Goal: Task Accomplishment & Management: Manage account settings

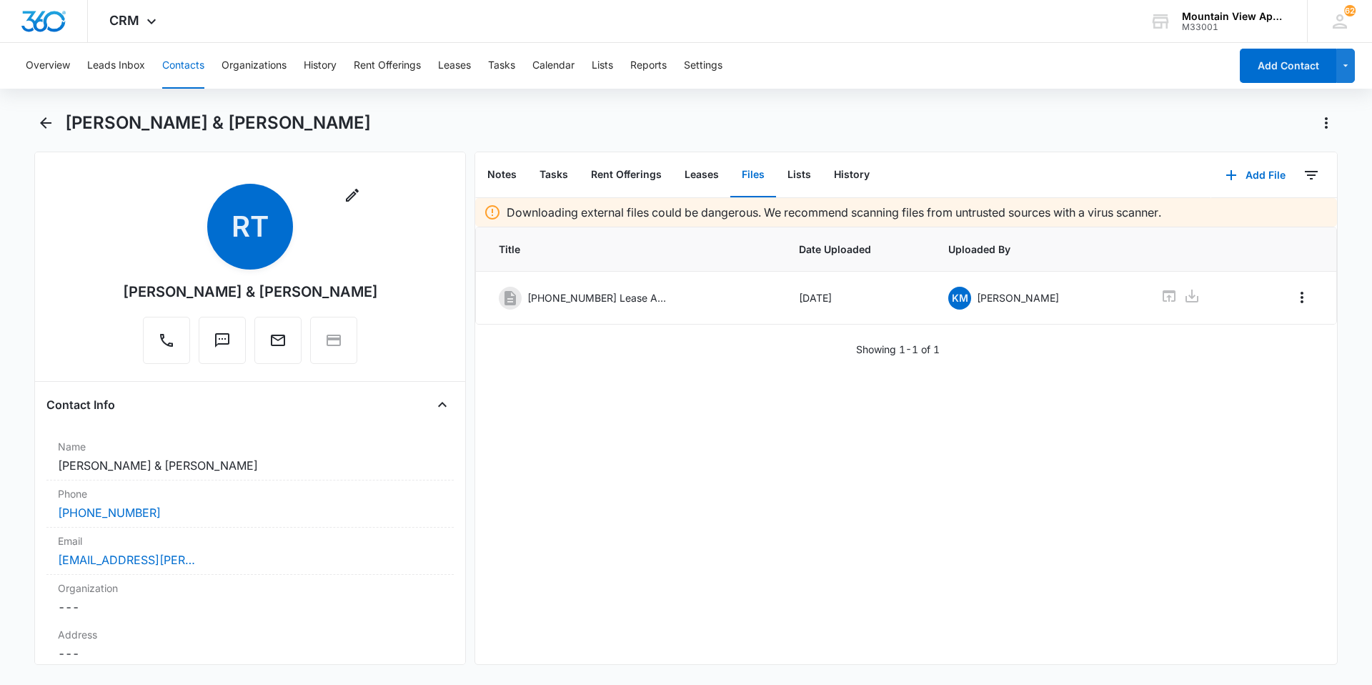
scroll to position [2896, 0]
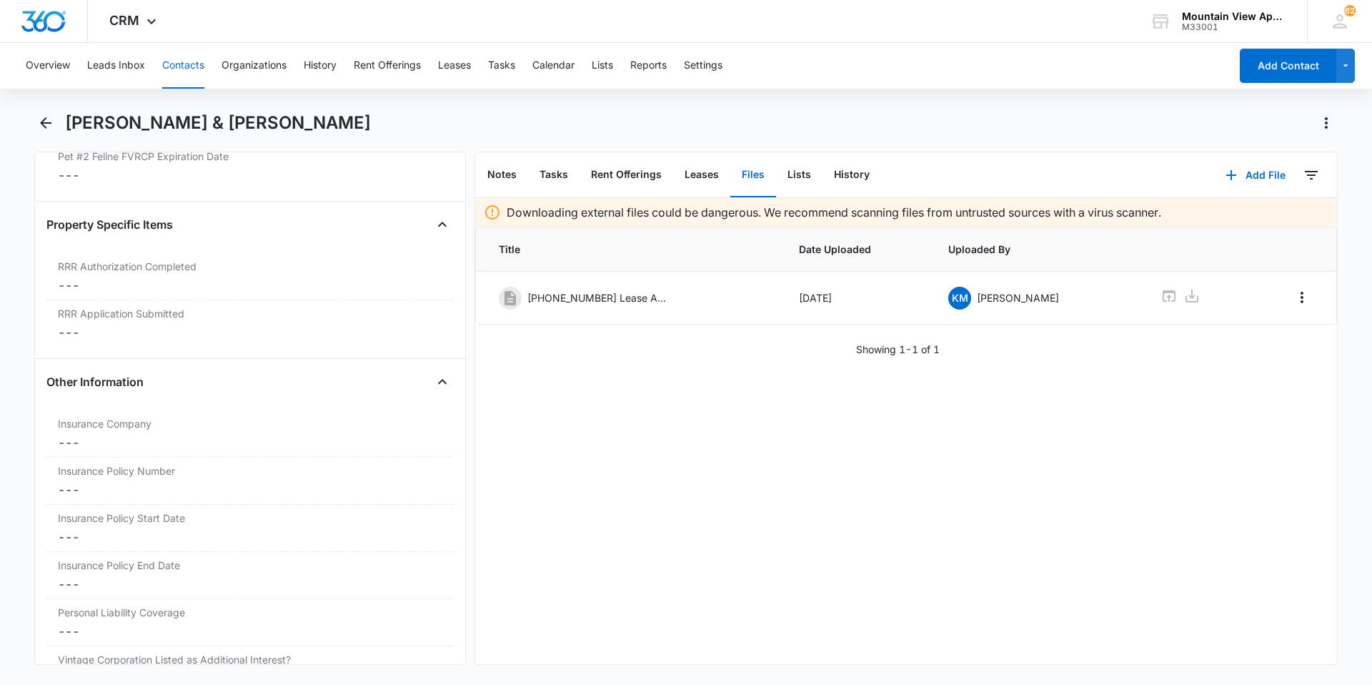
click at [179, 60] on button "Contacts" at bounding box center [183, 66] width 42 height 46
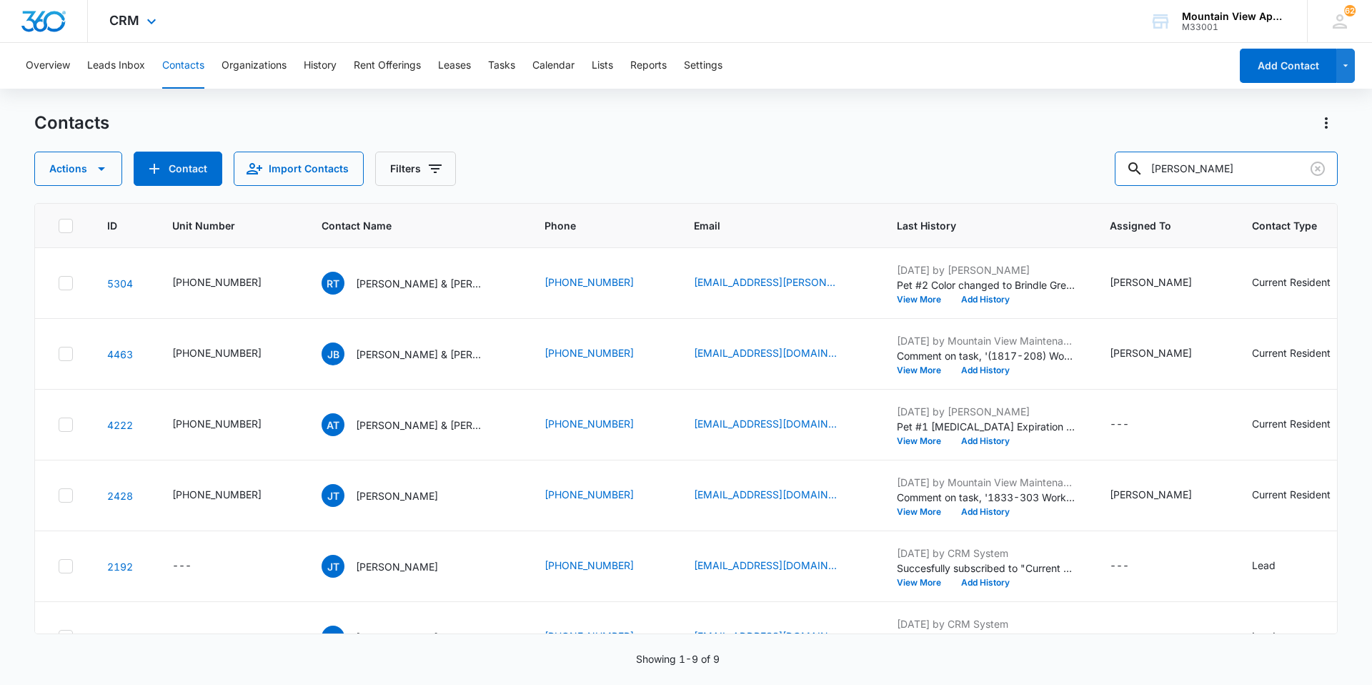
drag, startPoint x: 1223, startPoint y: 159, endPoint x: 282, endPoint y: 19, distance: 951.6
click at [282, 19] on div "CRM Apps Reputation Websites Forms CRM Email Social Content Ads Intelligence Fi…" at bounding box center [686, 341] width 1372 height 683
type input "[PERSON_NAME]"
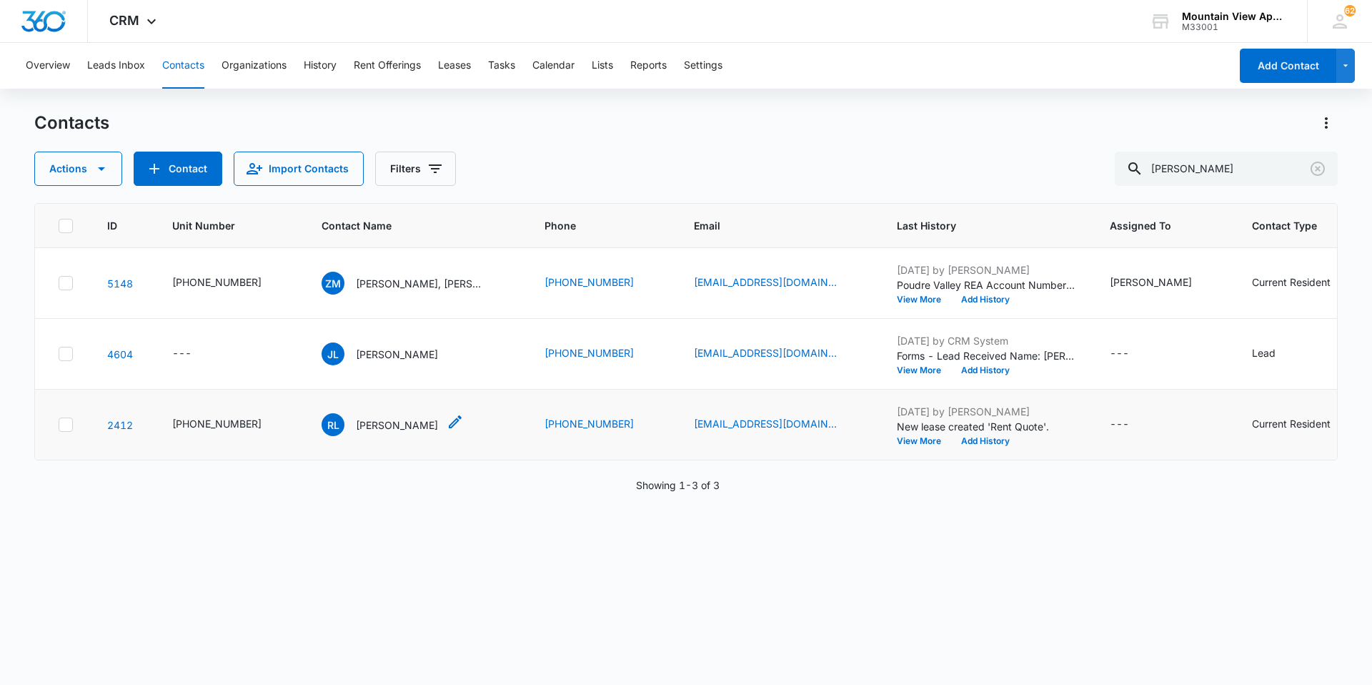
click at [381, 418] on p "[PERSON_NAME]" at bounding box center [397, 424] width 82 height 15
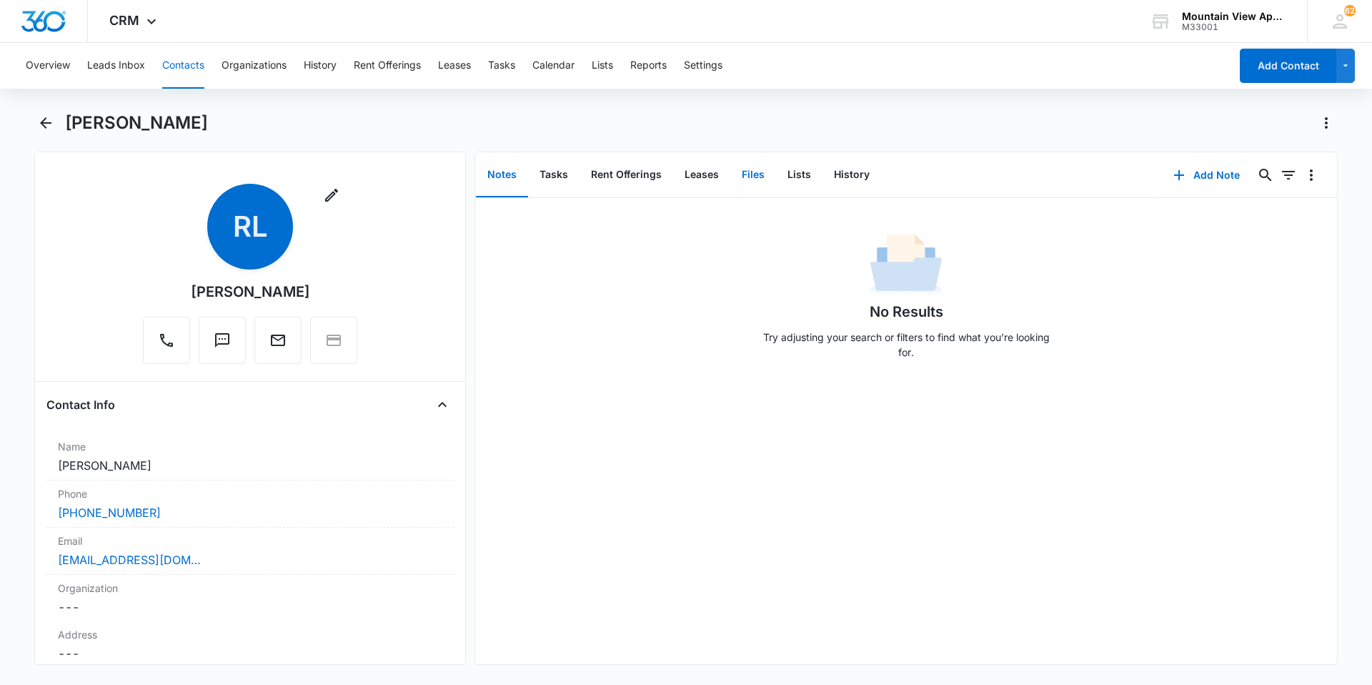
click at [760, 182] on button "Files" at bounding box center [753, 175] width 46 height 44
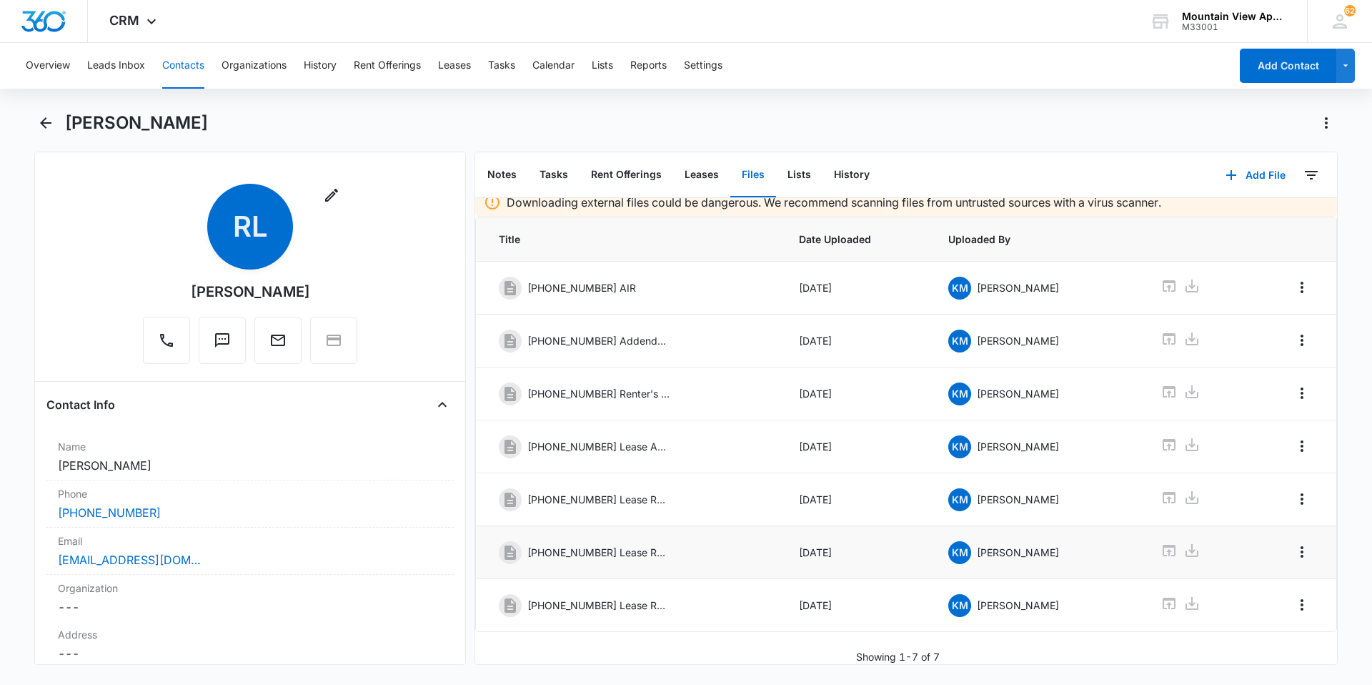
scroll to position [21, 0]
click at [182, 68] on button "Contacts" at bounding box center [183, 66] width 42 height 46
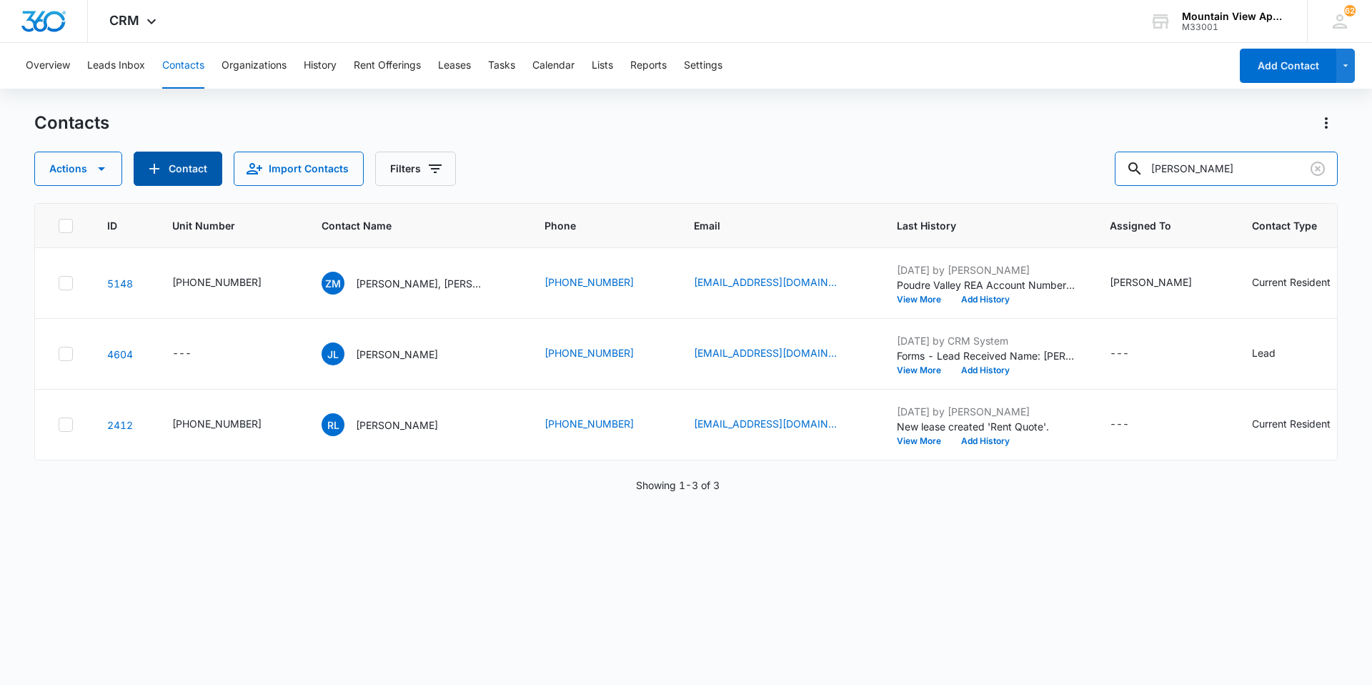
drag, startPoint x: 1224, startPoint y: 164, endPoint x: 207, endPoint y: 167, distance: 1017.0
click at [207, 167] on div "Actions Contact Import Contacts Filters [PERSON_NAME]" at bounding box center [686, 169] width 1304 height 34
type input "[PERSON_NAME]"
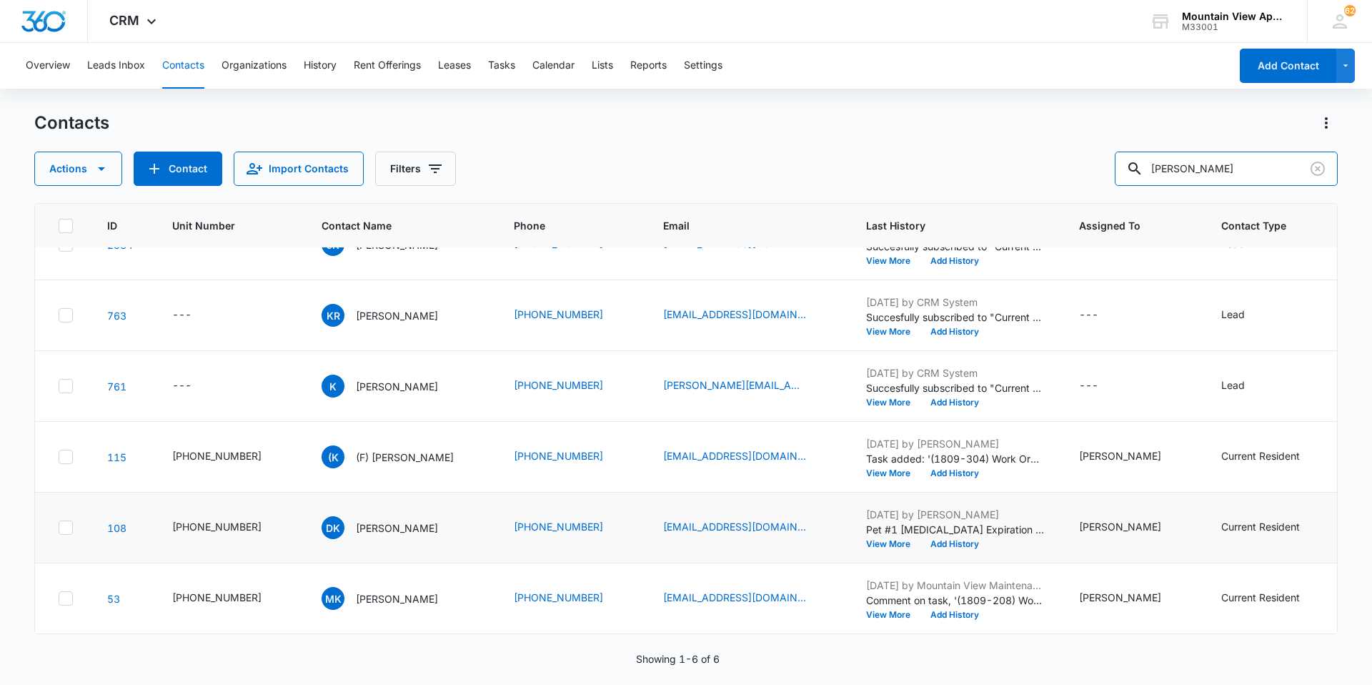
scroll to position [49, 0]
click at [447, 516] on icon "Contact Name - Darrin Keith - Select to Edit Field" at bounding box center [455, 524] width 17 height 17
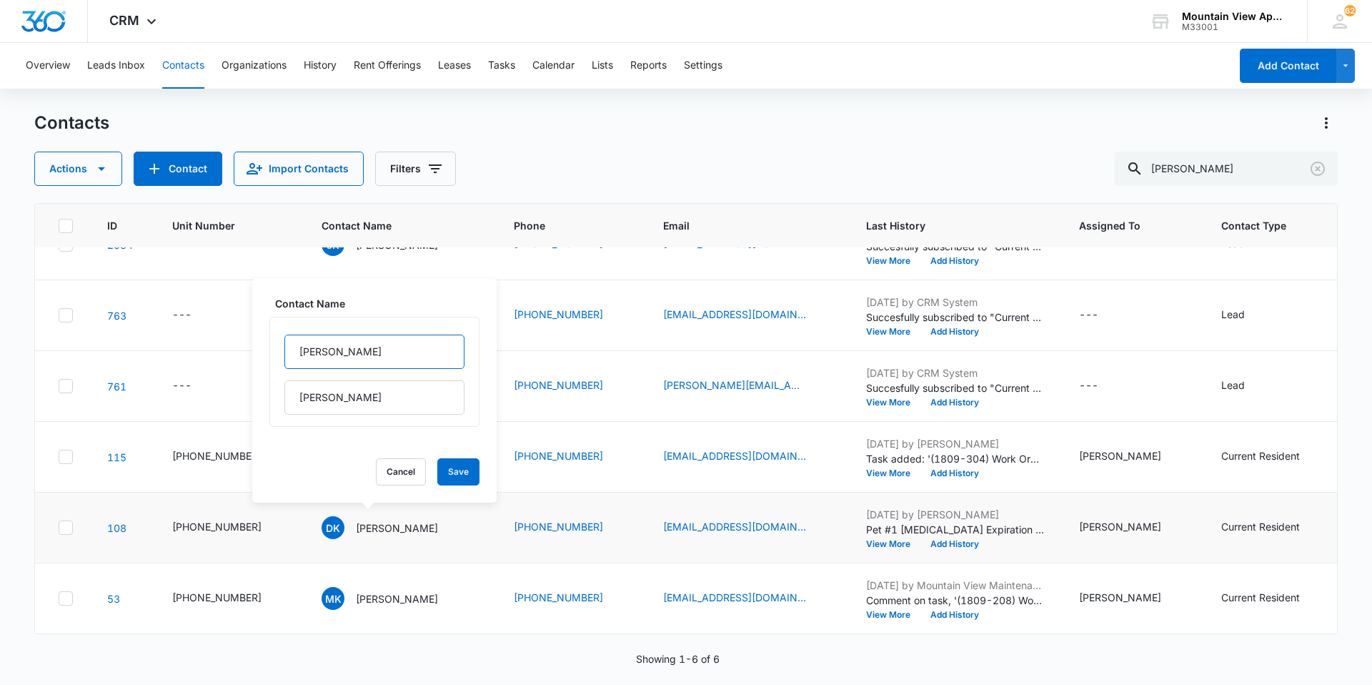
click at [300, 346] on input "[PERSON_NAME]" at bounding box center [374, 351] width 180 height 34
type input "(F) [PERSON_NAME]"
click at [455, 481] on button "Save" at bounding box center [458, 471] width 42 height 27
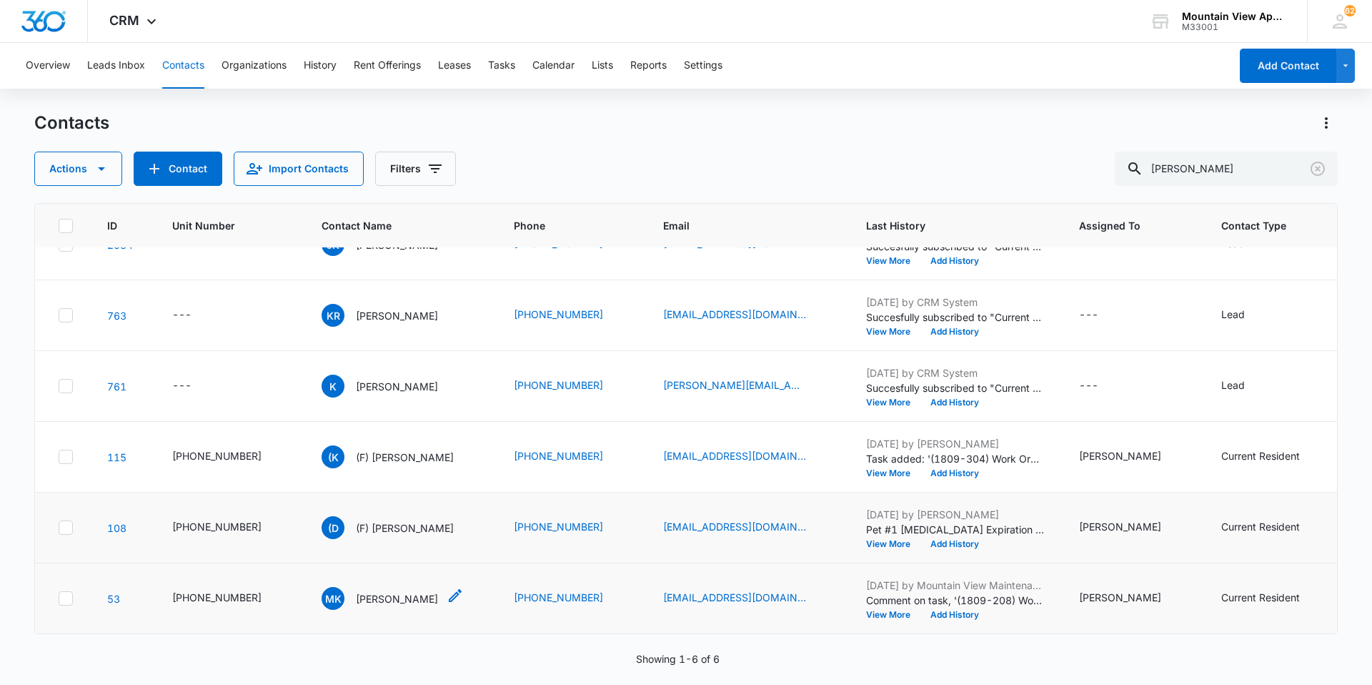
click at [447, 587] on icon "Contact Name - Monika Keith - Select to Edit Field" at bounding box center [455, 595] width 17 height 17
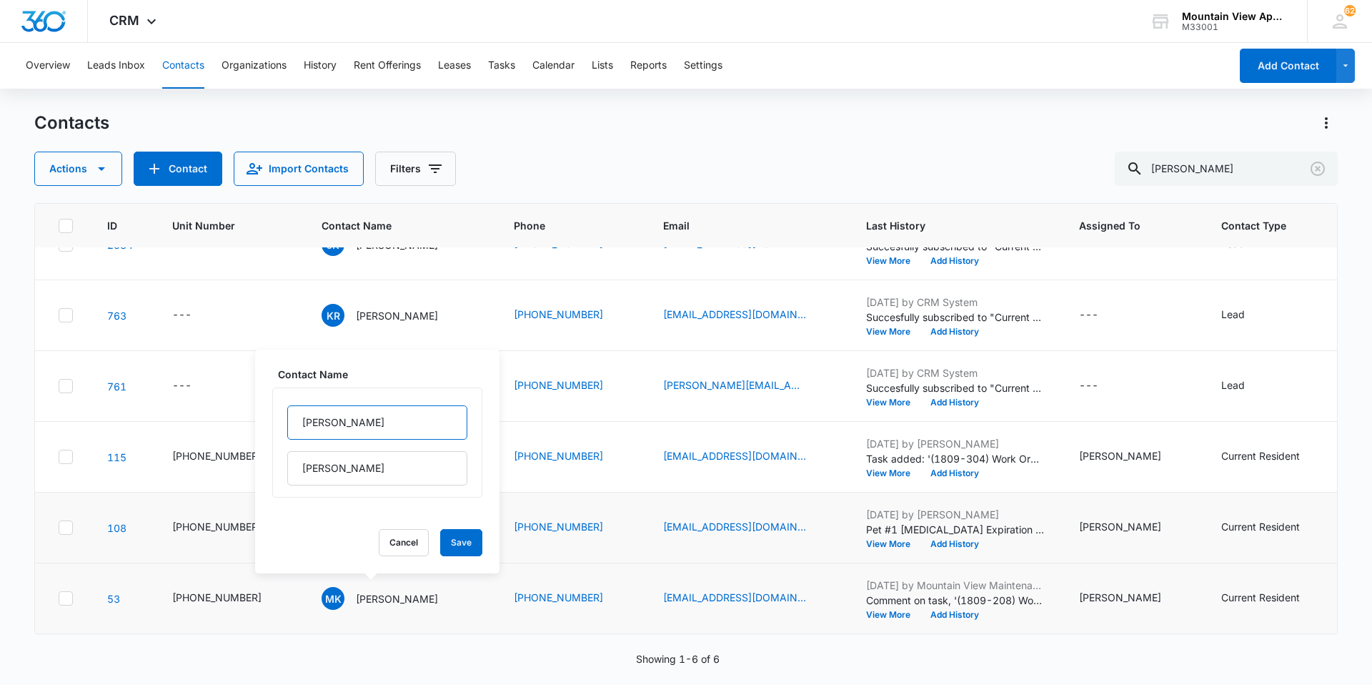
click at [303, 415] on input "[PERSON_NAME]" at bounding box center [377, 422] width 180 height 34
type input "(F) [PERSON_NAME]"
click at [450, 552] on button "Save" at bounding box center [461, 542] width 42 height 27
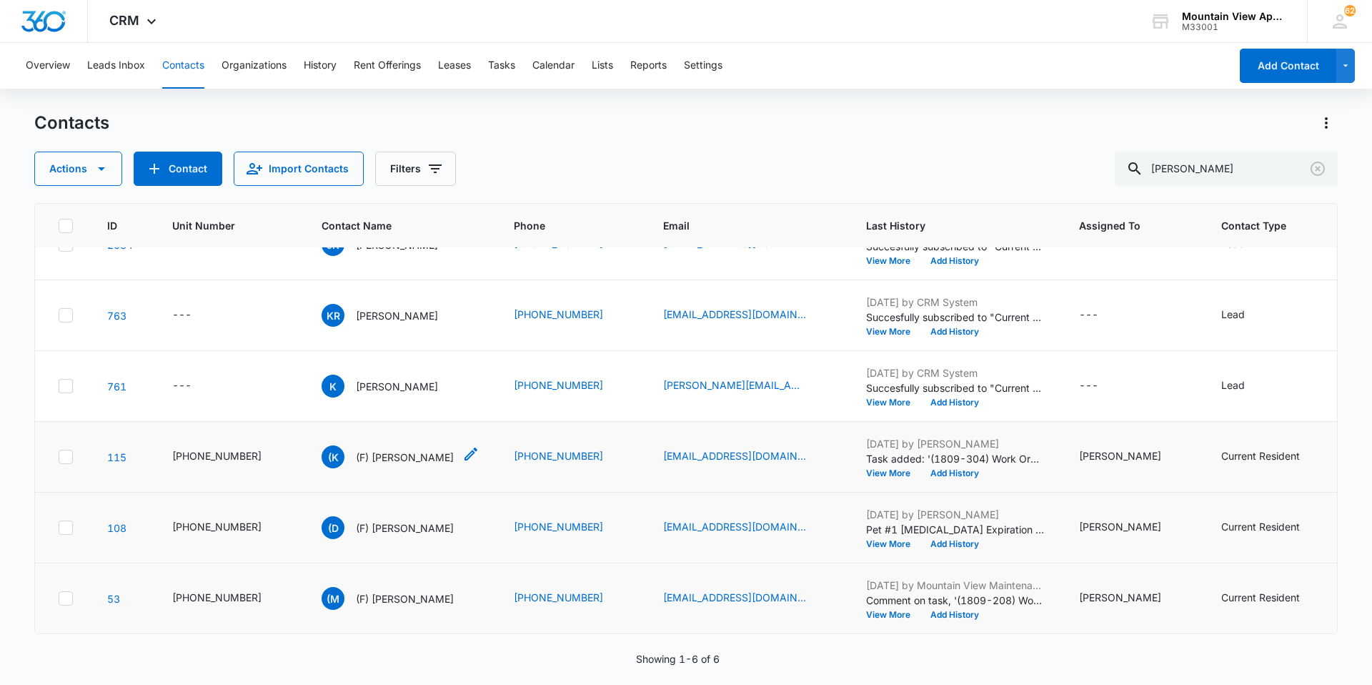
click at [368, 451] on p "(F) [PERSON_NAME]" at bounding box center [405, 457] width 98 height 15
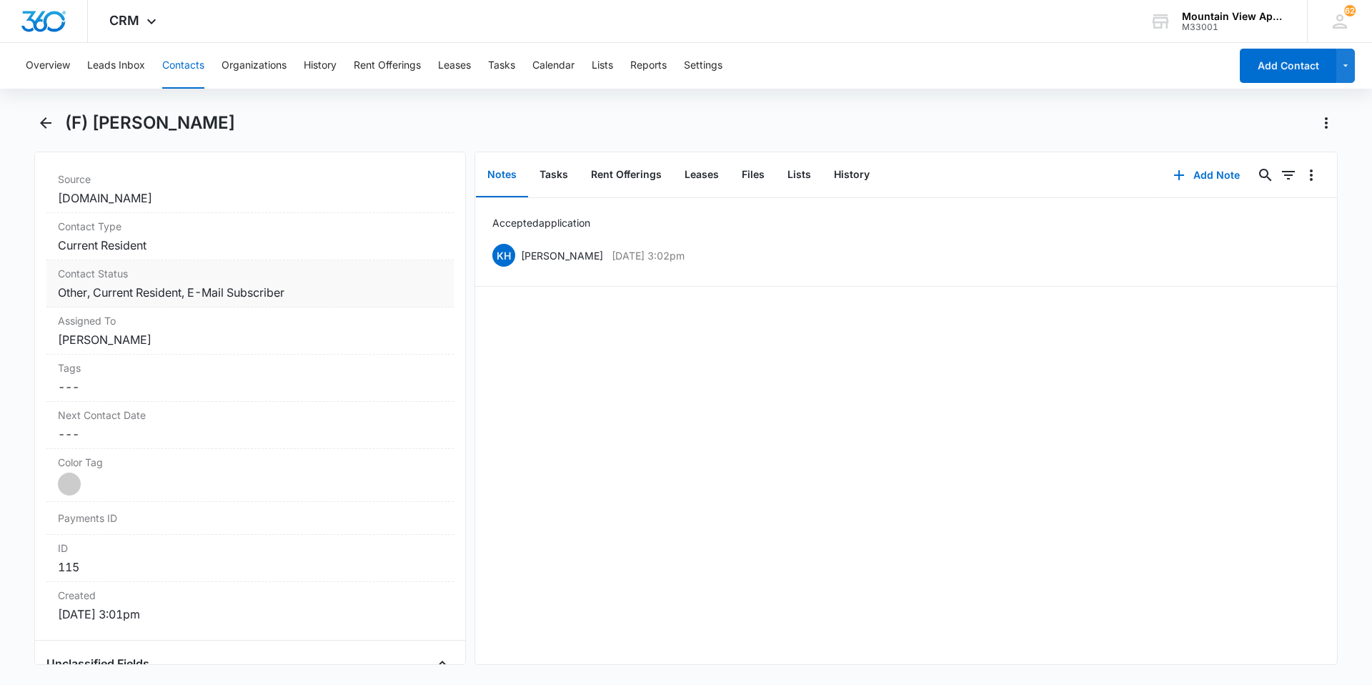
scroll to position [429, 0]
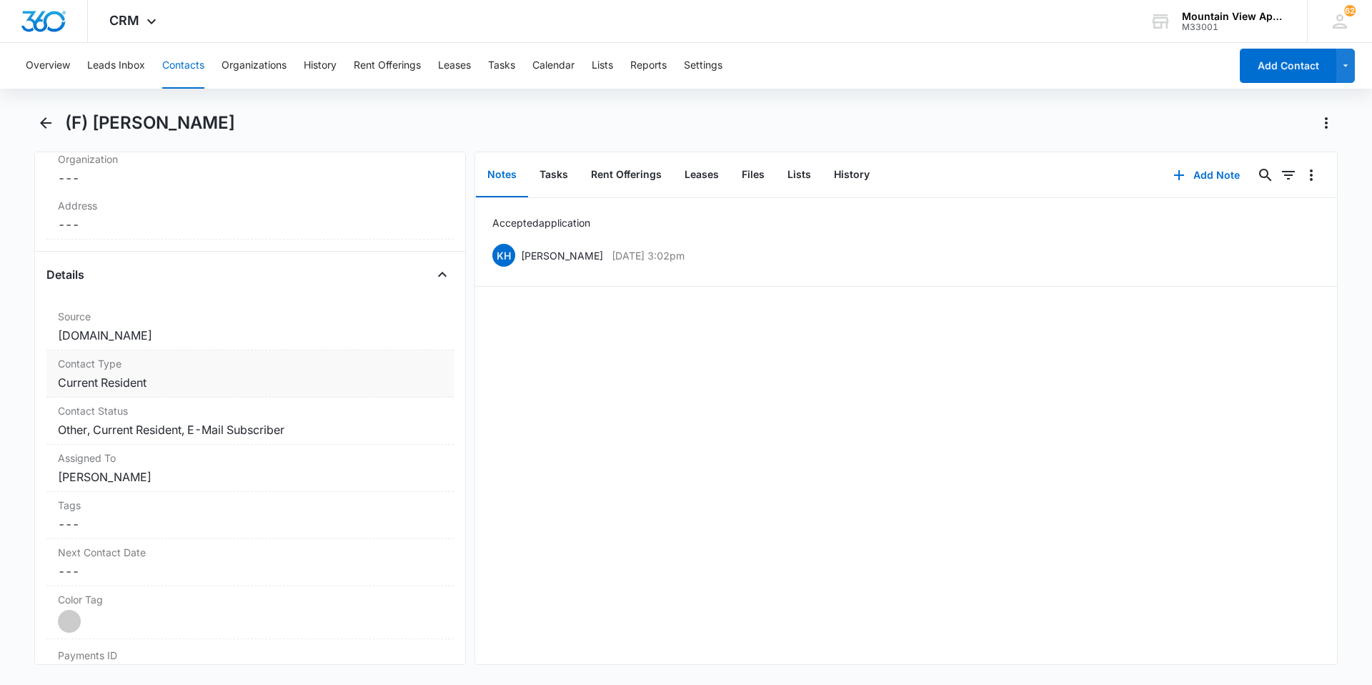
click at [155, 384] on dd "Cancel Save Changes Current Resident" at bounding box center [250, 382] width 384 height 17
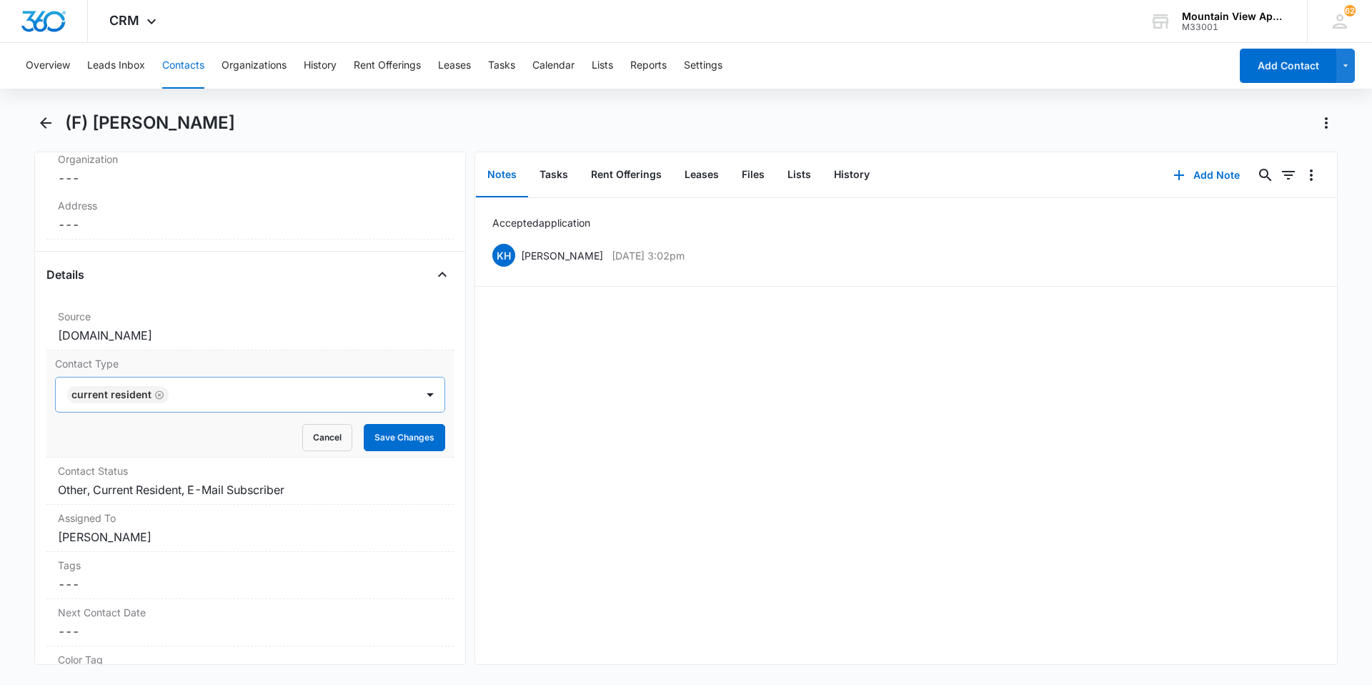
click at [157, 392] on icon "Remove Current Resident" at bounding box center [159, 394] width 10 height 11
click at [419, 396] on div at bounding box center [430, 394] width 23 height 23
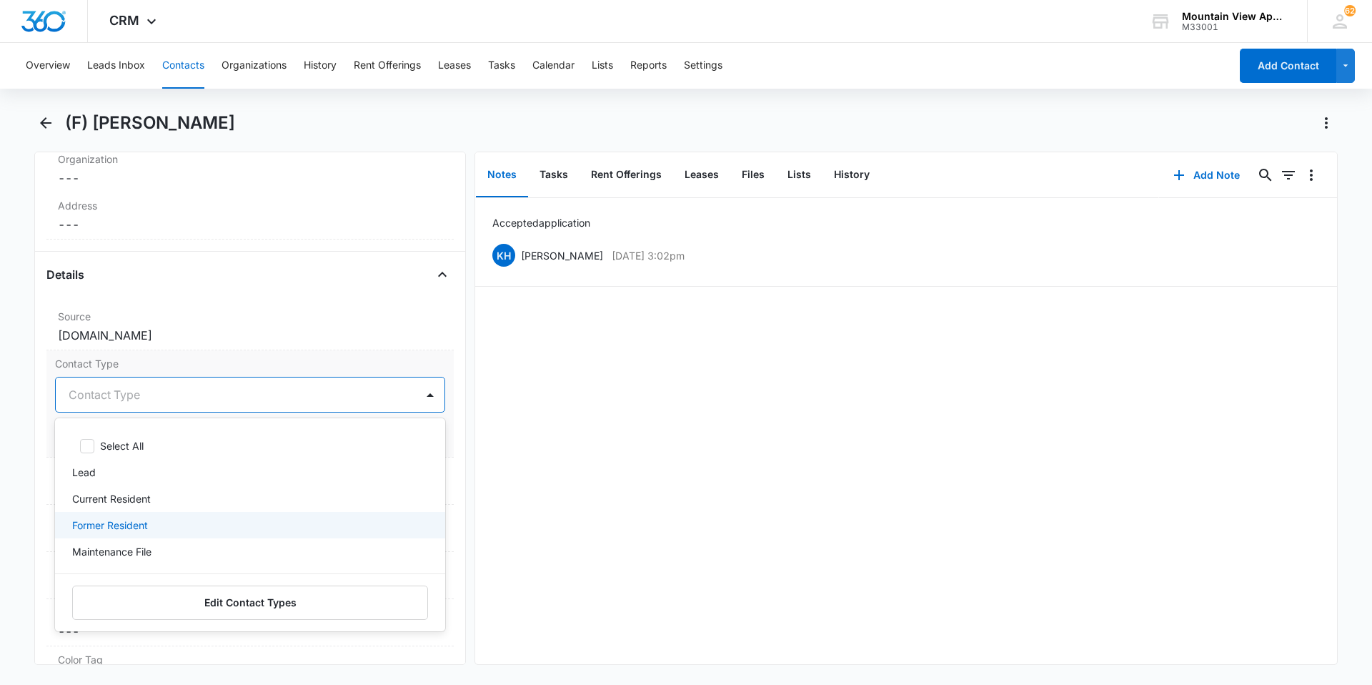
click at [146, 525] on p "Former Resident" at bounding box center [110, 524] width 76 height 15
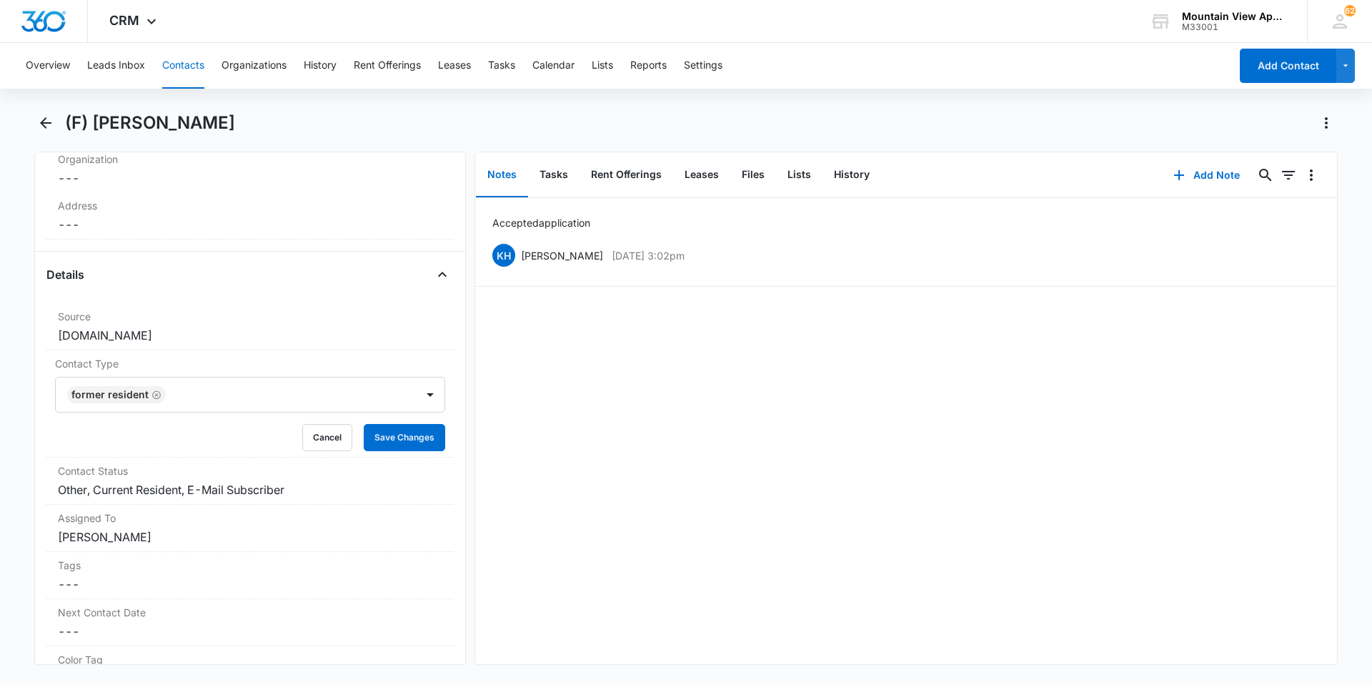
click at [502, 483] on div "Accepted application KH [PERSON_NAME] [DATE] 3:02pm Delete Edit" at bounding box center [906, 431] width 862 height 466
click at [369, 444] on button "Save Changes" at bounding box center [404, 437] width 81 height 27
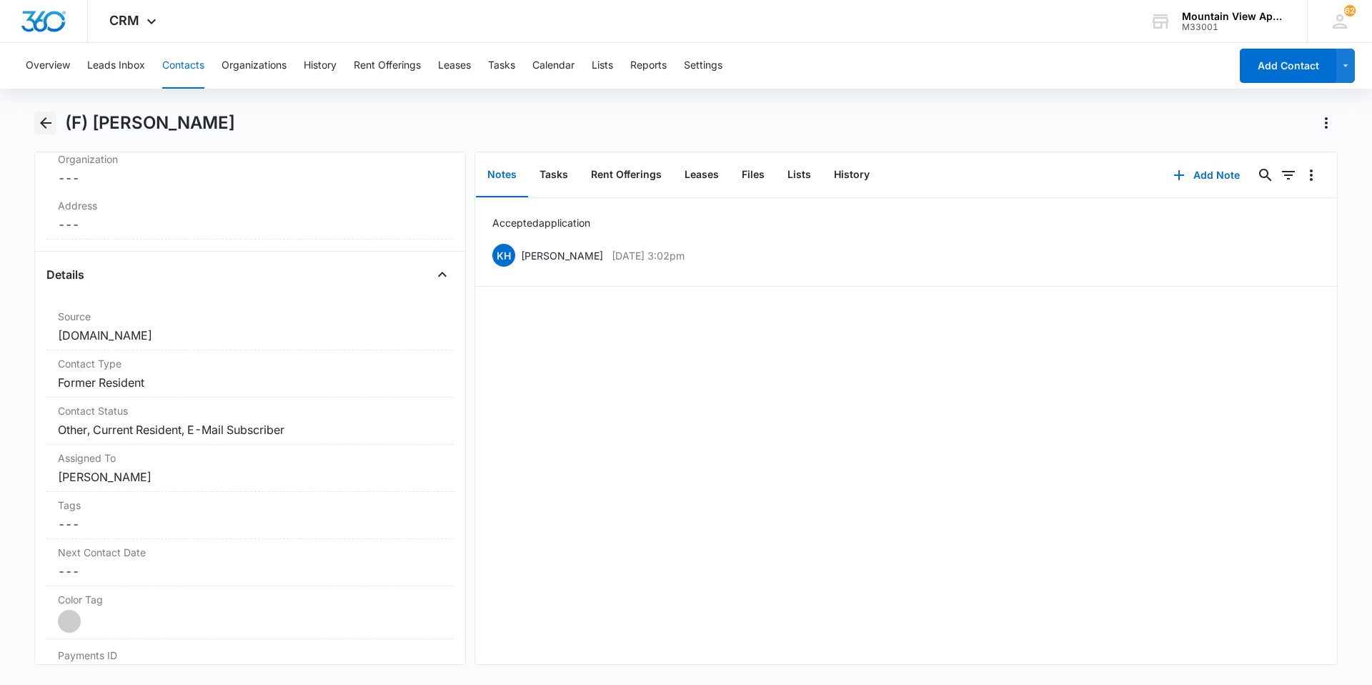
click at [44, 126] on icon "Back" at bounding box center [45, 122] width 11 height 11
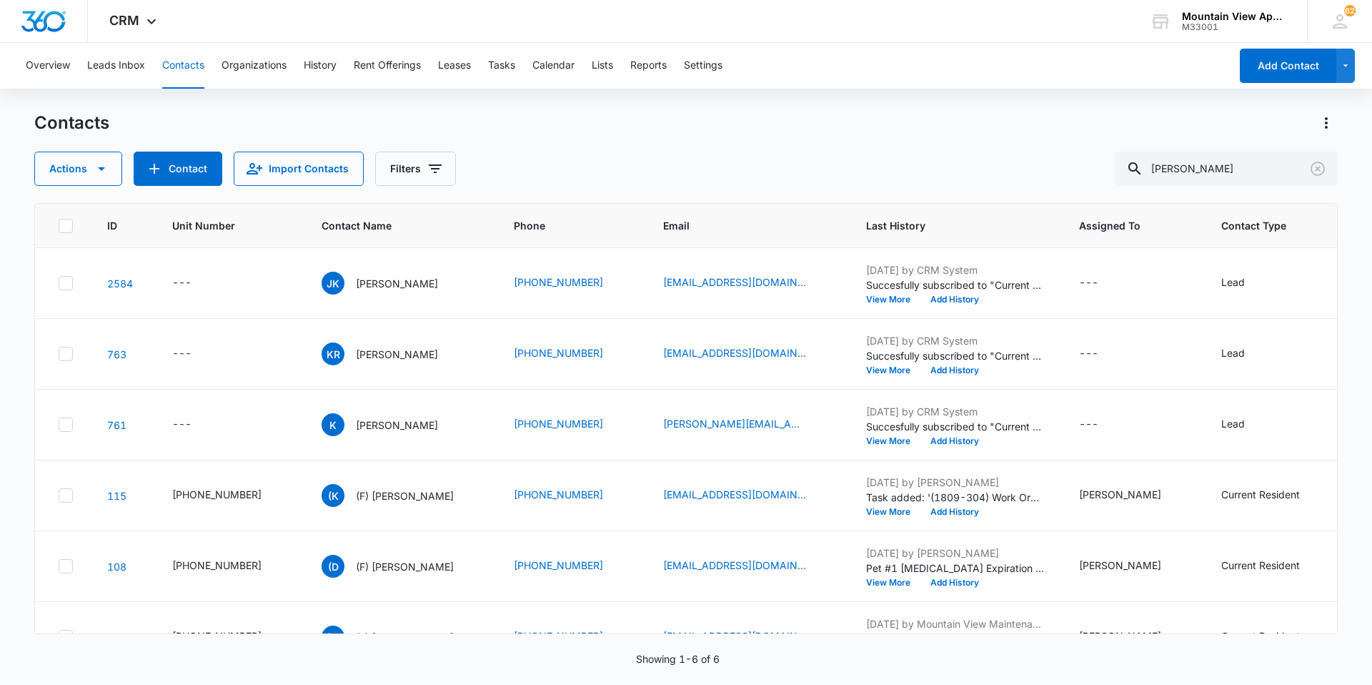
scroll to position [49, 0]
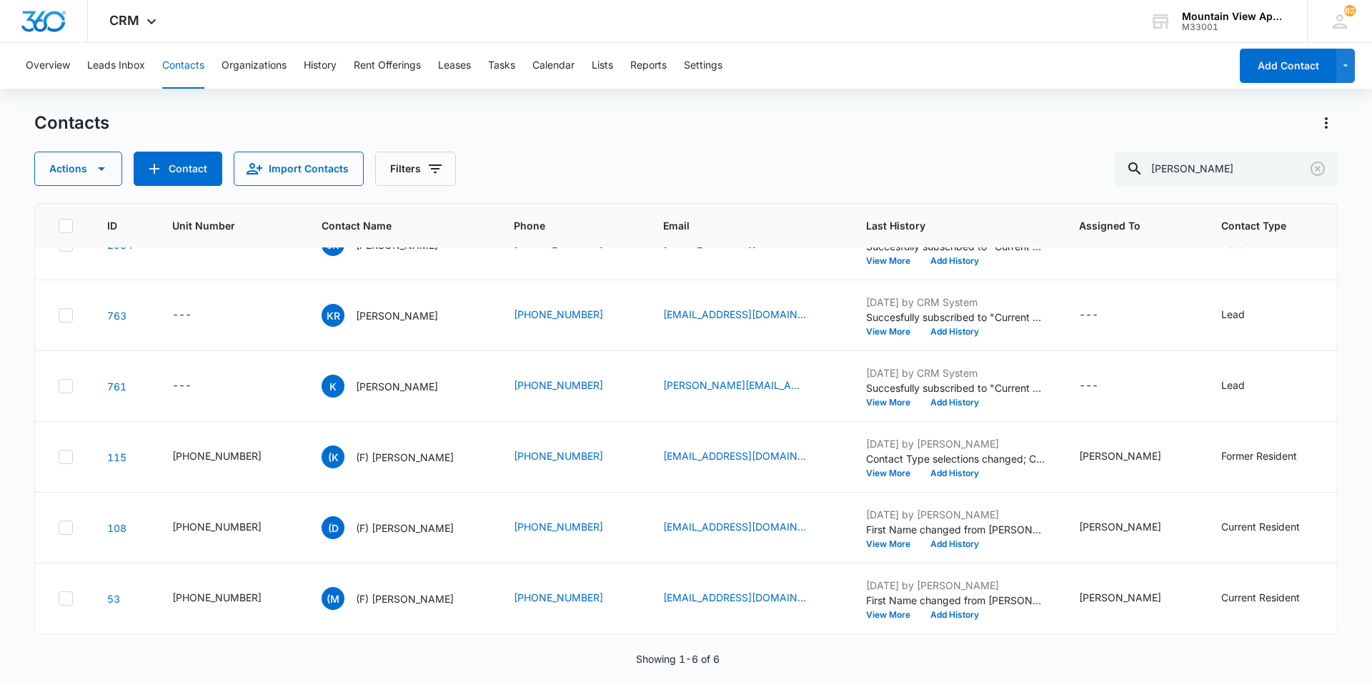
click at [387, 520] on p "(F) [PERSON_NAME]" at bounding box center [405, 527] width 98 height 15
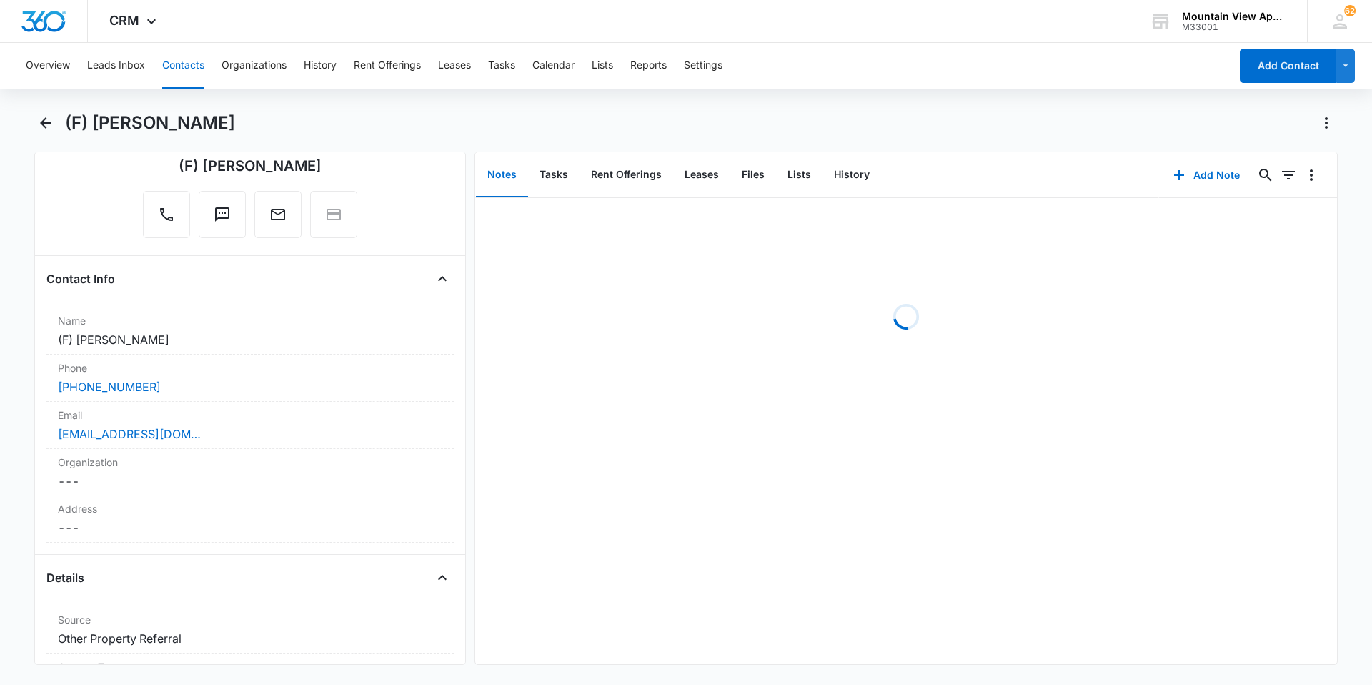
scroll to position [357, 0]
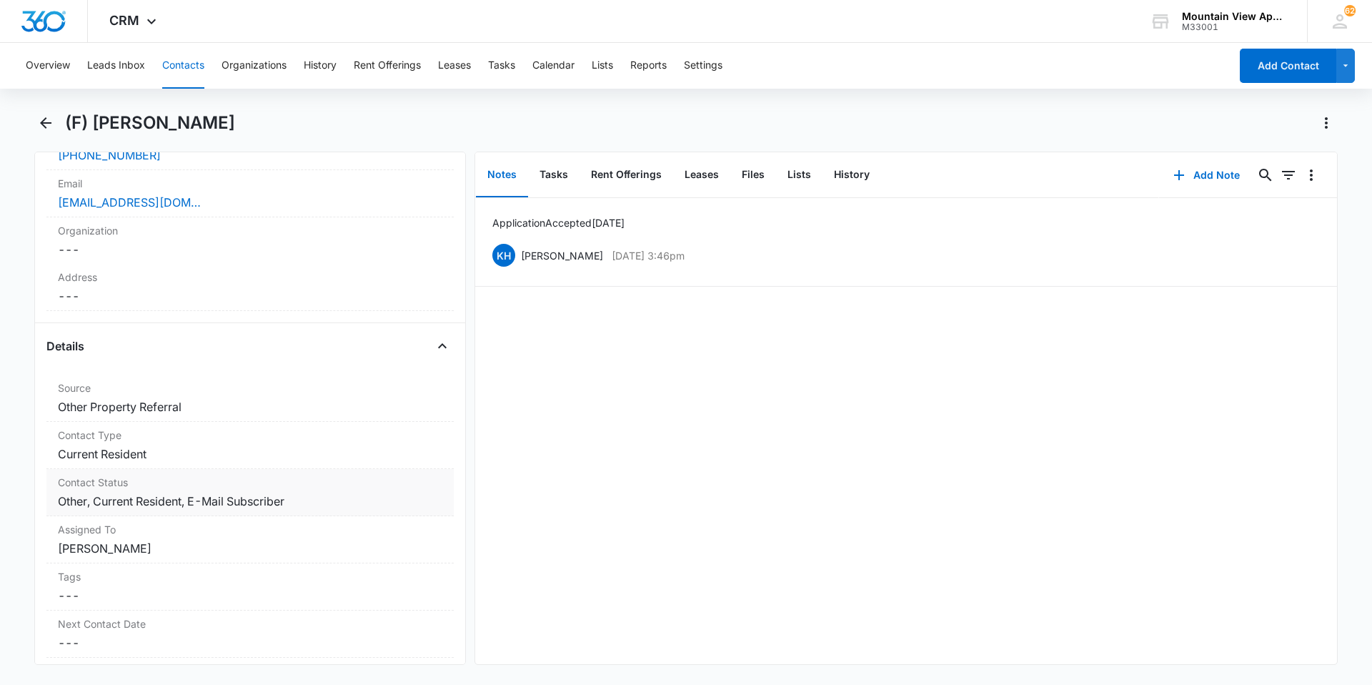
click at [154, 459] on dd "Cancel Save Changes Current Resident" at bounding box center [250, 453] width 384 height 17
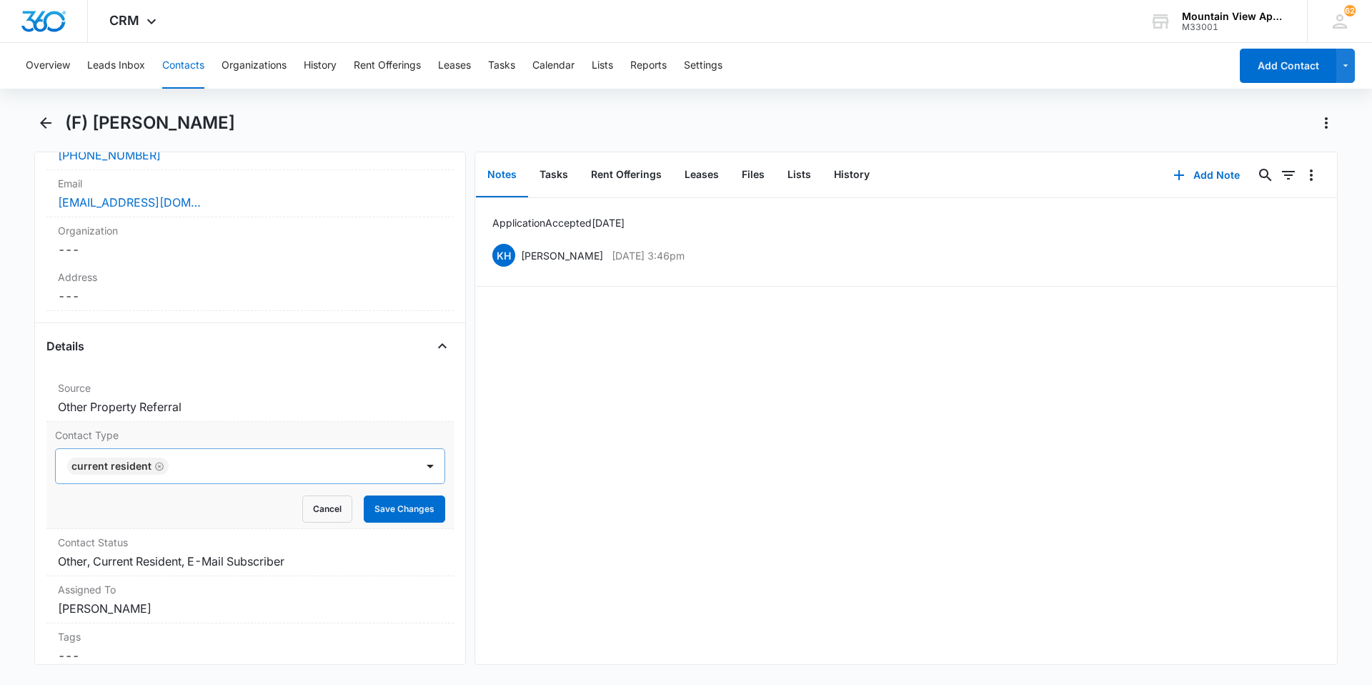
click at [162, 463] on icon "Remove Current Resident" at bounding box center [159, 466] width 10 height 11
click at [304, 476] on div "Contact Type" at bounding box center [236, 466] width 360 height 34
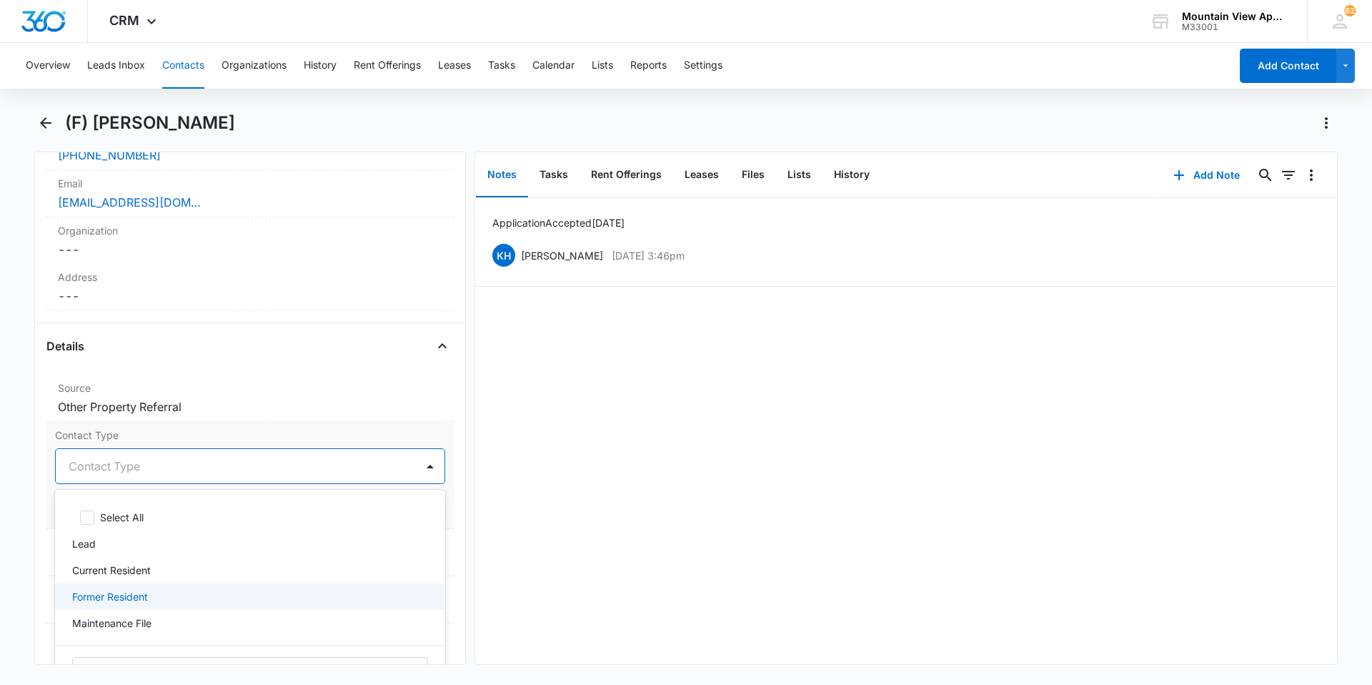
click at [164, 597] on div "Former Resident" at bounding box center [248, 596] width 353 height 15
click at [666, 495] on div "Application Accepted [DATE] KH [PERSON_NAME] [DATE] 3:46pm Delete Edit" at bounding box center [906, 431] width 862 height 466
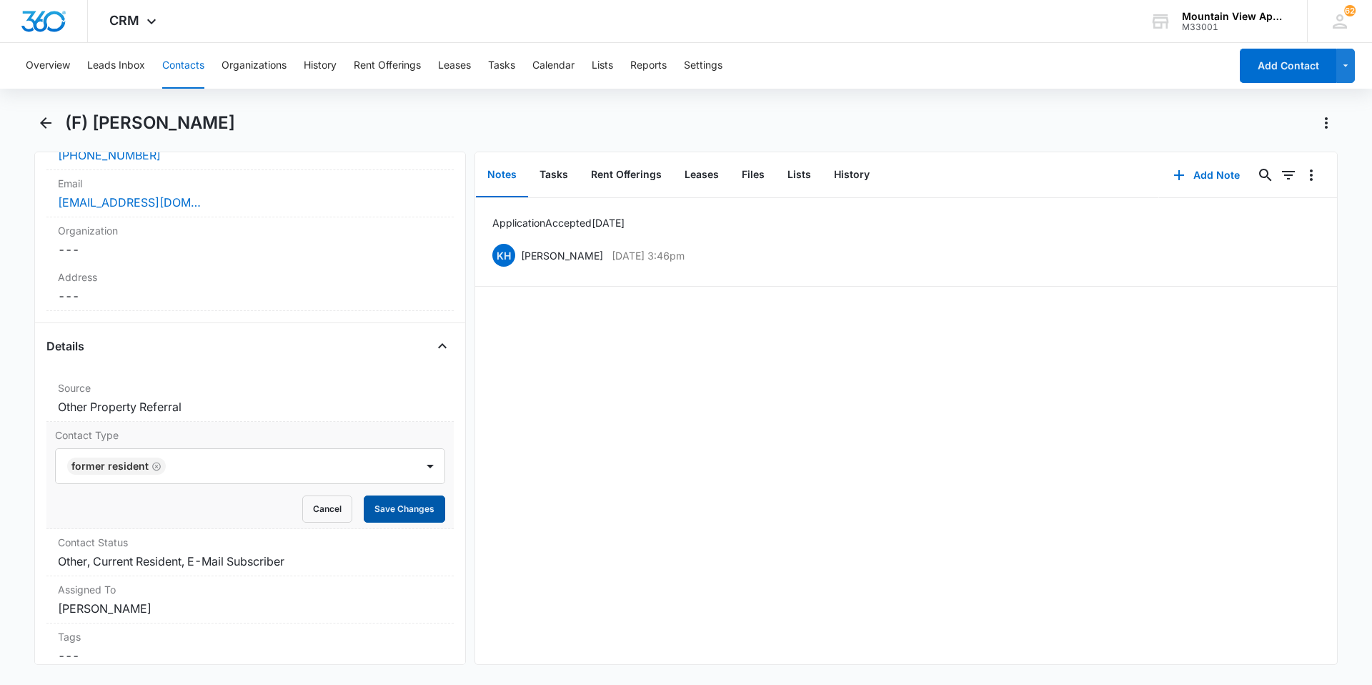
click at [412, 518] on button "Save Changes" at bounding box center [404, 508] width 81 height 27
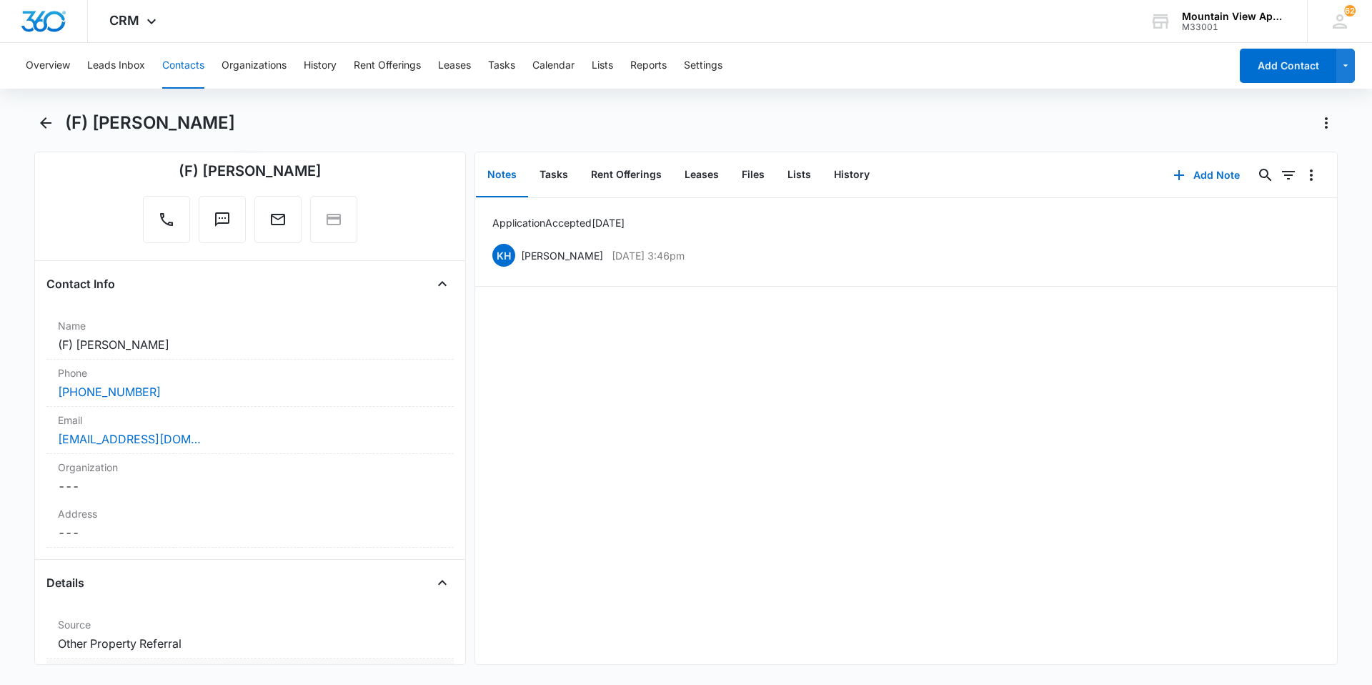
scroll to position [0, 0]
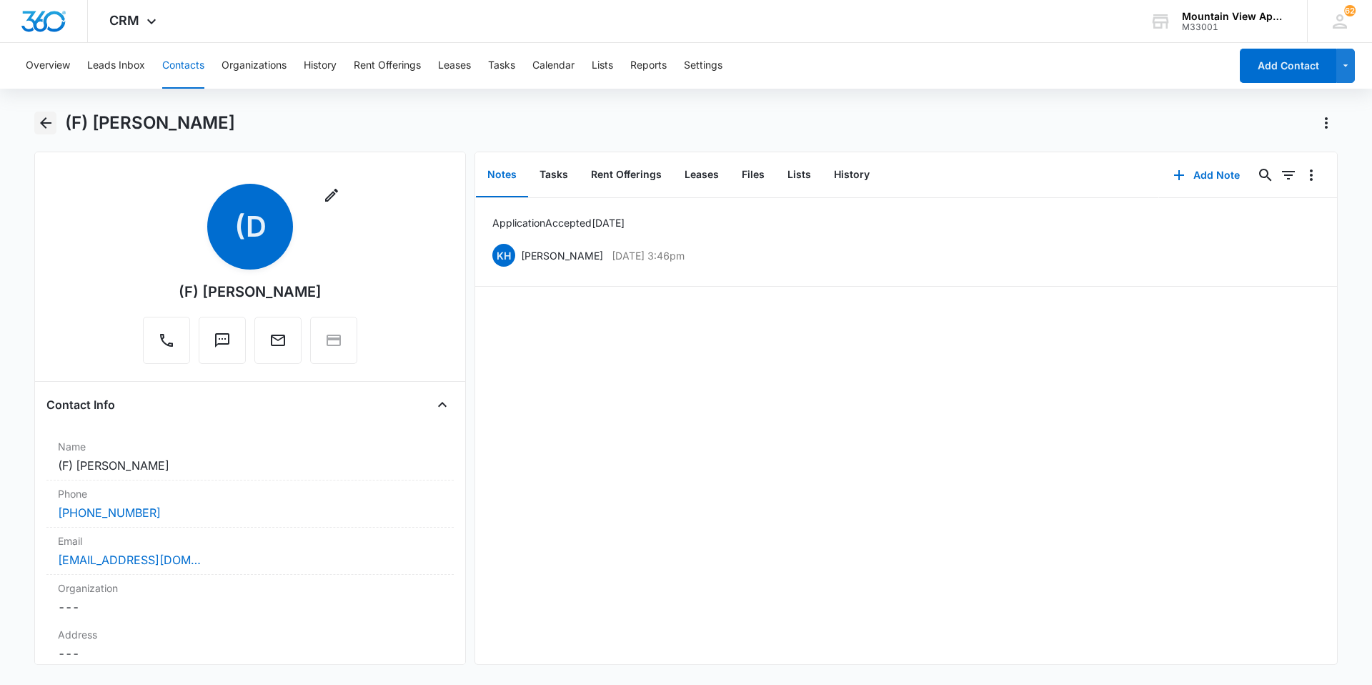
click at [54, 129] on icon "Back" at bounding box center [45, 122] width 17 height 17
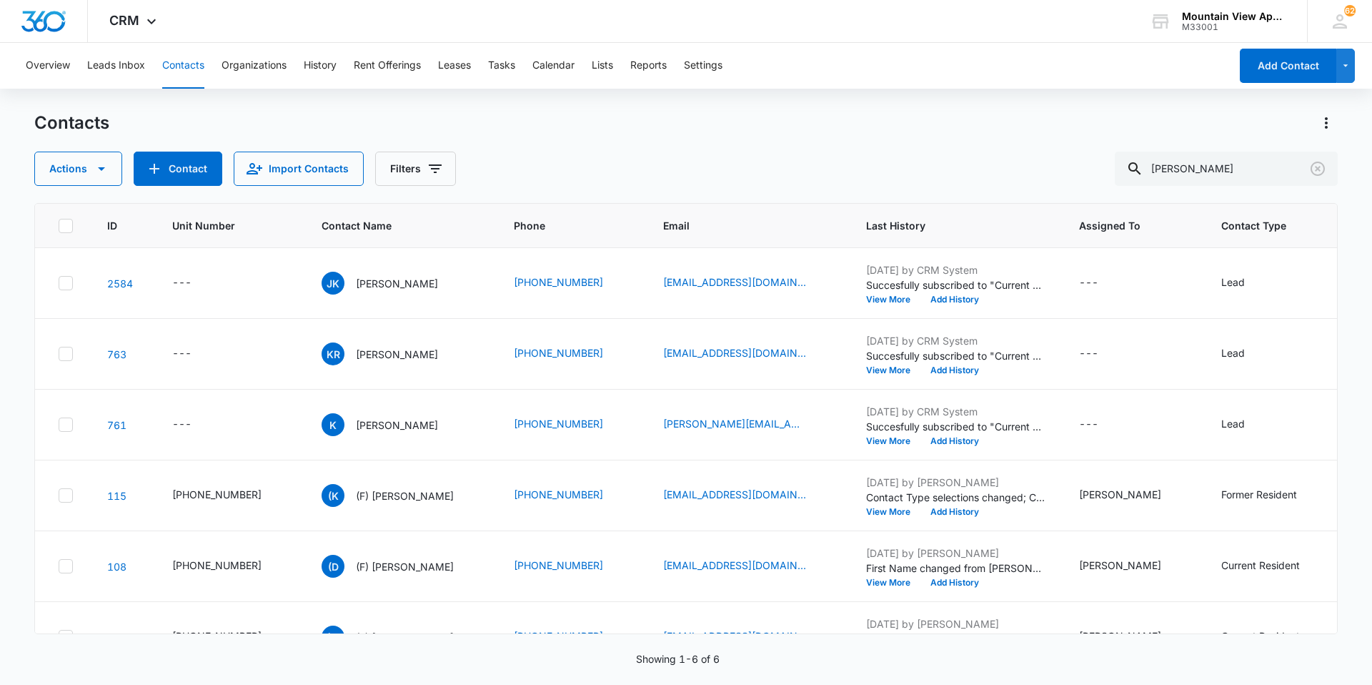
scroll to position [49, 0]
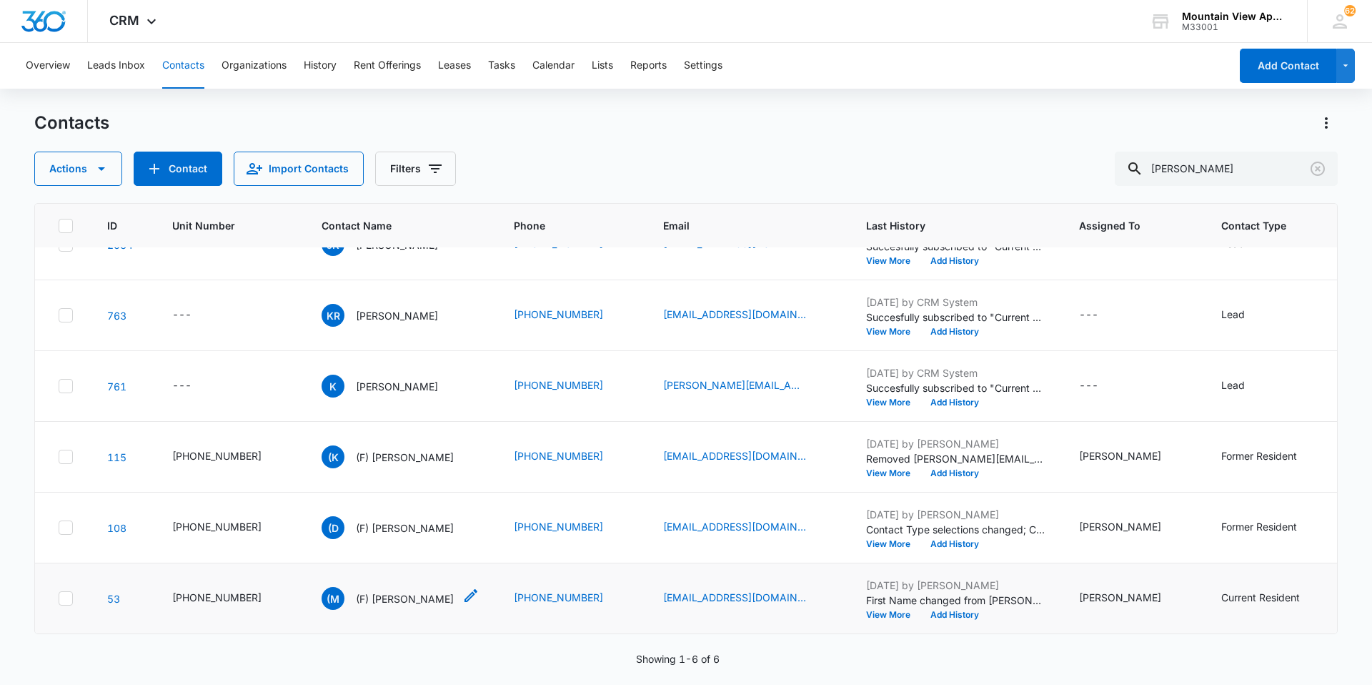
click at [384, 591] on p "(F) [PERSON_NAME]" at bounding box center [405, 598] width 98 height 15
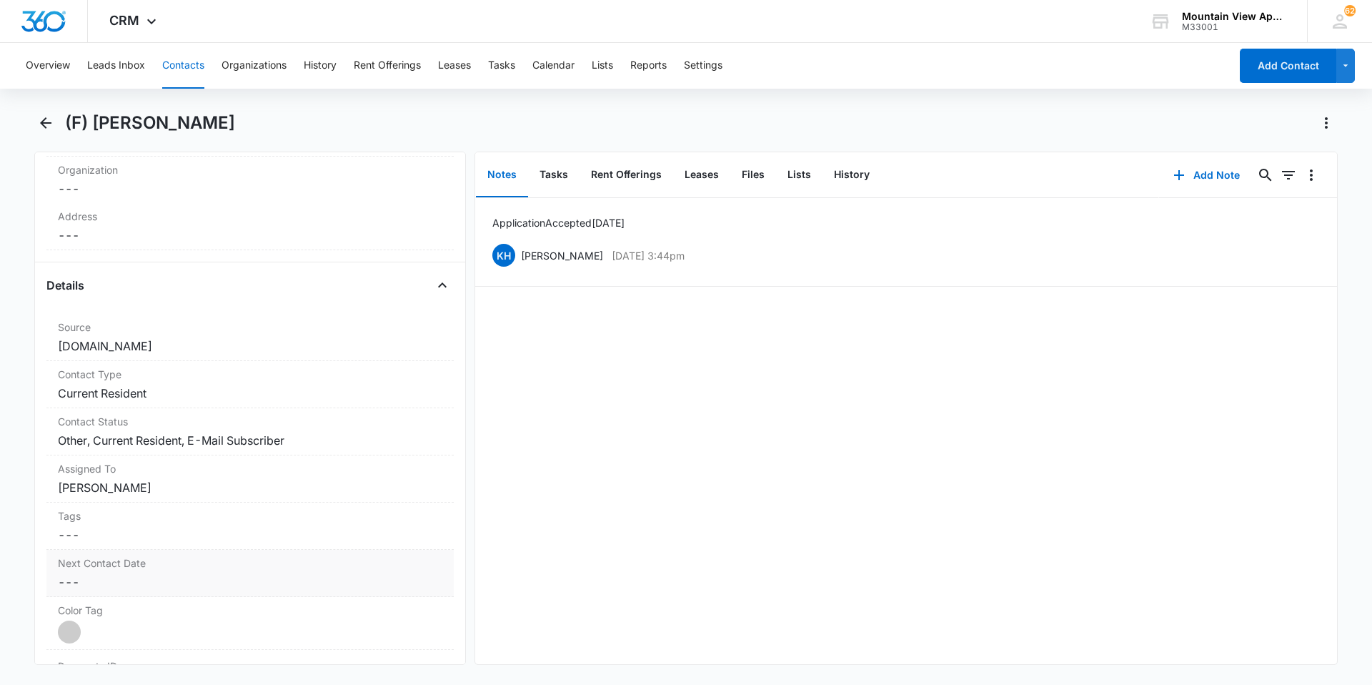
scroll to position [500, 0]
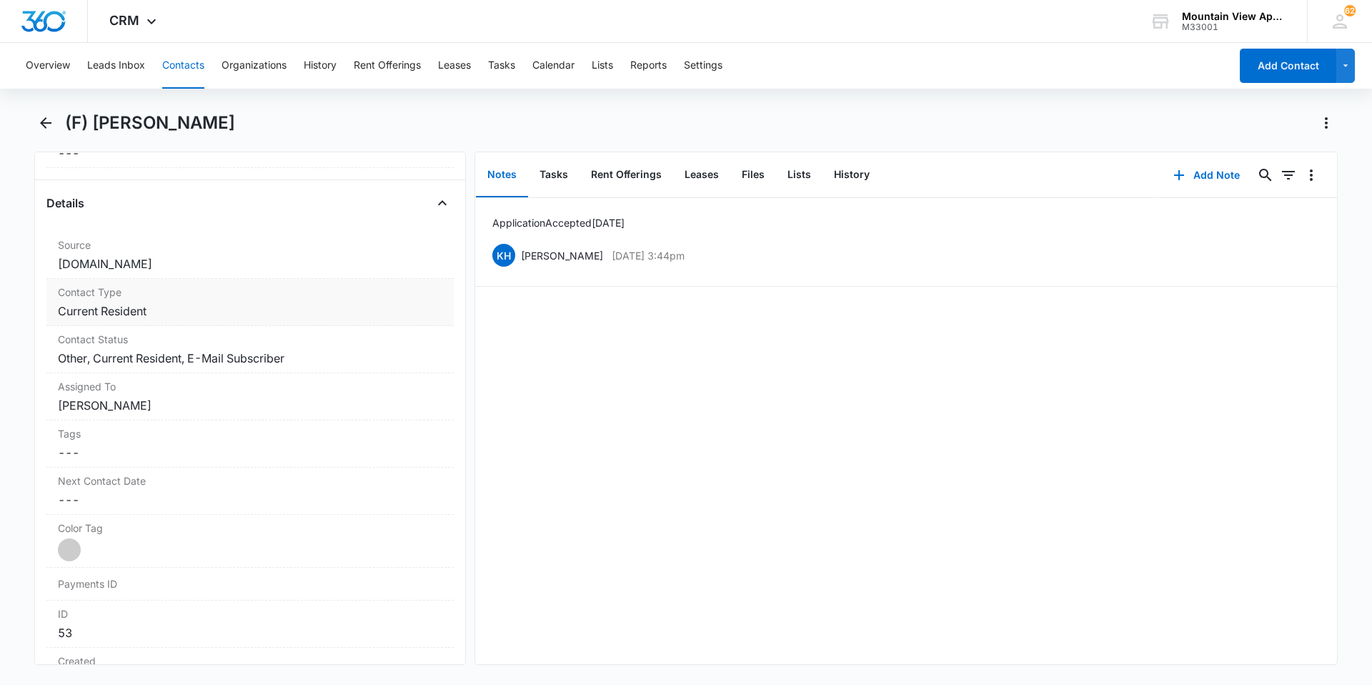
click at [155, 301] on div "Contact Type Cancel Save Changes Current Resident" at bounding box center [249, 302] width 407 height 47
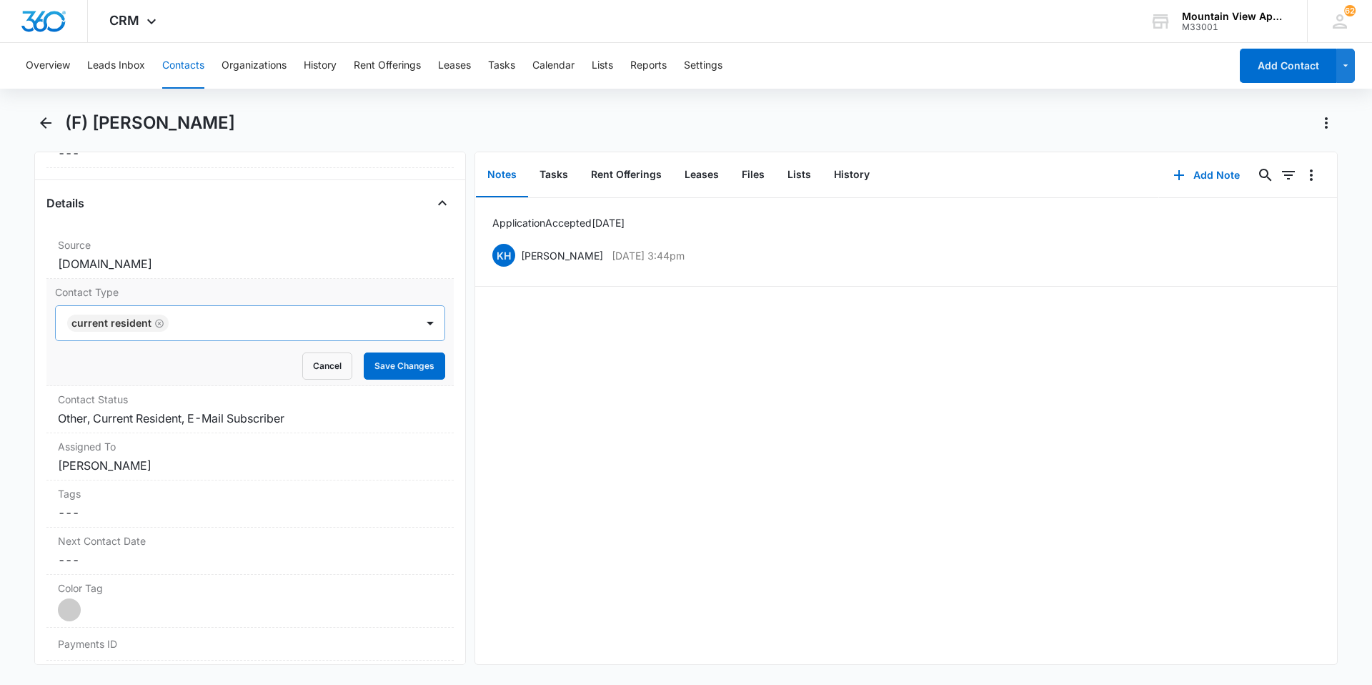
click at [158, 322] on icon "Remove Current Resident" at bounding box center [159, 323] width 9 height 9
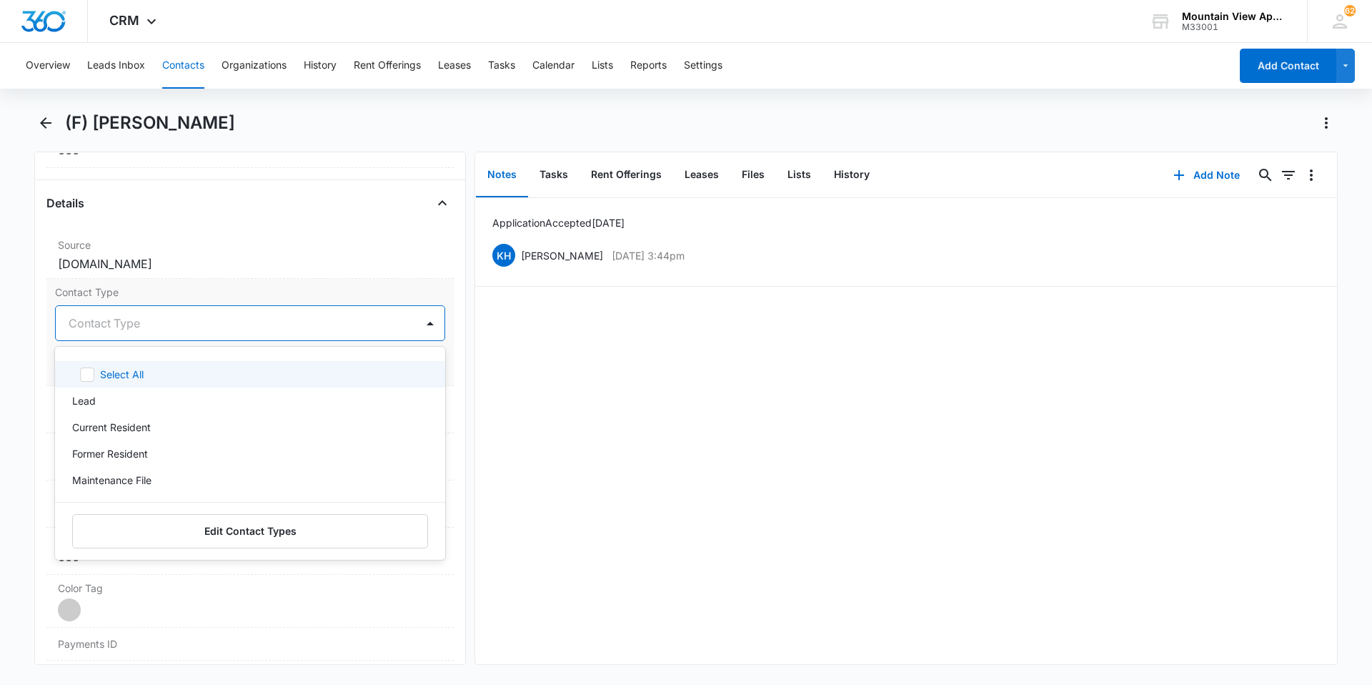
click at [171, 322] on div at bounding box center [233, 323] width 329 height 20
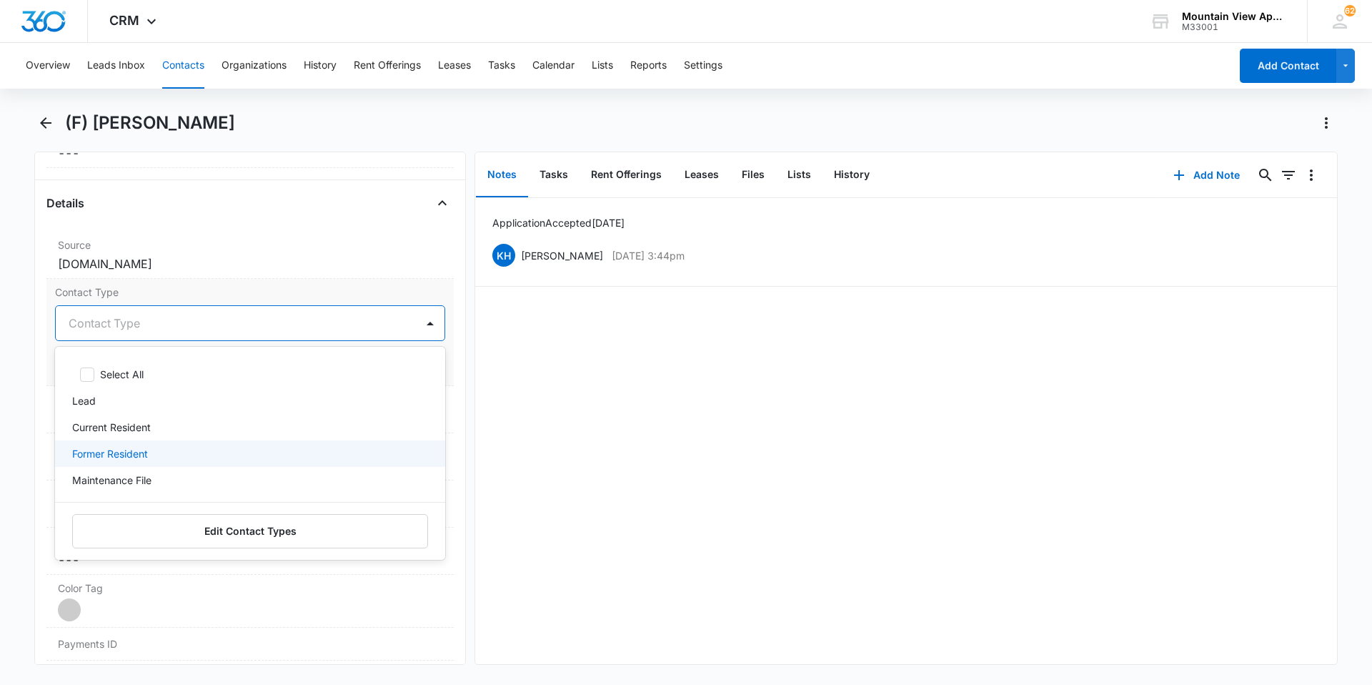
click at [147, 460] on p "Former Resident" at bounding box center [110, 453] width 76 height 15
click at [597, 423] on div "Application Accepted [DATE] KH [PERSON_NAME] [DATE] 3:44pm Delete Edit" at bounding box center [906, 431] width 862 height 466
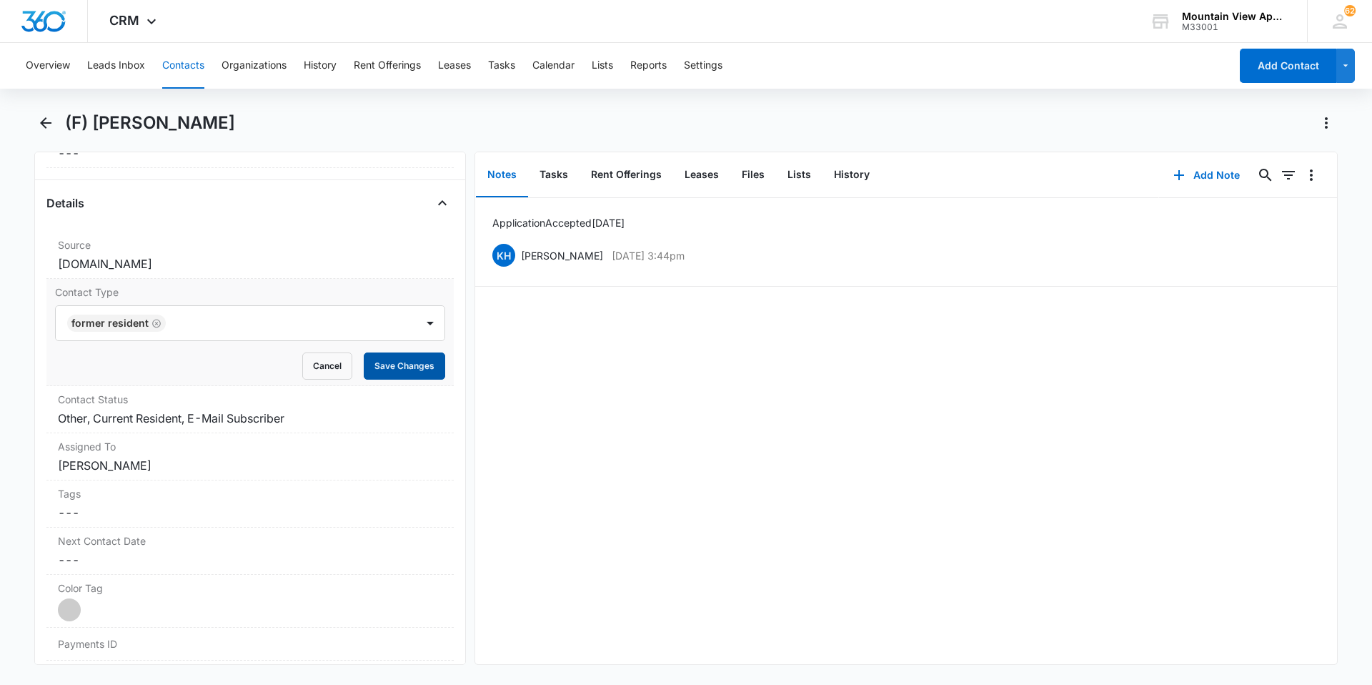
click at [387, 375] on button "Save Changes" at bounding box center [404, 365] width 81 height 27
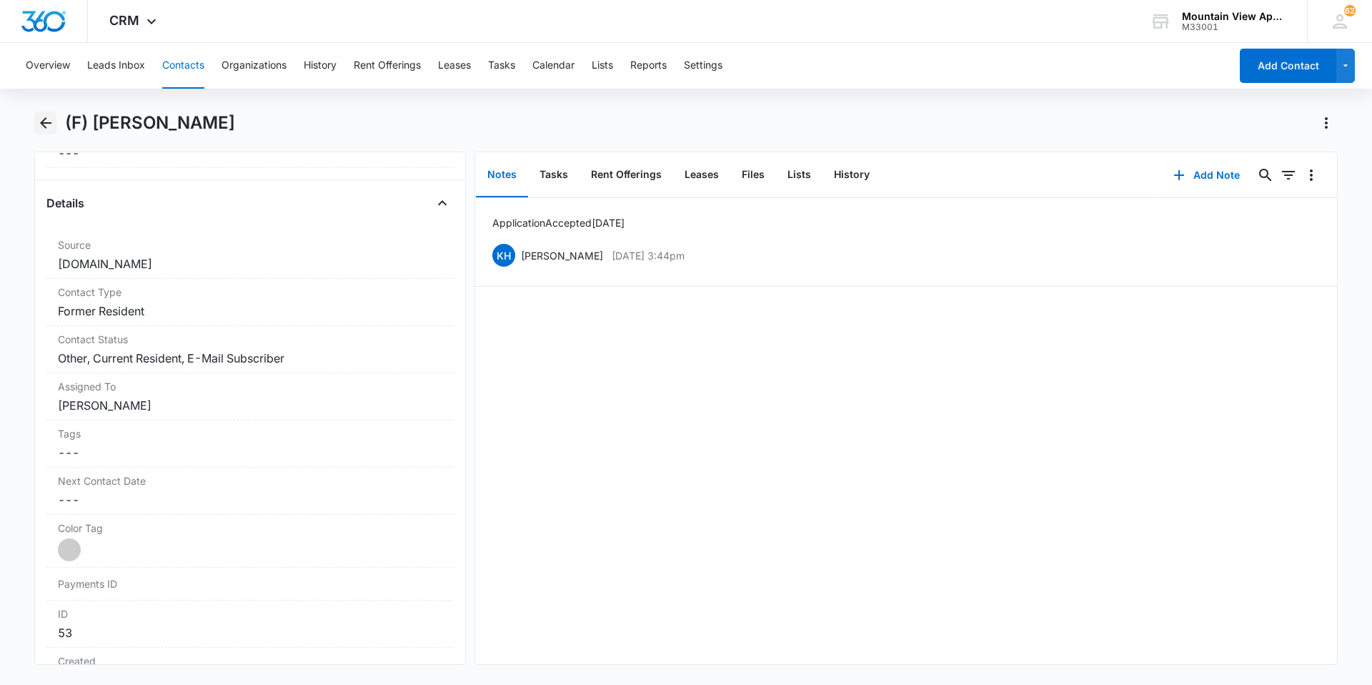
click at [49, 128] on icon "Back" at bounding box center [45, 122] width 17 height 17
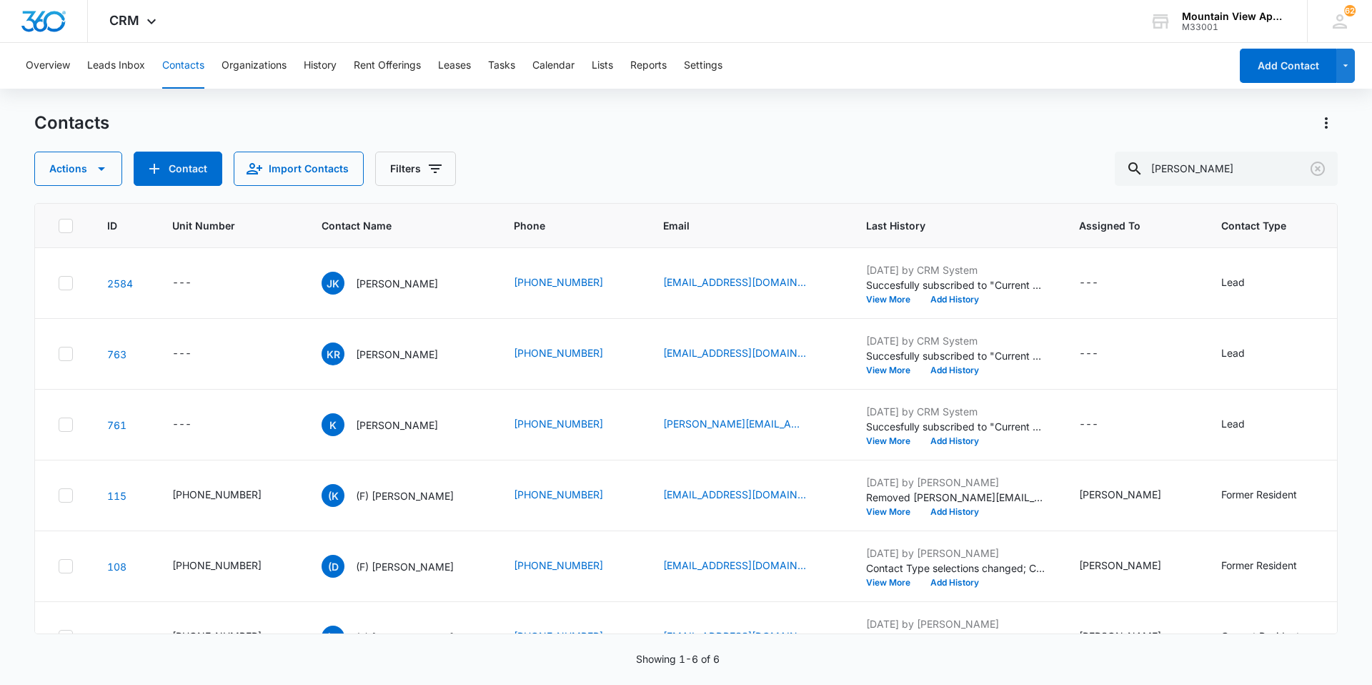
scroll to position [49, 0]
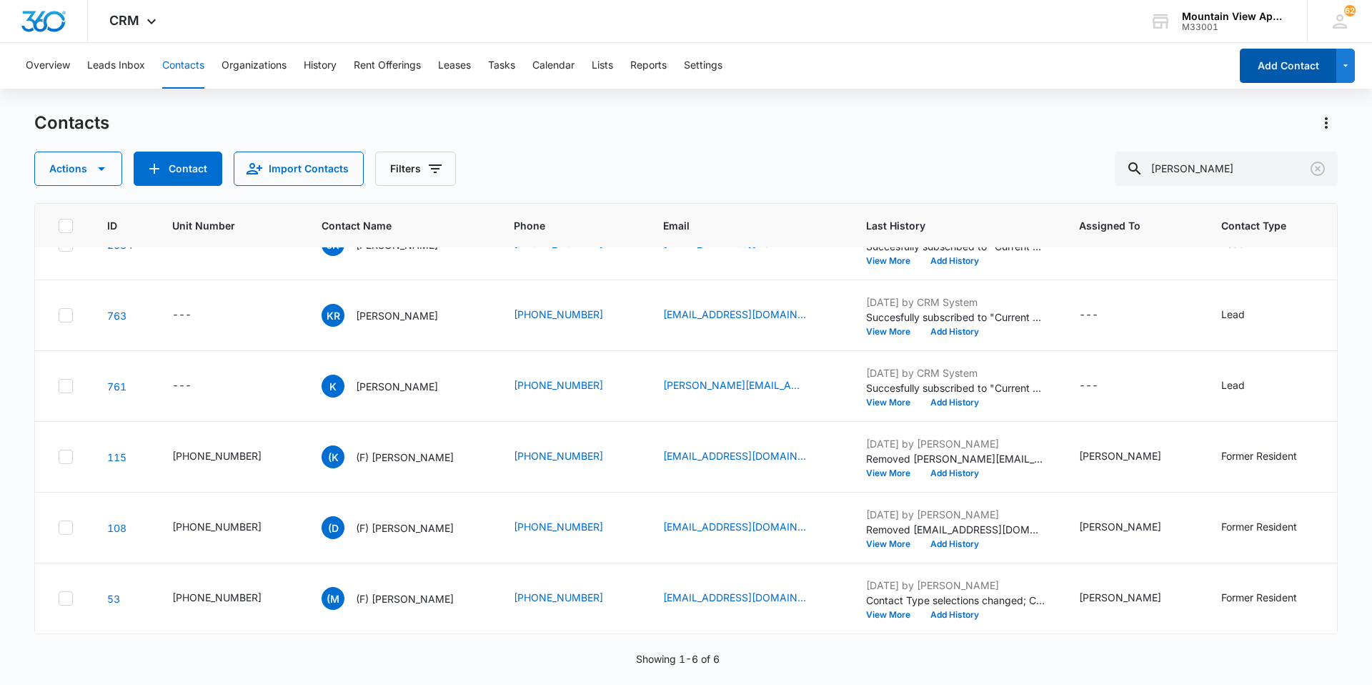
click at [1280, 64] on button "Add Contact" at bounding box center [1288, 66] width 96 height 34
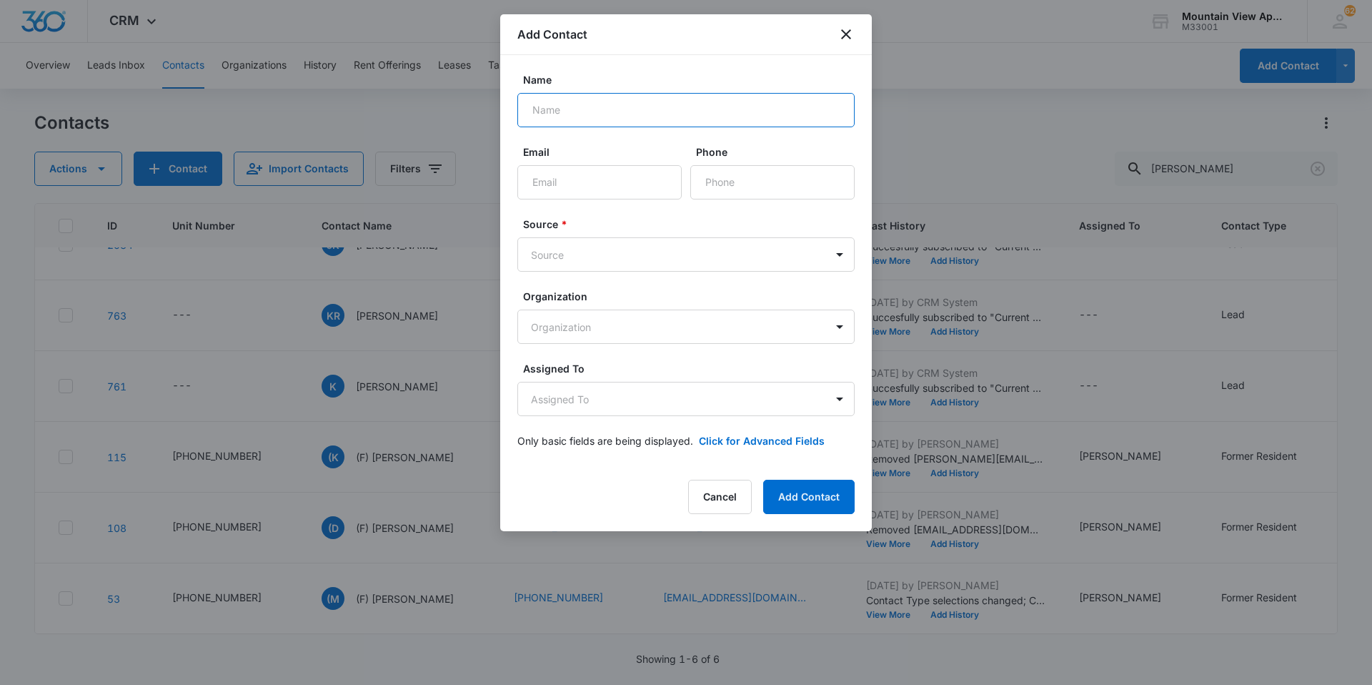
click at [612, 121] on input "Name" at bounding box center [685, 110] width 337 height 34
type input "[PERSON_NAME] & [PERSON_NAME]"
click at [608, 179] on input "Email" at bounding box center [599, 182] width 164 height 34
type input "9"
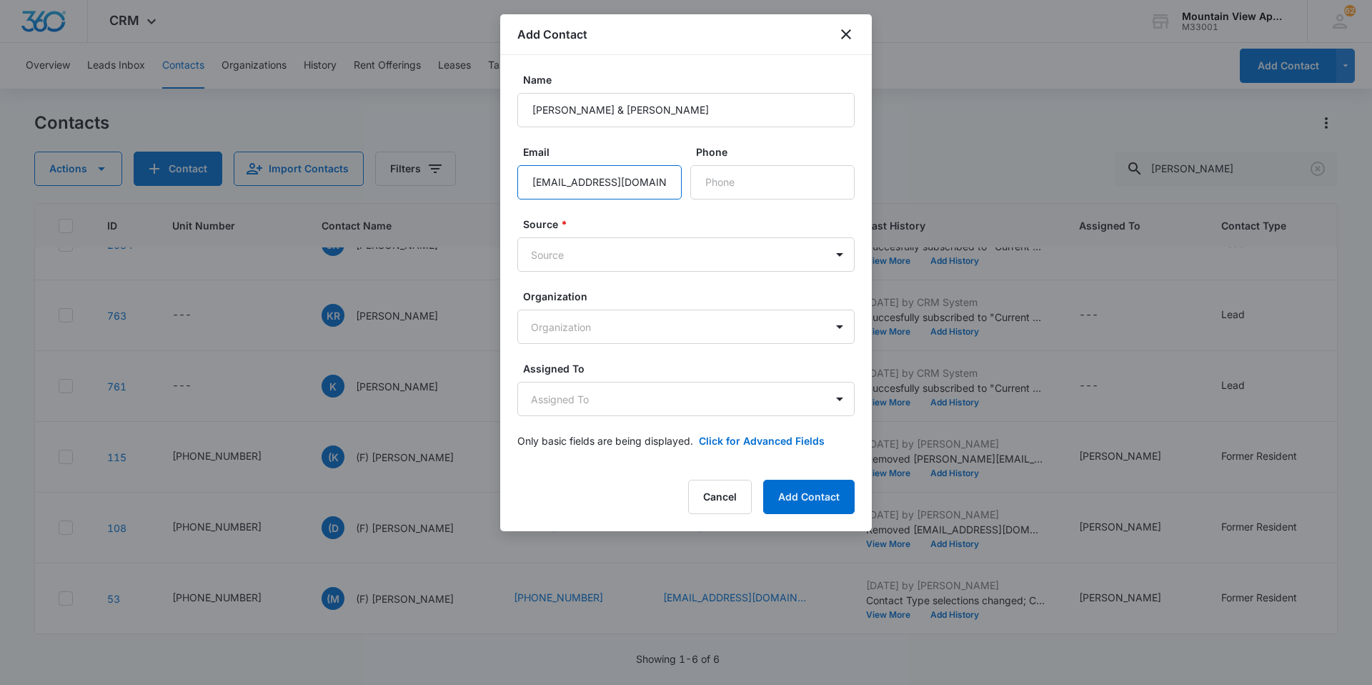
type input "[EMAIL_ADDRESS][DOMAIN_NAME]"
type input "[PHONE_NUMBER]"
click at [601, 248] on body "CRM Apps Reputation Websites Forms CRM Email Social Content Ads Intelligence Fi…" at bounding box center [686, 342] width 1372 height 685
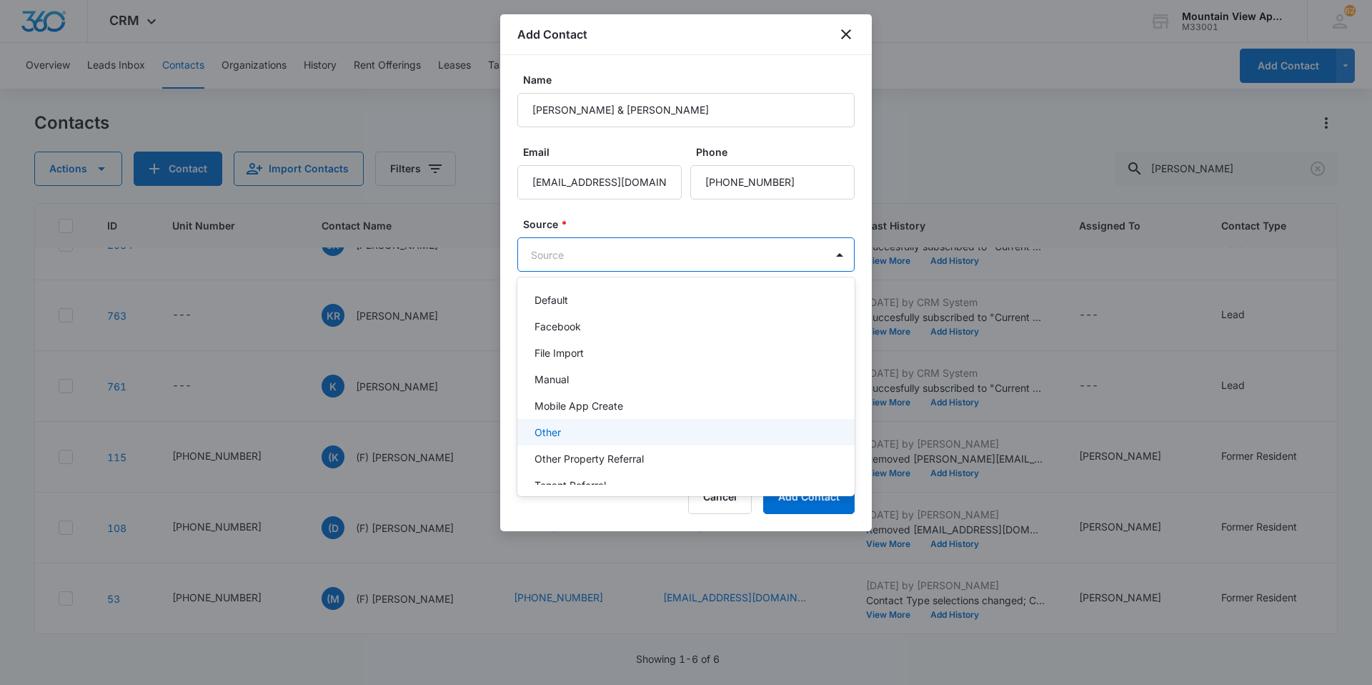
scroll to position [101, 0]
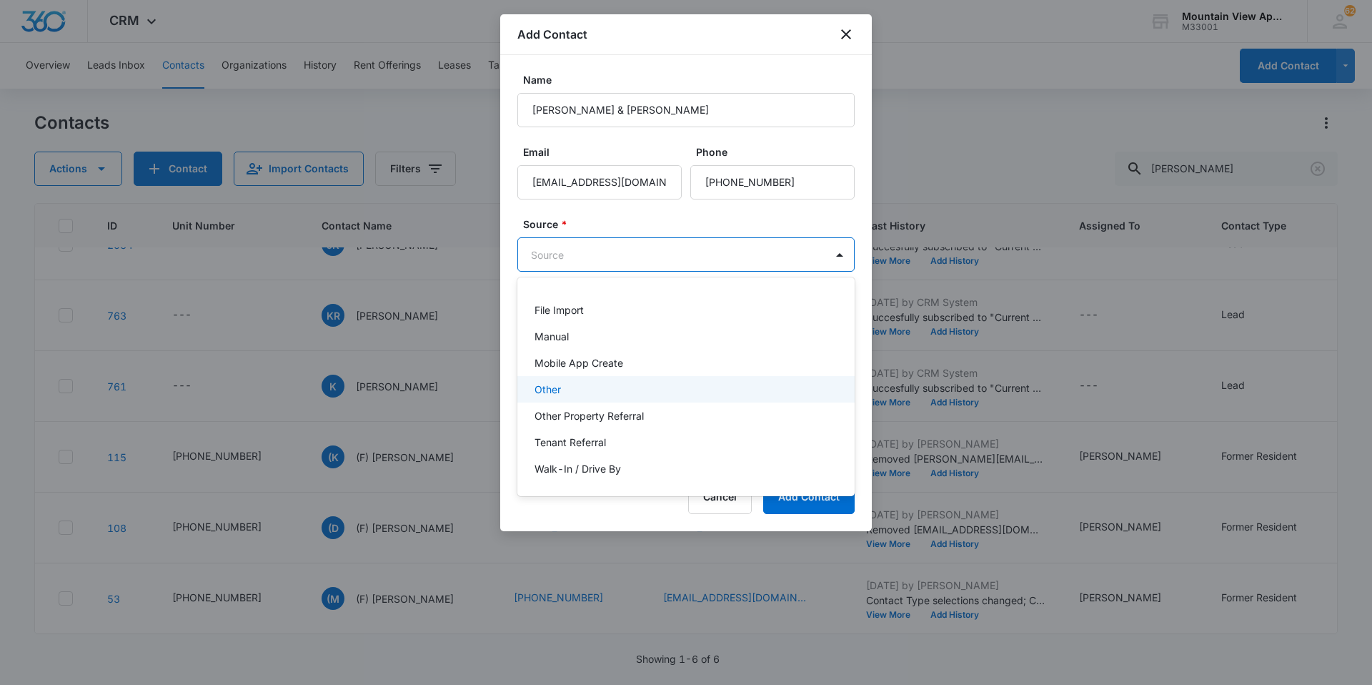
click at [577, 392] on div "Other" at bounding box center [685, 389] width 300 height 15
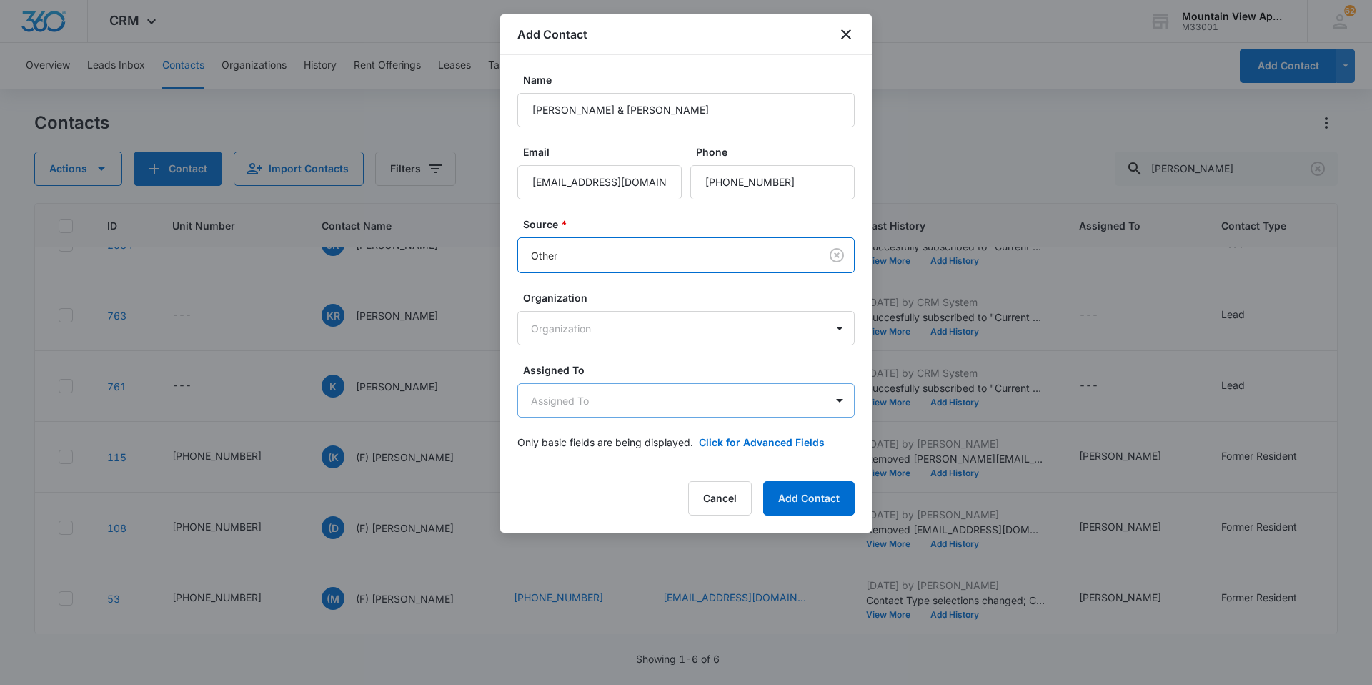
click at [605, 405] on body "CRM Apps Reputation Websites Forms CRM Email Social Content Ads Intelligence Fi…" at bounding box center [686, 342] width 1372 height 685
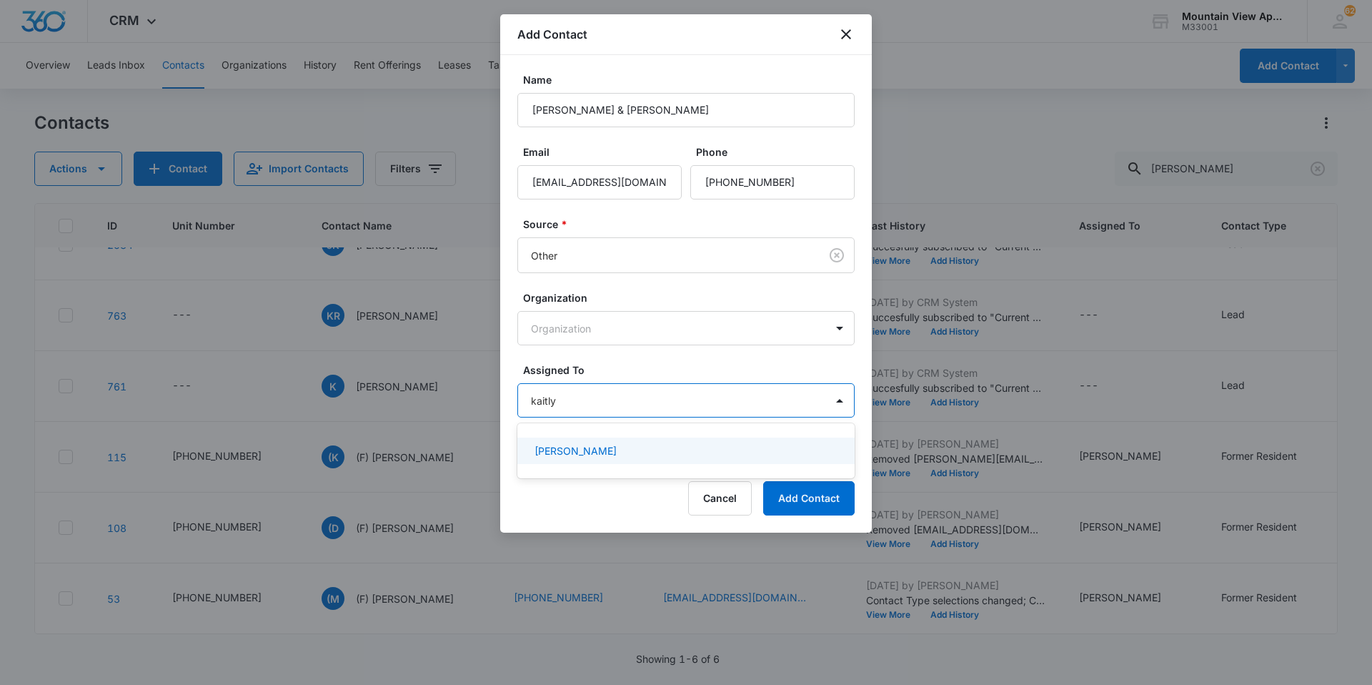
type input "[PERSON_NAME]"
click at [620, 455] on div "[PERSON_NAME]" at bounding box center [685, 450] width 300 height 15
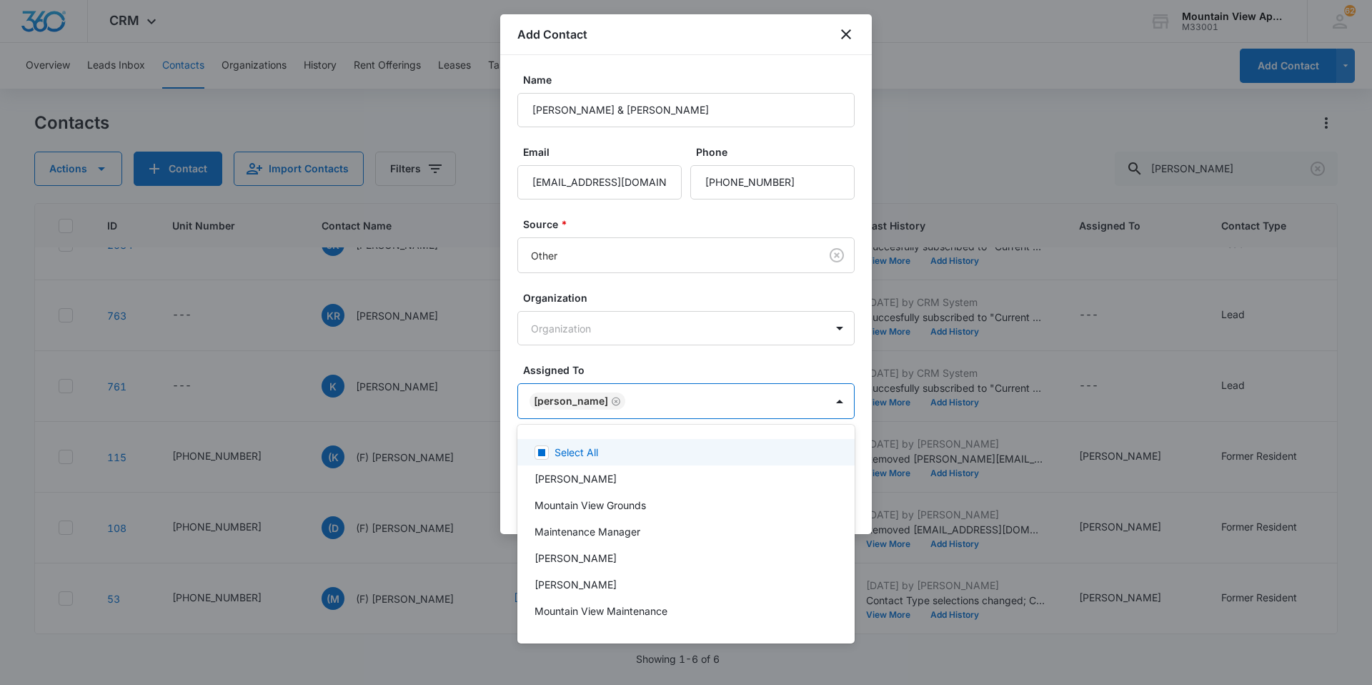
click at [722, 353] on div at bounding box center [686, 342] width 1372 height 685
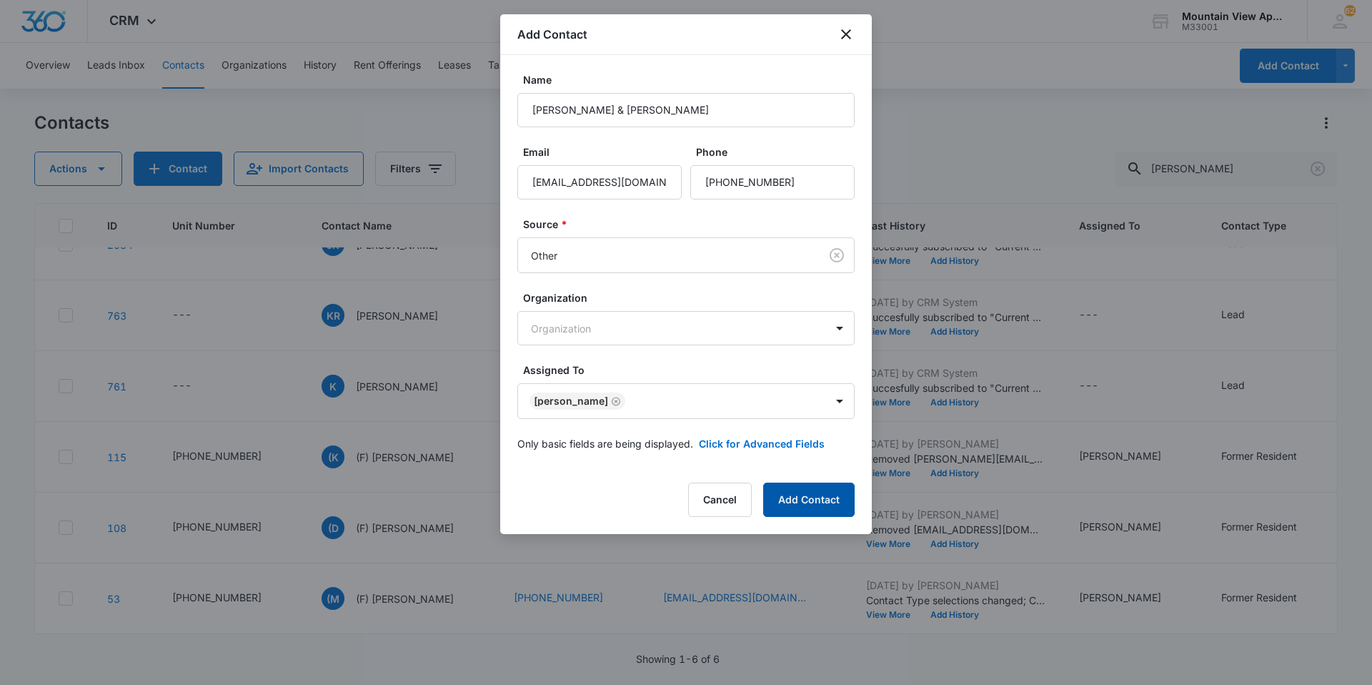
click at [777, 496] on button "Add Contact" at bounding box center [808, 499] width 91 height 34
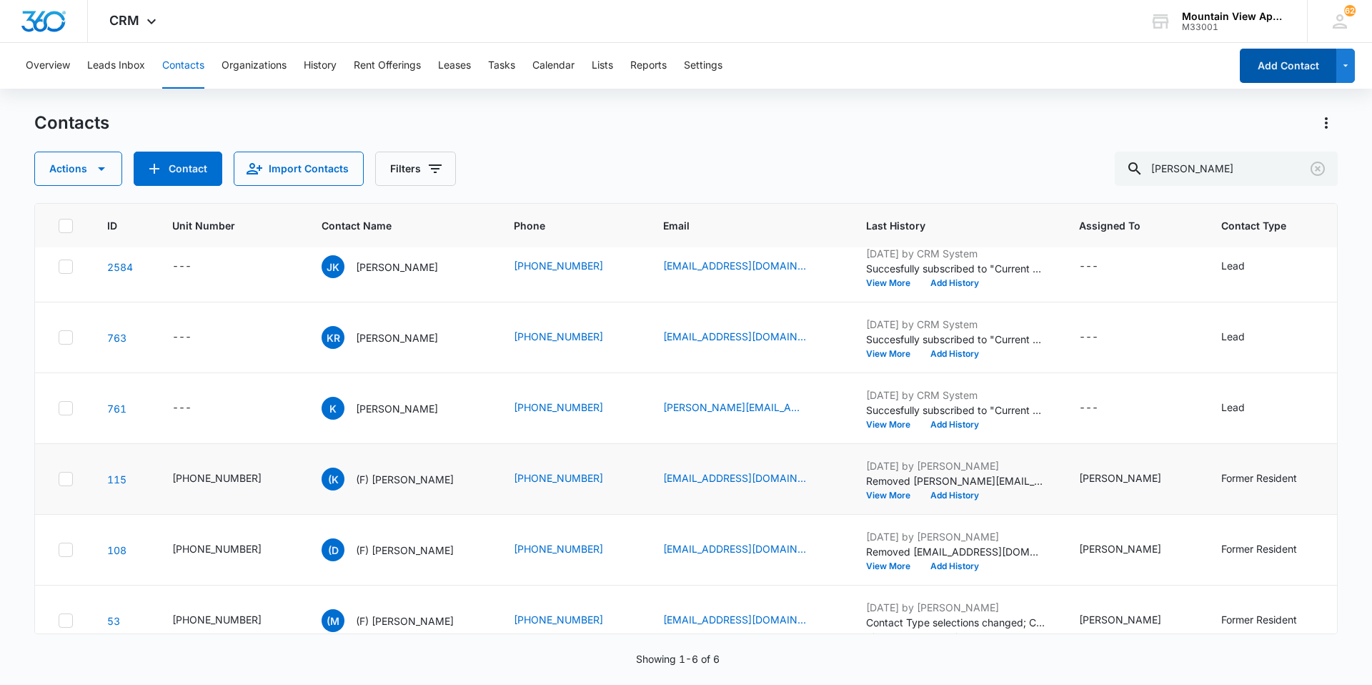
scroll to position [0, 0]
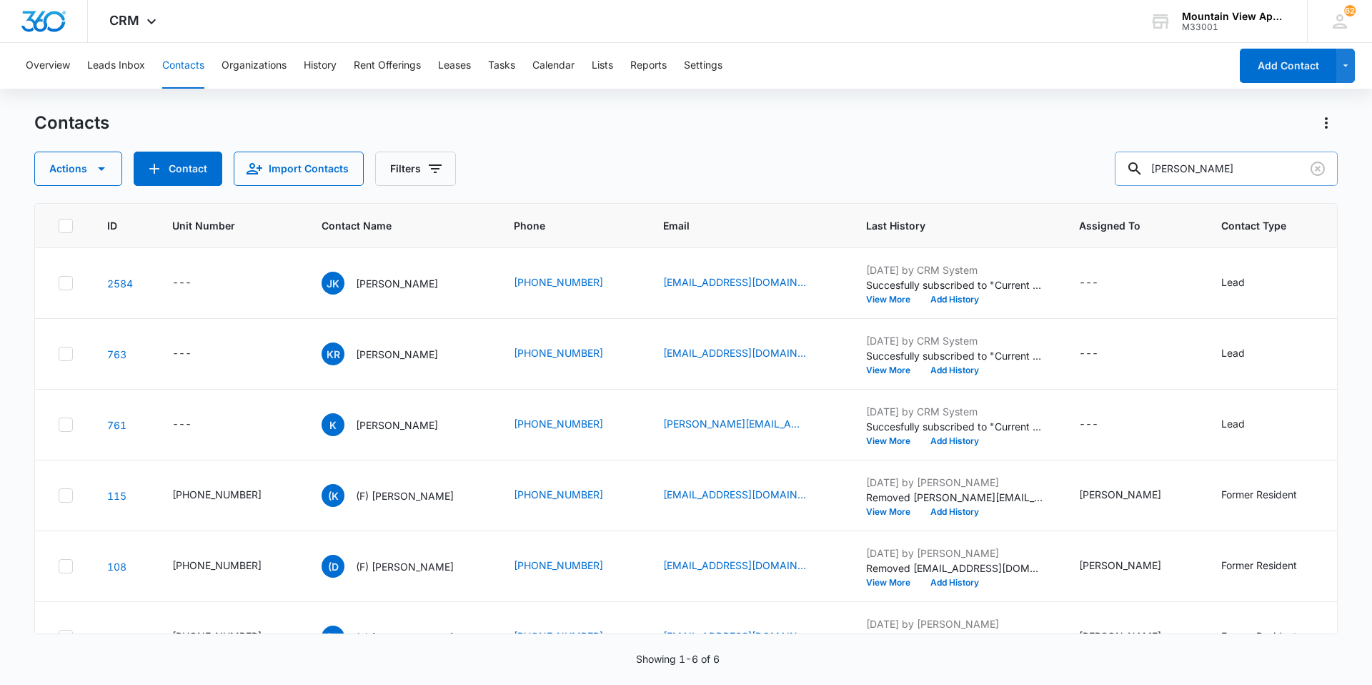
click at [1217, 169] on input "[PERSON_NAME]" at bounding box center [1226, 169] width 223 height 34
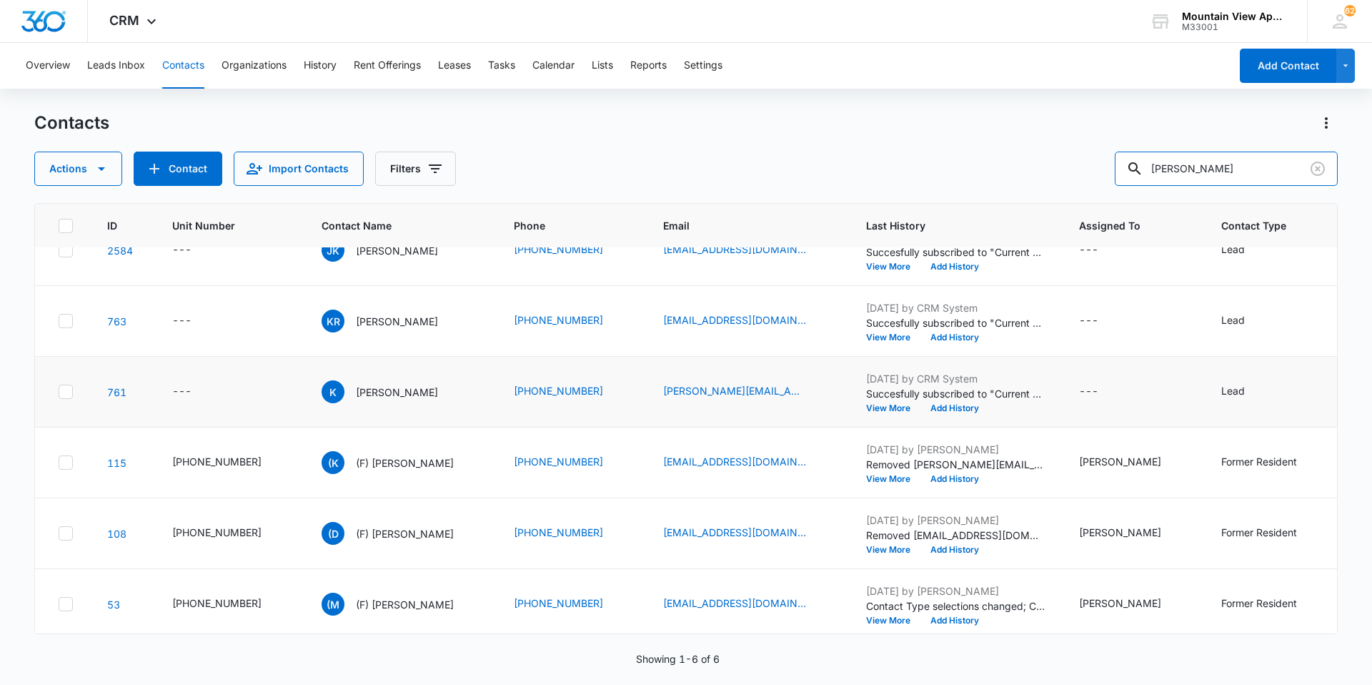
scroll to position [49, 0]
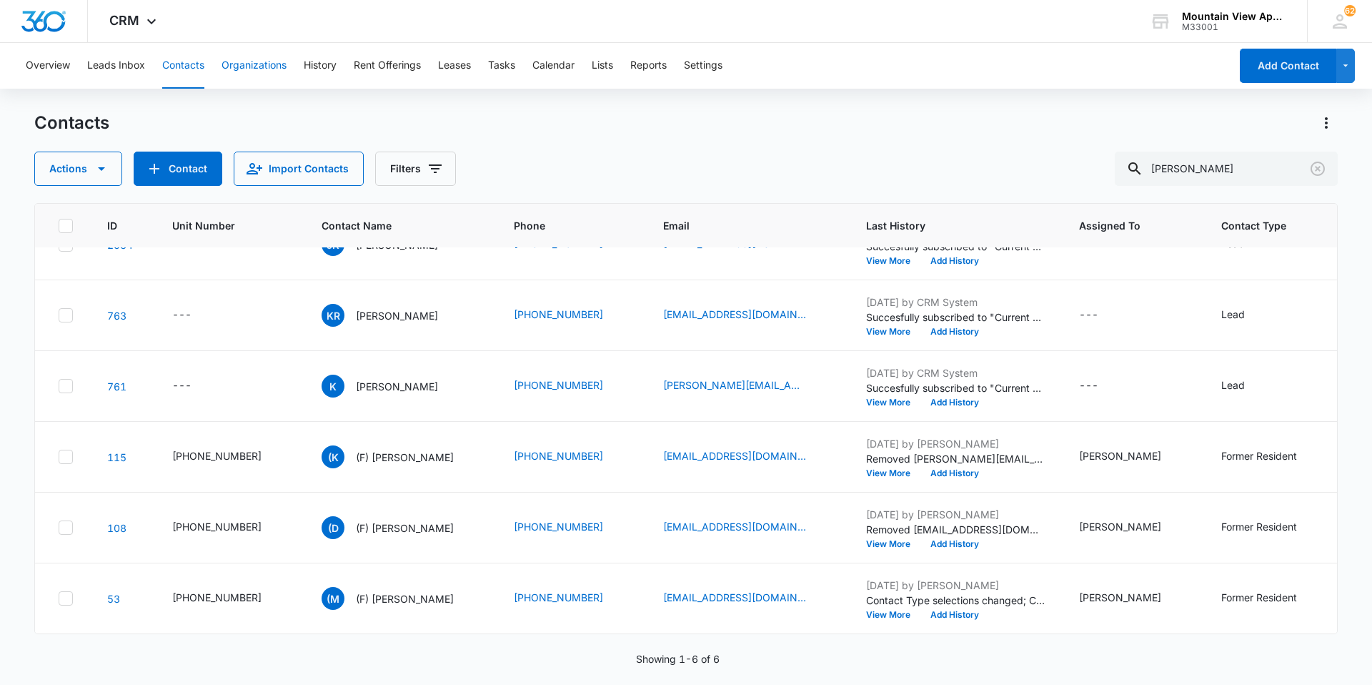
drag, startPoint x: 180, startPoint y: 74, endPoint x: 232, endPoint y: 86, distance: 52.7
click at [180, 74] on button "Contacts" at bounding box center [183, 66] width 42 height 46
click at [245, 72] on button "Organizations" at bounding box center [254, 66] width 65 height 46
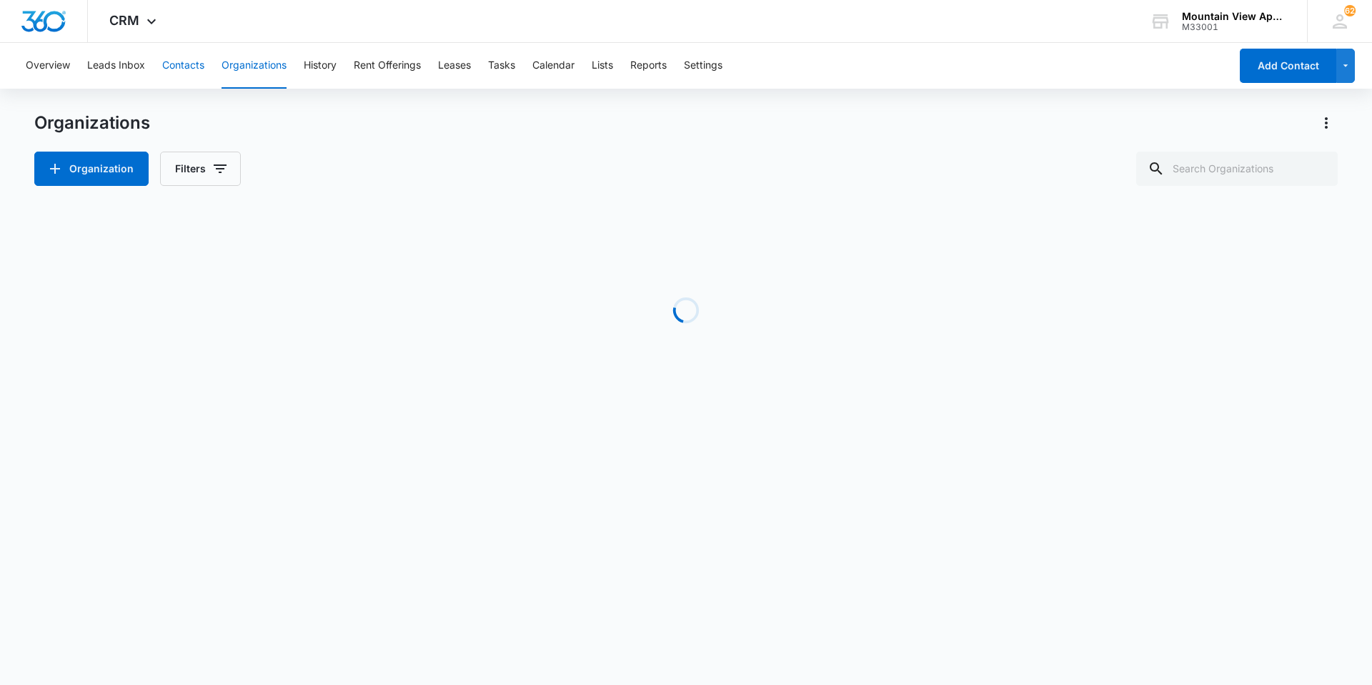
click at [170, 61] on button "Contacts" at bounding box center [183, 66] width 42 height 46
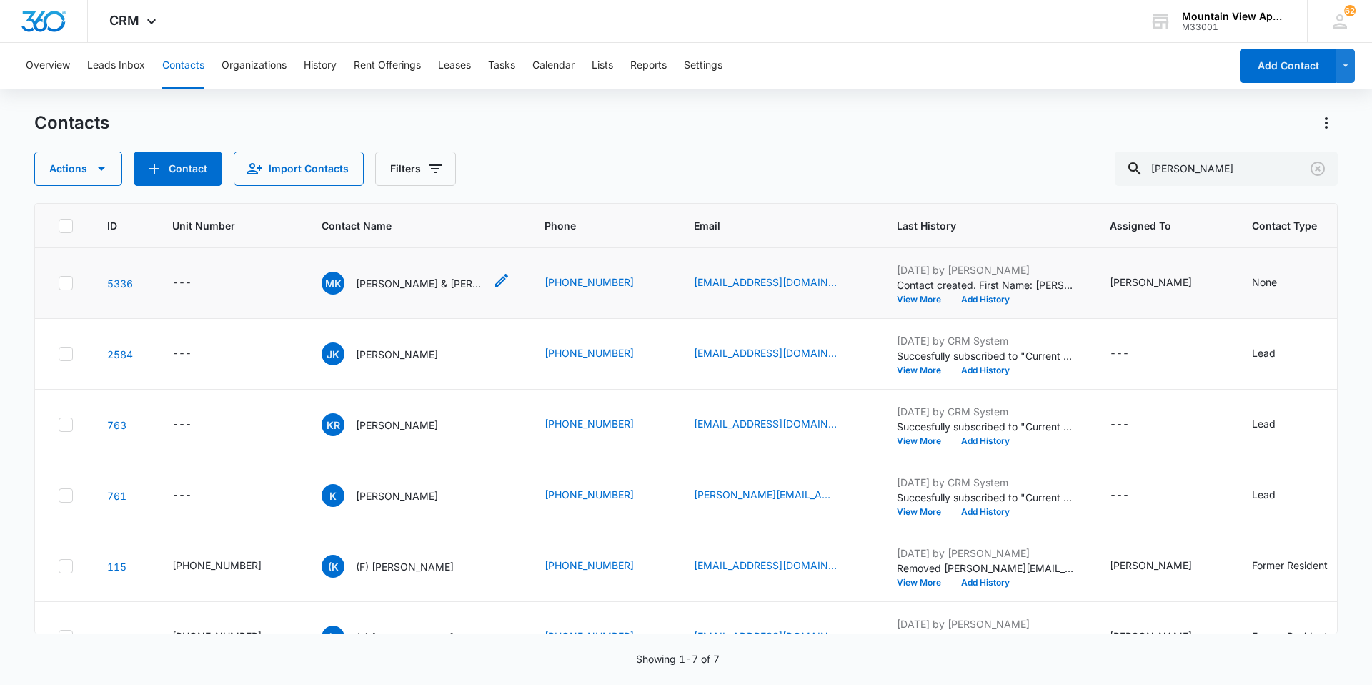
click at [411, 279] on p "[PERSON_NAME] & [PERSON_NAME]" at bounding box center [420, 283] width 129 height 15
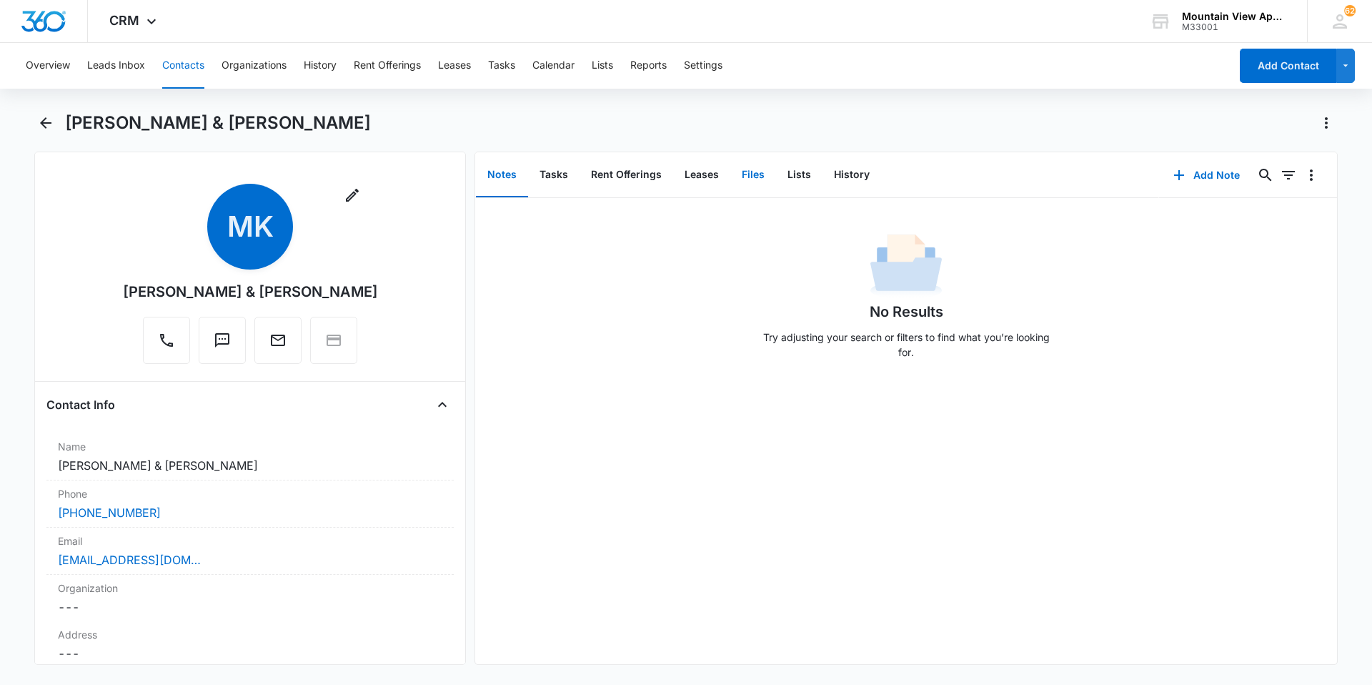
click at [761, 170] on button "Files" at bounding box center [753, 175] width 46 height 44
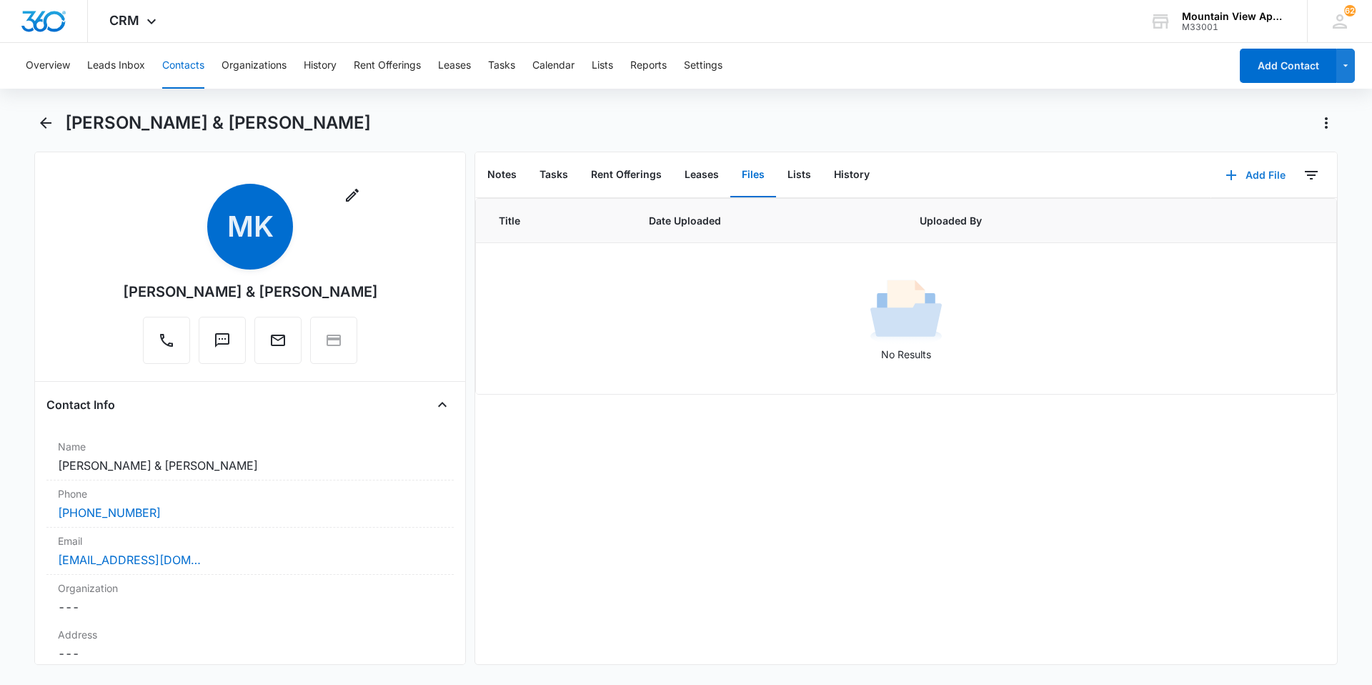
click at [1252, 172] on button "Add File" at bounding box center [1255, 175] width 89 height 34
click at [1245, 224] on div "Upload Files" at bounding box center [1236, 221] width 57 height 10
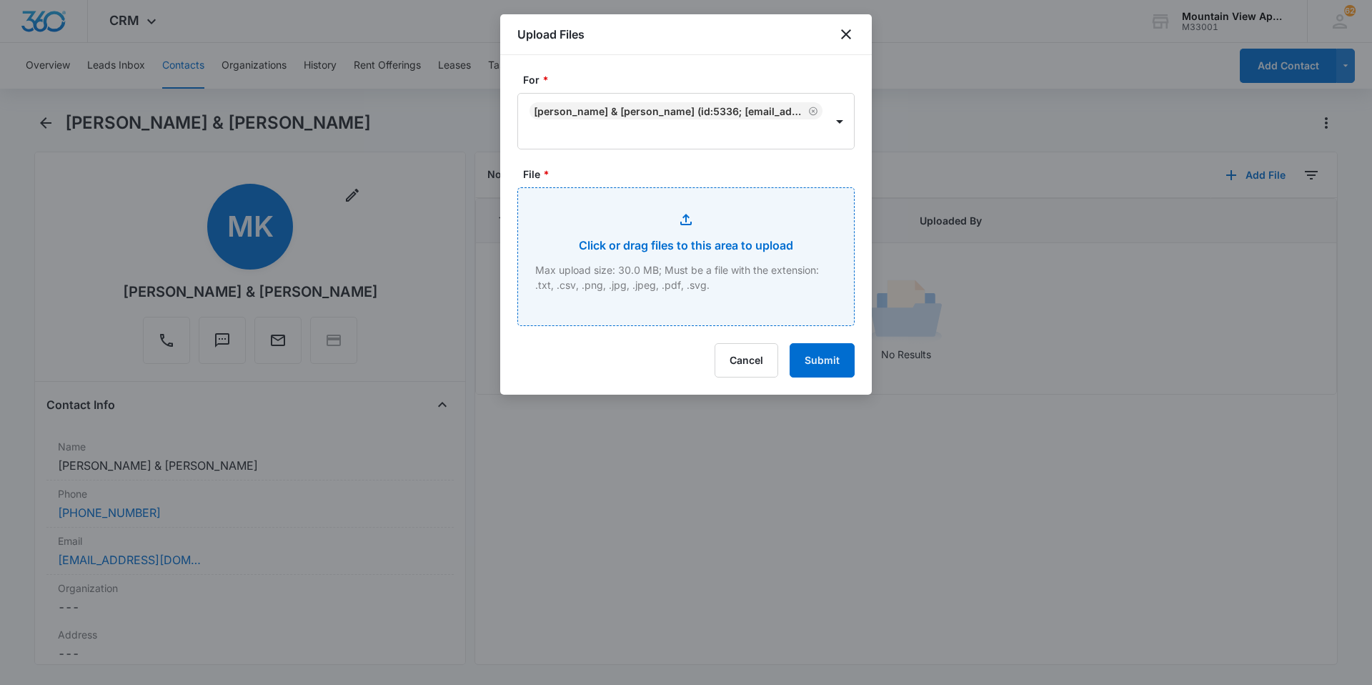
click at [745, 230] on input "File *" at bounding box center [686, 256] width 336 height 137
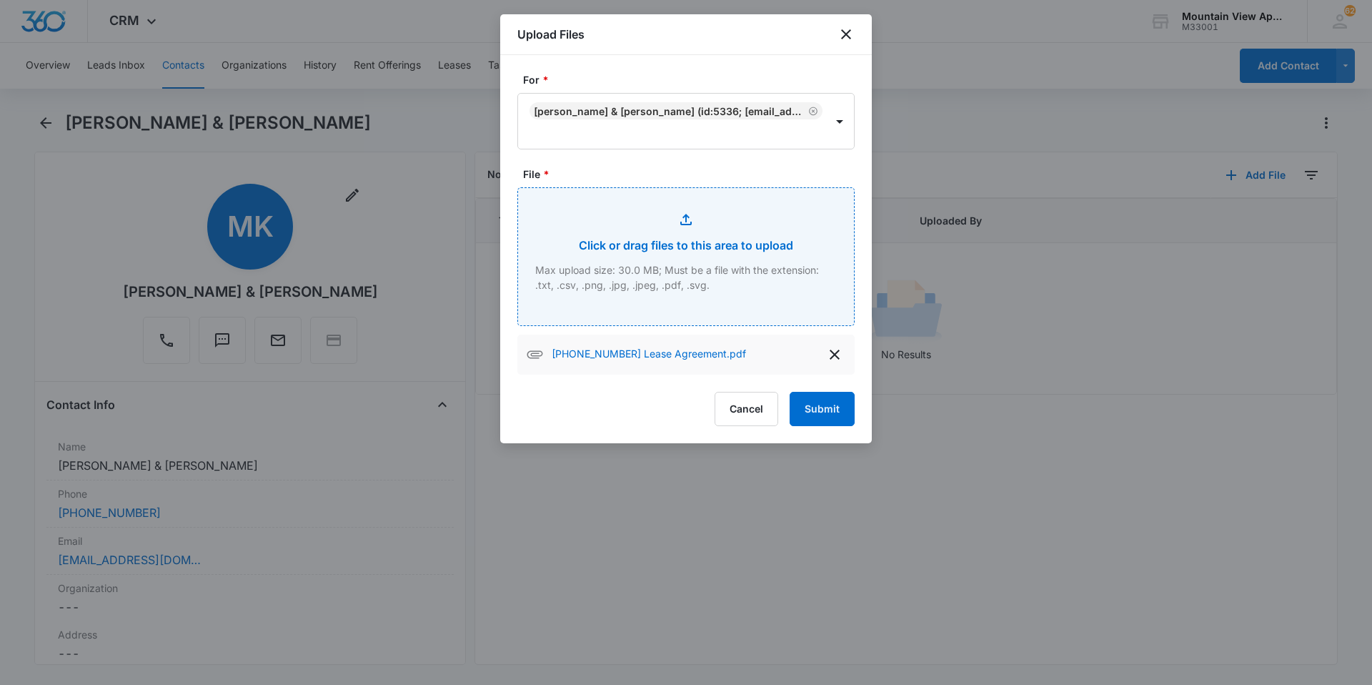
click at [657, 279] on input "File *" at bounding box center [686, 256] width 336 height 137
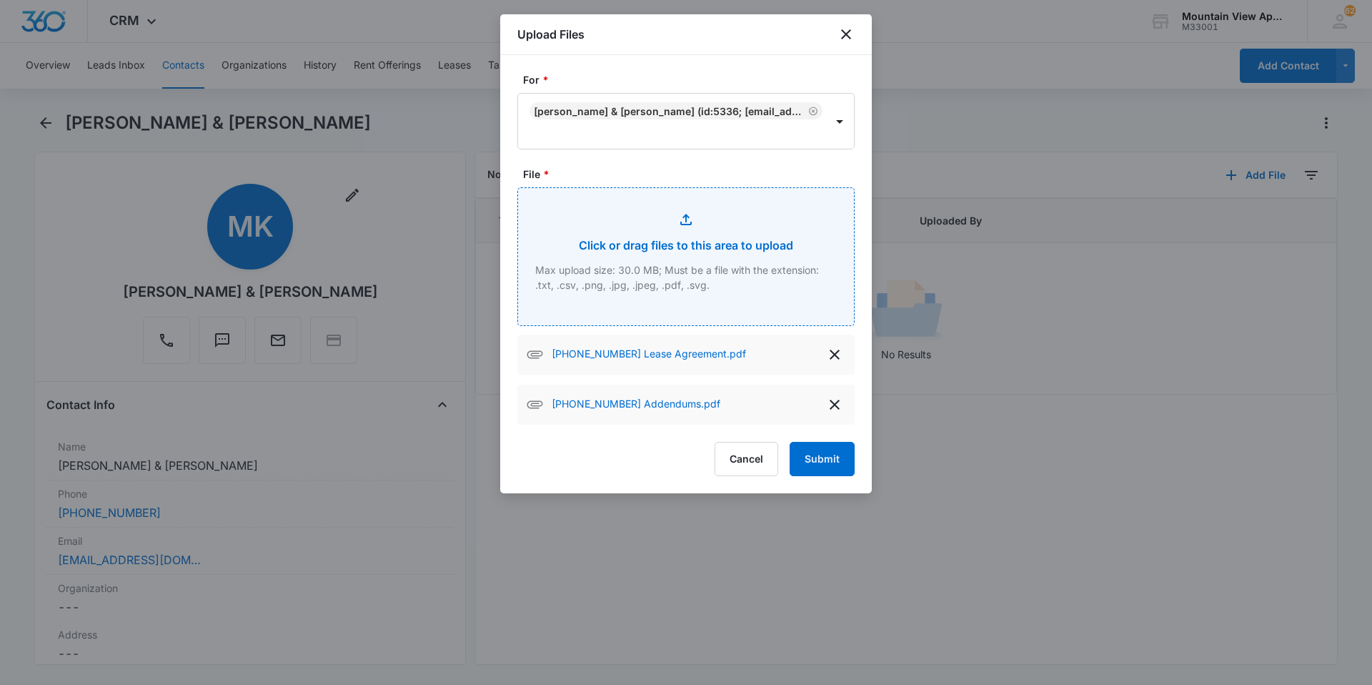
click at [680, 272] on input "File *" at bounding box center [686, 256] width 336 height 137
type input "C:\fakepath\[PHONE_NUMBER] Renters Insurance.pdf"
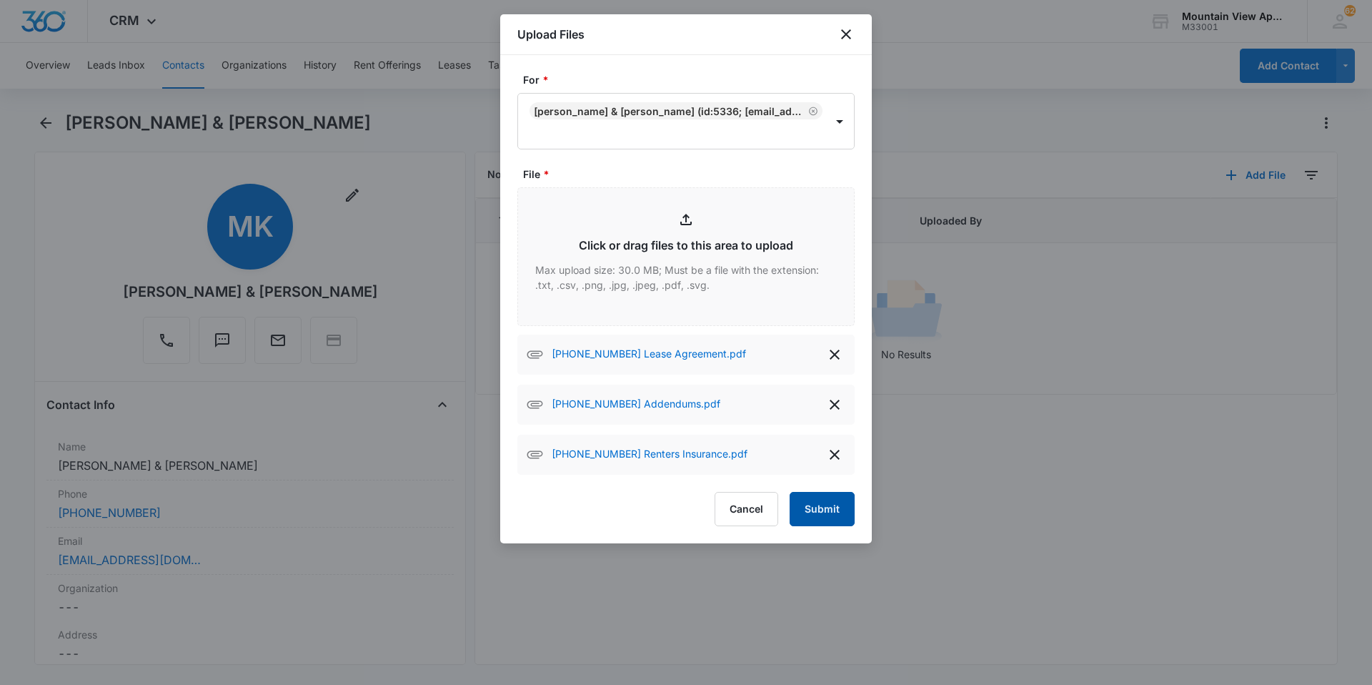
click at [825, 507] on button "Submit" at bounding box center [822, 509] width 65 height 34
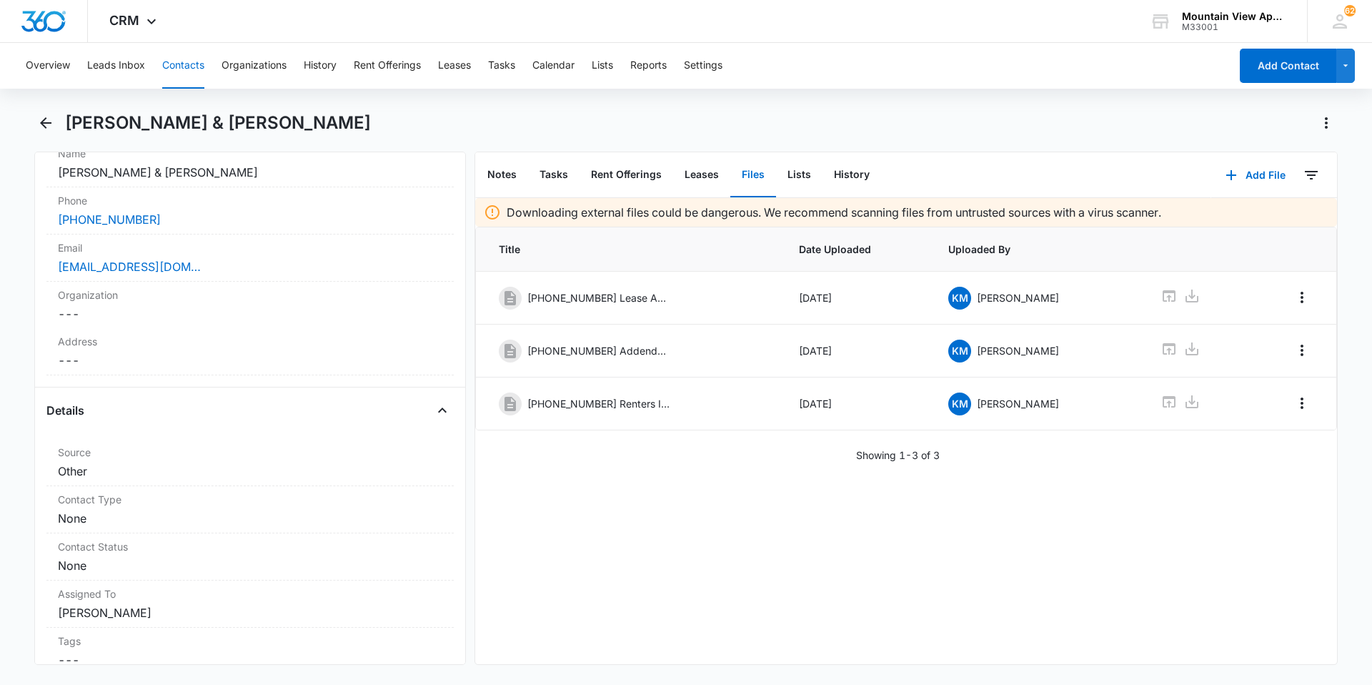
scroll to position [500, 0]
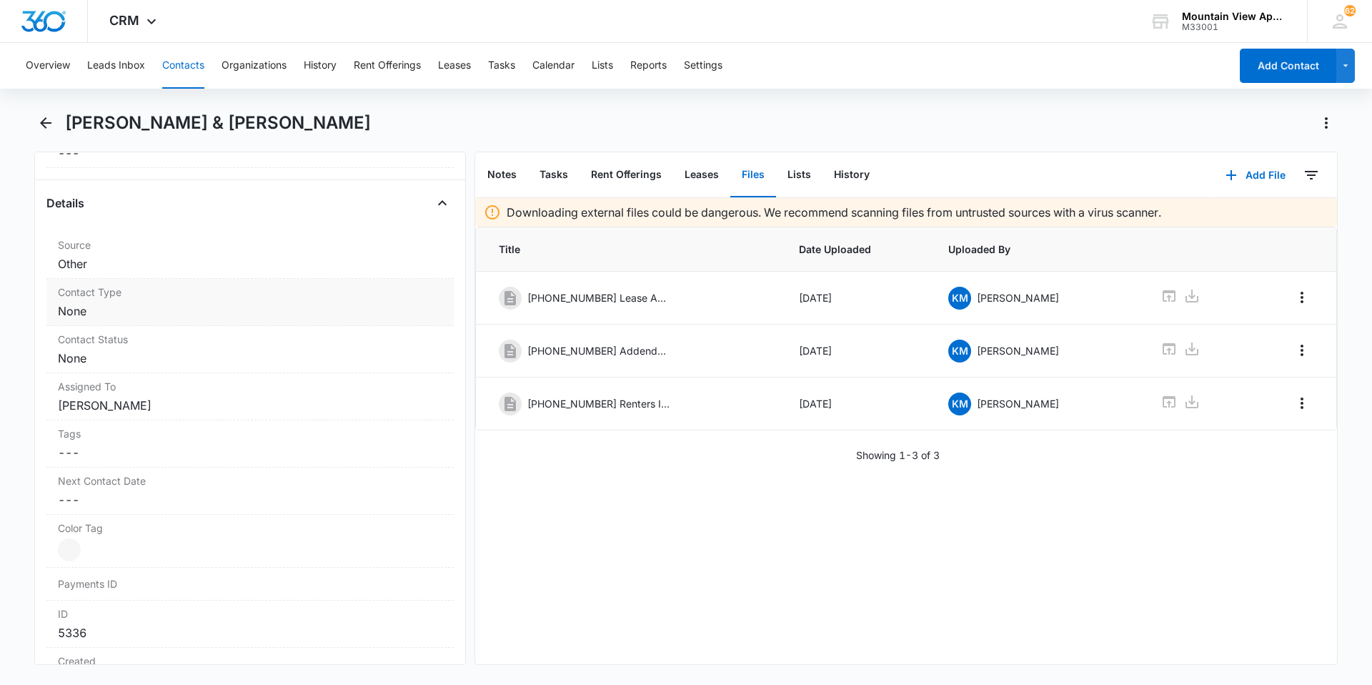
click at [168, 307] on dd "Cancel Save Changes None" at bounding box center [250, 310] width 384 height 17
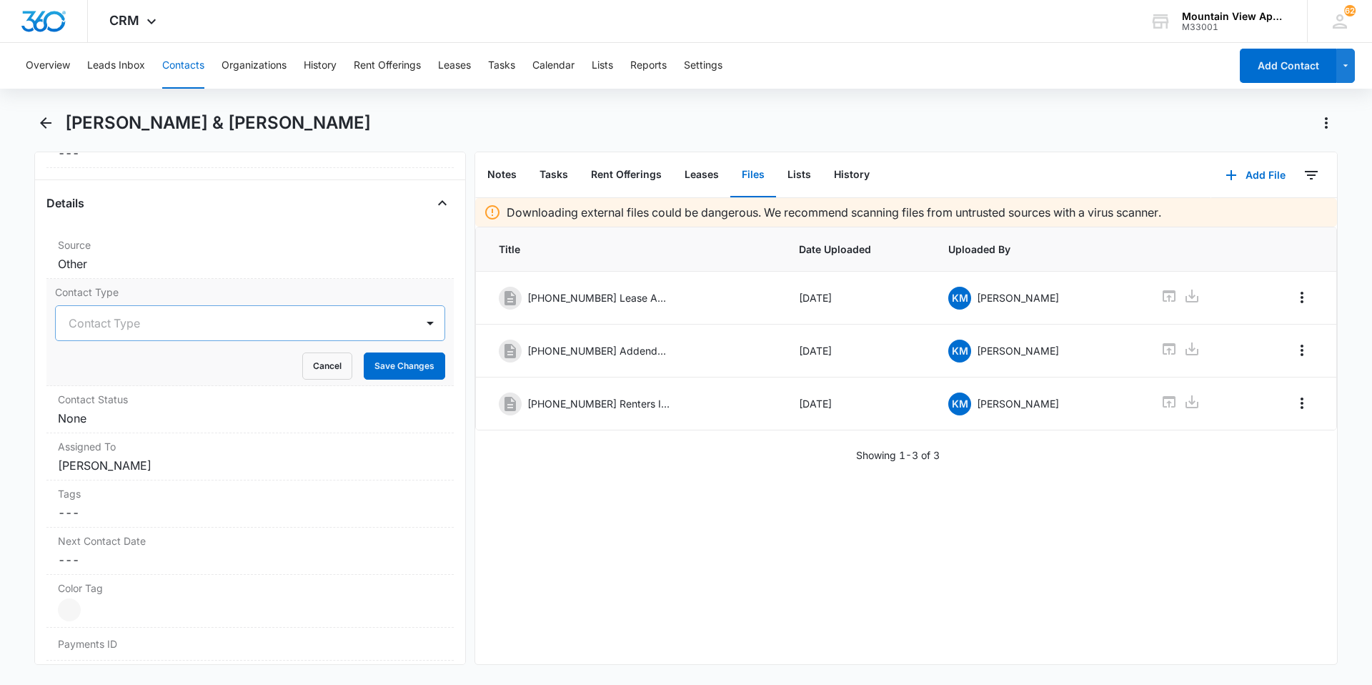
click at [122, 327] on div at bounding box center [233, 323] width 329 height 20
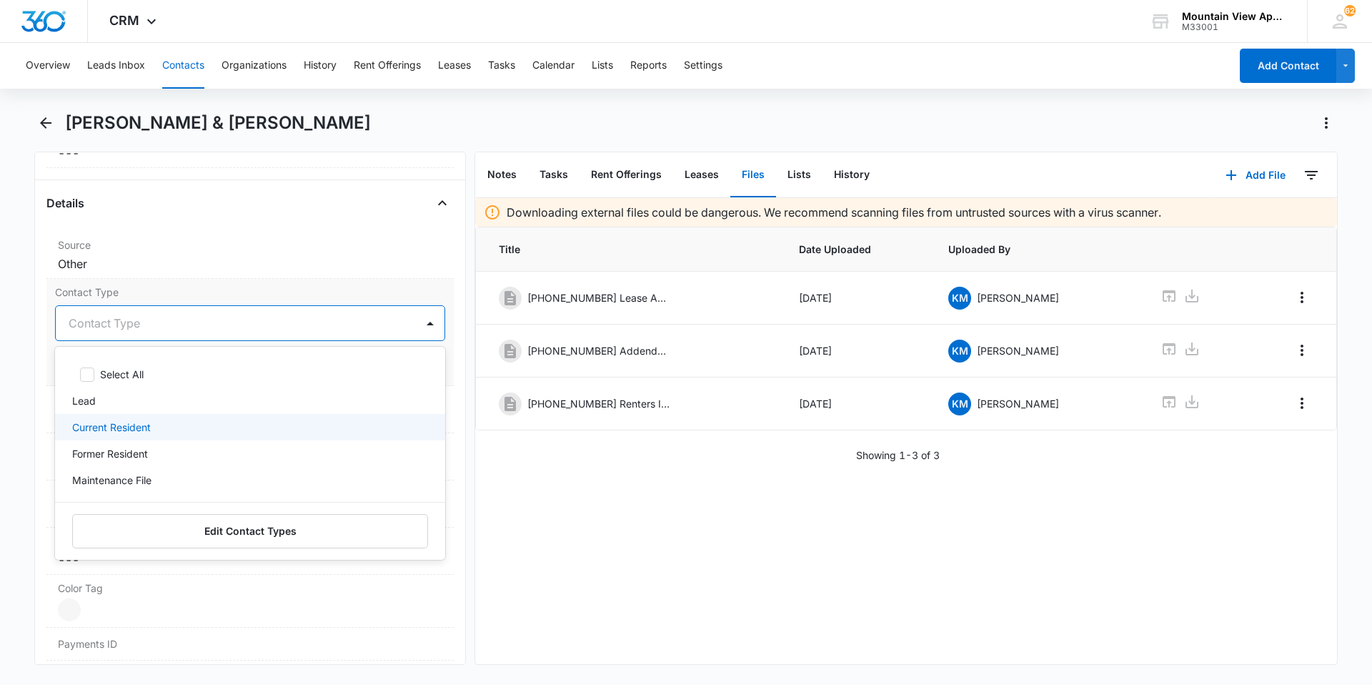
click at [118, 430] on p "Current Resident" at bounding box center [111, 426] width 79 height 15
drag, startPoint x: 617, startPoint y: 522, endPoint x: 461, endPoint y: 425, distance: 184.6
click at [612, 520] on div "Downloading external files could be dangerous. We recommend scanning files from…" at bounding box center [906, 431] width 862 height 466
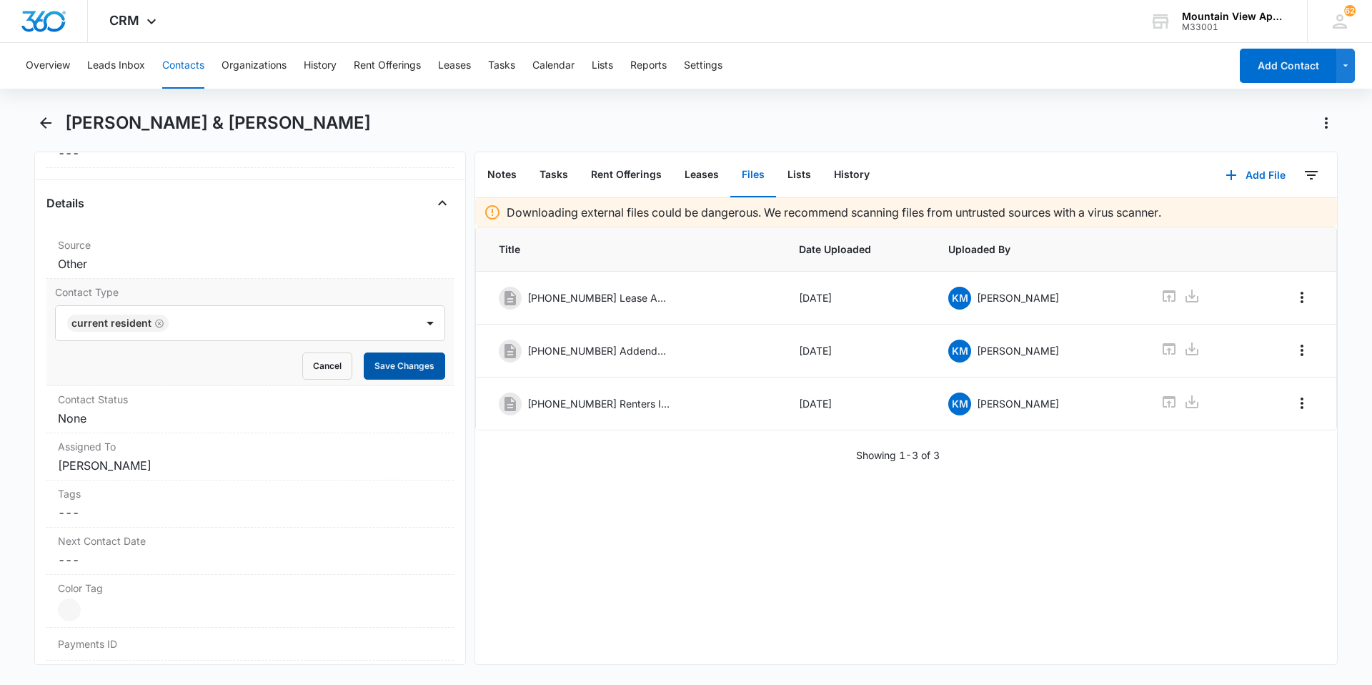
click at [411, 362] on button "Save Changes" at bounding box center [404, 365] width 81 height 27
click at [69, 410] on dd "Cancel Save Changes None" at bounding box center [250, 417] width 384 height 17
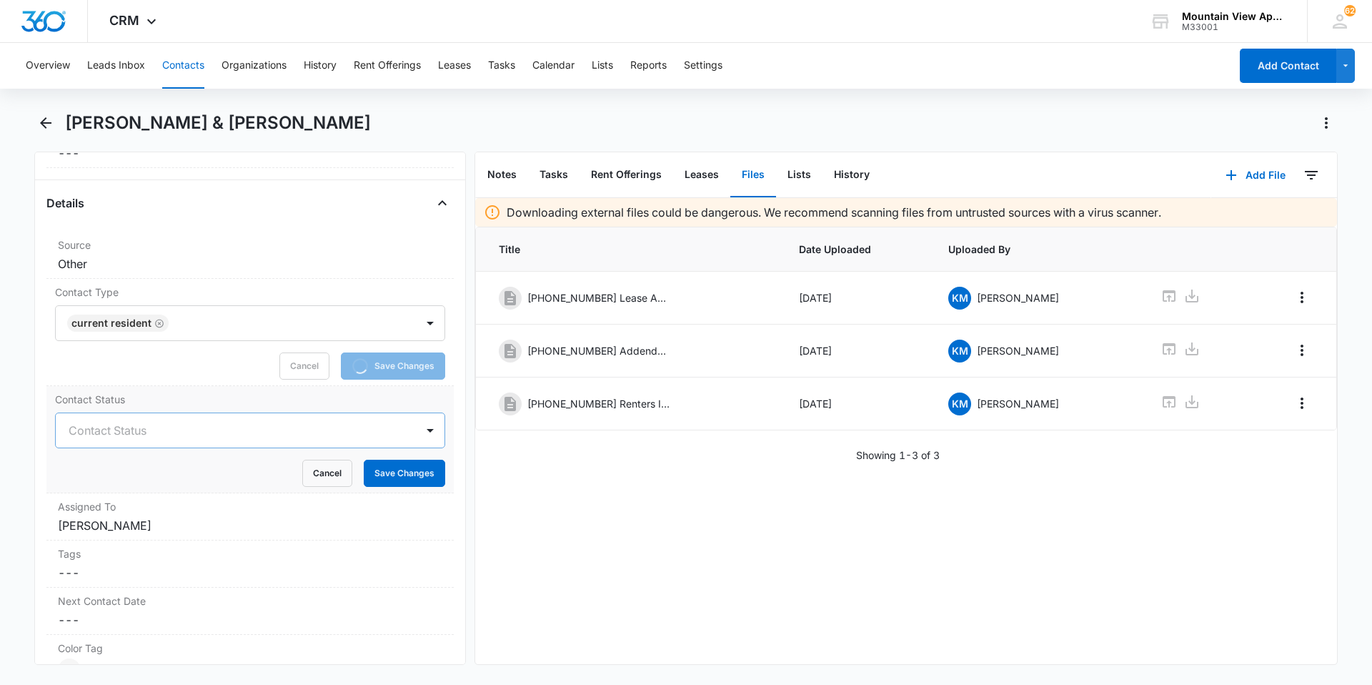
click at [104, 440] on div "Contact Status" at bounding box center [236, 430] width 360 height 34
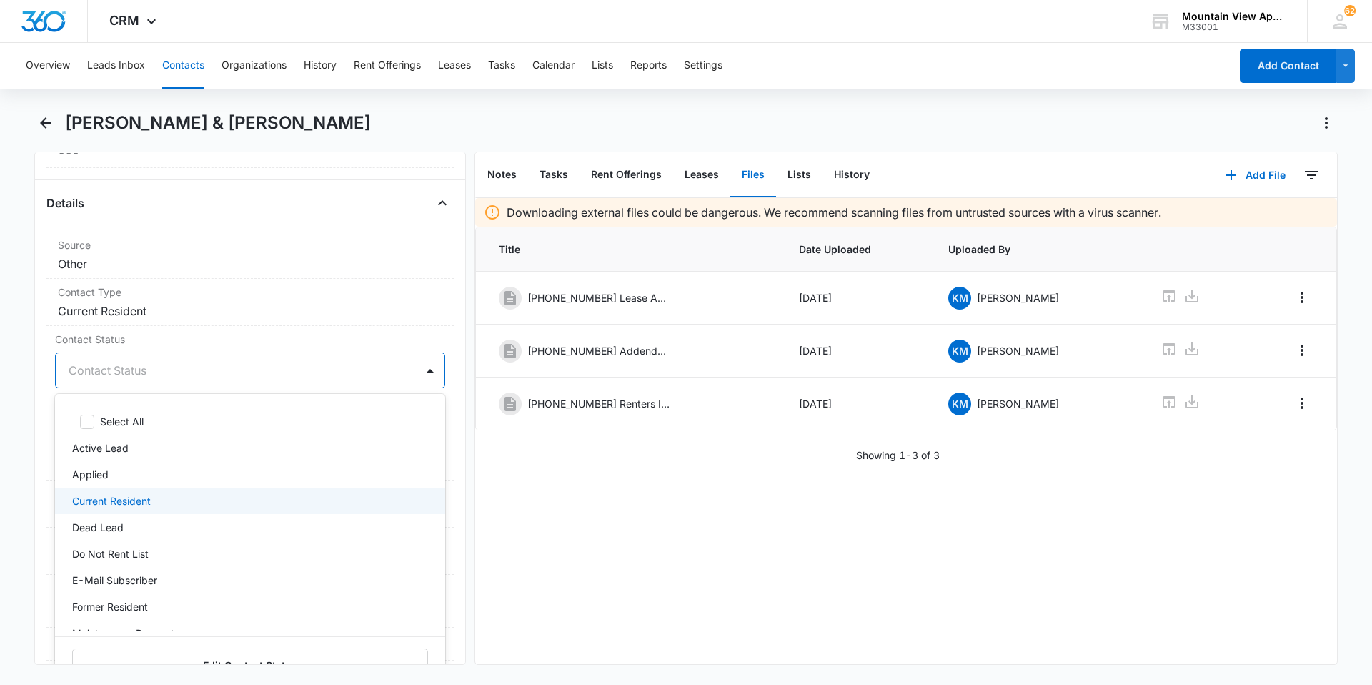
click at [154, 498] on div "Current Resident" at bounding box center [248, 500] width 353 height 15
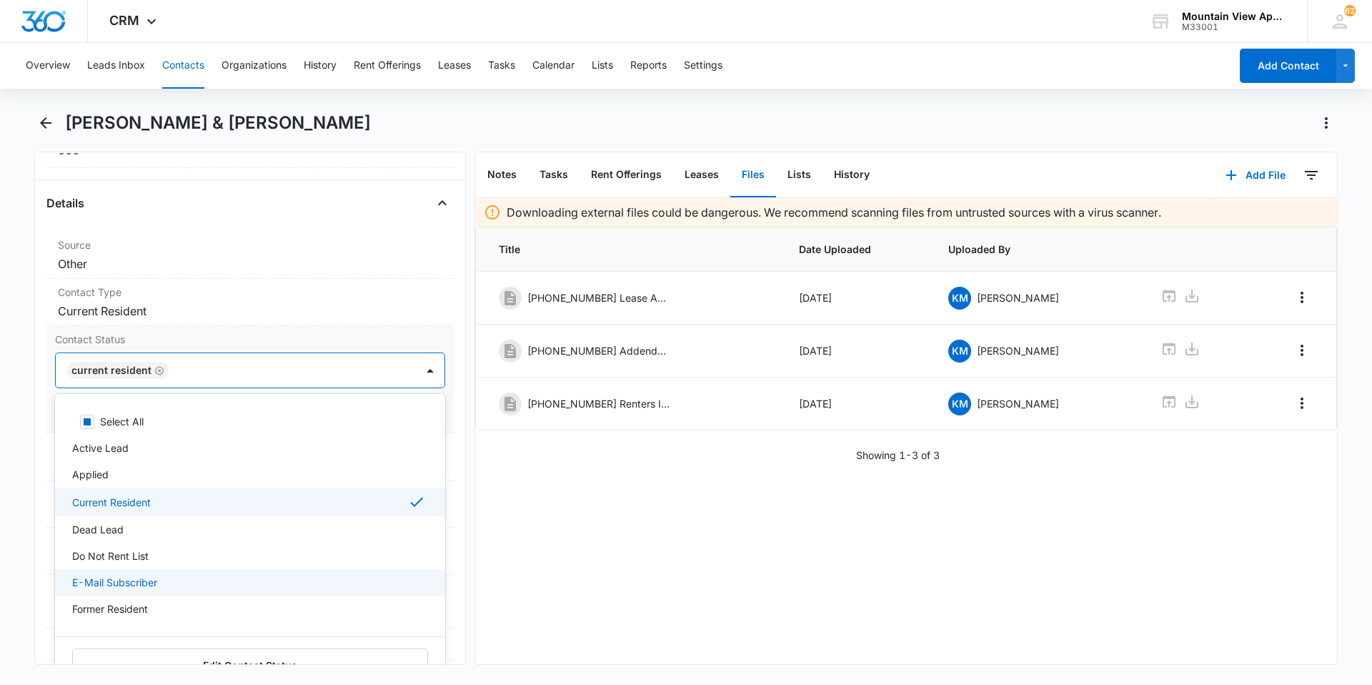
click at [151, 579] on p "E-Mail Subscriber" at bounding box center [114, 582] width 85 height 15
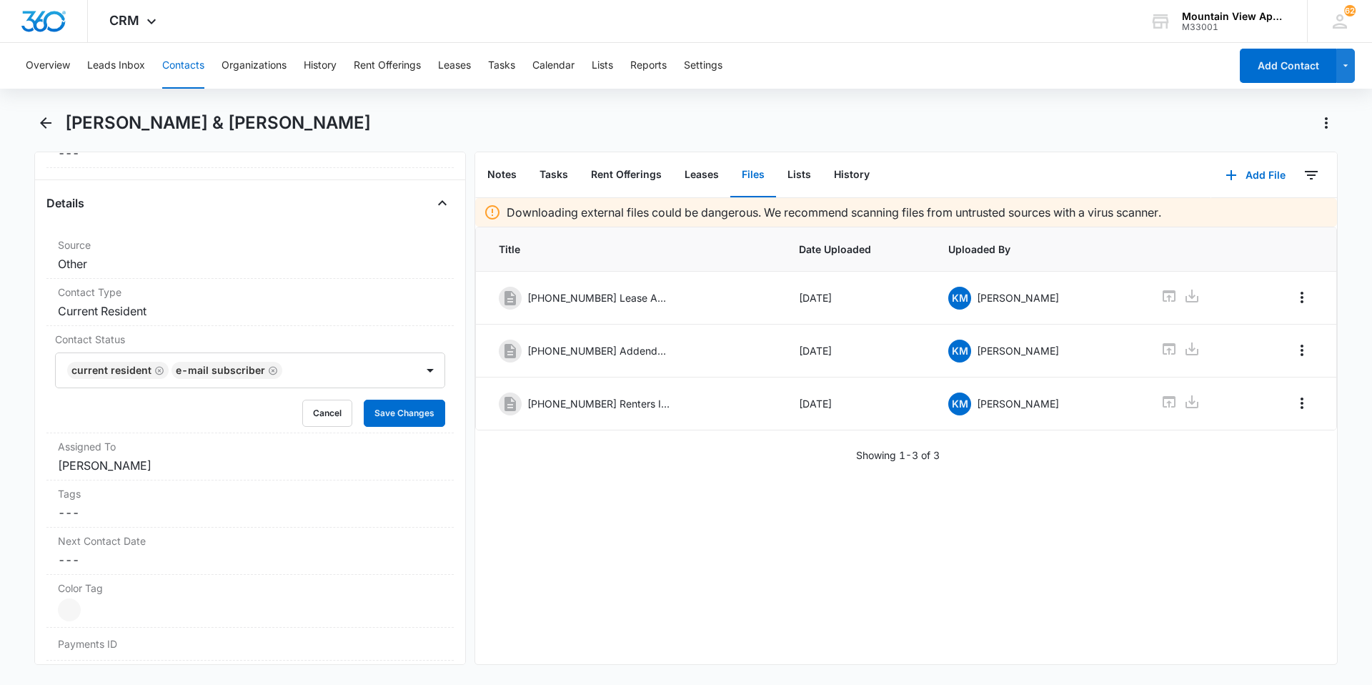
click at [605, 549] on div "Downloading external files could be dangerous. We recommend scanning files from…" at bounding box center [906, 431] width 862 height 466
click at [407, 417] on button "Save Changes" at bounding box center [404, 412] width 81 height 27
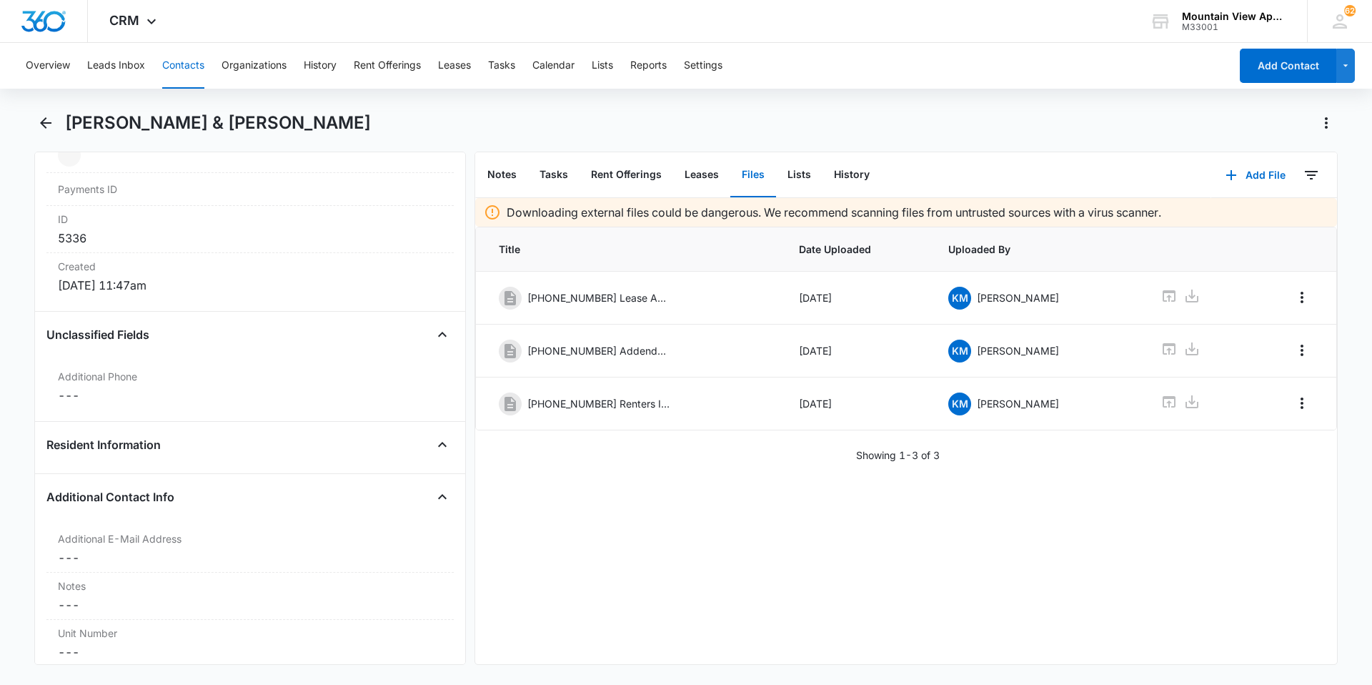
scroll to position [869, 0]
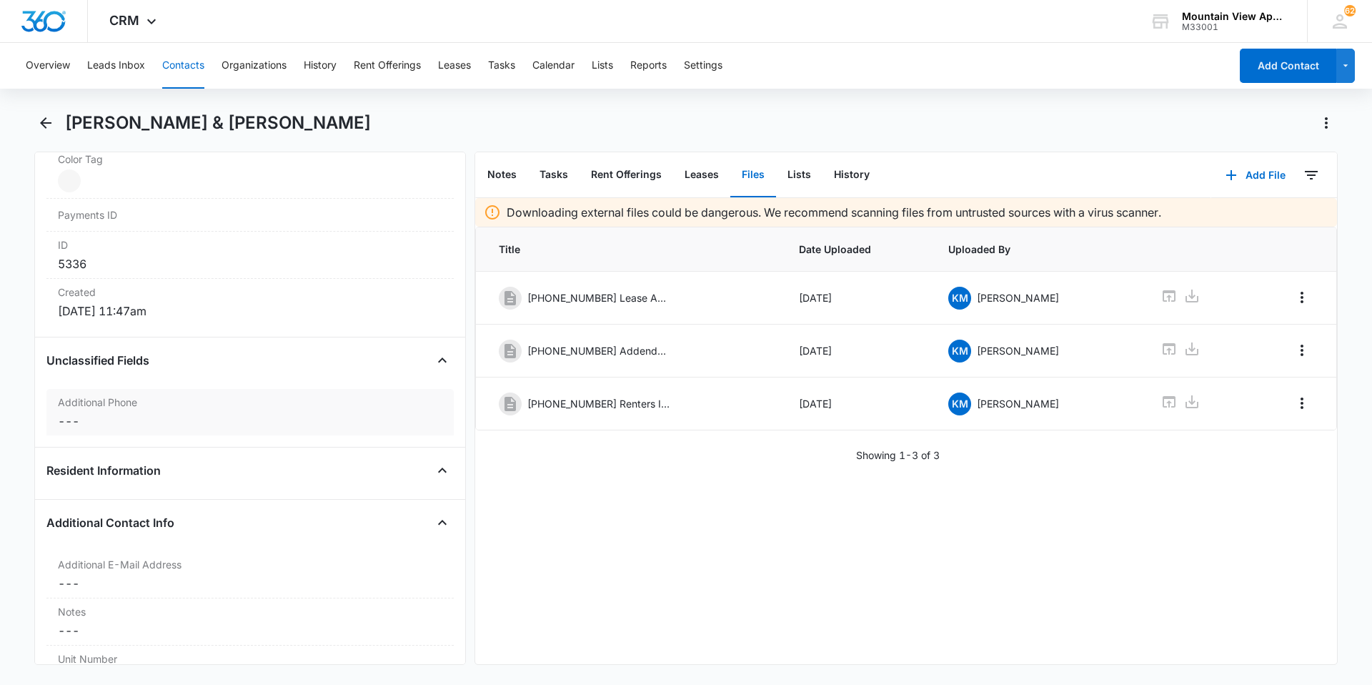
click at [74, 414] on dd "Cancel Save Changes ---" at bounding box center [250, 420] width 384 height 17
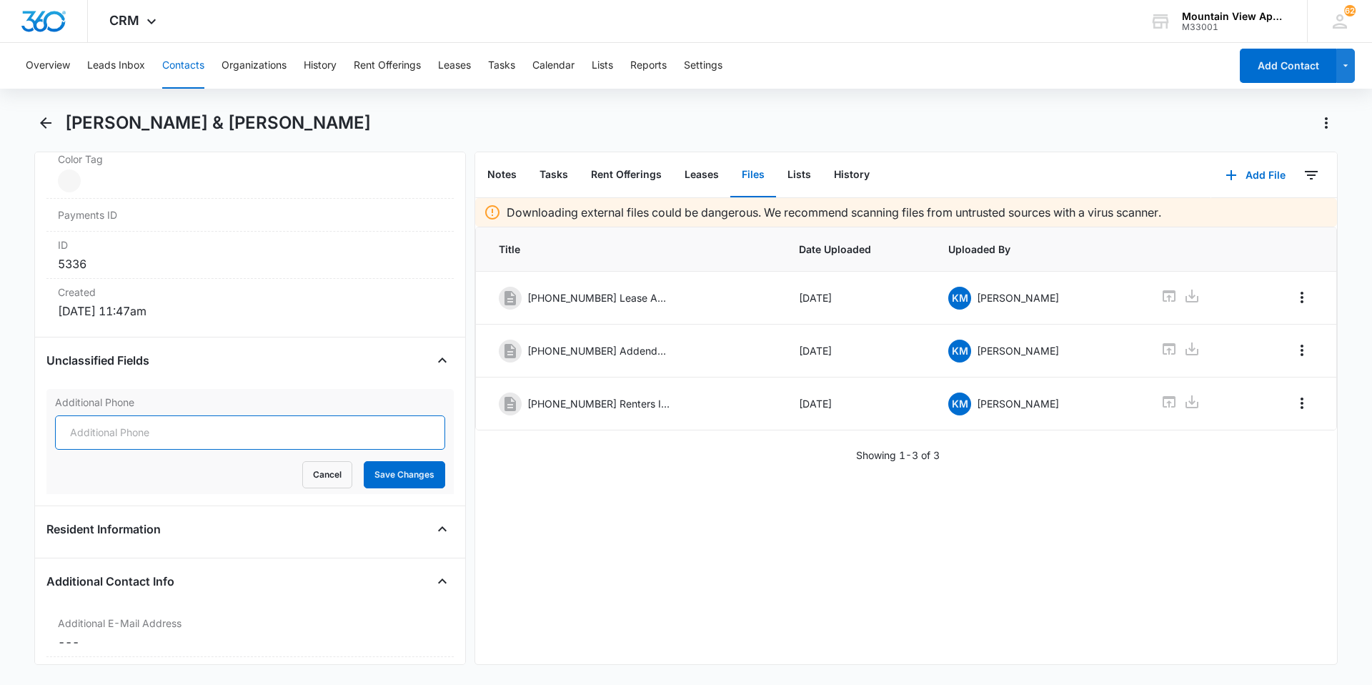
click at [180, 426] on input "Additional Phone" at bounding box center [250, 432] width 390 height 34
type input "[PHONE_NUMBER]"
click at [422, 472] on button "Save Changes" at bounding box center [404, 474] width 81 height 27
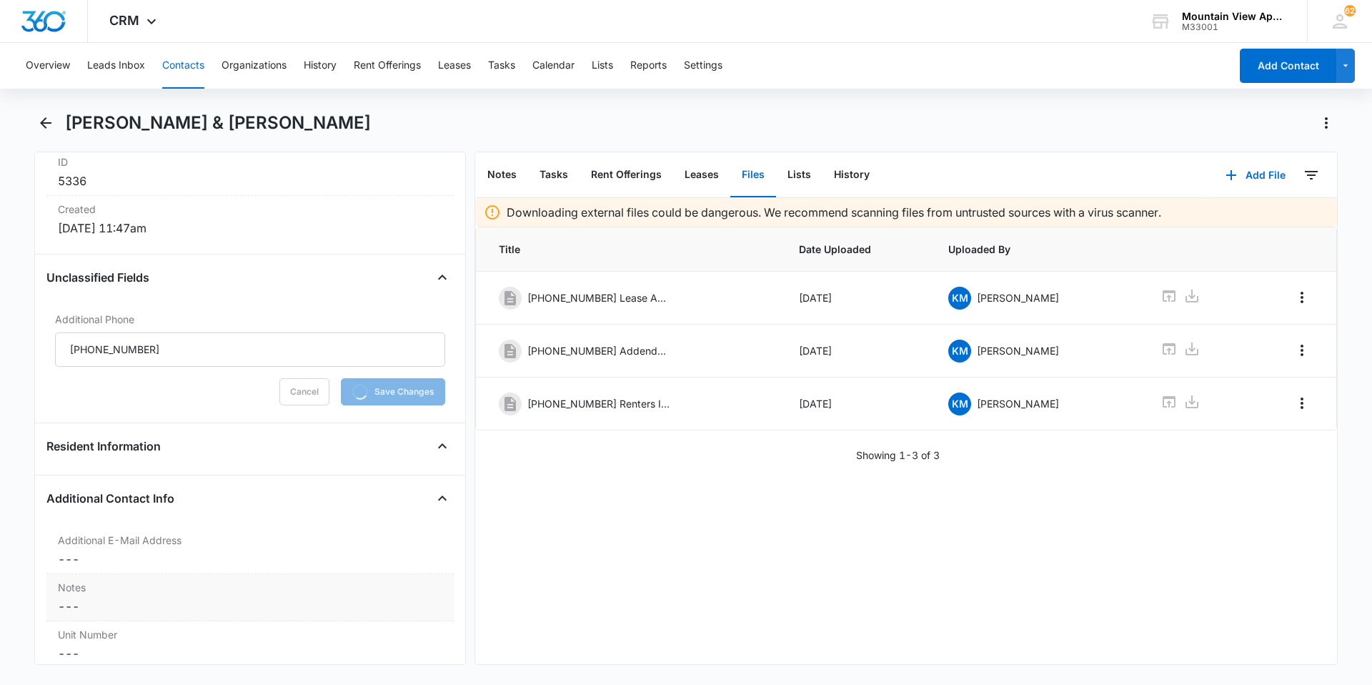
scroll to position [1012, 0]
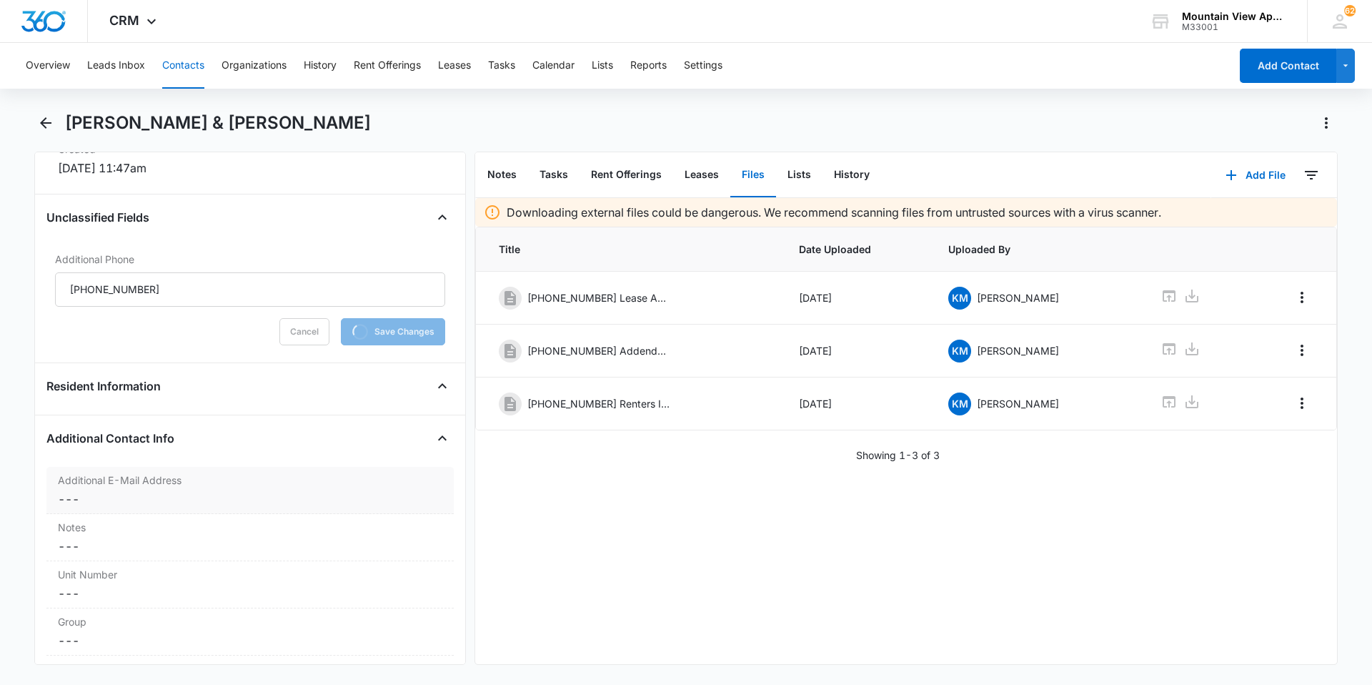
click at [69, 494] on dd "Cancel Save Changes ---" at bounding box center [250, 498] width 384 height 17
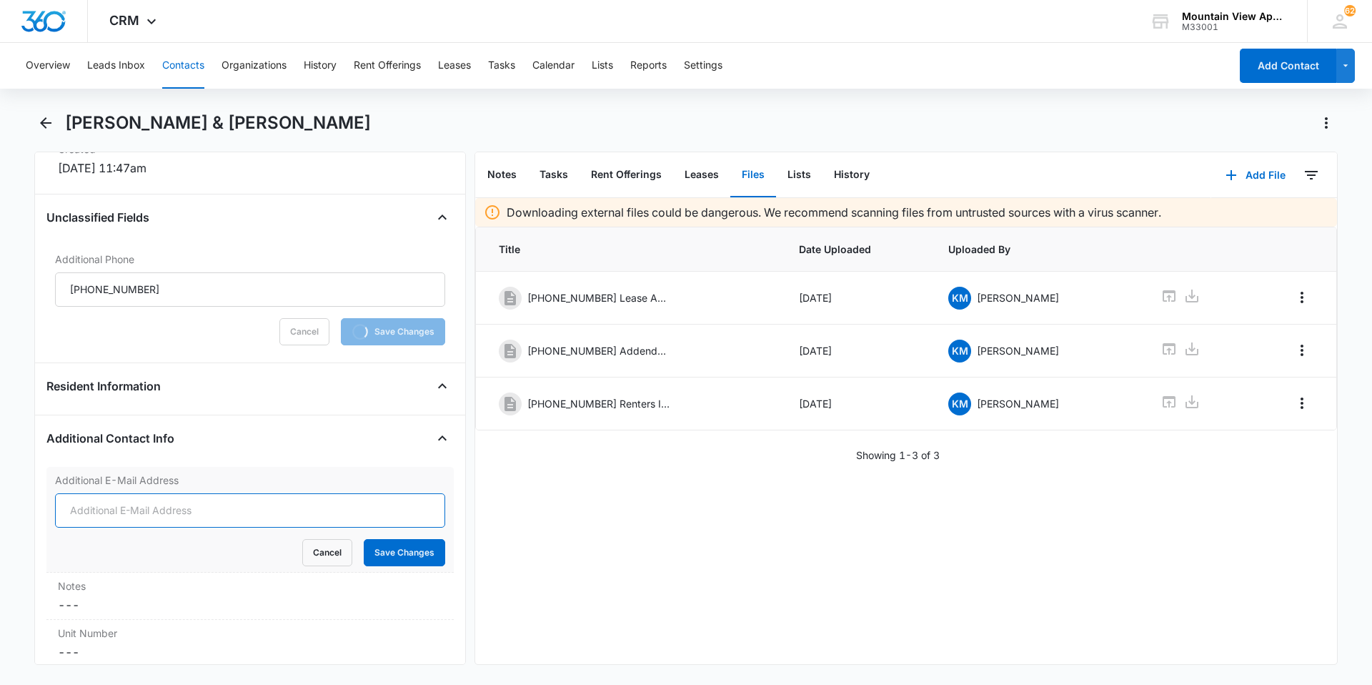
click at [133, 509] on input "Additional E-Mail Address" at bounding box center [250, 510] width 390 height 34
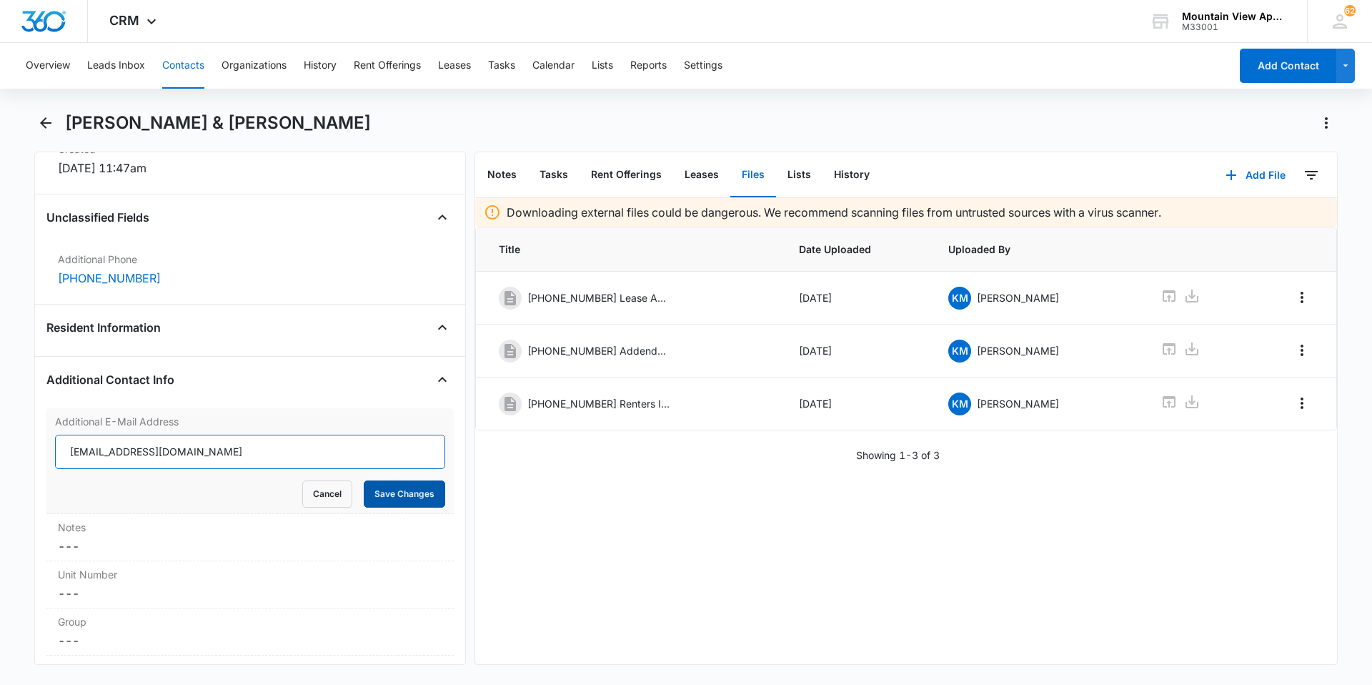
type input "[EMAIL_ADDRESS][DOMAIN_NAME]"
click at [417, 482] on button "Save Changes" at bounding box center [404, 493] width 81 height 27
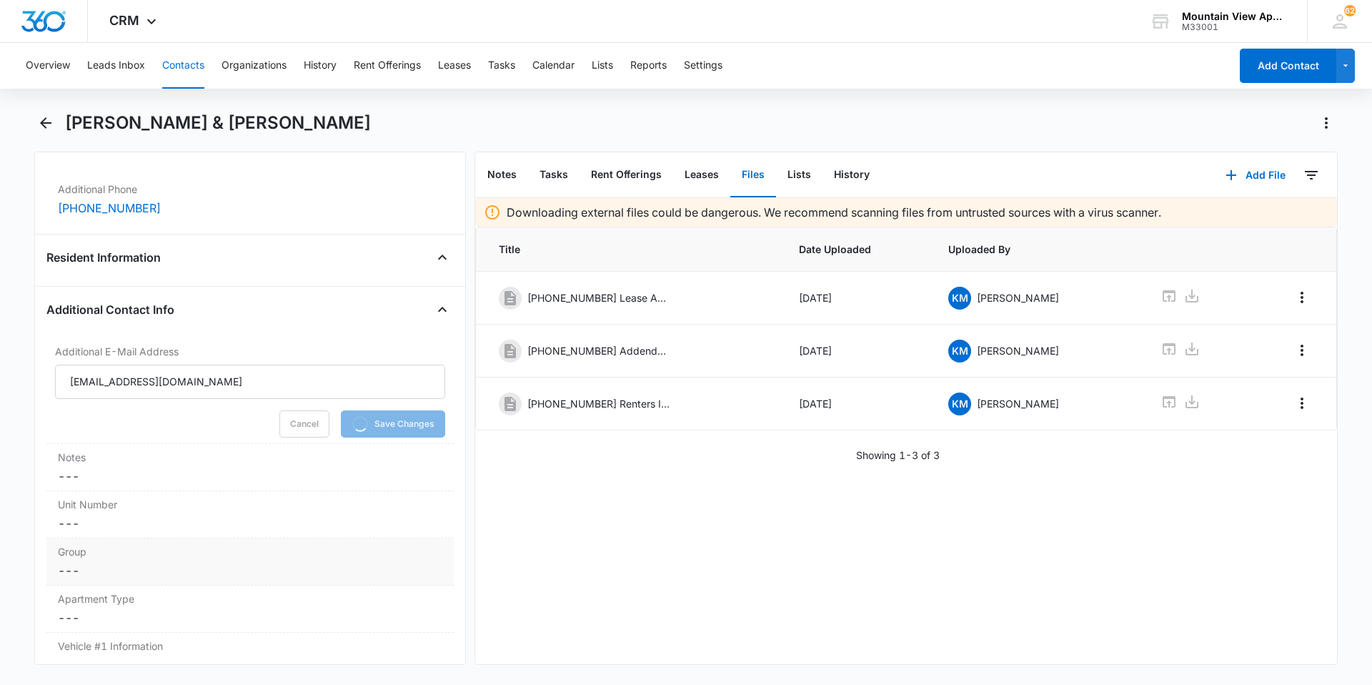
scroll to position [1155, 0]
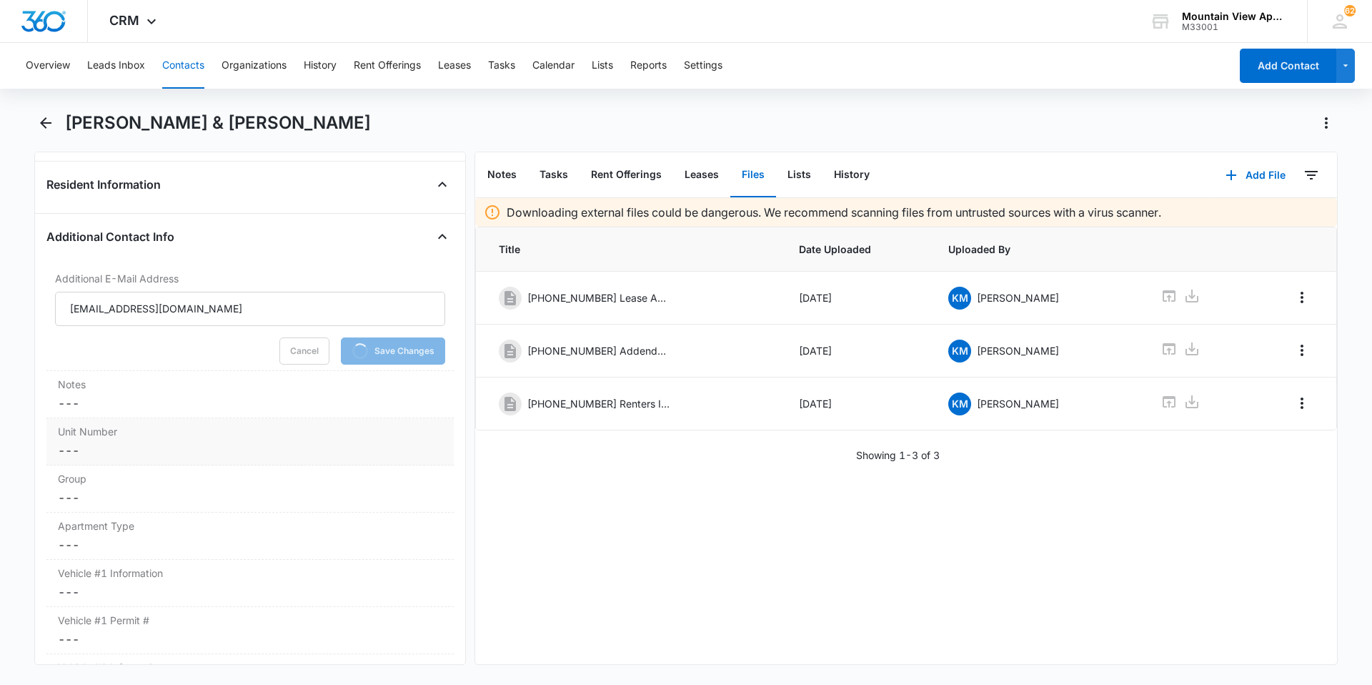
click at [76, 450] on dd "Cancel Save Changes ---" at bounding box center [250, 450] width 384 height 17
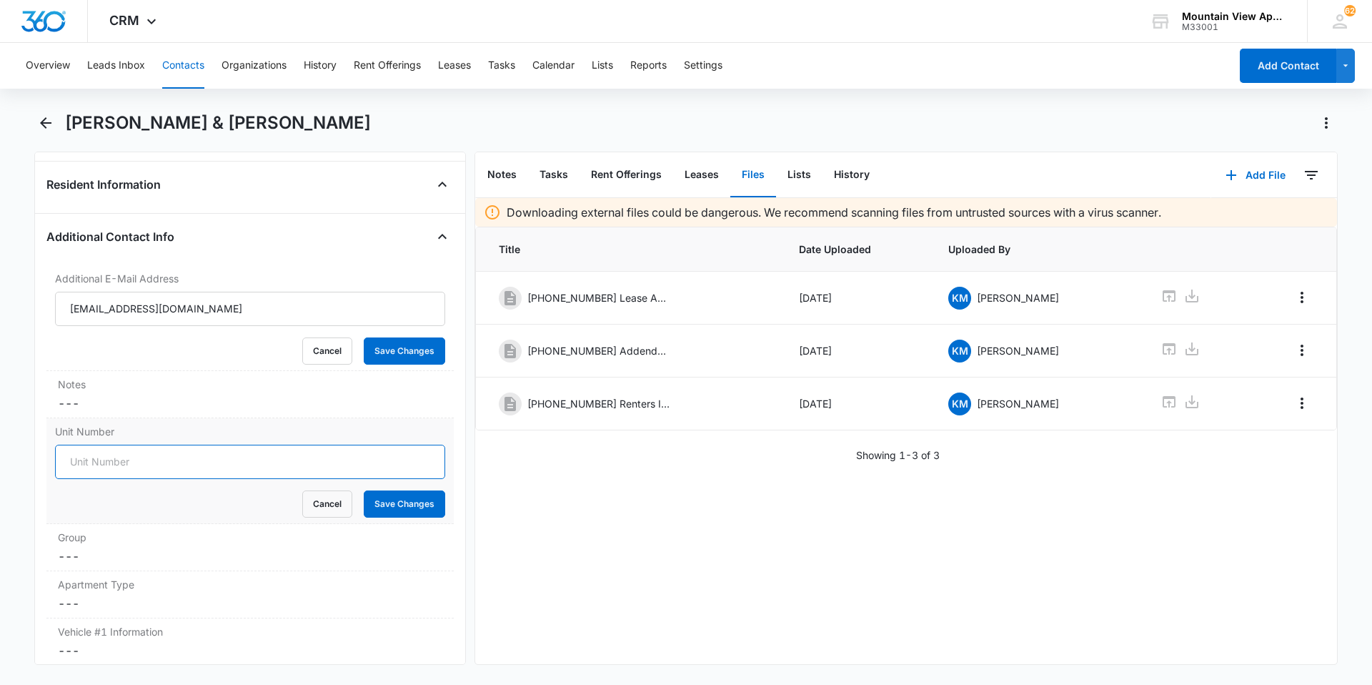
click at [117, 460] on form "Cancel Save Changes" at bounding box center [250, 481] width 390 height 73
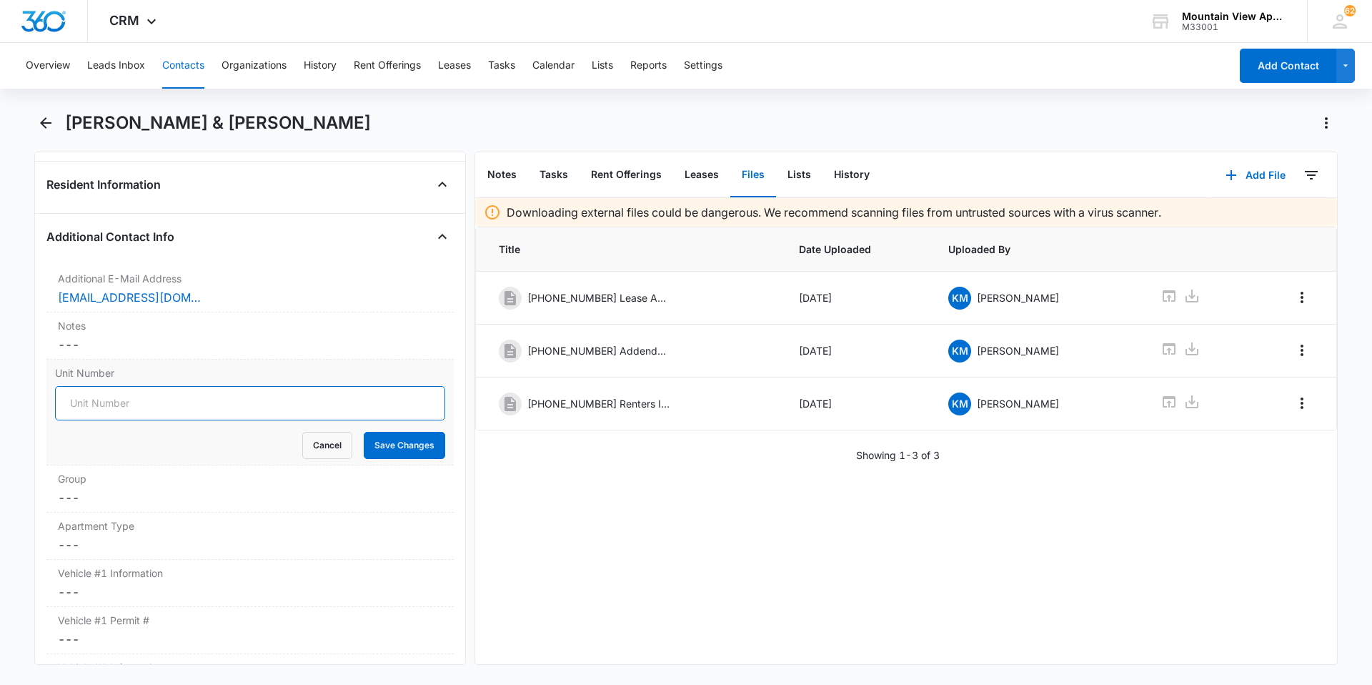
click at [124, 396] on input "Unit Number" at bounding box center [250, 403] width 390 height 34
type input "[PHONE_NUMBER]"
click at [396, 447] on button "Save Changes" at bounding box center [404, 445] width 81 height 27
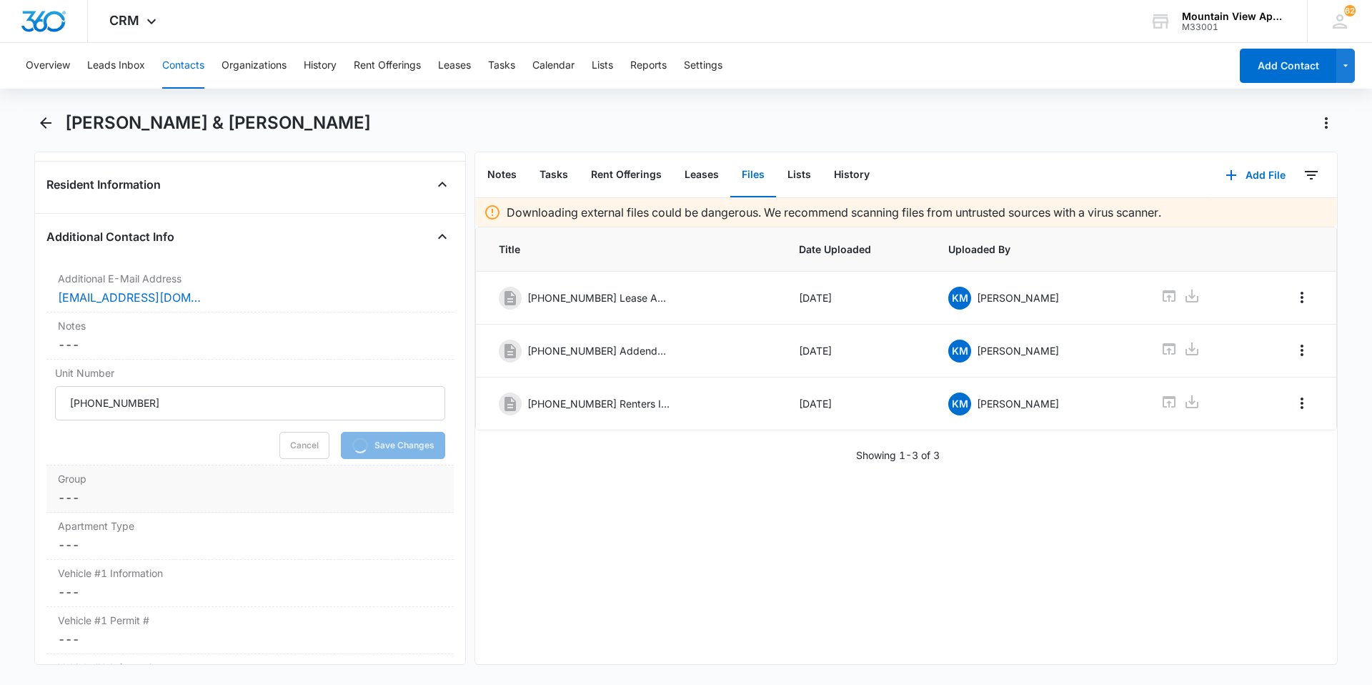
click at [81, 502] on dd "Cancel Save Changes ---" at bounding box center [250, 497] width 384 height 17
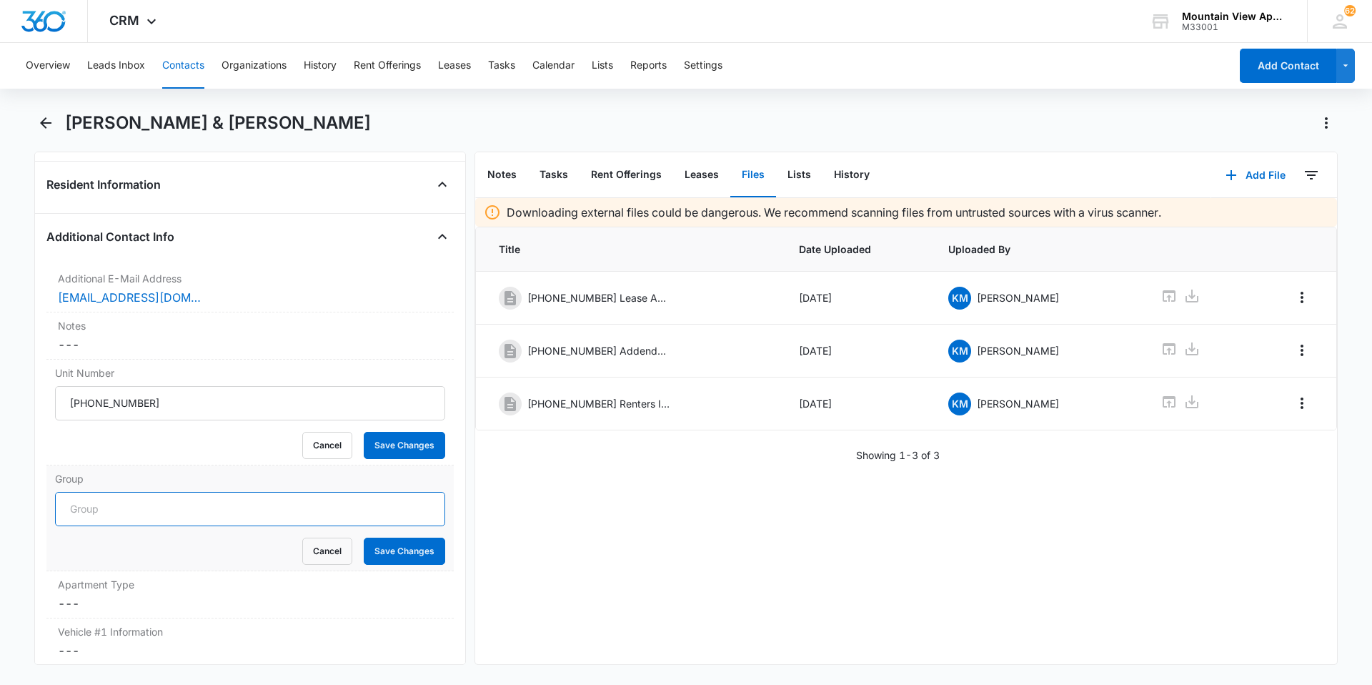
click at [80, 505] on input "Group" at bounding box center [250, 509] width 390 height 34
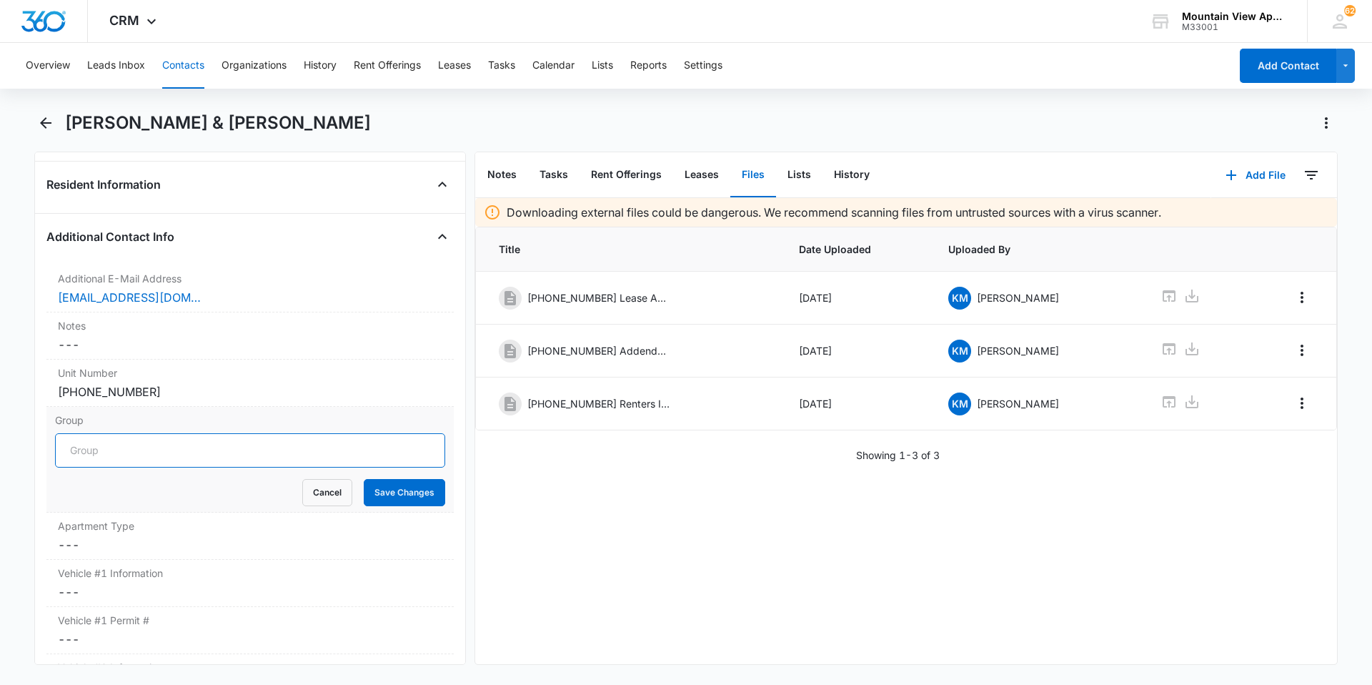
click at [71, 446] on input "Group" at bounding box center [250, 450] width 390 height 34
type input "1867"
click at [407, 490] on button "Save Changes" at bounding box center [404, 492] width 81 height 27
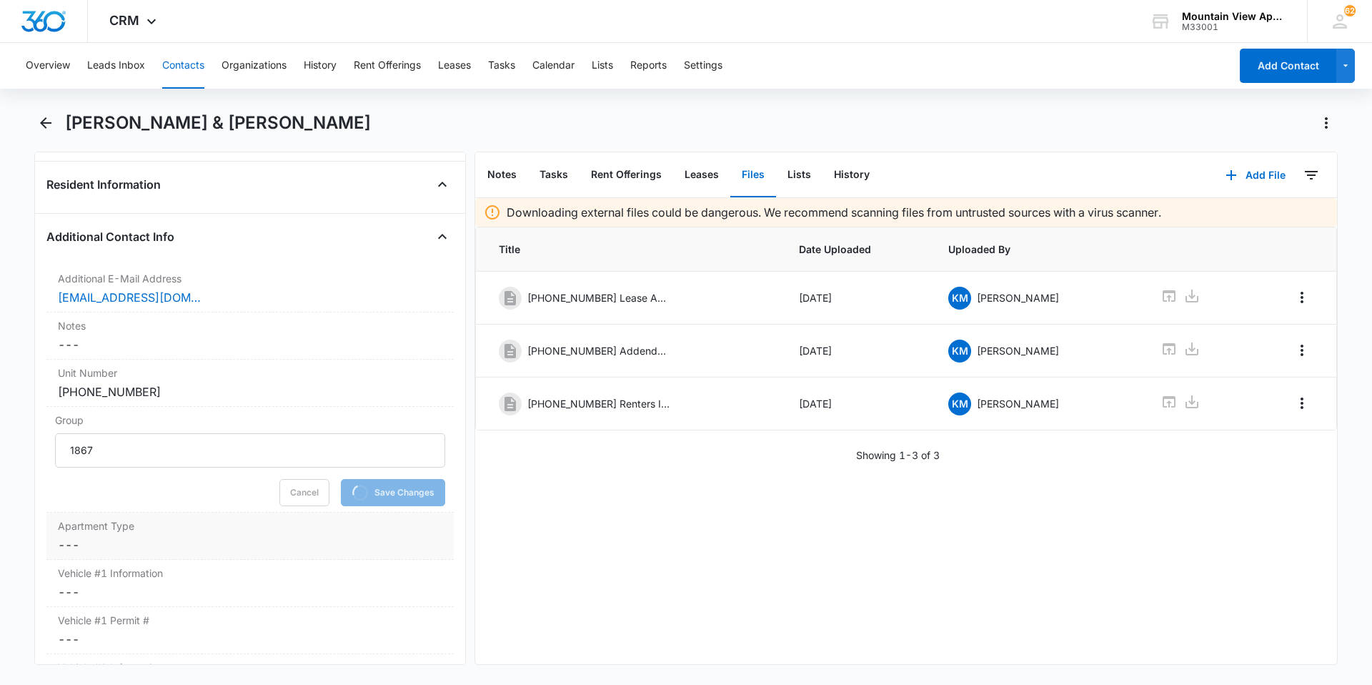
click at [76, 545] on dd "Cancel Save Changes ---" at bounding box center [250, 544] width 384 height 17
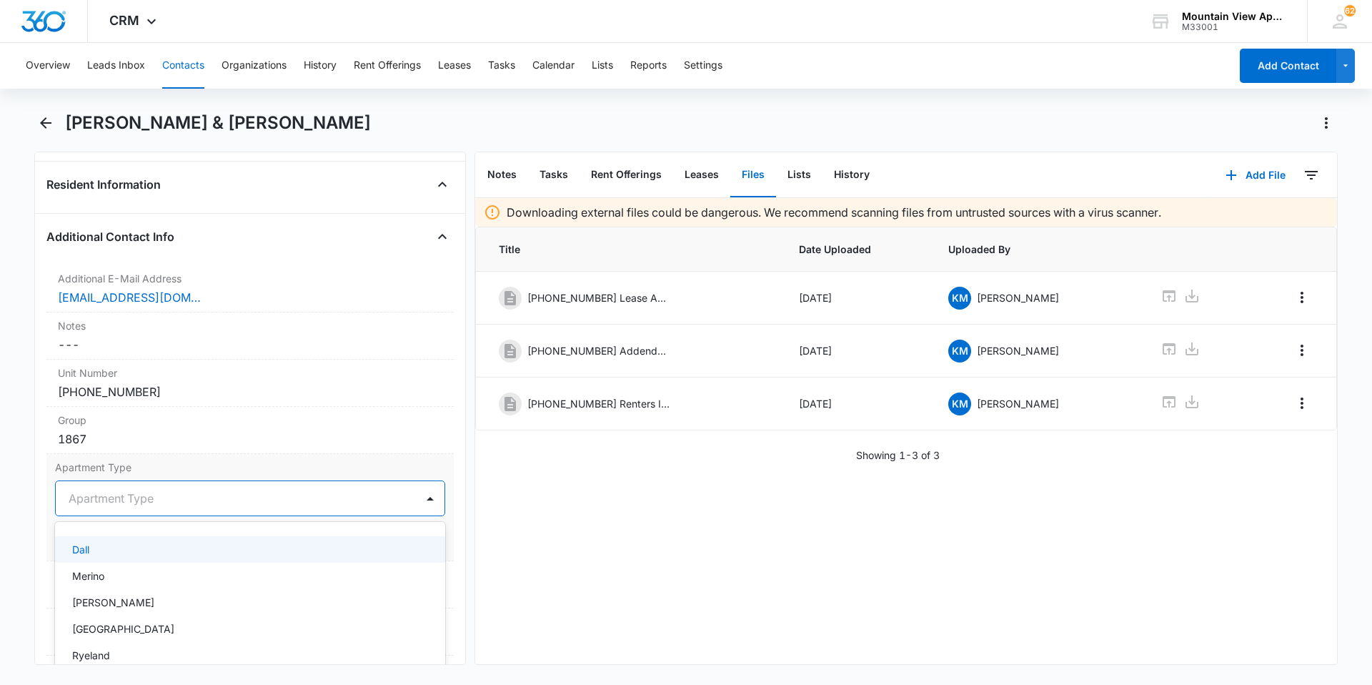
click at [157, 502] on div at bounding box center [233, 498] width 329 height 20
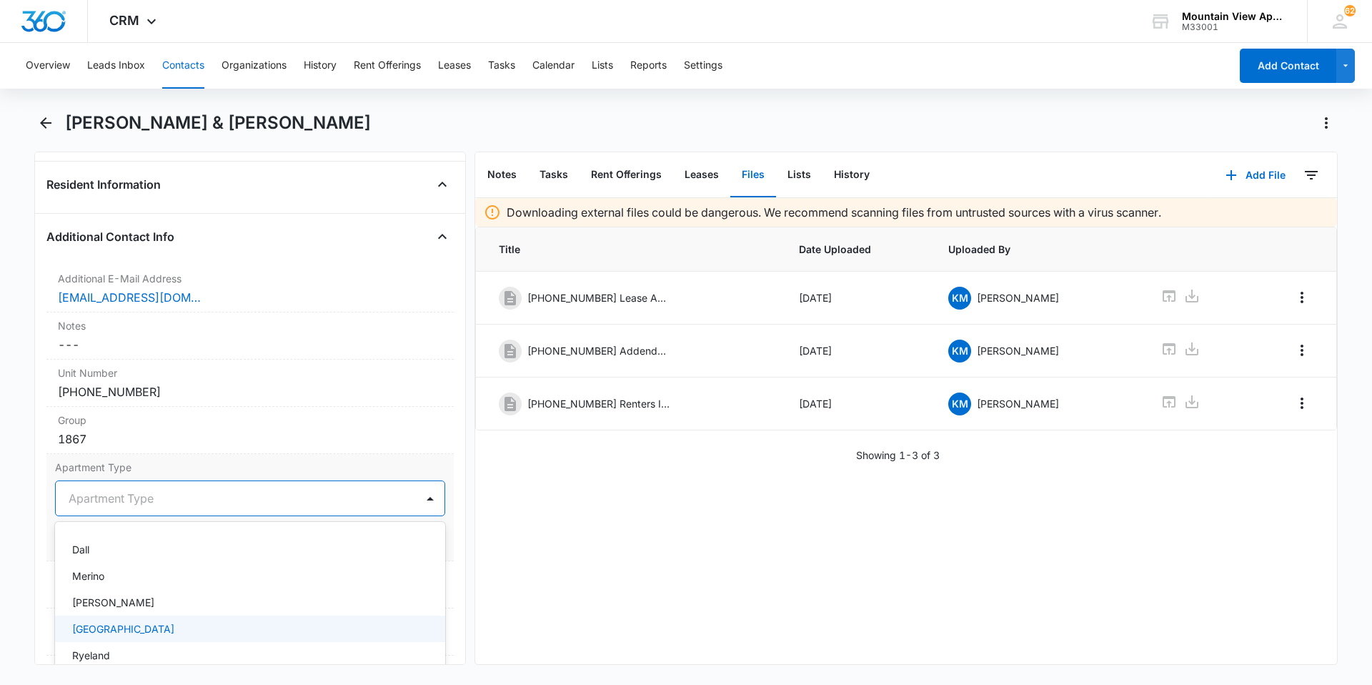
scroll to position [7, 0]
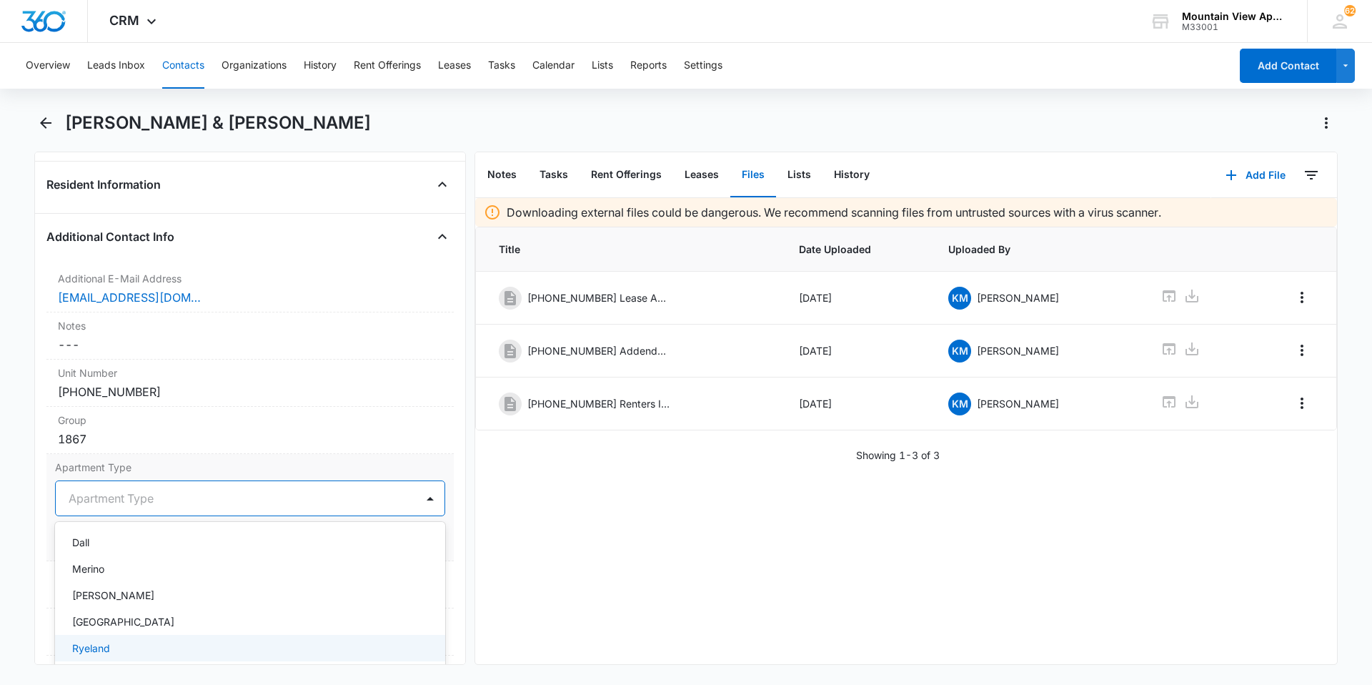
click at [136, 645] on div "Ryeland" at bounding box center [248, 647] width 353 height 15
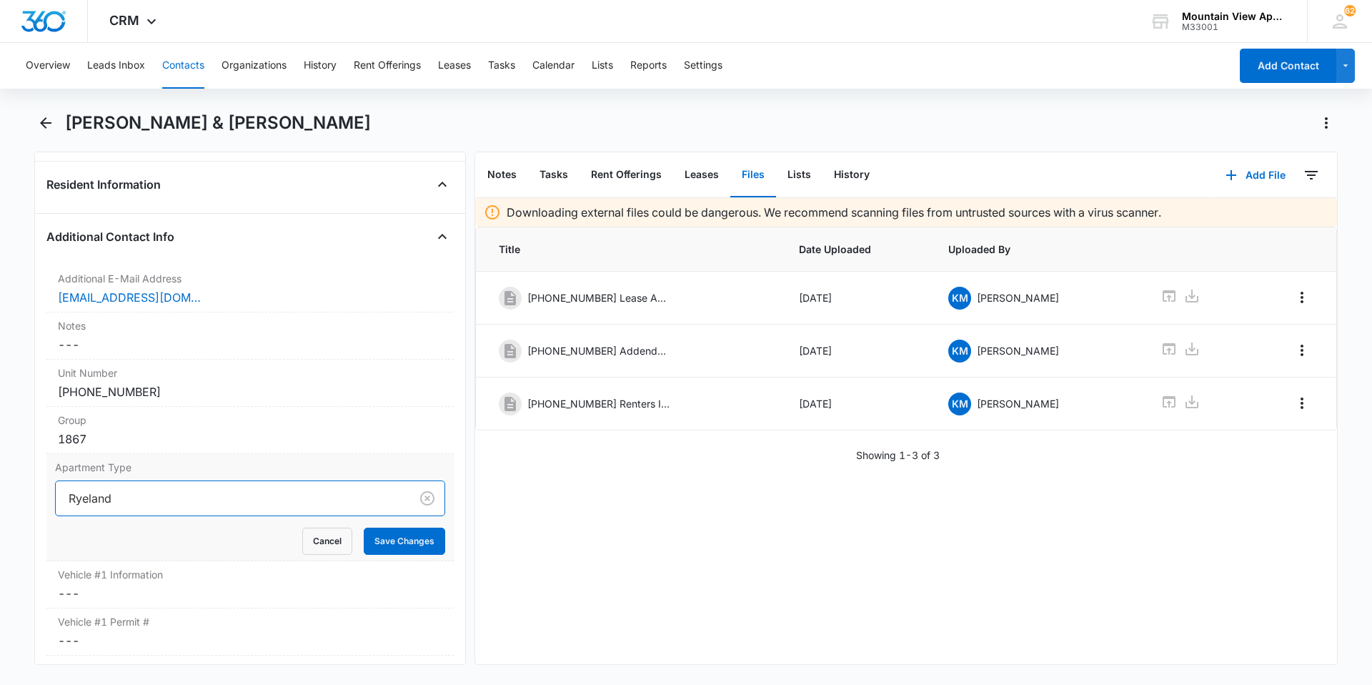
click at [602, 594] on div "Downloading external files could be dangerous. We recommend scanning files from…" at bounding box center [906, 431] width 862 height 466
click at [391, 548] on button "Save Changes" at bounding box center [404, 540] width 81 height 27
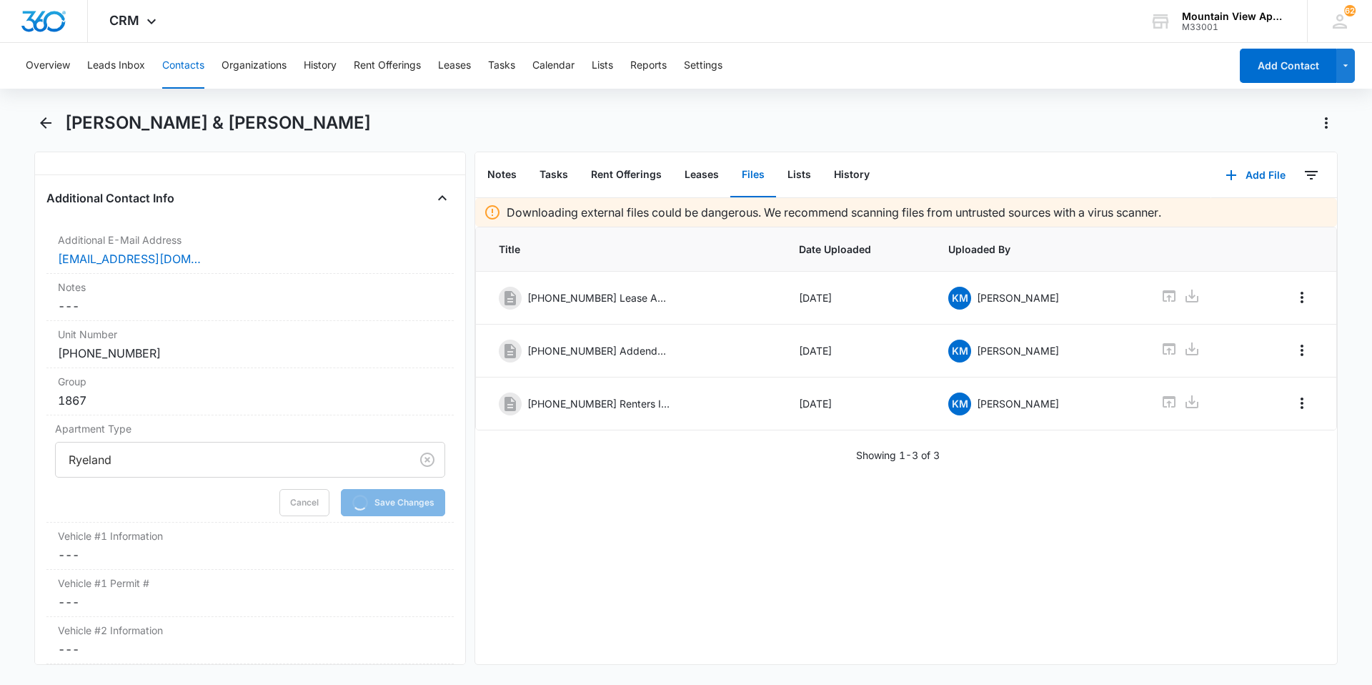
scroll to position [1441, 0]
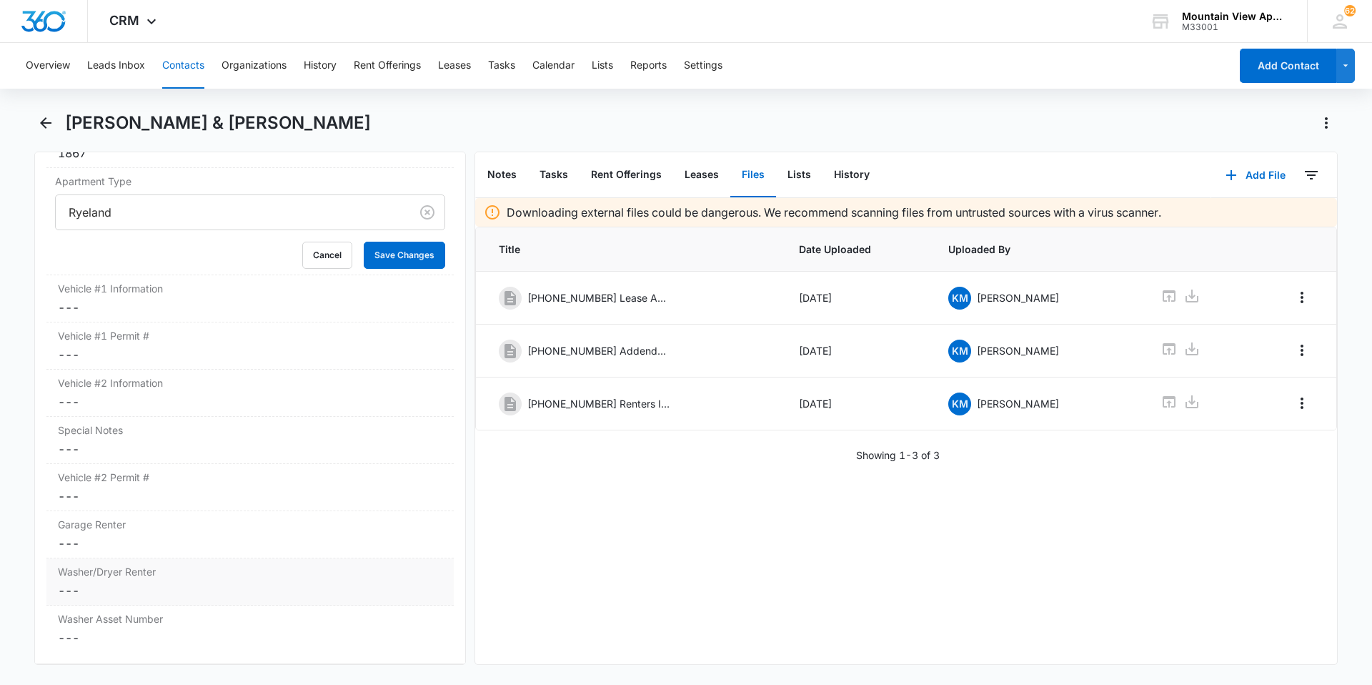
click at [76, 592] on dd "Cancel Save Changes ---" at bounding box center [250, 590] width 384 height 17
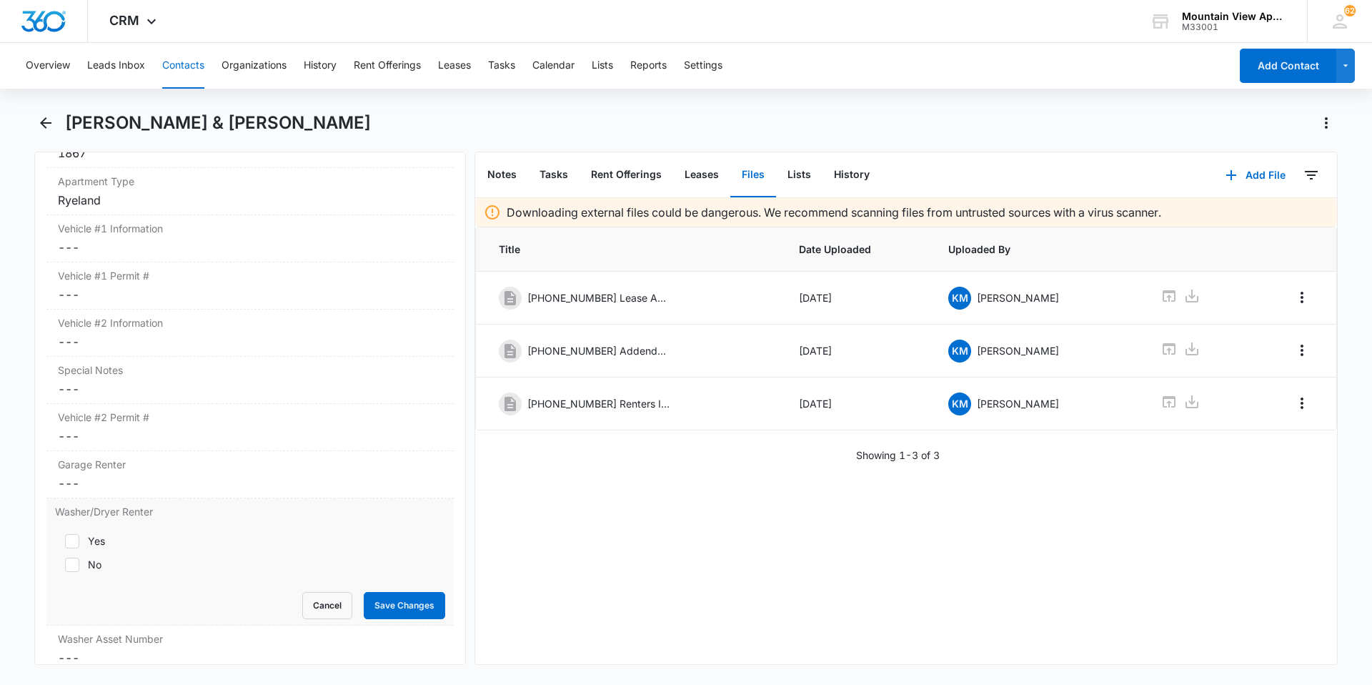
click at [72, 539] on icon at bounding box center [72, 541] width 13 height 13
click at [65, 539] on input "Yes" at bounding box center [60, 541] width 10 height 10
checkbox input "true"
click at [394, 592] on button "Save Changes" at bounding box center [404, 605] width 81 height 27
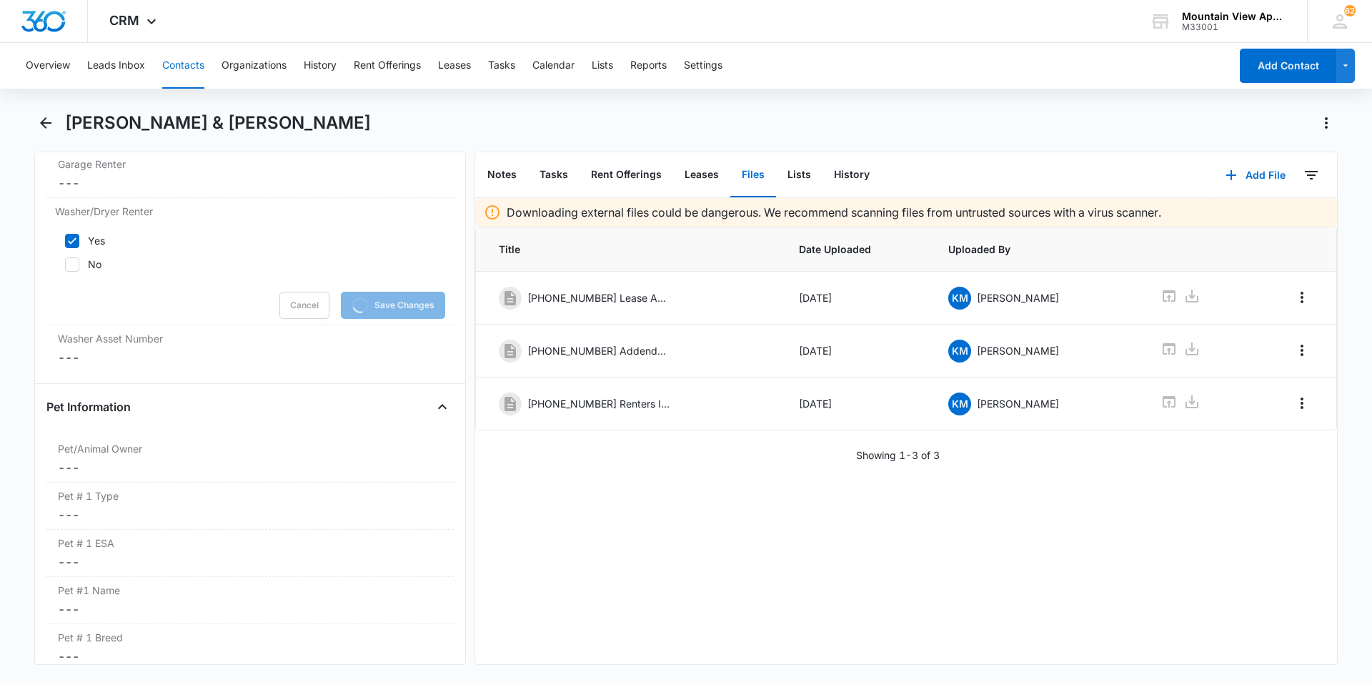
scroll to position [1870, 0]
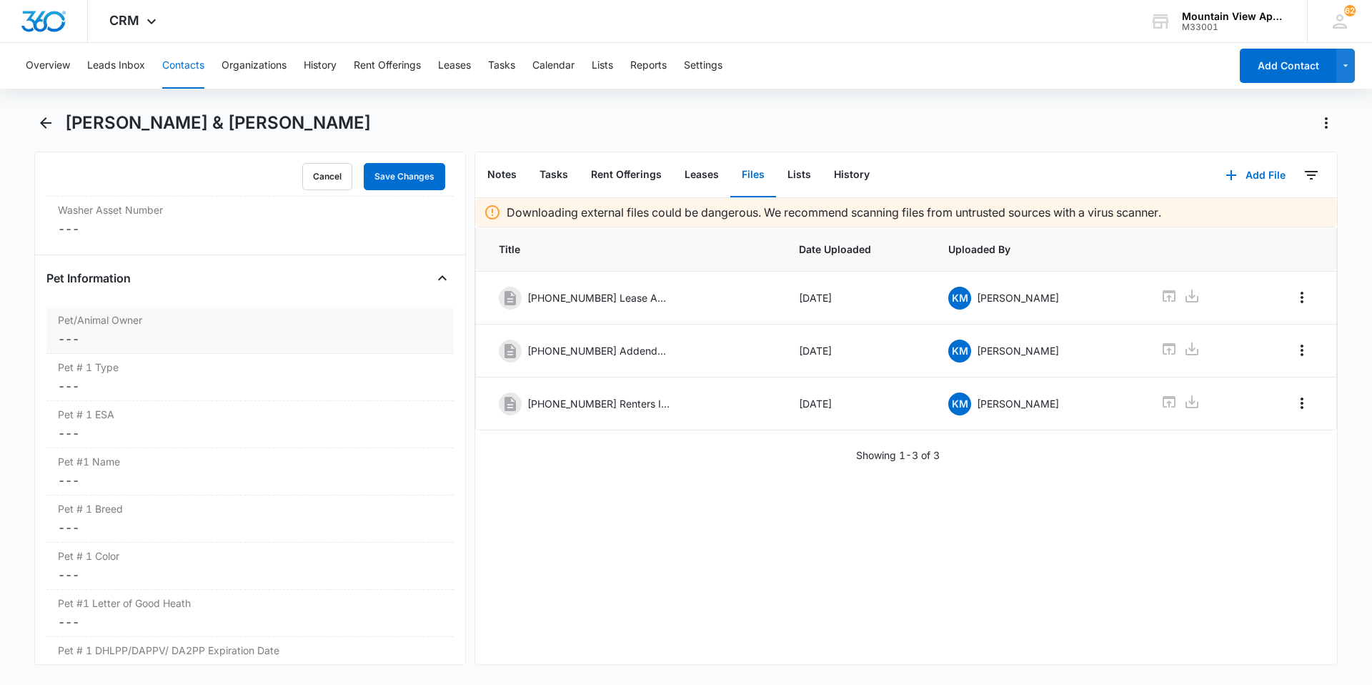
click at [67, 332] on dd "Cancel Save Changes ---" at bounding box center [250, 338] width 384 height 17
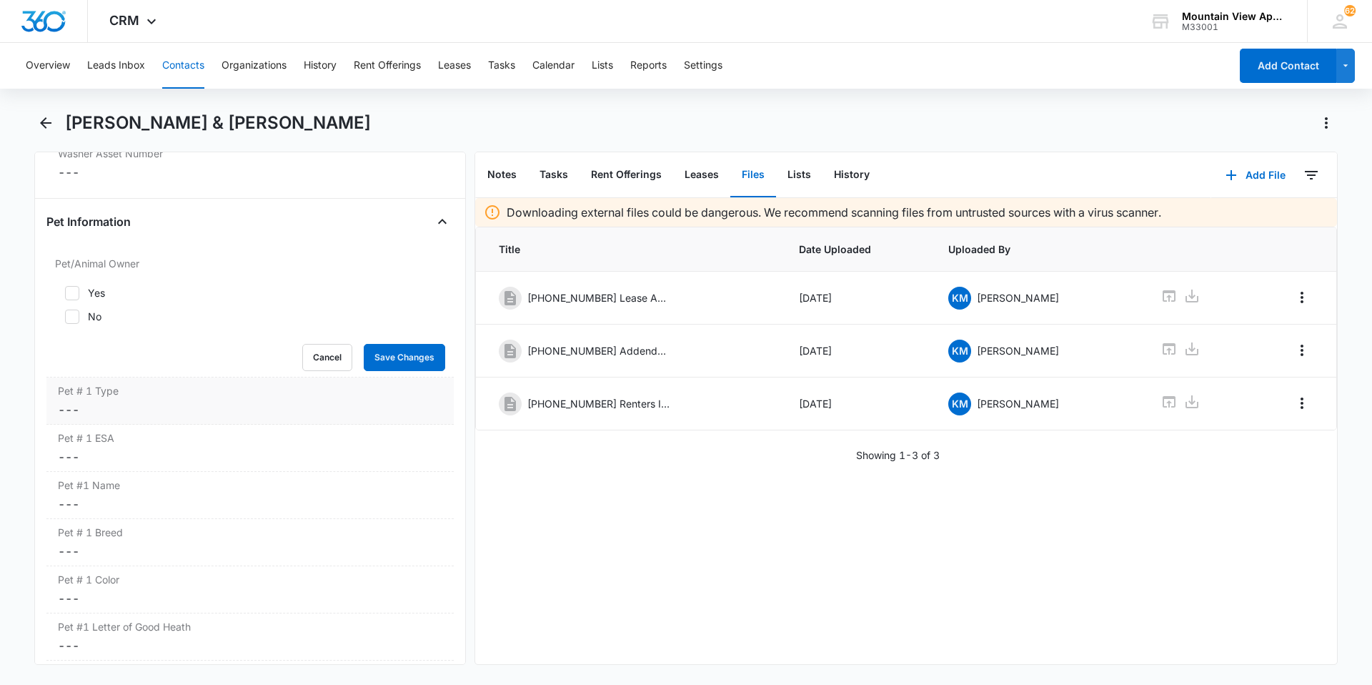
scroll to position [1842, 0]
click at [76, 292] on icon at bounding box center [72, 296] width 13 height 13
click at [65, 292] on input "Yes" at bounding box center [60, 297] width 10 height 10
checkbox input "true"
click at [389, 359] on button "Save Changes" at bounding box center [404, 360] width 81 height 27
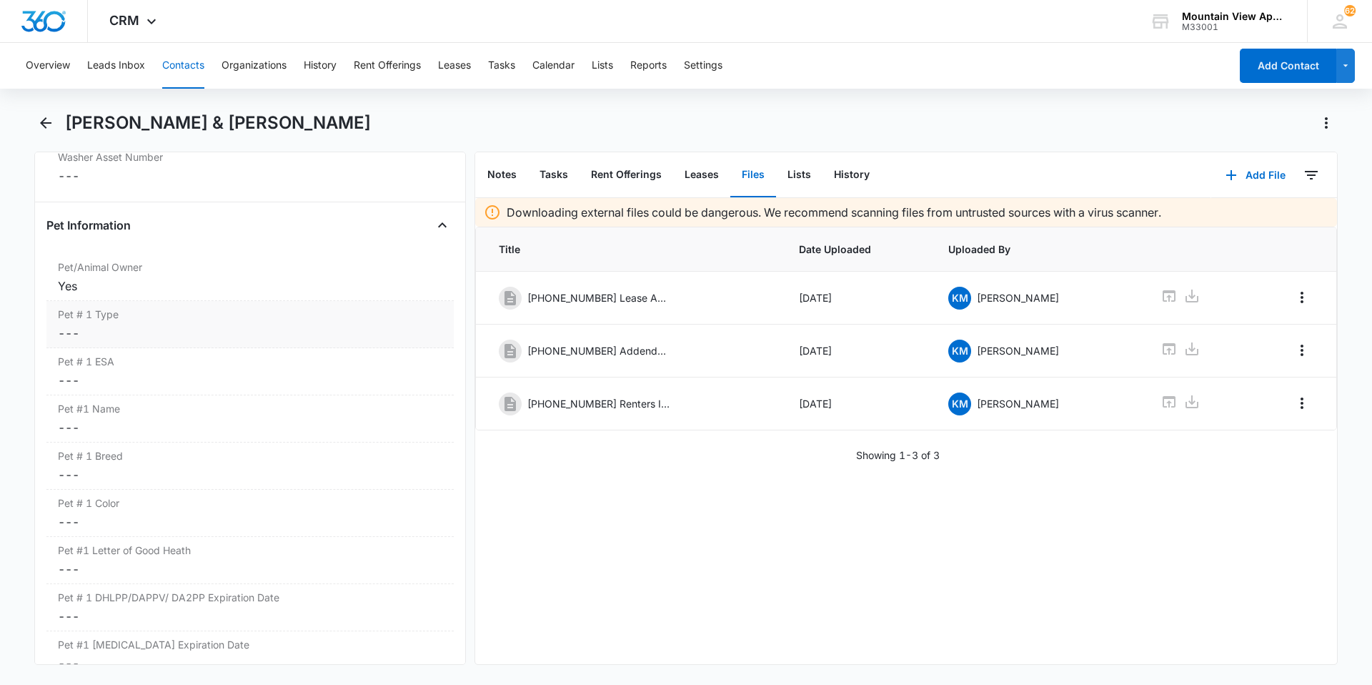
click at [71, 337] on dd "Cancel Save Changes ---" at bounding box center [250, 332] width 384 height 17
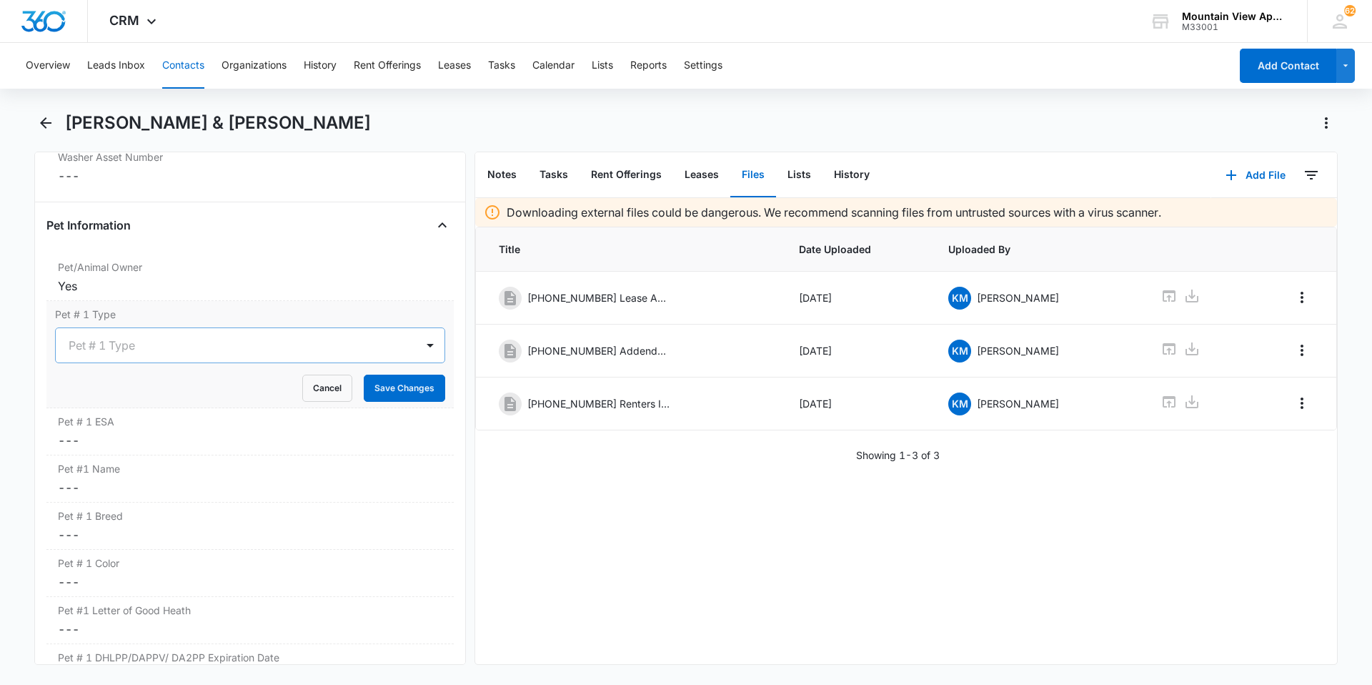
click at [76, 347] on div at bounding box center [233, 345] width 329 height 20
click at [93, 401] on div "Dog" at bounding box center [248, 396] width 353 height 15
click at [400, 392] on button "Save Changes" at bounding box center [404, 387] width 81 height 27
click at [56, 450] on div "Pet # 1 ESA Cancel Save Changes ---" at bounding box center [249, 431] width 407 height 47
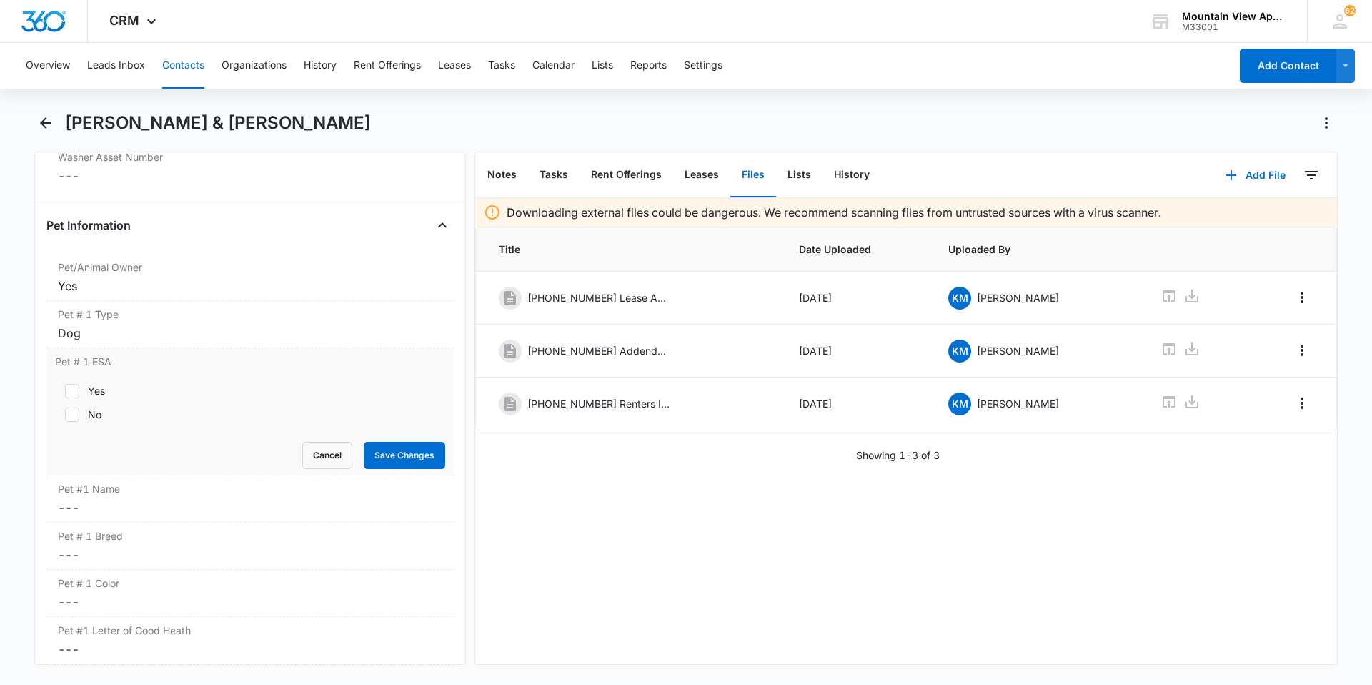
click at [68, 416] on icon at bounding box center [72, 414] width 13 height 13
click at [65, 416] on input "No" at bounding box center [60, 414] width 10 height 10
checkbox input "true"
click at [395, 452] on button "Save Changes" at bounding box center [404, 455] width 81 height 27
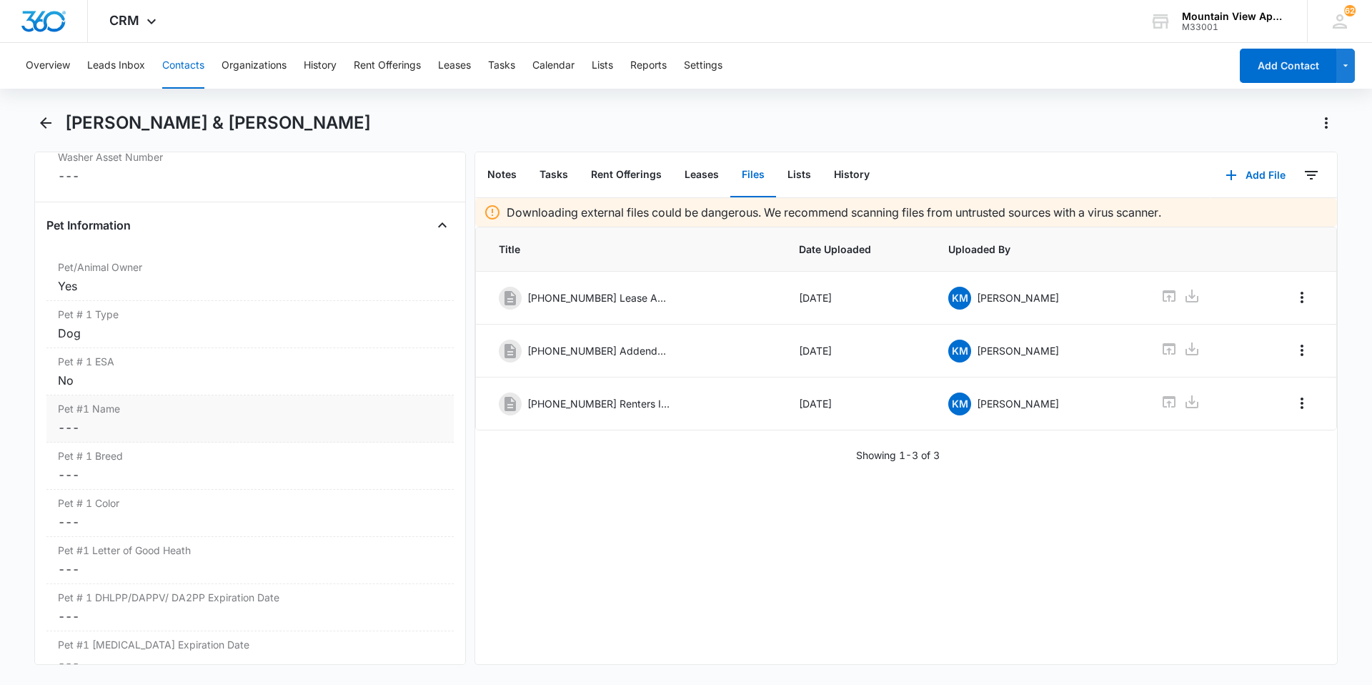
click at [80, 430] on dd "Cancel Save Changes ---" at bounding box center [250, 427] width 384 height 17
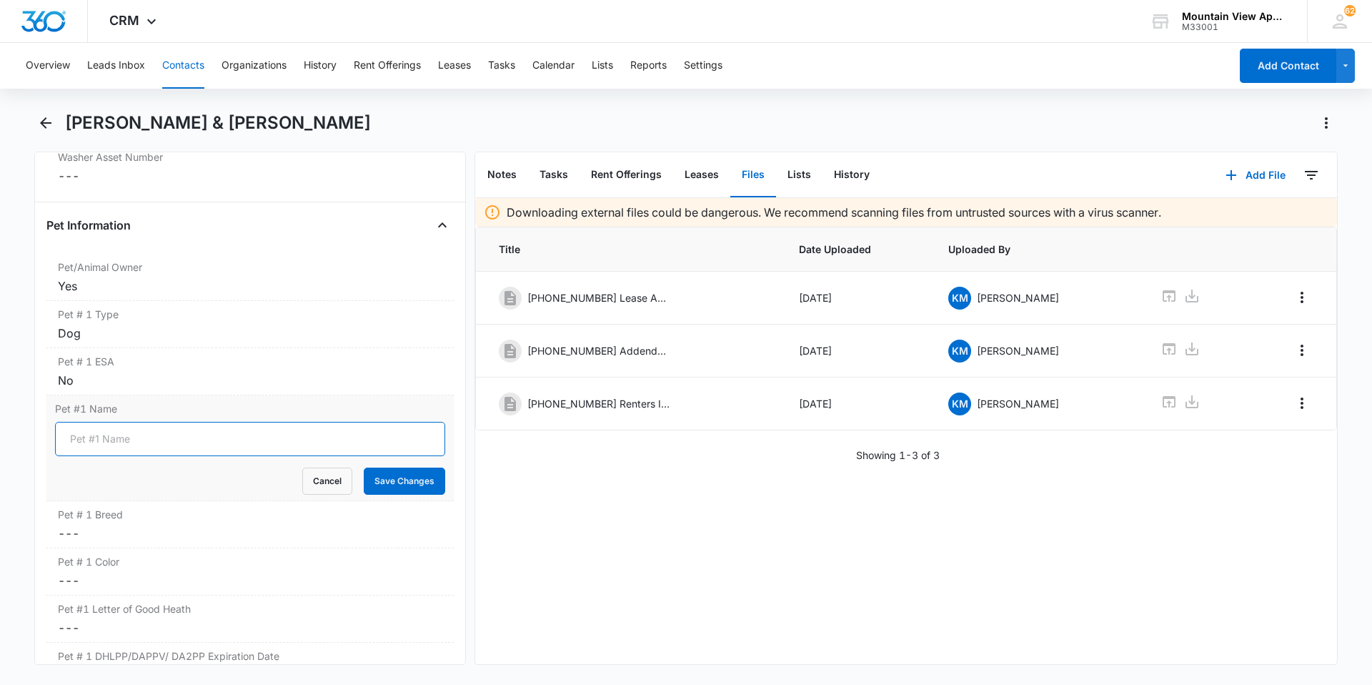
click at [118, 443] on input "Pet #1 Name" at bounding box center [250, 439] width 390 height 34
type input "Sarge"
click at [423, 482] on button "Save Changes" at bounding box center [404, 480] width 81 height 27
click at [69, 535] on dd "Cancel Save Changes ---" at bounding box center [250, 533] width 384 height 17
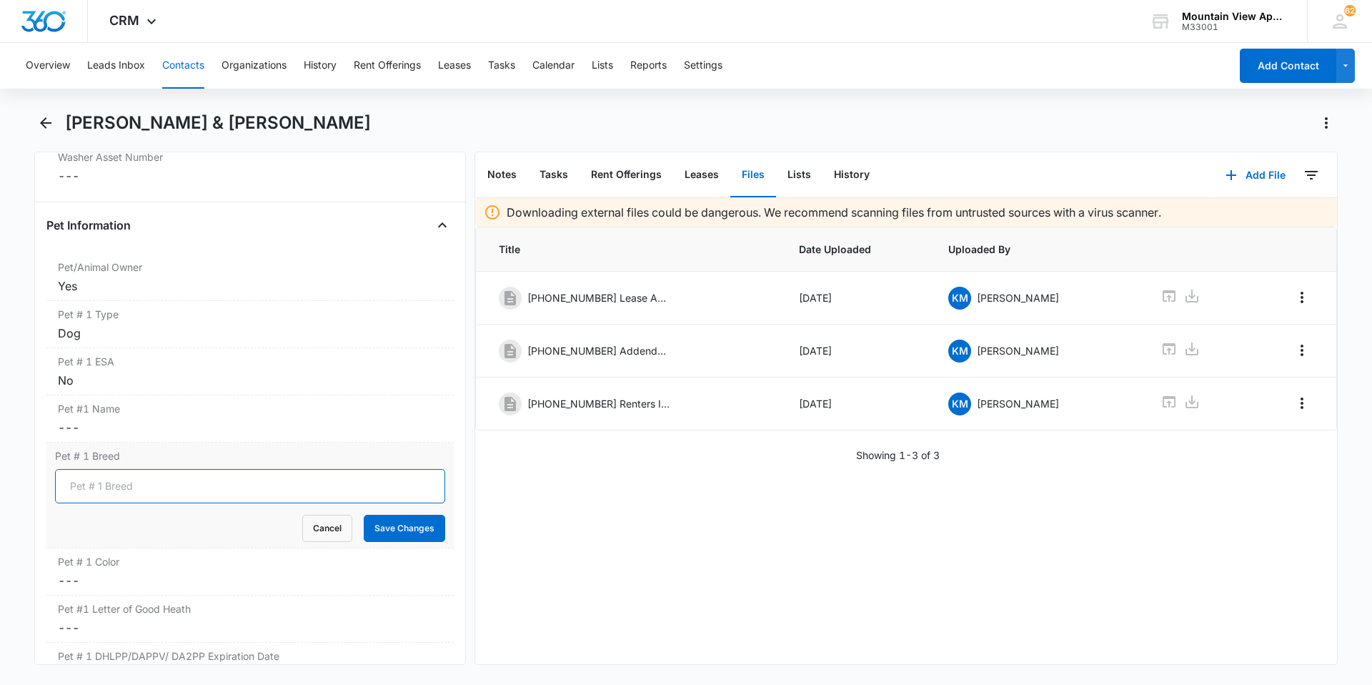
click at [120, 490] on input "Pet # 1 Breed" at bounding box center [250, 486] width 390 height 34
type input "Boxer Mix"
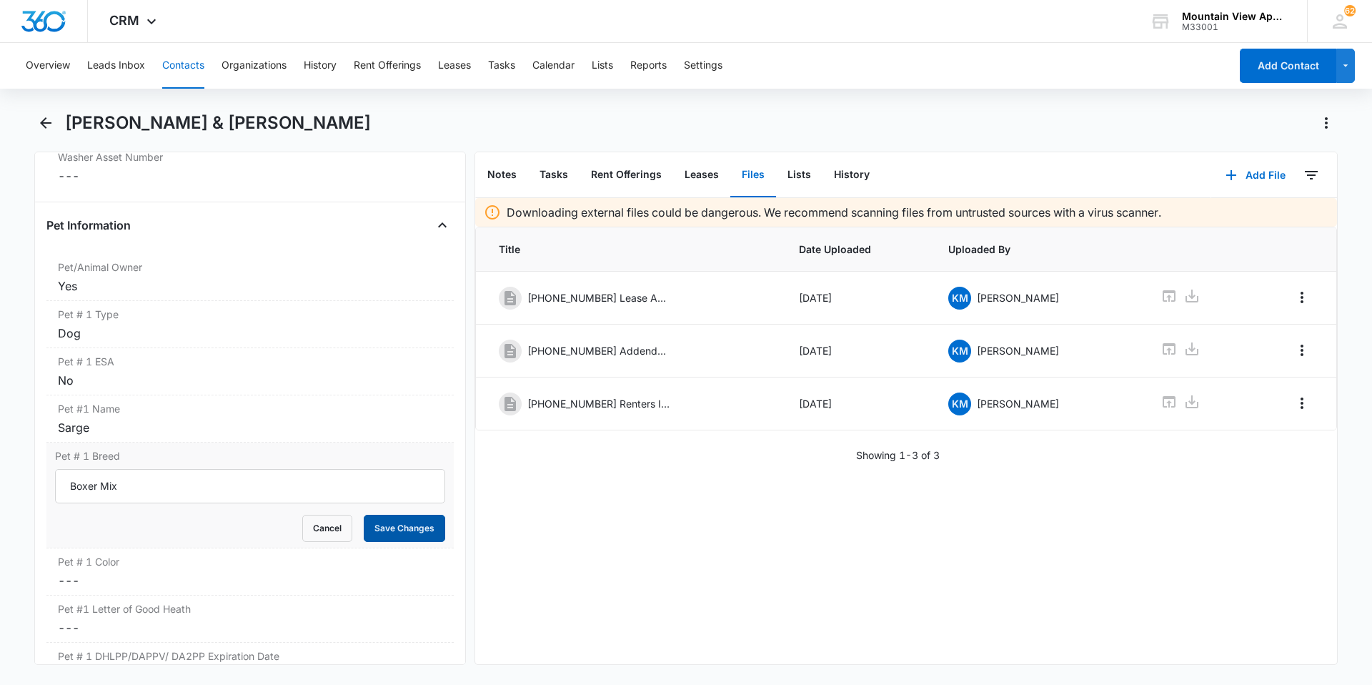
drag, startPoint x: 418, startPoint y: 520, endPoint x: 408, endPoint y: 524, distance: 10.6
click at [418, 522] on button "Save Changes" at bounding box center [404, 528] width 81 height 27
click at [66, 582] on dd "Cancel Save Changes ---" at bounding box center [250, 580] width 384 height 17
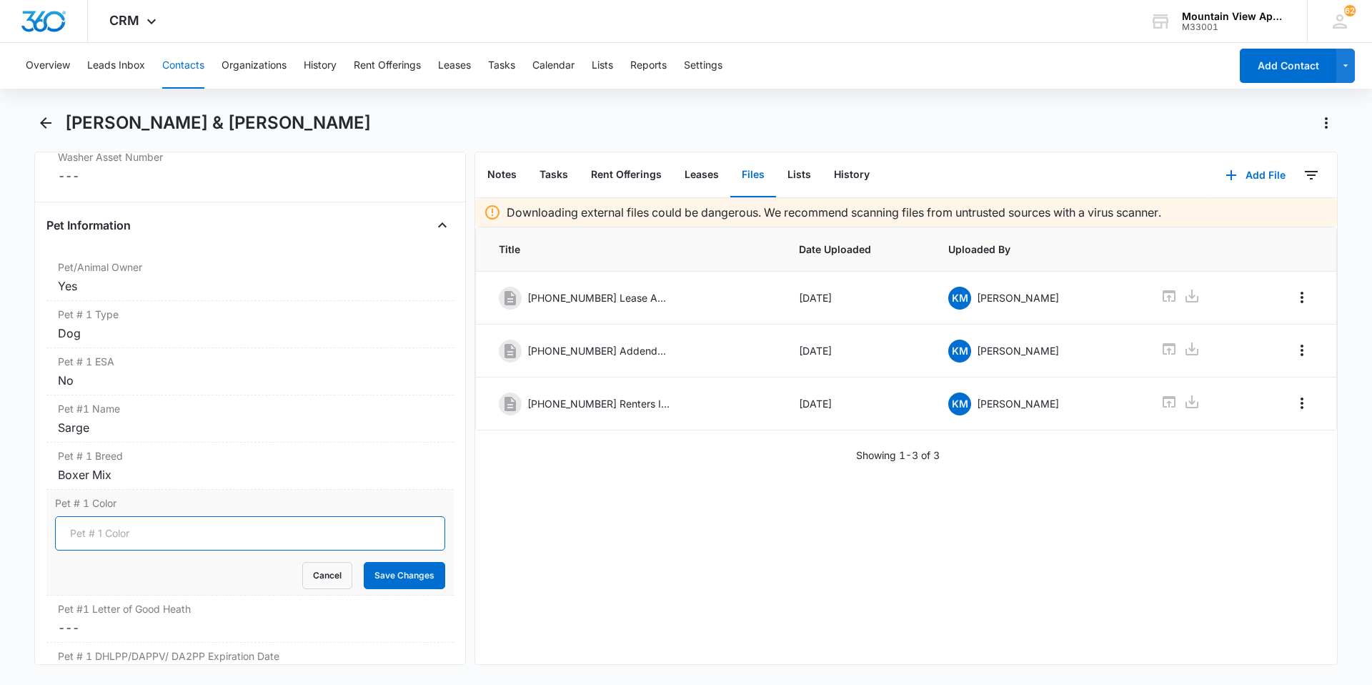
click at [144, 543] on input "Pet # 1 Color" at bounding box center [250, 533] width 390 height 34
type input "Brown"
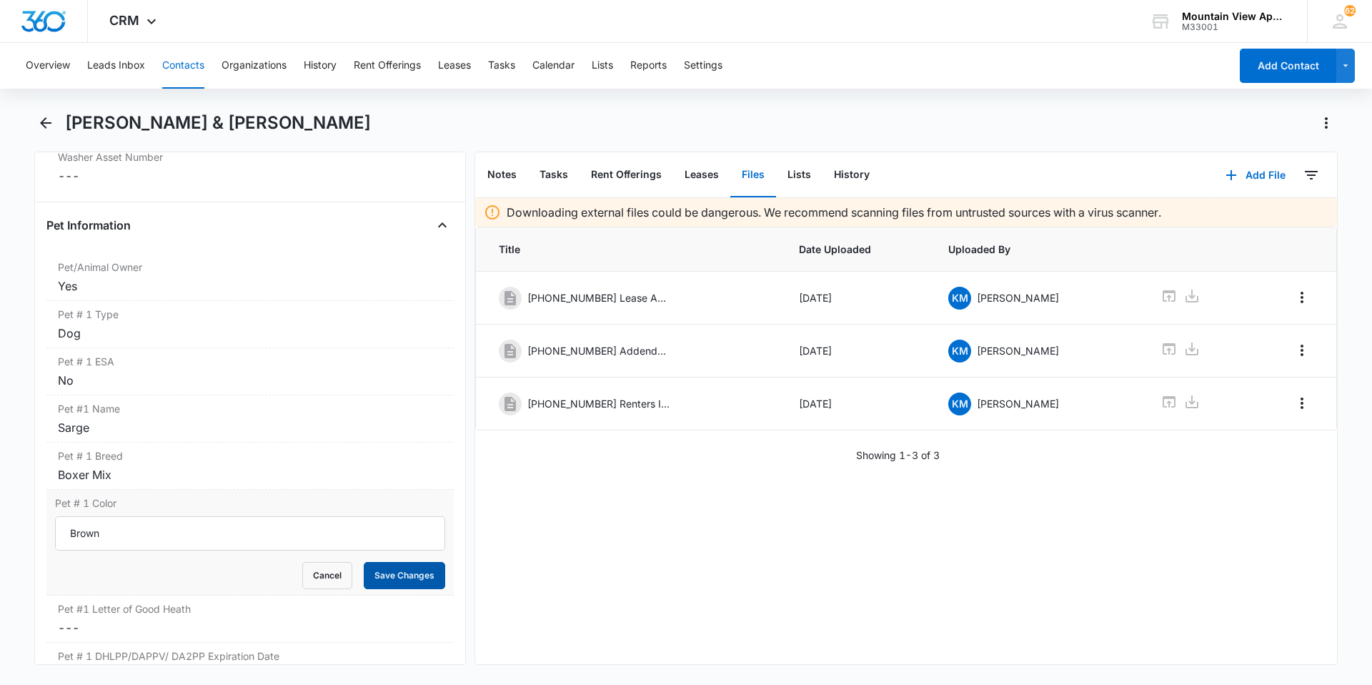
click at [421, 570] on button "Save Changes" at bounding box center [404, 575] width 81 height 27
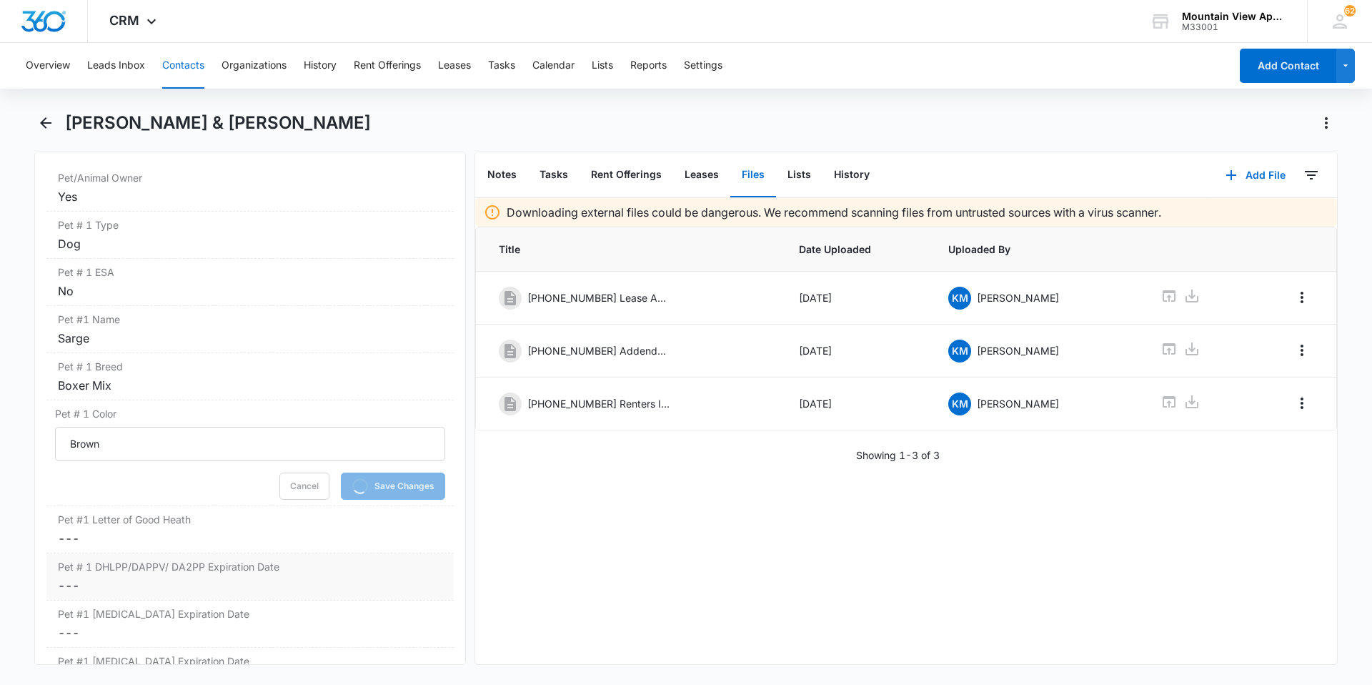
scroll to position [2057, 0]
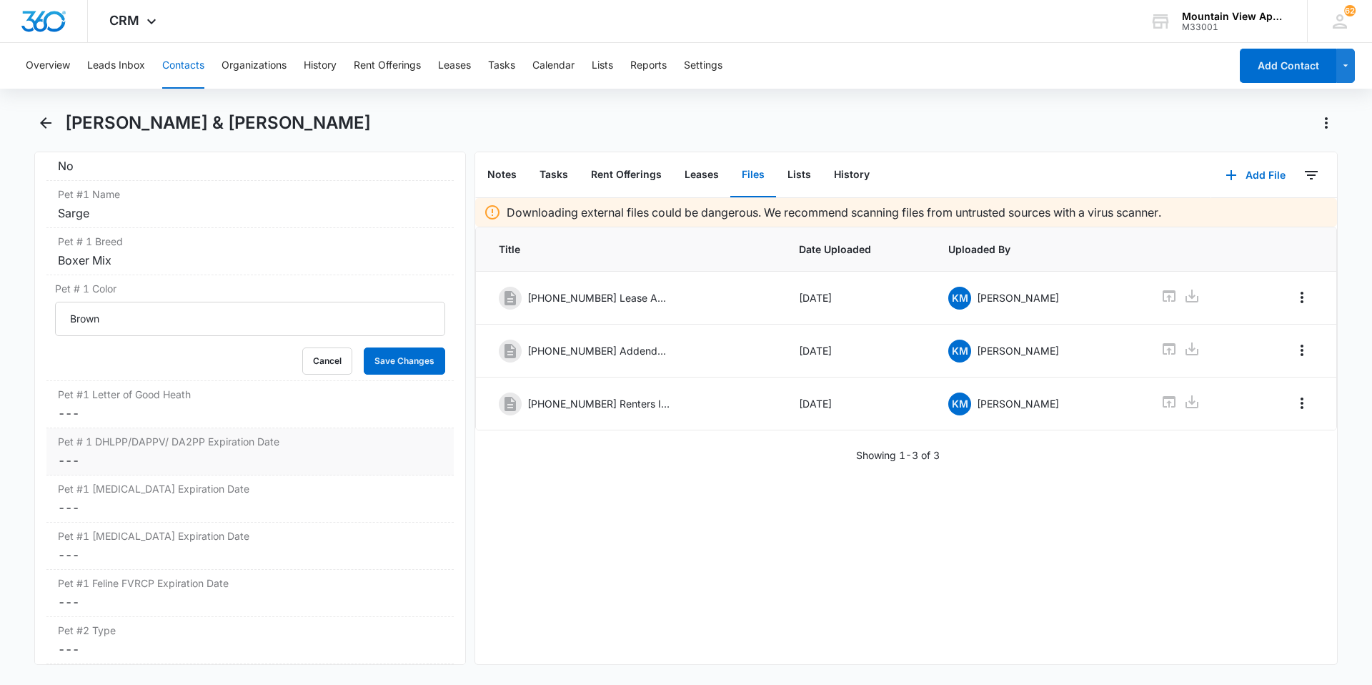
click at [68, 462] on dl "Pet/Animal Owner Cancel Save Changes Yes Pet # 1 Type Cancel Save Changes Dog P…" at bounding box center [249, 563] width 407 height 1048
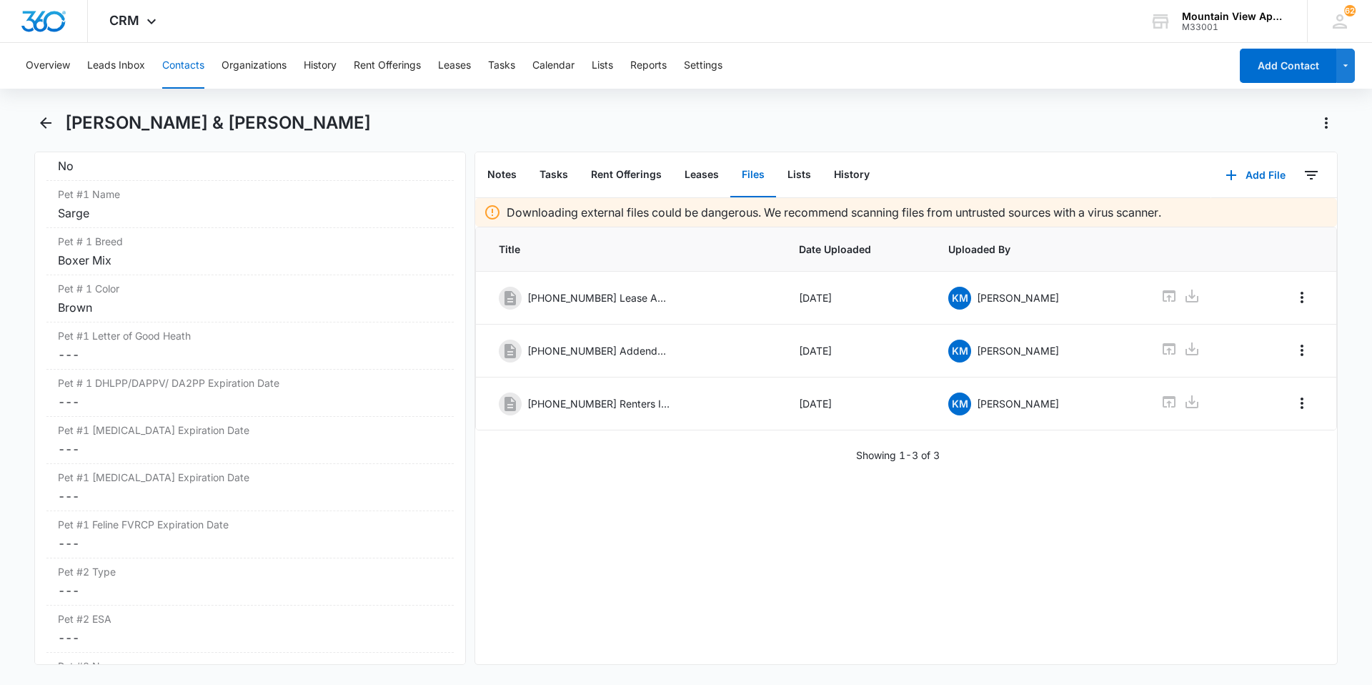
click at [184, 69] on button "Contacts" at bounding box center [183, 66] width 42 height 46
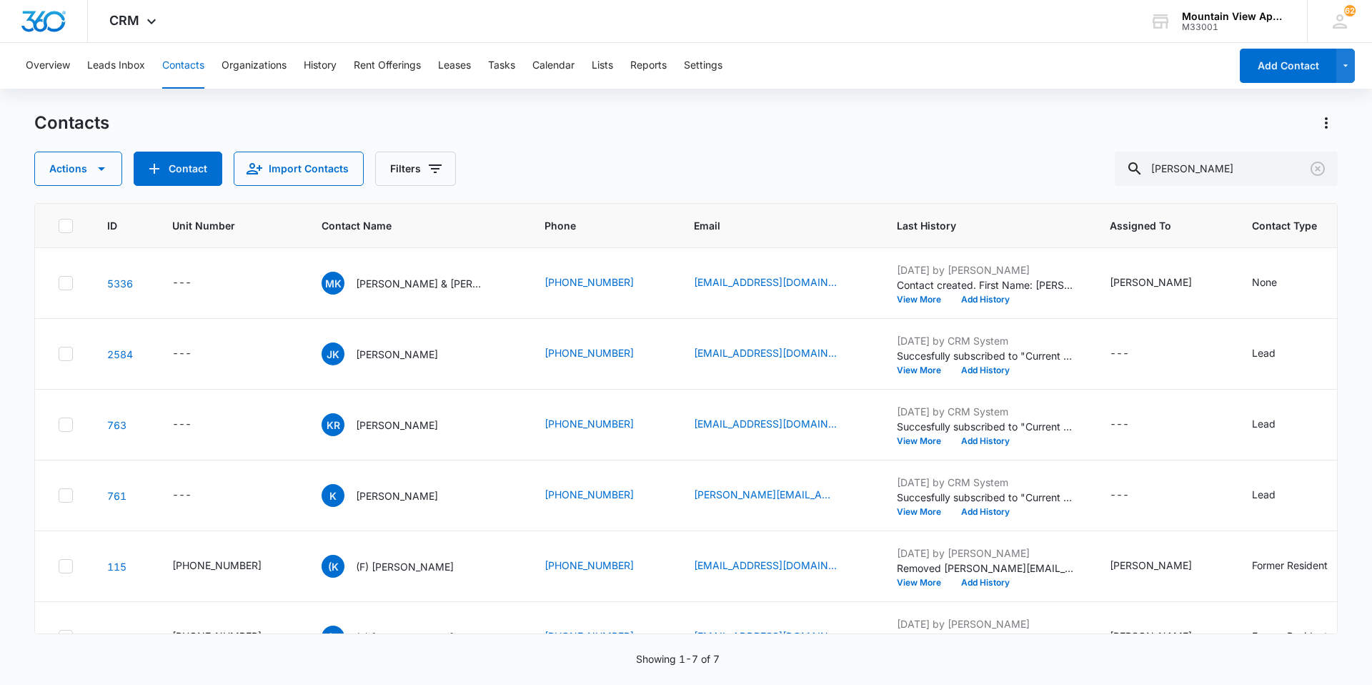
scroll to position [120, 0]
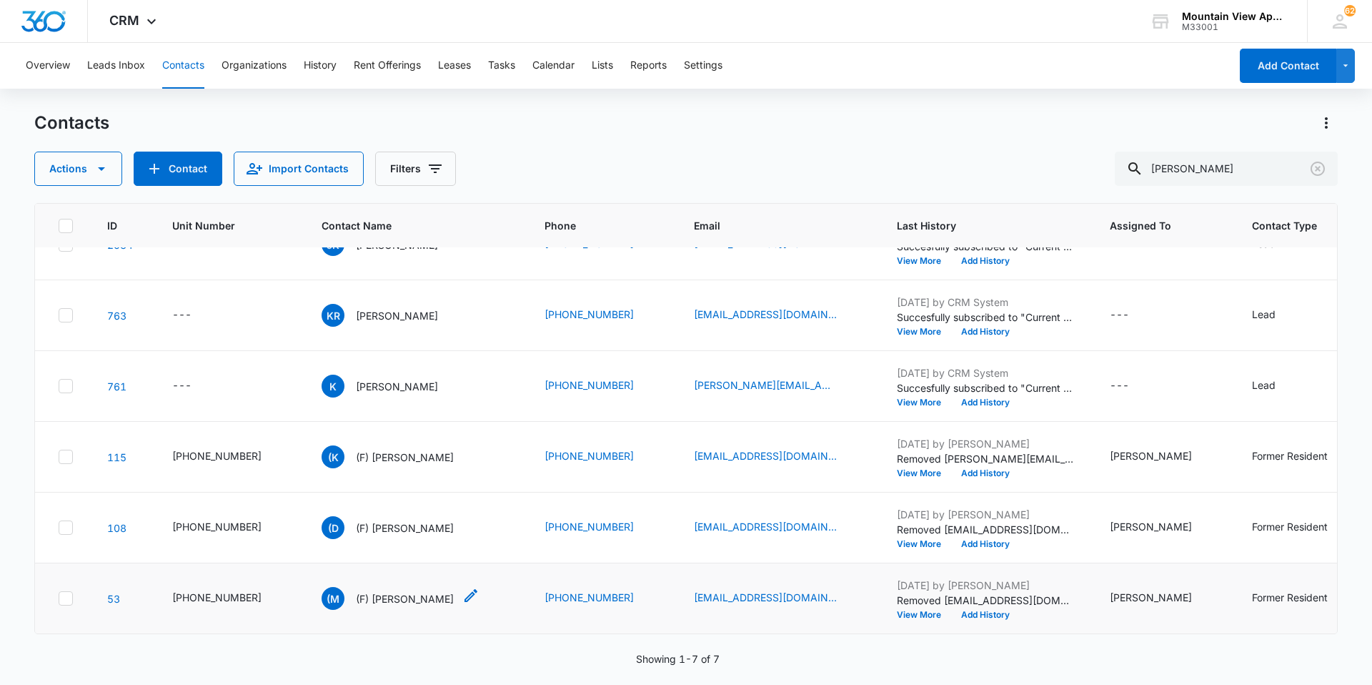
click at [387, 591] on p "(F) [PERSON_NAME]" at bounding box center [405, 598] width 98 height 15
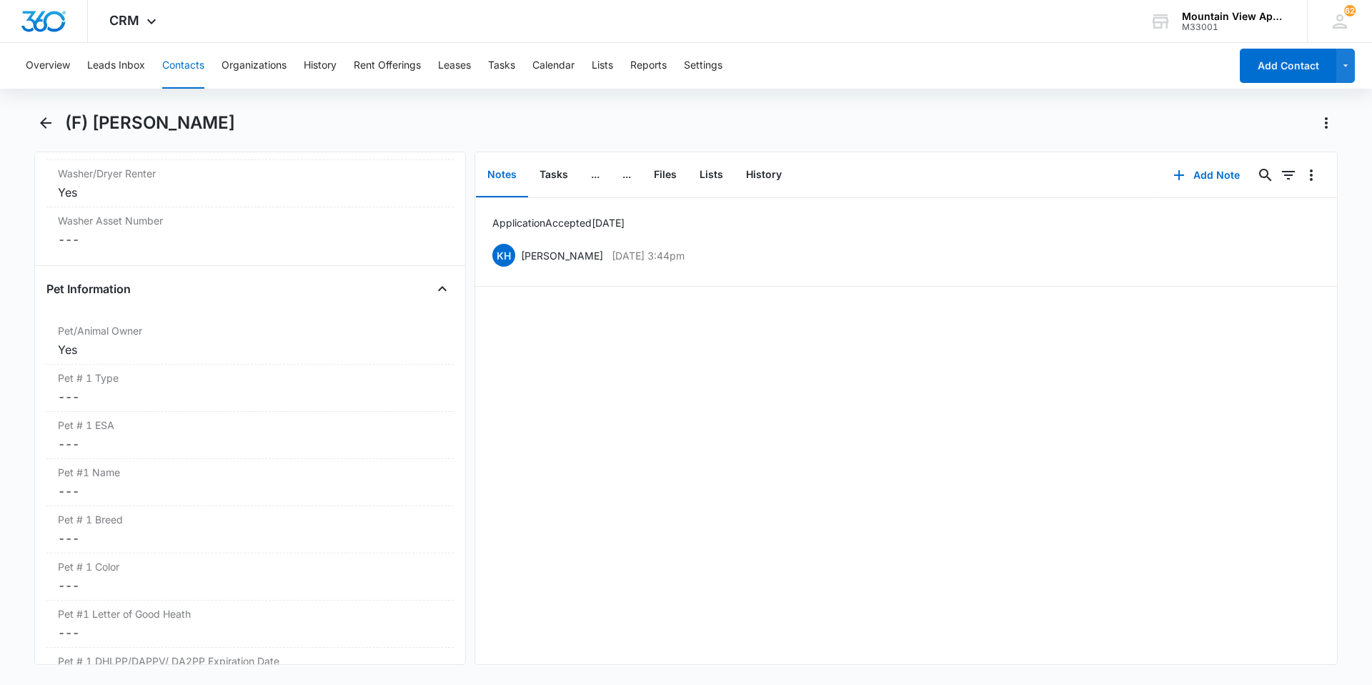
scroll to position [1787, 0]
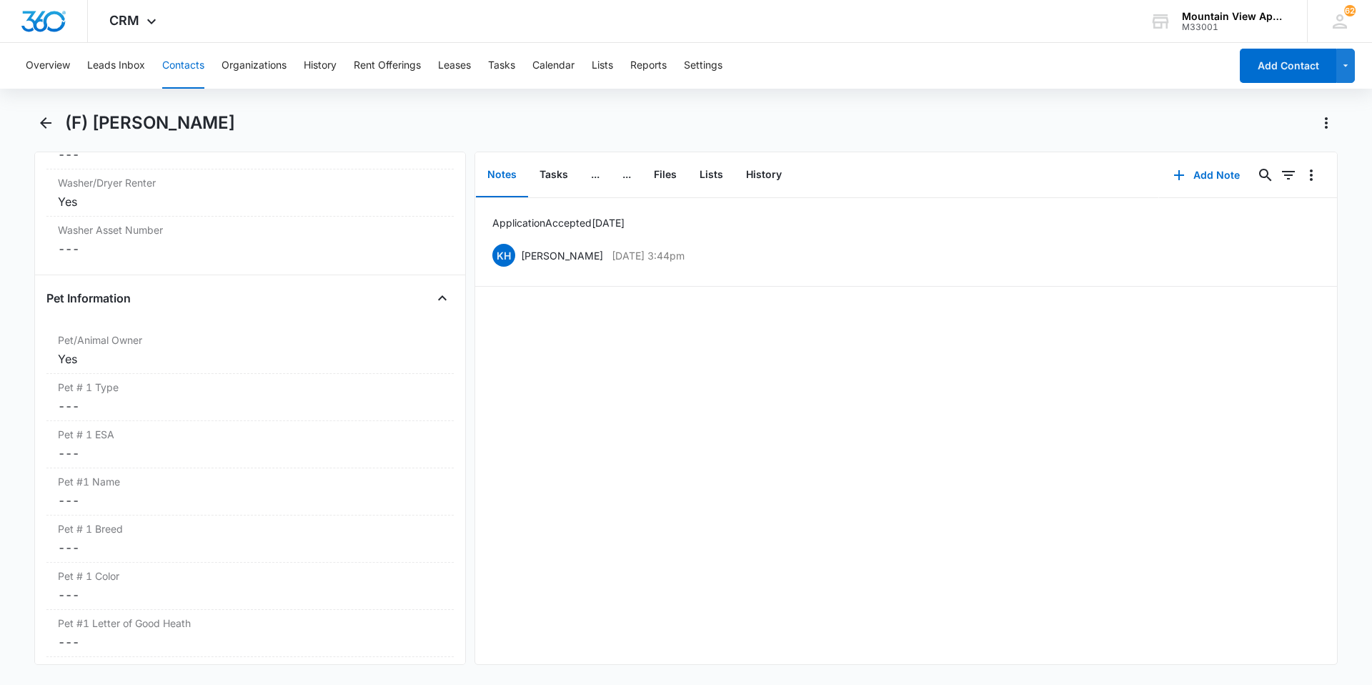
click at [190, 66] on button "Contacts" at bounding box center [183, 66] width 42 height 46
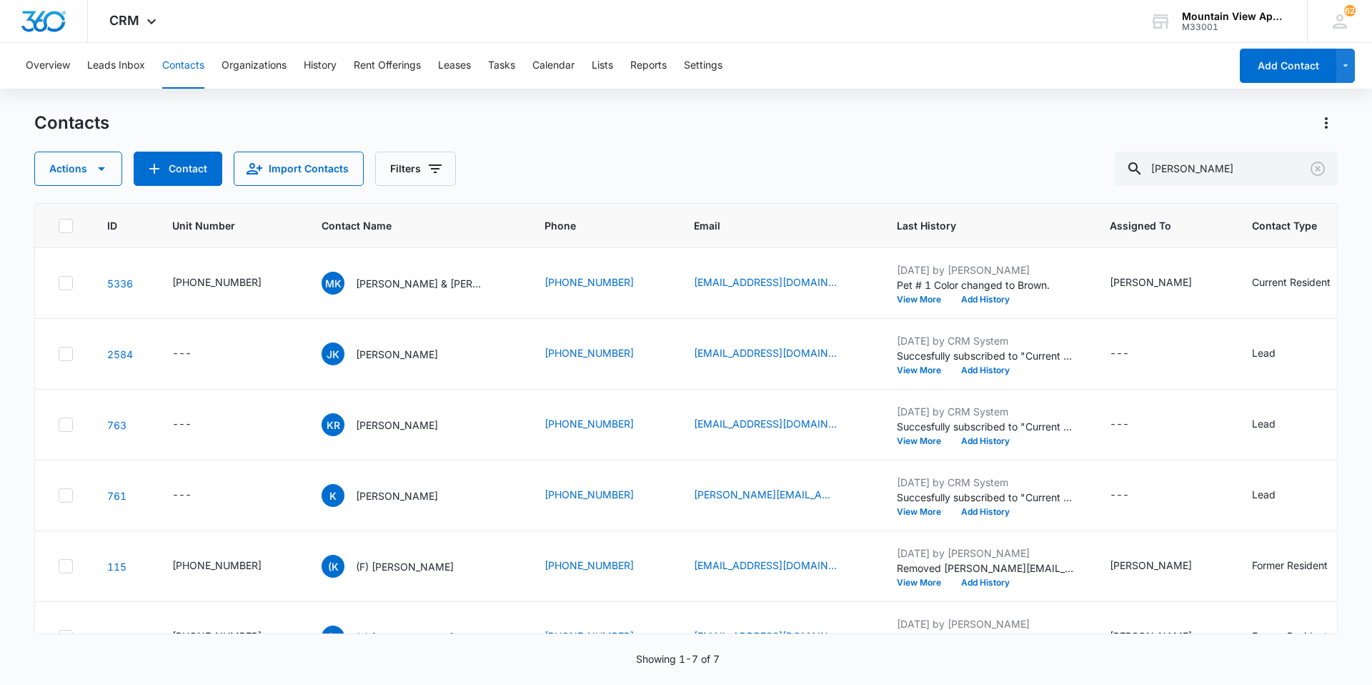
scroll to position [120, 0]
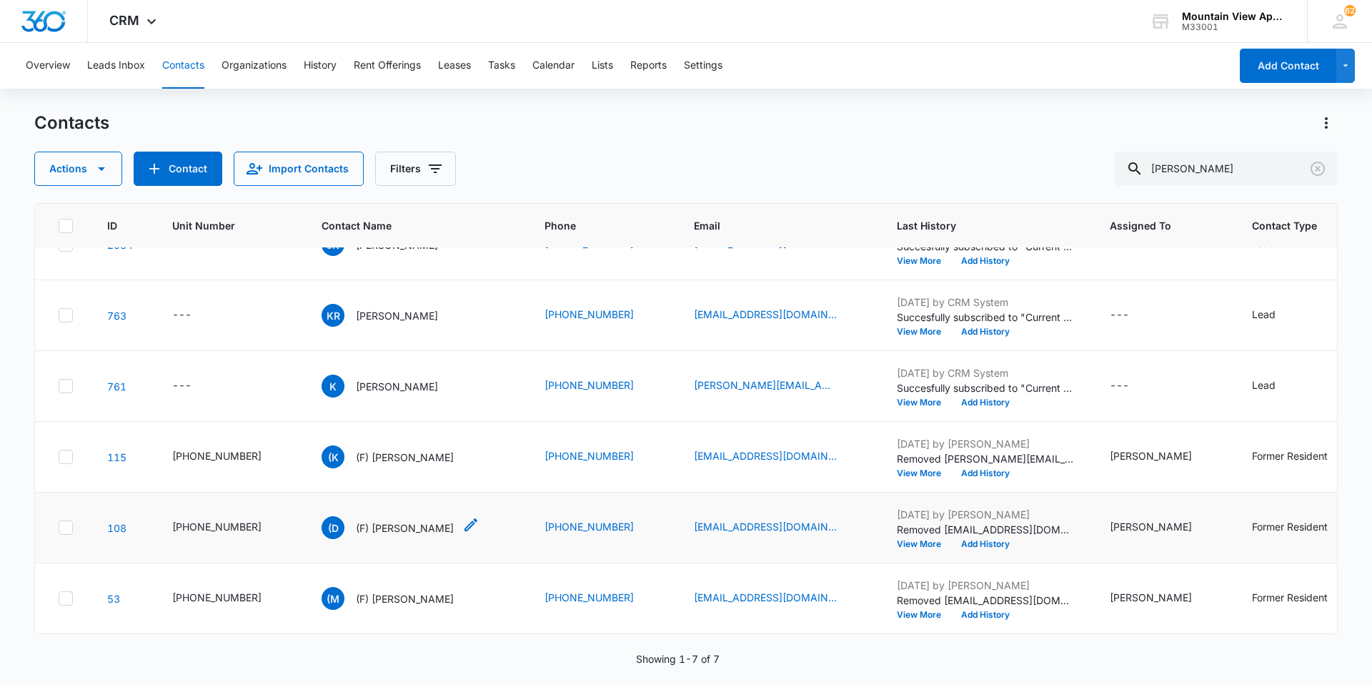
click at [380, 520] on p "(F) [PERSON_NAME]" at bounding box center [405, 527] width 98 height 15
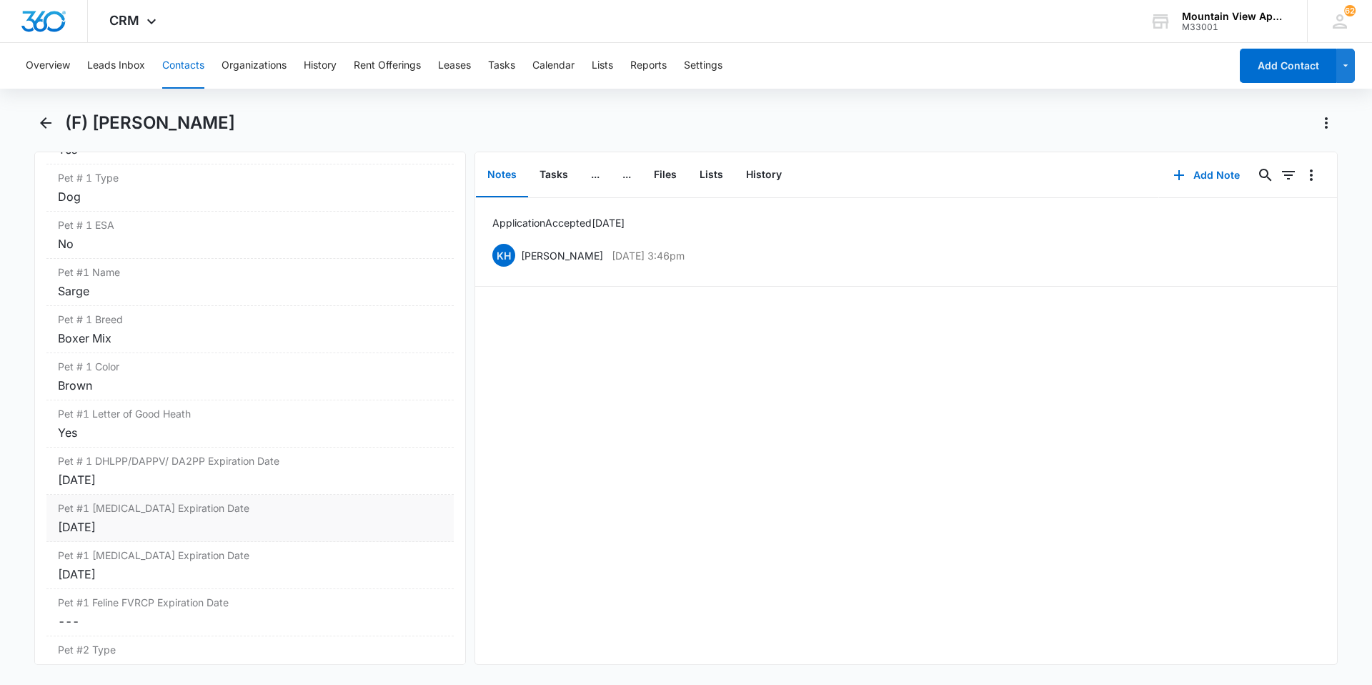
scroll to position [2001, 0]
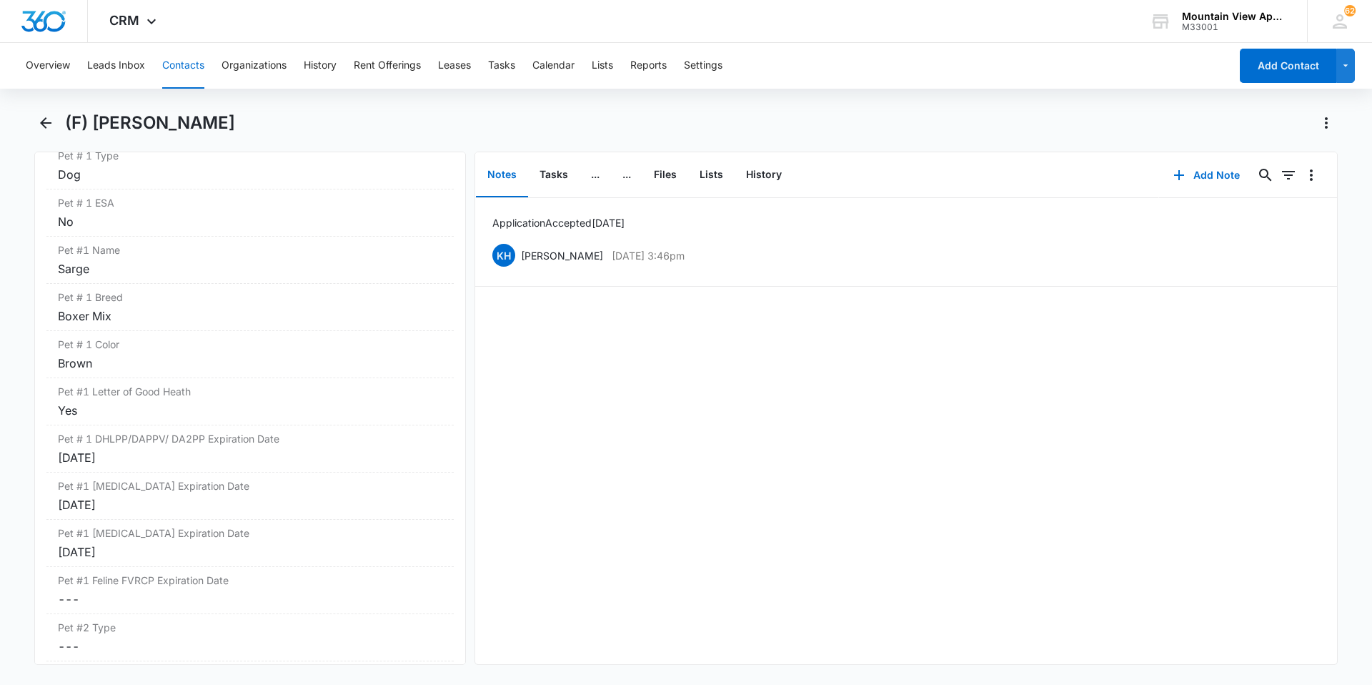
click at [192, 70] on button "Contacts" at bounding box center [183, 66] width 42 height 46
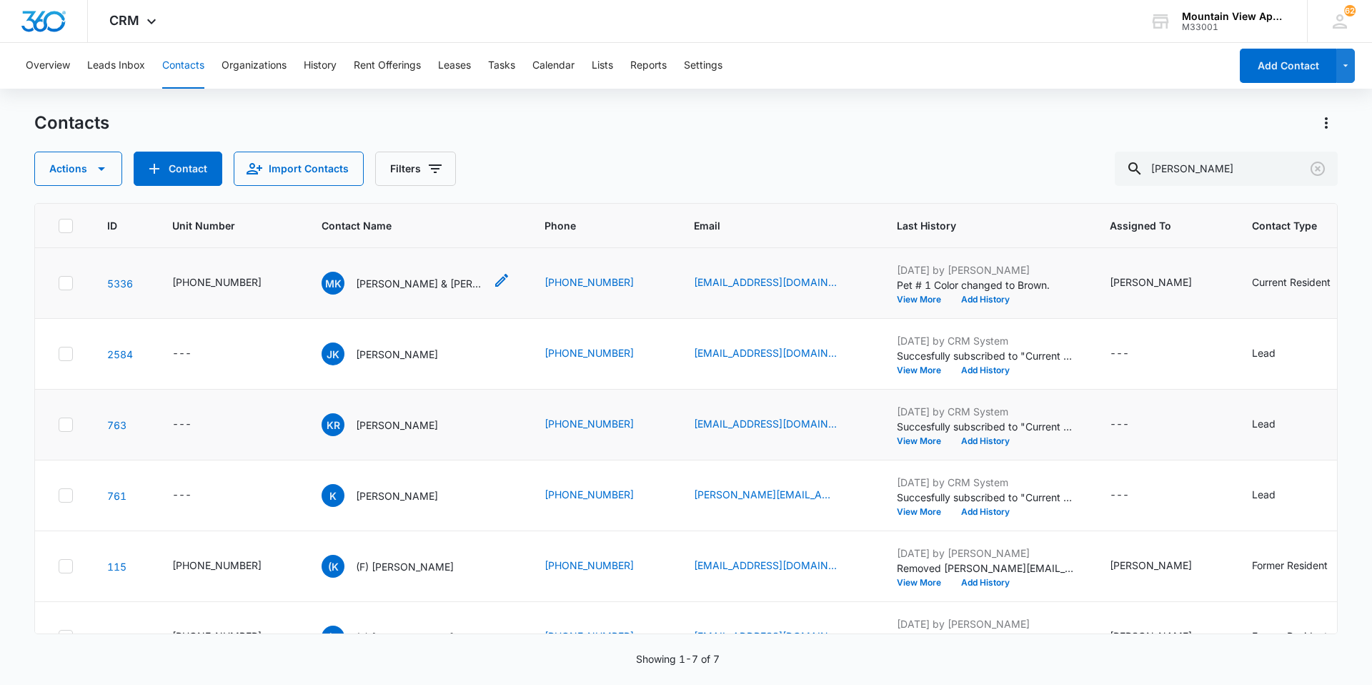
click at [381, 282] on p "[PERSON_NAME] & [PERSON_NAME]" at bounding box center [420, 283] width 129 height 15
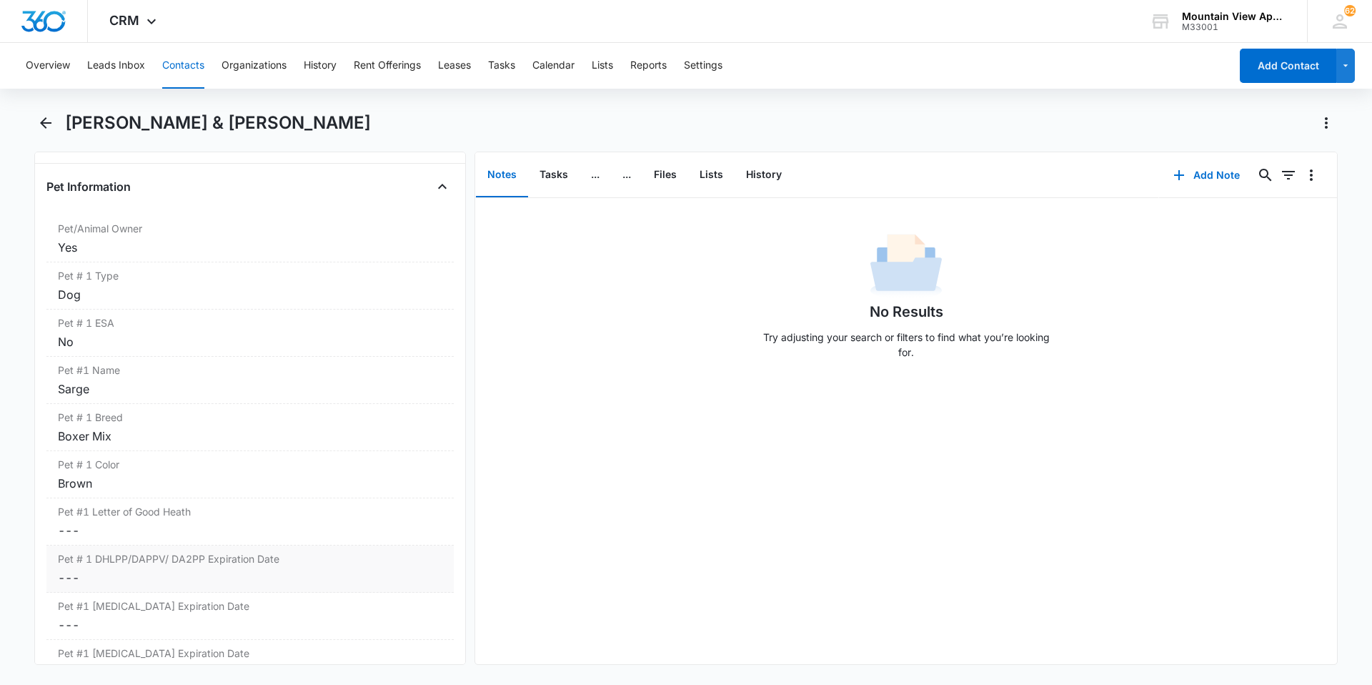
scroll to position [1930, 0]
click at [66, 532] on dd "Cancel Save Changes ---" at bounding box center [250, 528] width 384 height 17
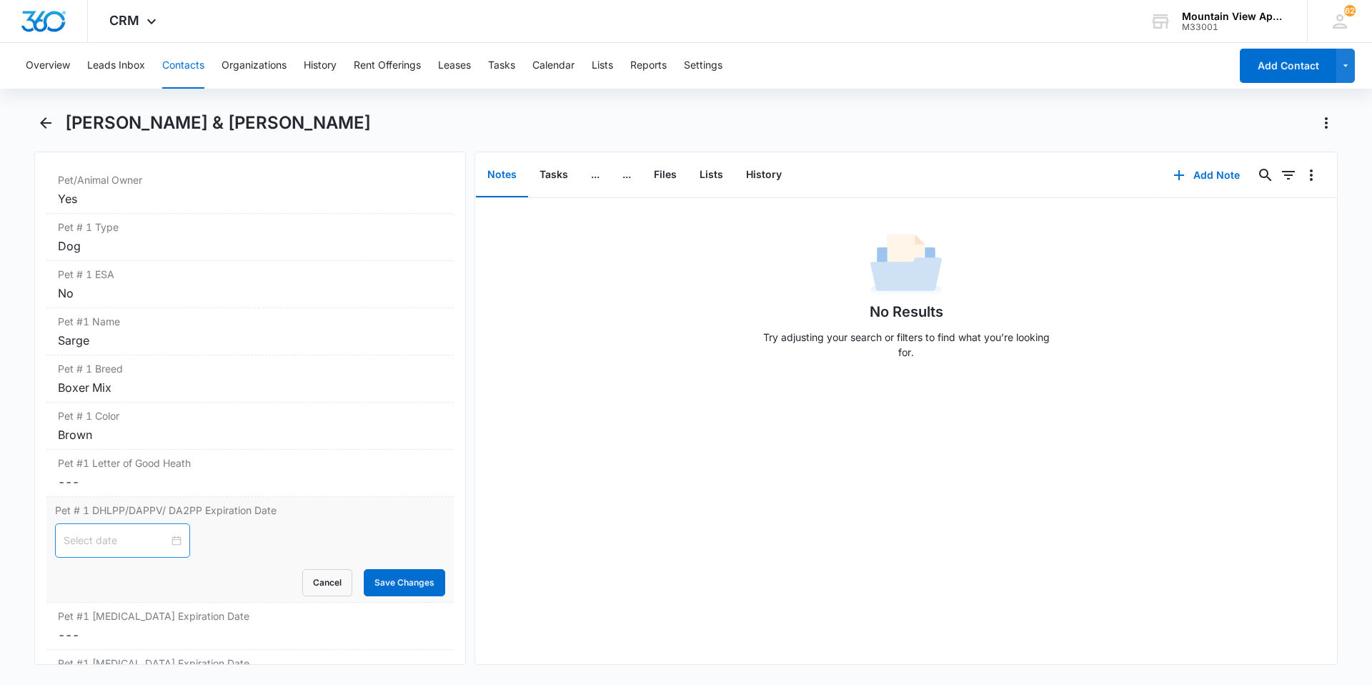
click at [168, 541] on div at bounding box center [123, 540] width 118 height 16
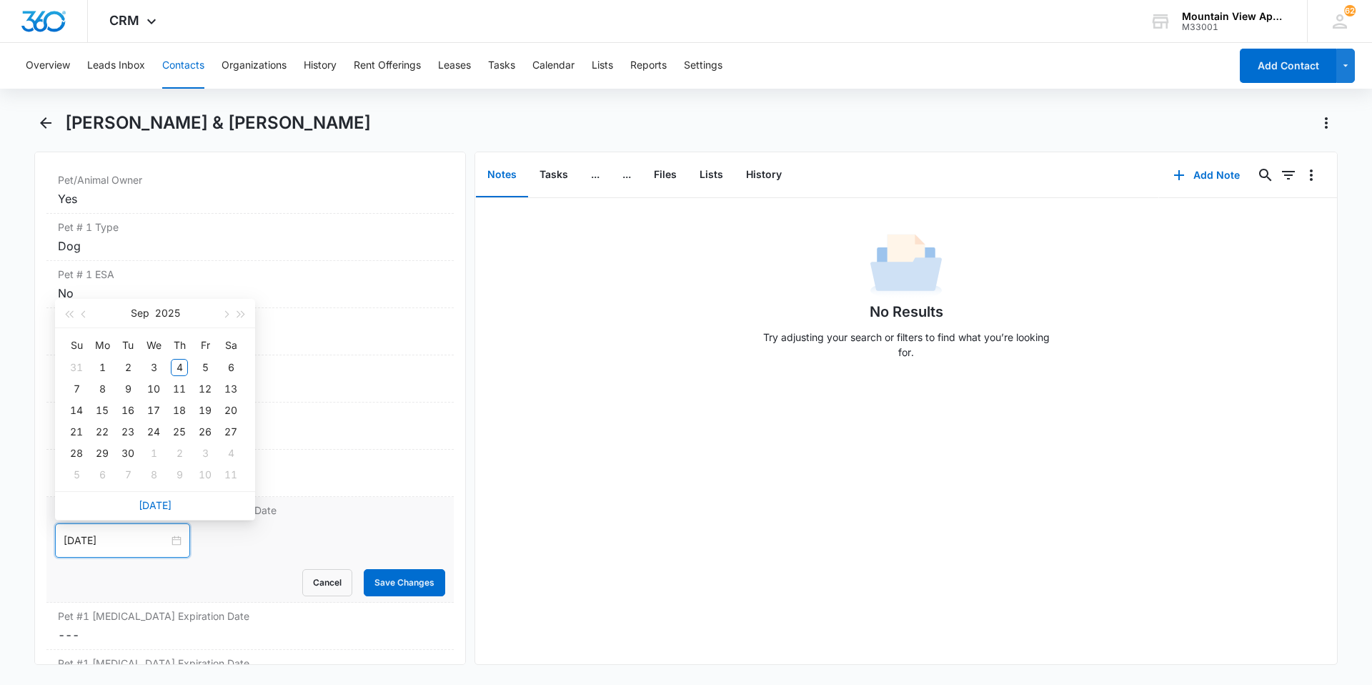
type input "[DATE]"
click at [240, 315] on span "button" at bounding box center [241, 314] width 7 height 7
click at [80, 316] on button "button" at bounding box center [84, 313] width 16 height 29
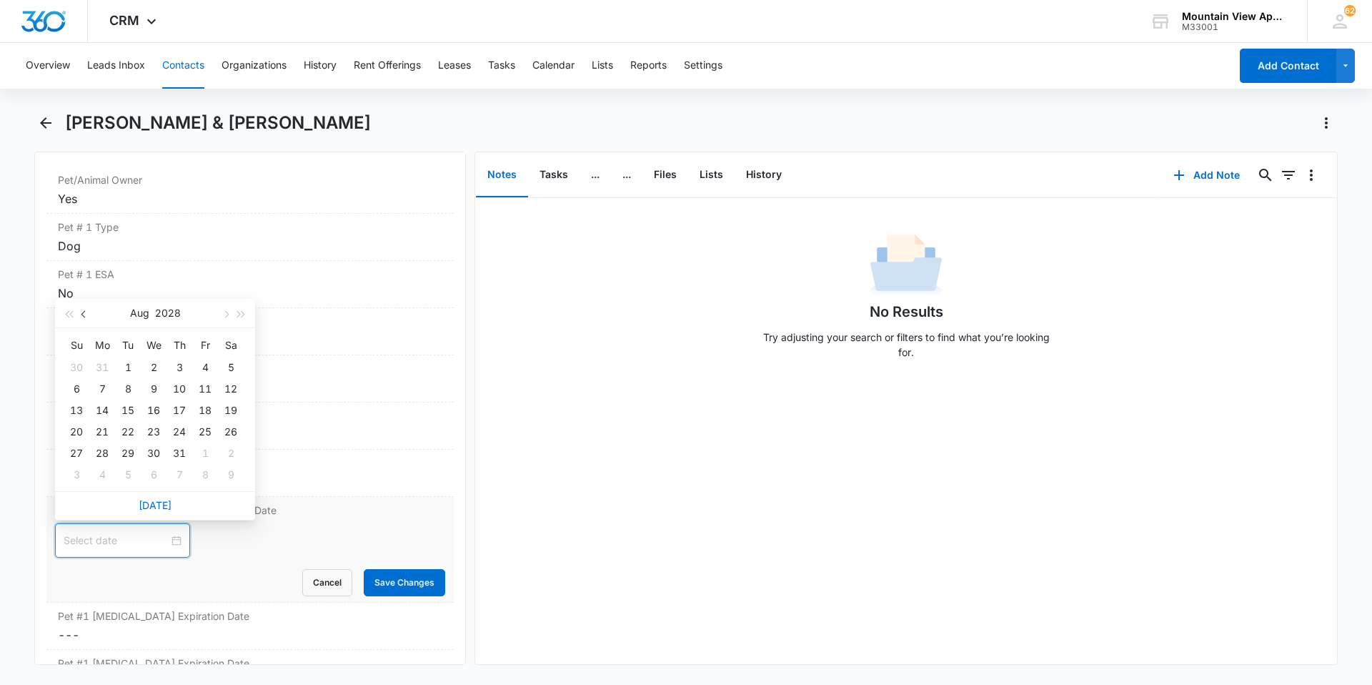
click at [80, 316] on button "button" at bounding box center [84, 313] width 16 height 29
type input "[DATE]"
click at [104, 456] on div "26" at bounding box center [102, 453] width 17 height 17
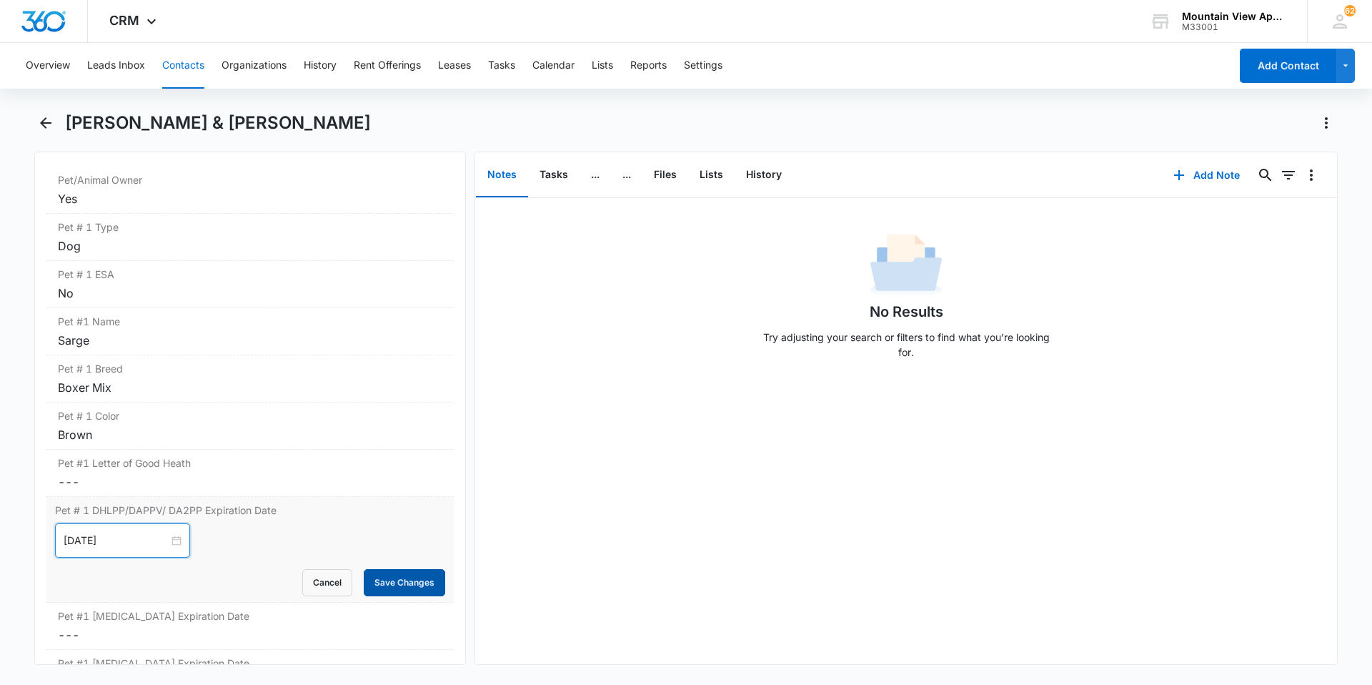
click at [417, 575] on button "Save Changes" at bounding box center [404, 582] width 81 height 27
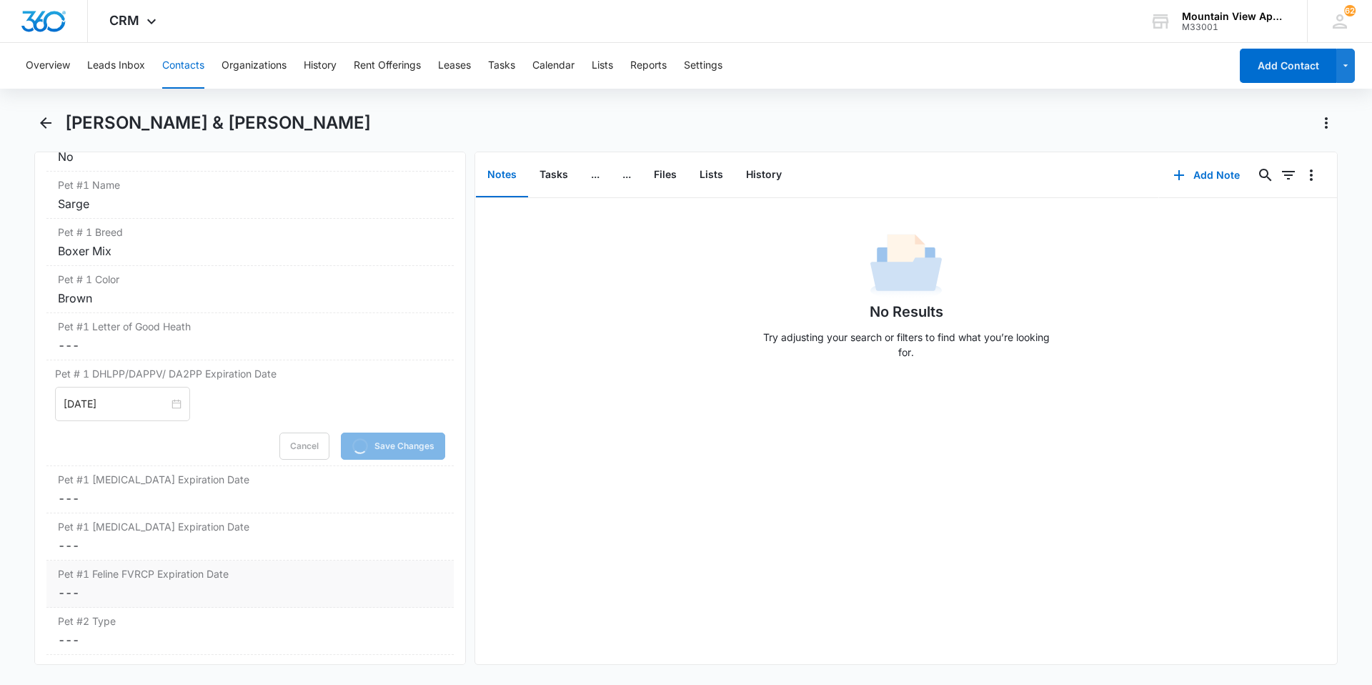
scroll to position [2144, 0]
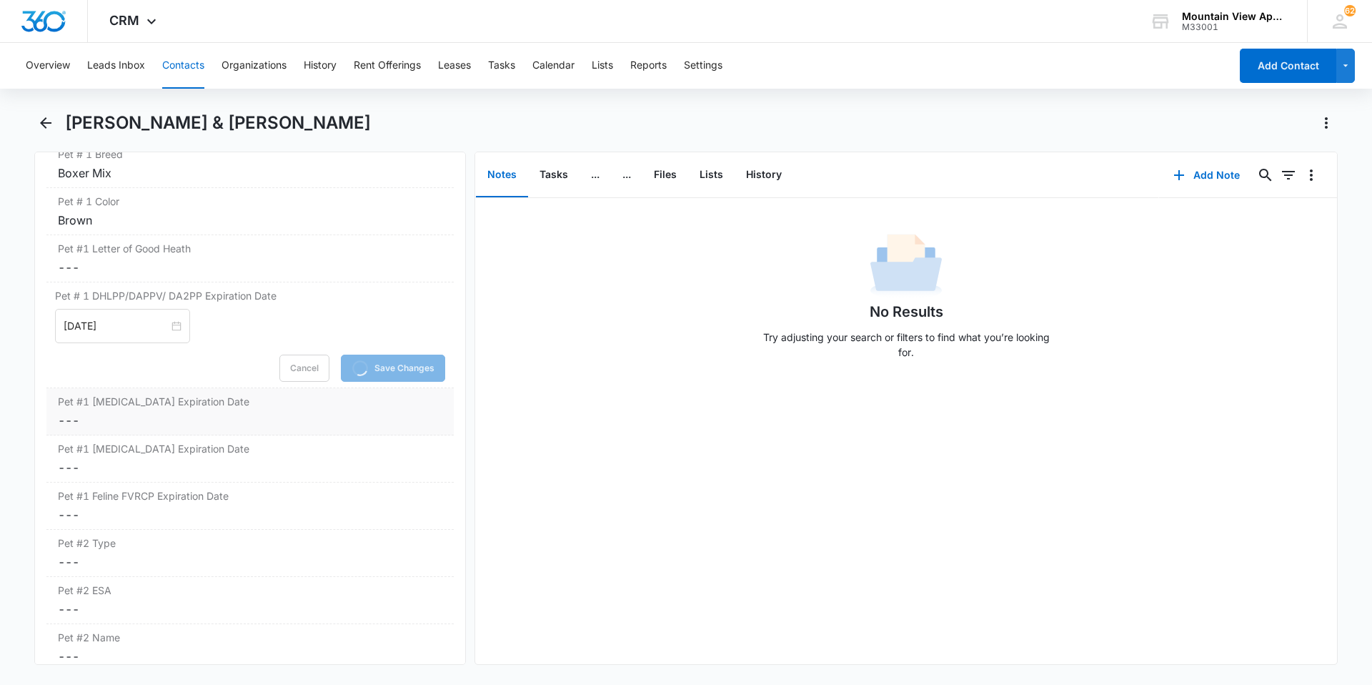
click at [73, 421] on dd "Cancel Save Changes ---" at bounding box center [250, 420] width 384 height 17
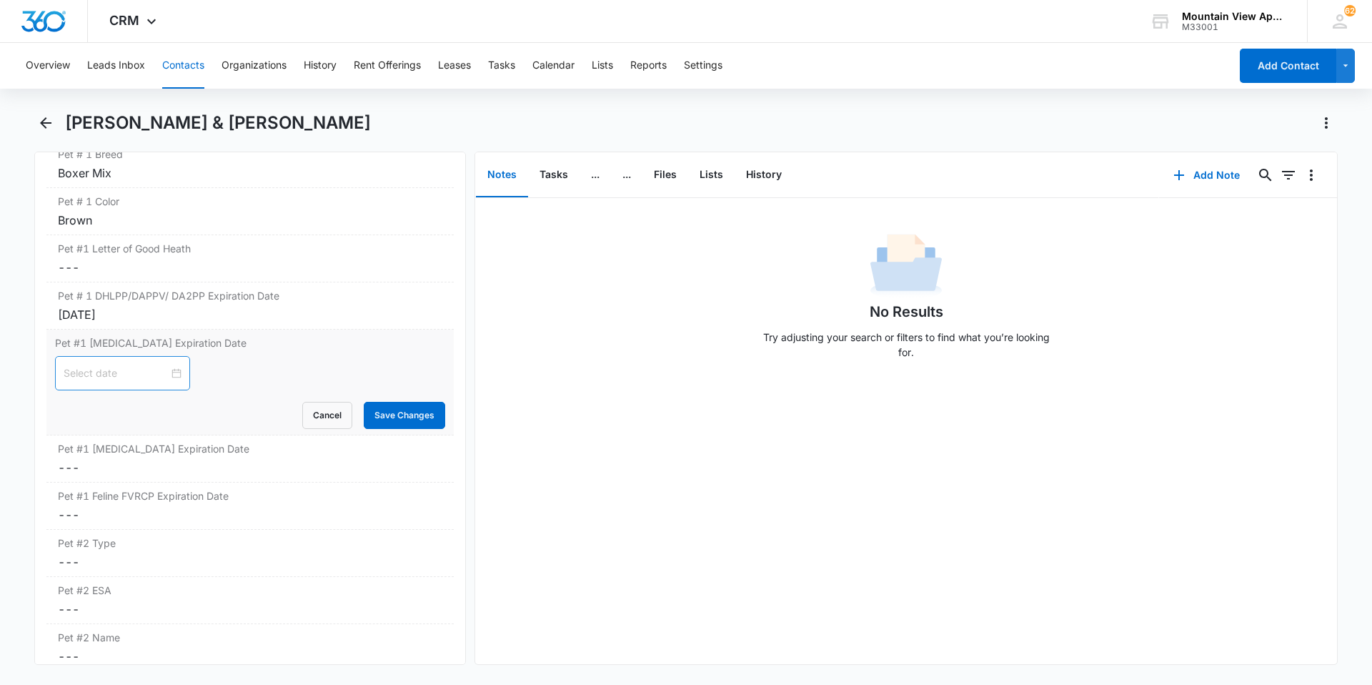
click at [163, 370] on div at bounding box center [123, 373] width 118 height 16
click at [239, 407] on span "button" at bounding box center [241, 408] width 7 height 7
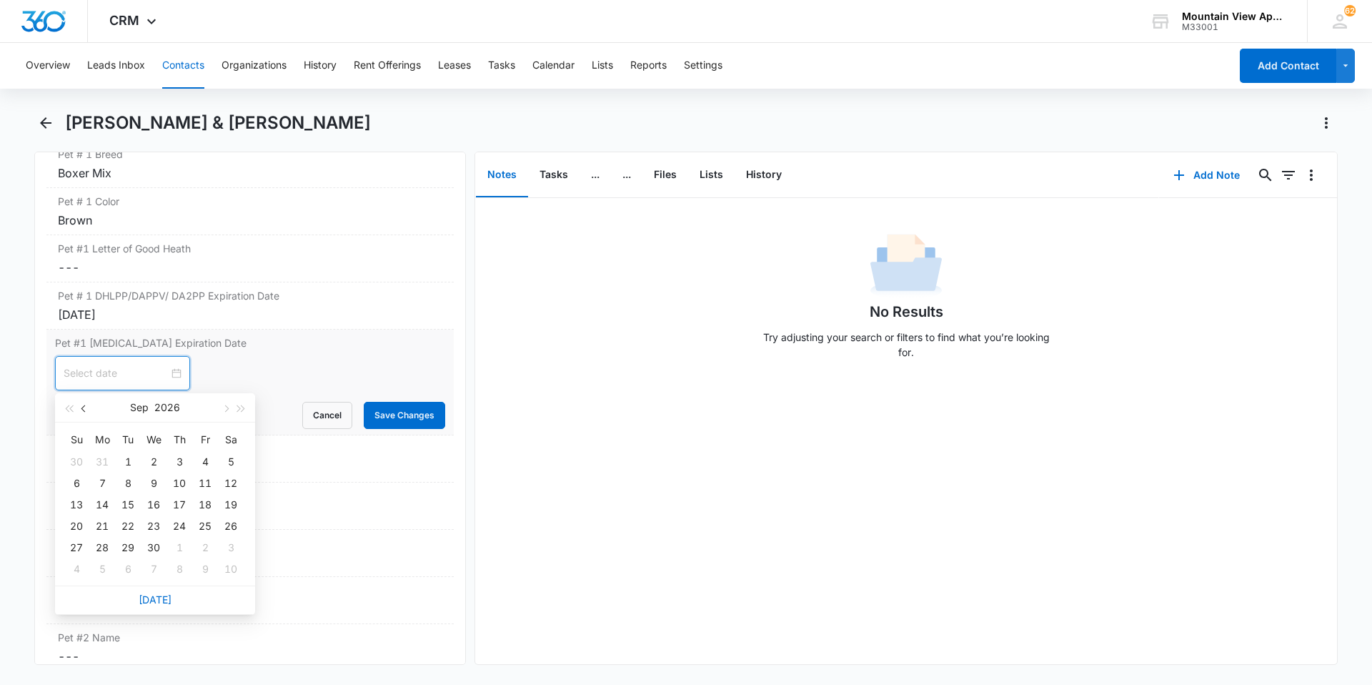
click at [81, 412] on button "button" at bounding box center [84, 407] width 16 height 29
type input "[DATE]"
click at [203, 524] on div "26" at bounding box center [205, 525] width 17 height 17
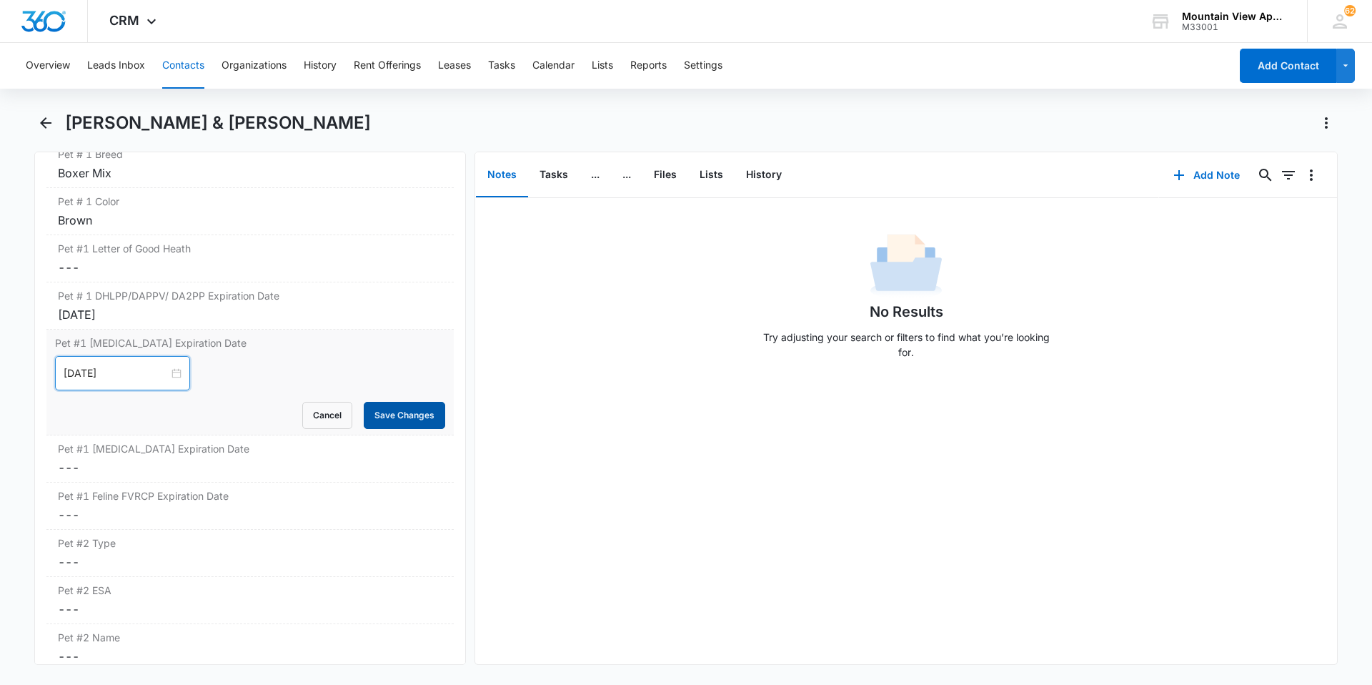
click at [390, 417] on button "Save Changes" at bounding box center [404, 415] width 81 height 27
click at [67, 477] on div "Pet #1 [MEDICAL_DATA] Expiration Date Cancel Save Changes ---" at bounding box center [249, 458] width 407 height 47
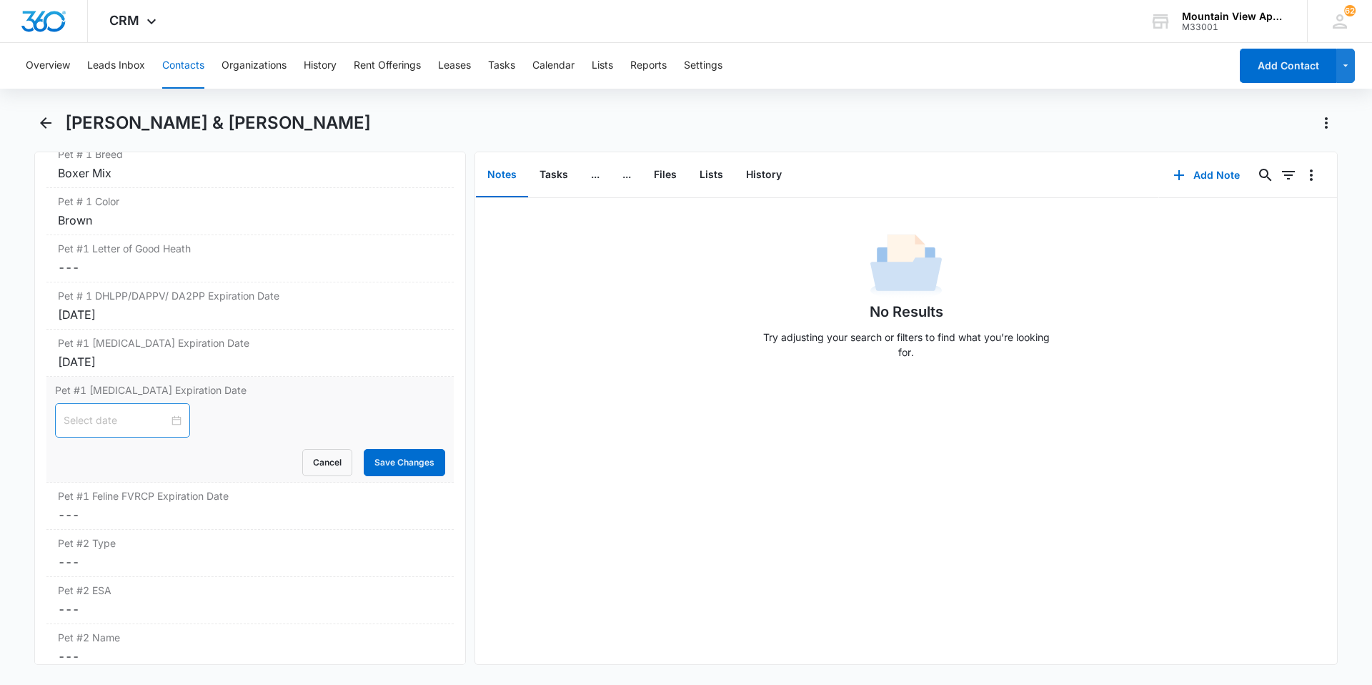
click at [160, 419] on div at bounding box center [123, 420] width 118 height 16
click at [242, 455] on span "button" at bounding box center [241, 455] width 7 height 7
click at [81, 455] on span "button" at bounding box center [84, 455] width 7 height 7
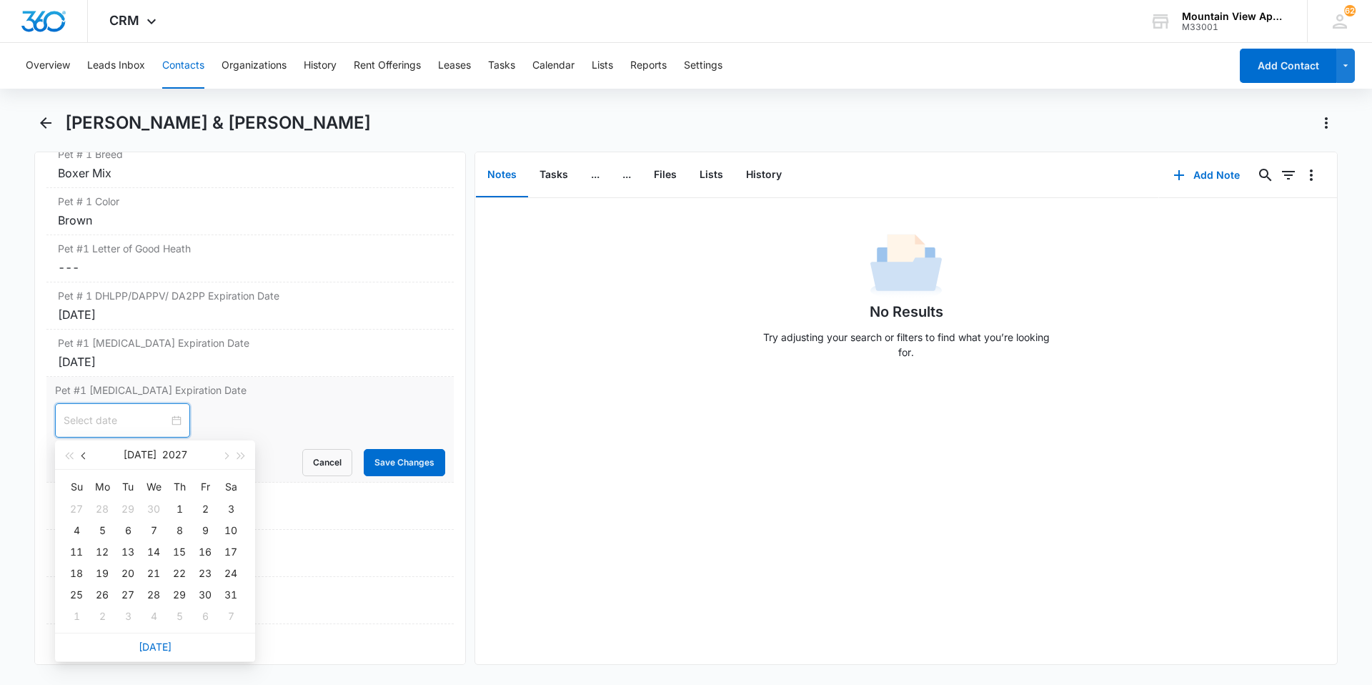
click at [81, 455] on span "button" at bounding box center [84, 455] width 7 height 7
click at [225, 456] on span "button" at bounding box center [225, 455] width 7 height 7
type input "[DATE]"
click at [179, 552] on div "17" at bounding box center [179, 551] width 17 height 17
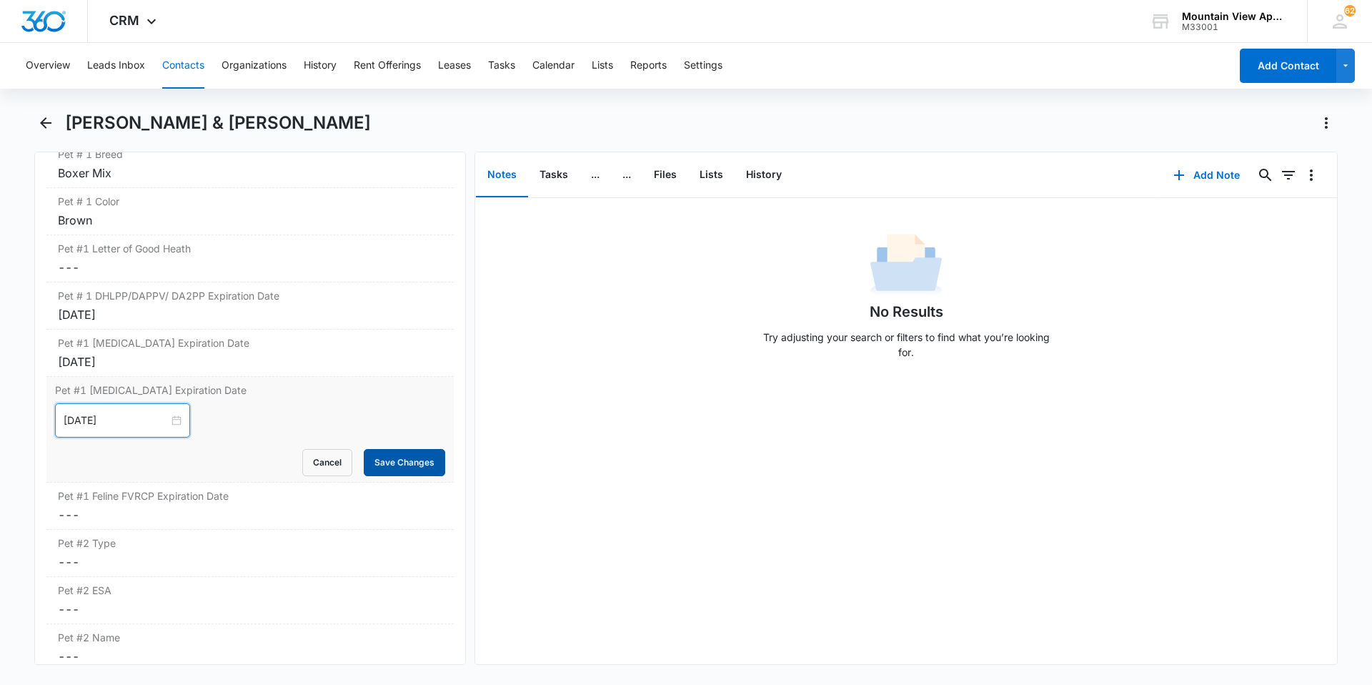
click at [391, 467] on button "Save Changes" at bounding box center [404, 462] width 81 height 27
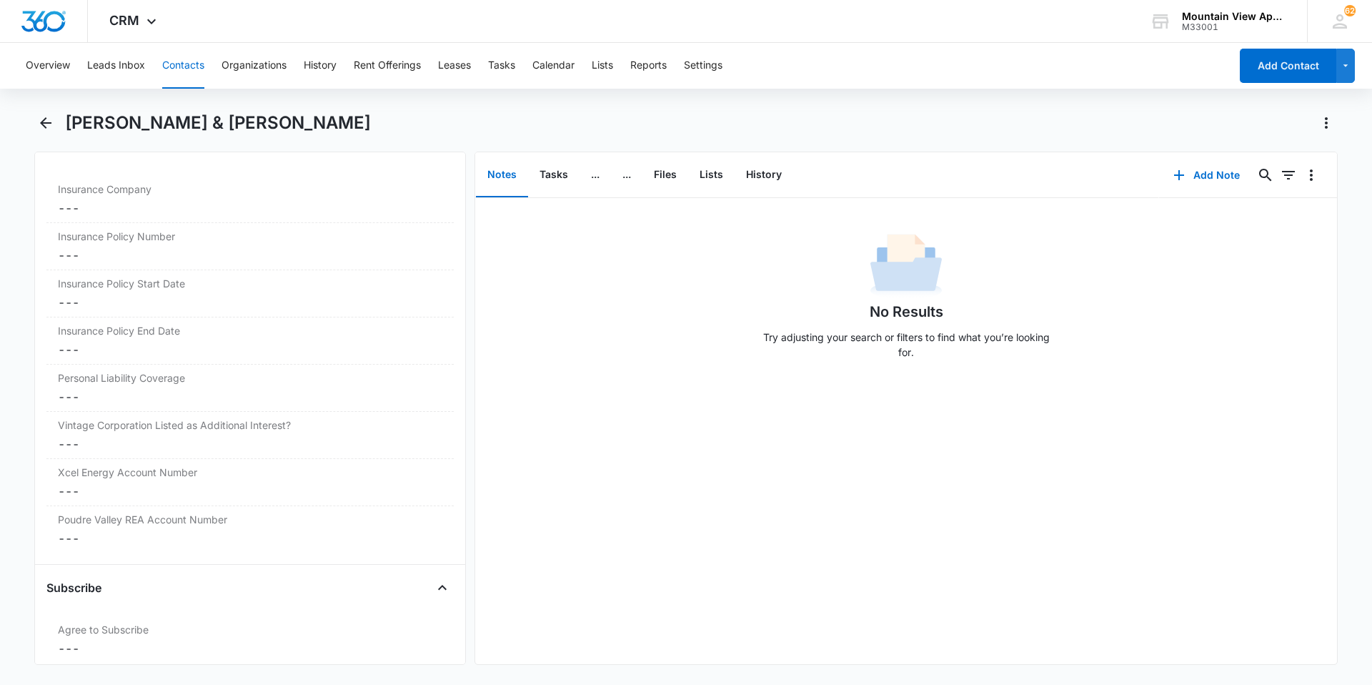
scroll to position [3216, 0]
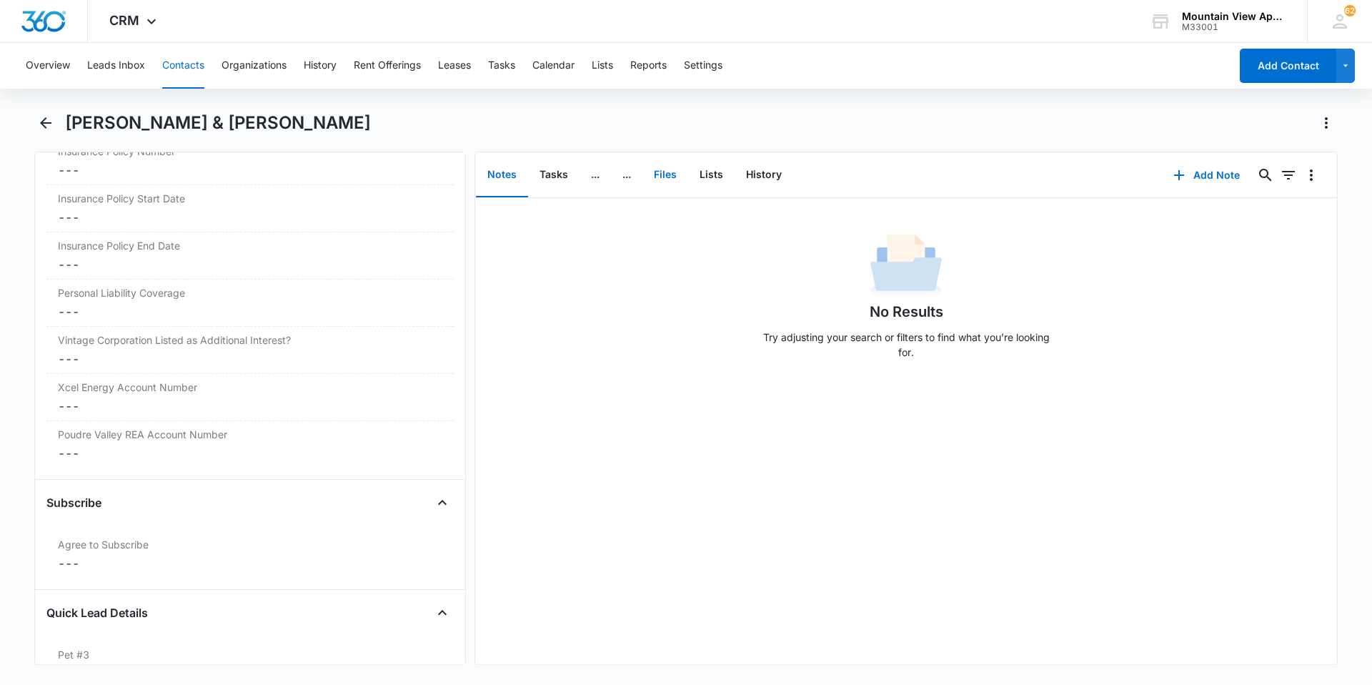
click at [669, 169] on button "Files" at bounding box center [665, 175] width 46 height 44
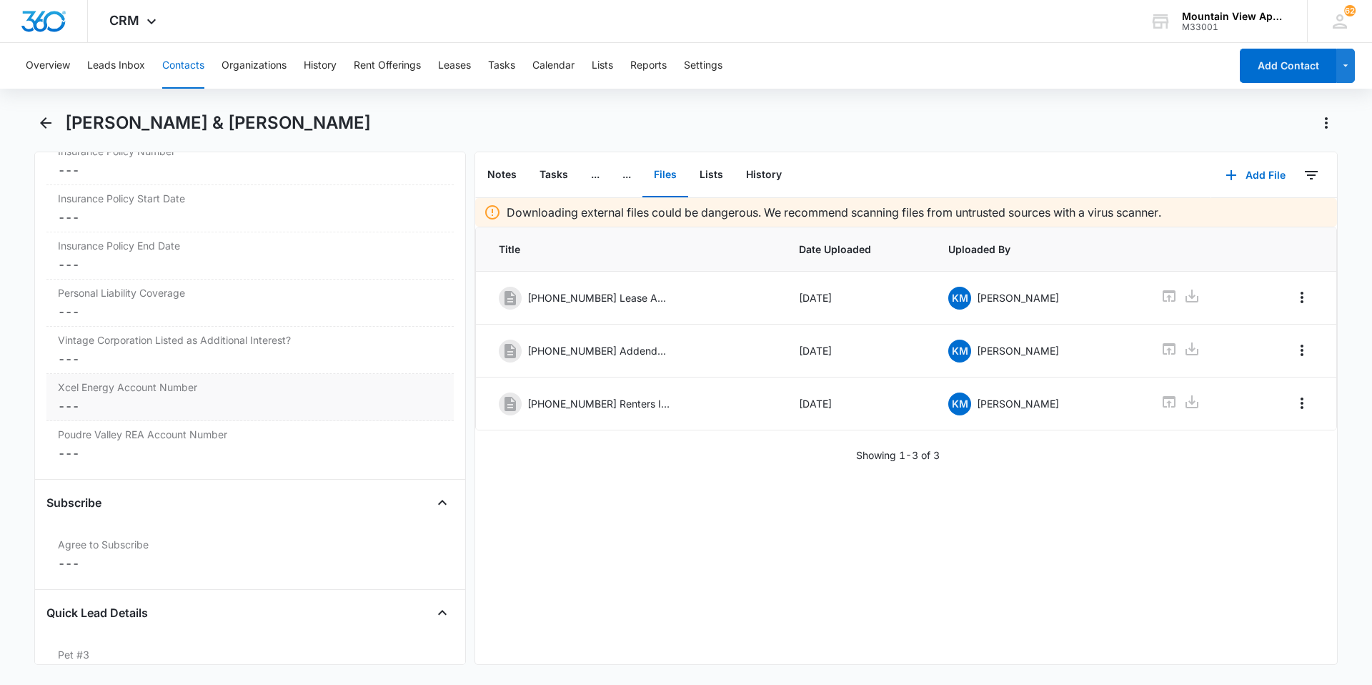
click at [79, 404] on dd "Cancel Save Changes ---" at bounding box center [250, 405] width 384 height 17
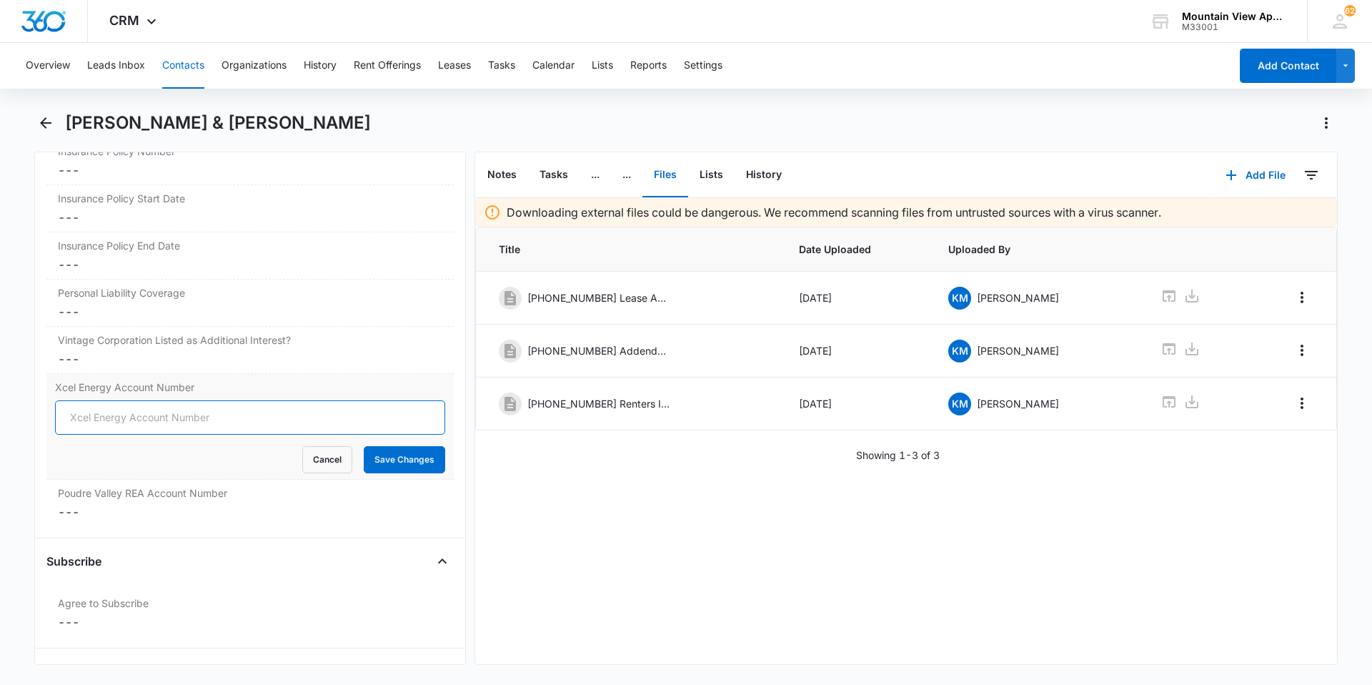
click at [227, 430] on input "Xcel Energy Account Number" at bounding box center [250, 417] width 390 height 34
type input "53-0015472073-4"
click at [394, 465] on button "Save Changes" at bounding box center [404, 459] width 81 height 27
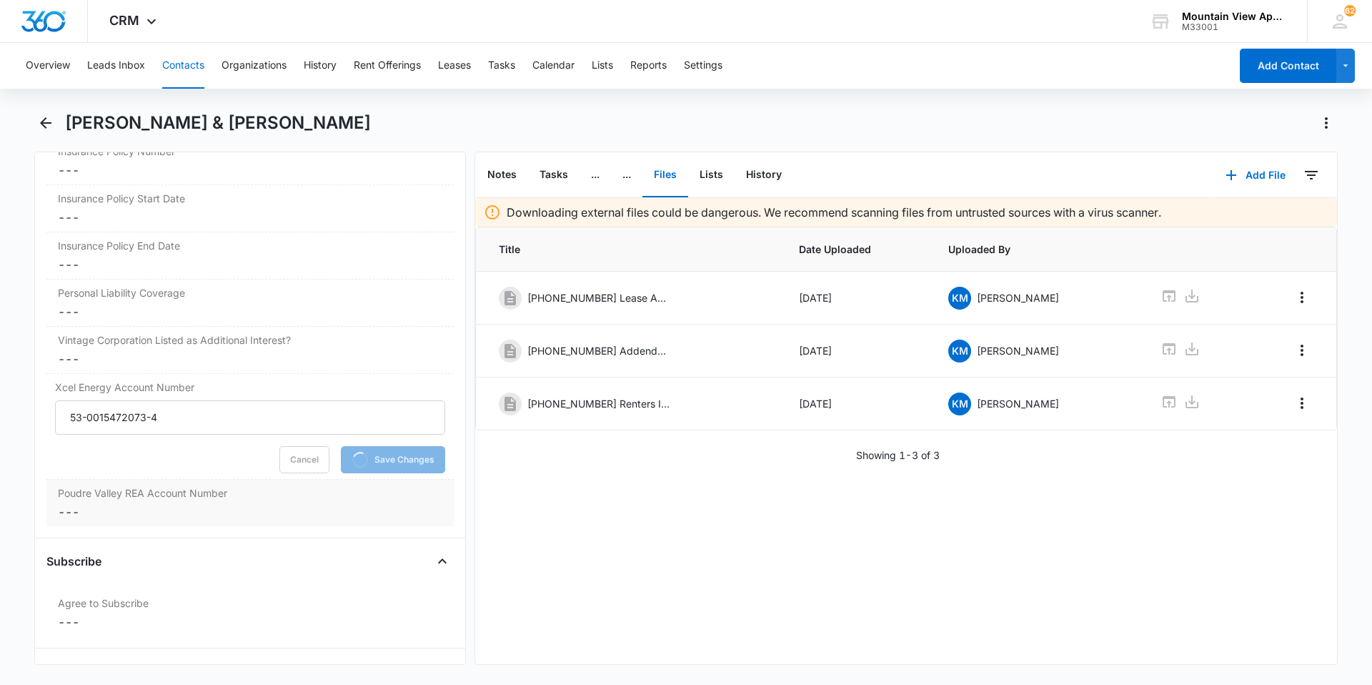
click at [66, 513] on dd "Cancel Save Changes ---" at bounding box center [250, 511] width 384 height 17
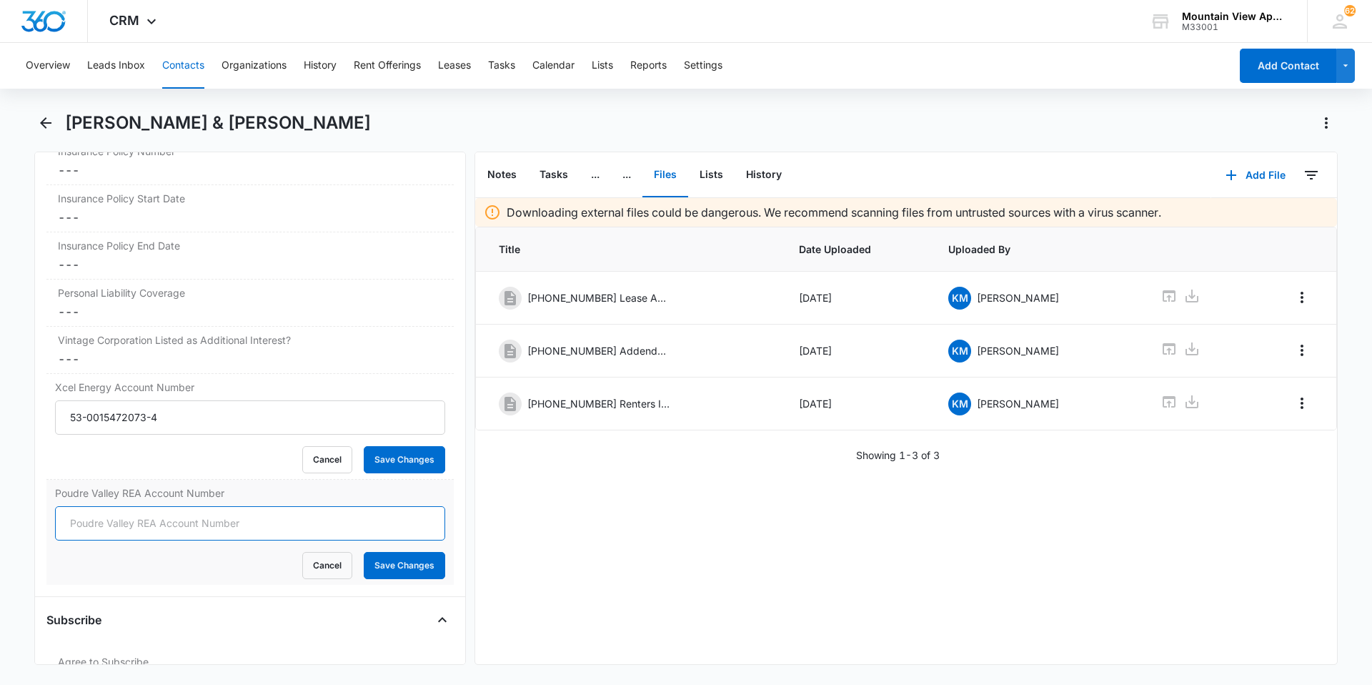
click at [147, 516] on input "Poudre Valley REA Account Number" at bounding box center [250, 523] width 390 height 34
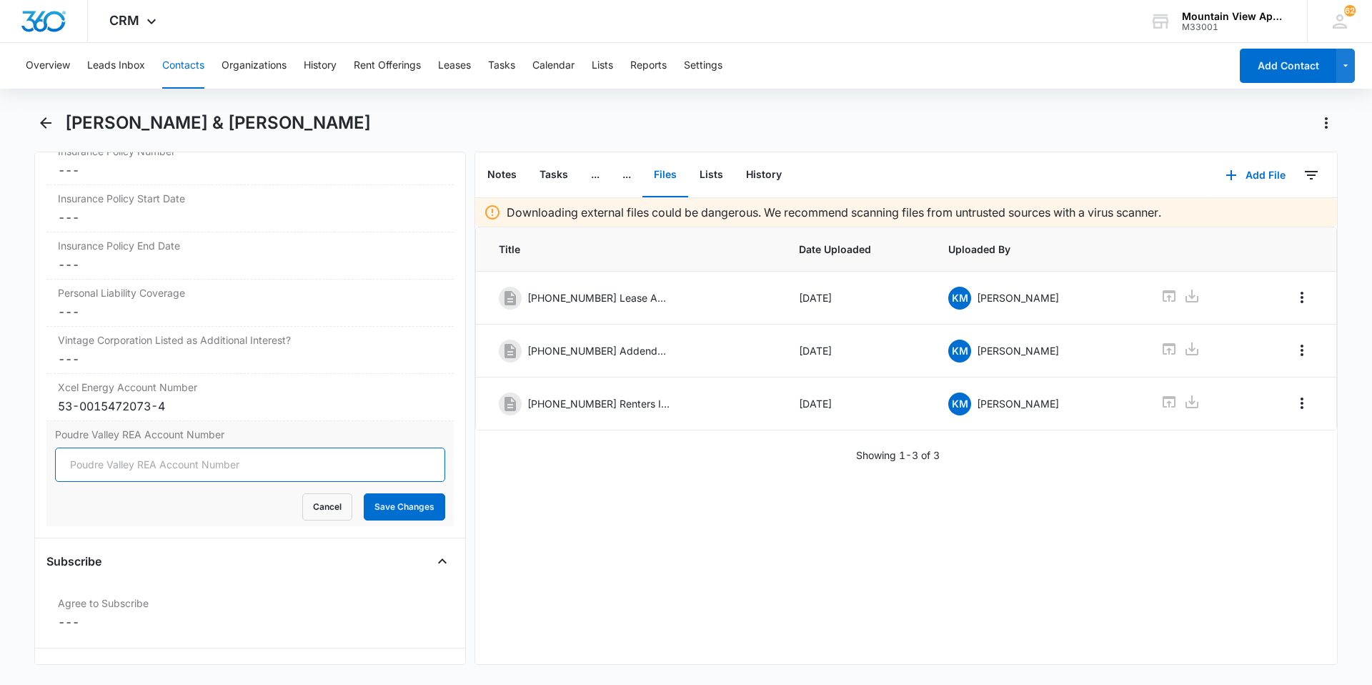
click at [71, 474] on input "Poudre Valley REA Account Number" at bounding box center [250, 464] width 390 height 34
type input "76388010"
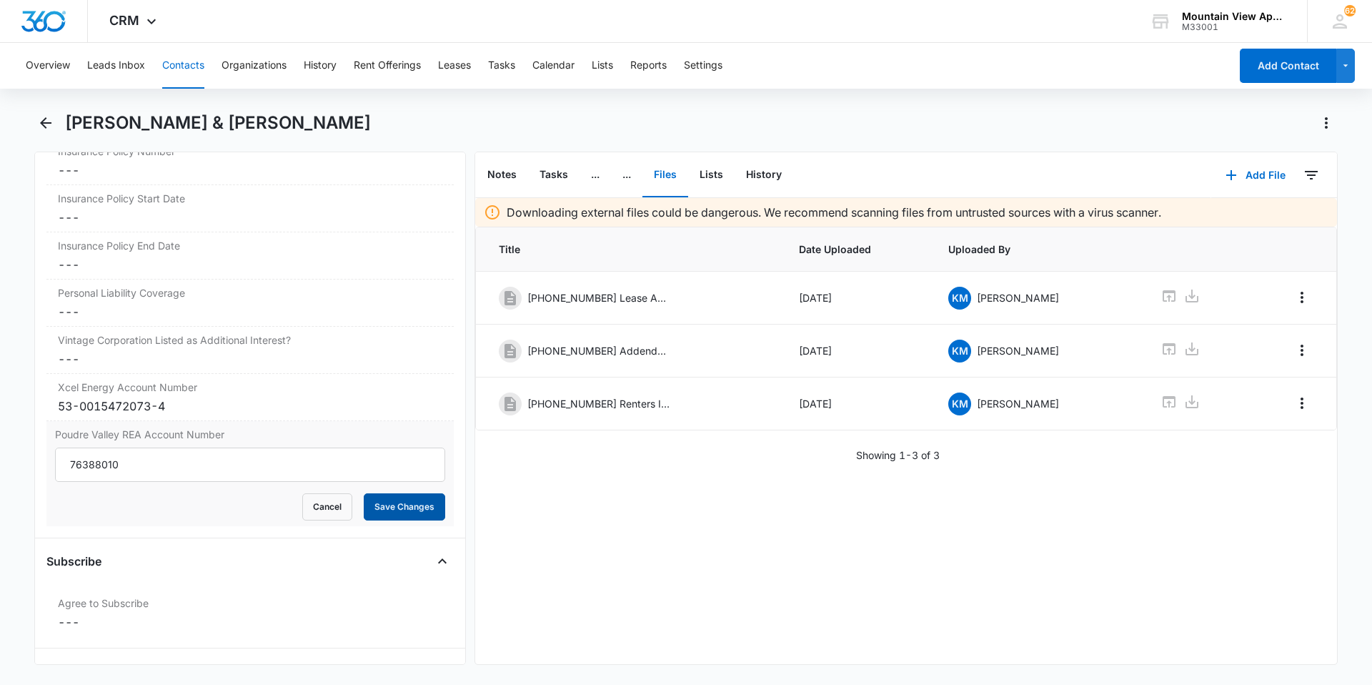
click at [402, 509] on button "Save Changes" at bounding box center [404, 506] width 81 height 27
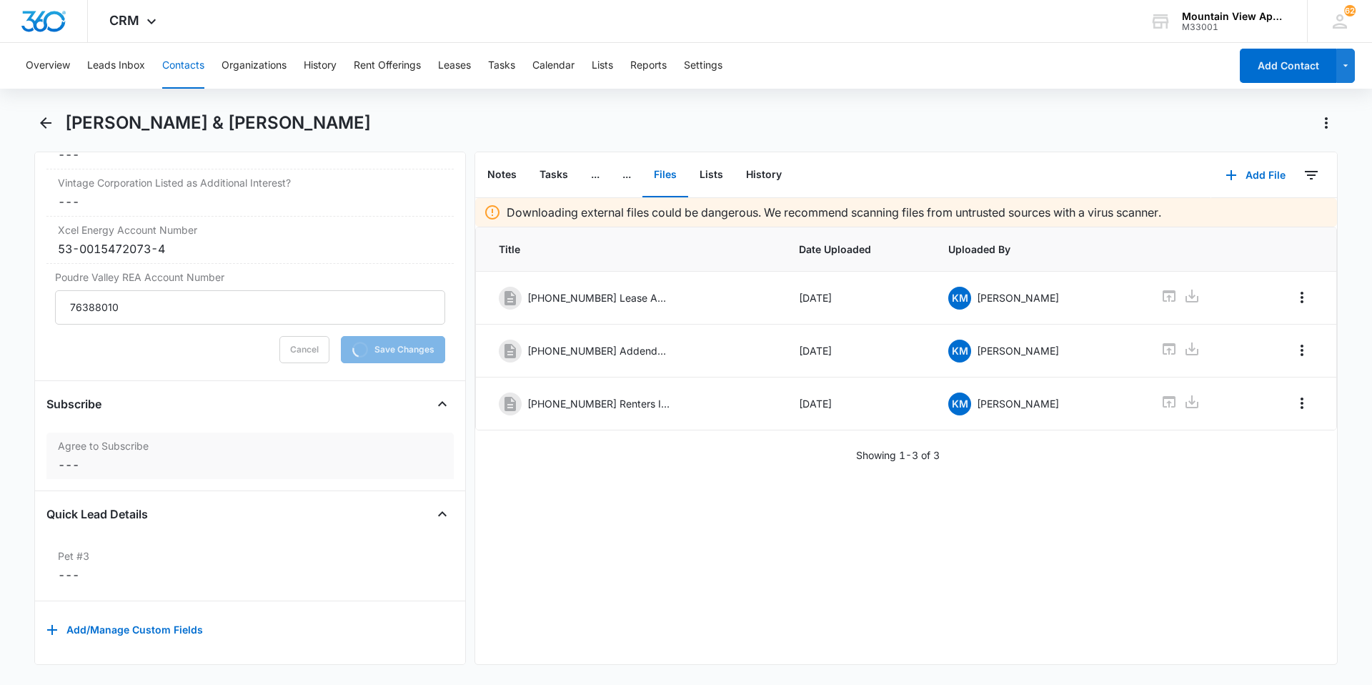
click at [73, 456] on dd "Cancel Save Changes ---" at bounding box center [250, 464] width 384 height 17
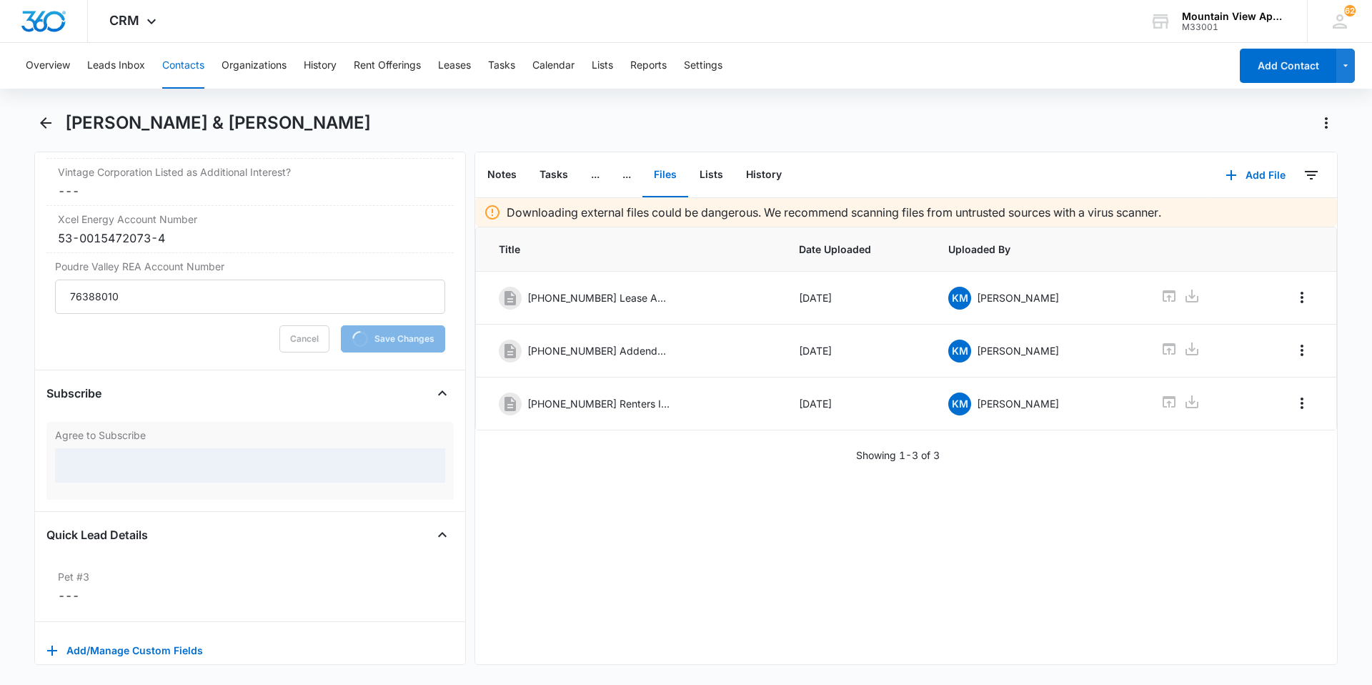
scroll to position [3384, 0]
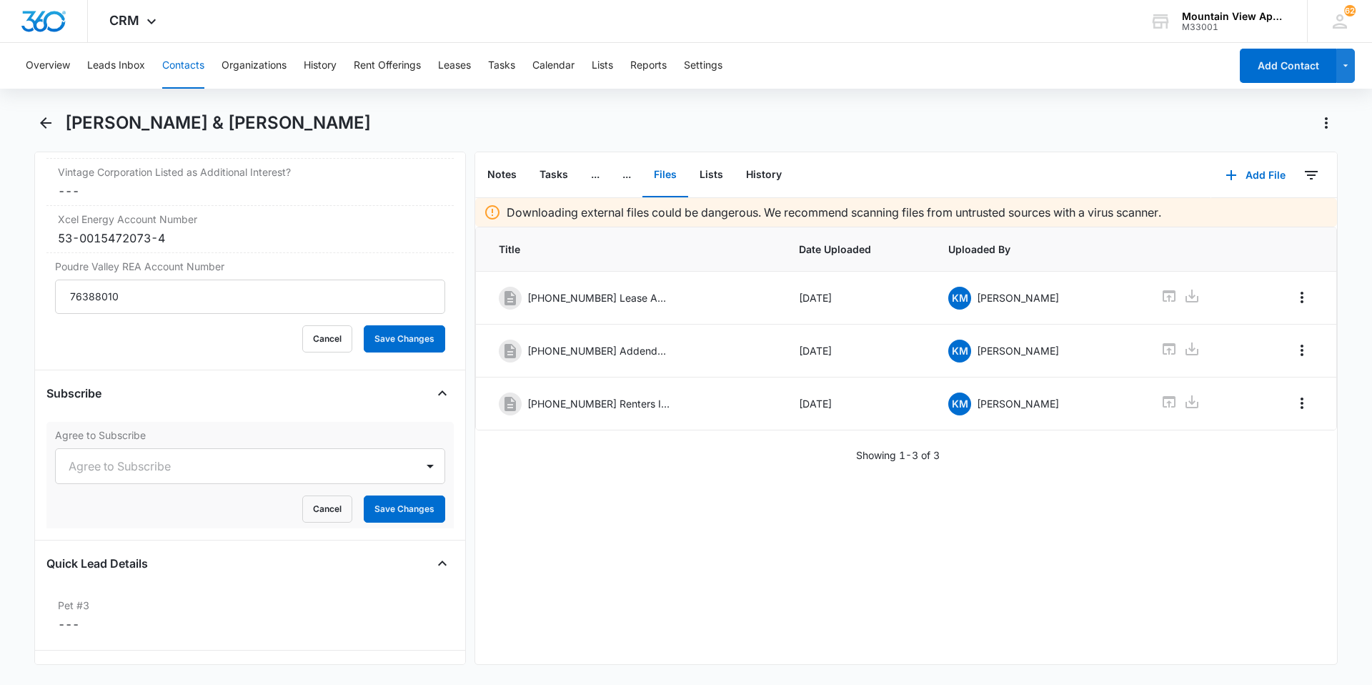
click at [74, 471] on div "Subscribe Agree to Subscribe Agree to Subscribe Cancel Save Changes" at bounding box center [249, 461] width 407 height 159
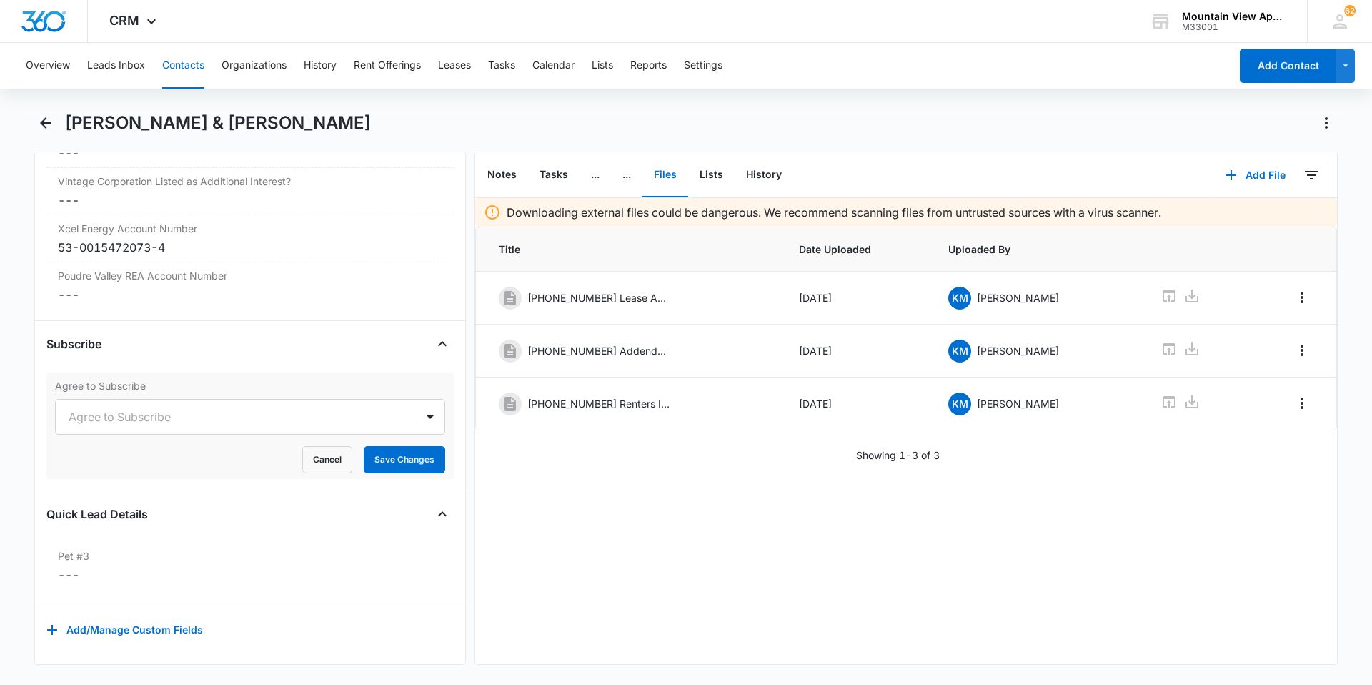
click at [82, 436] on form "Agree to Subscribe Cancel Save Changes" at bounding box center [250, 436] width 390 height 74
click at [87, 420] on div "Agree to Subscribe" at bounding box center [236, 416] width 360 height 34
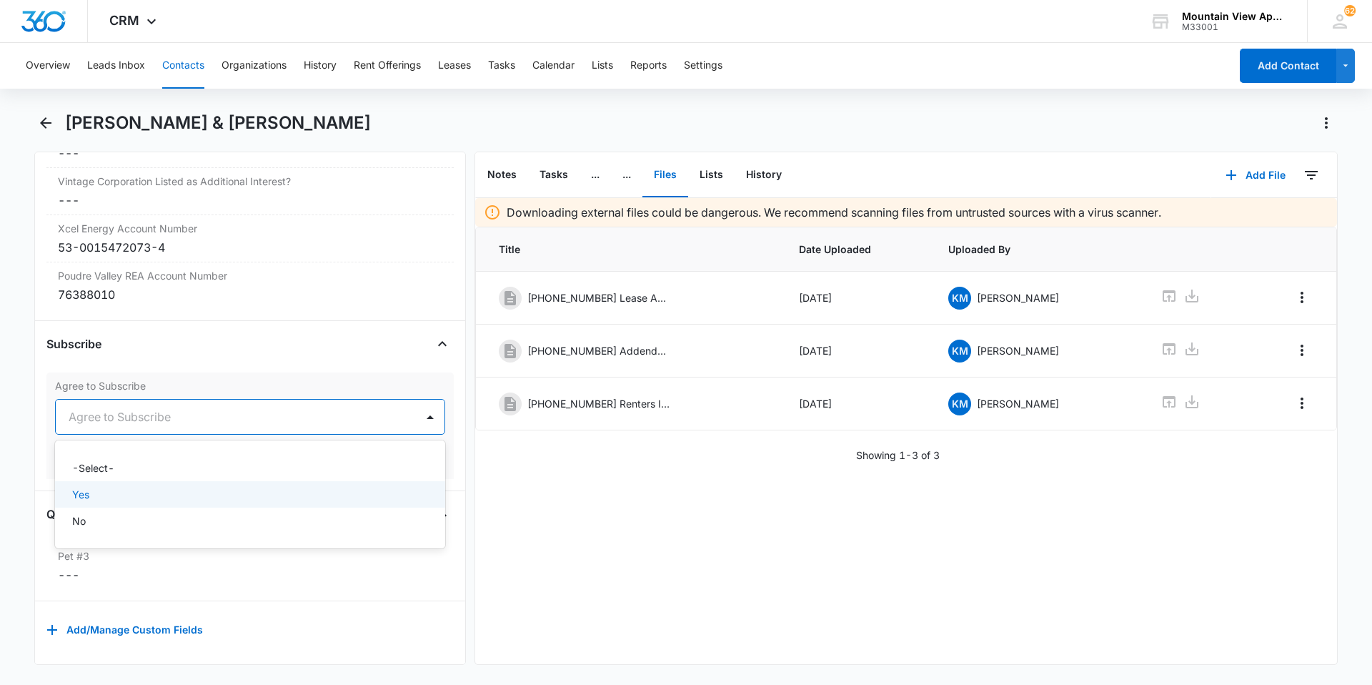
click at [84, 487] on p "Yes" at bounding box center [80, 494] width 17 height 15
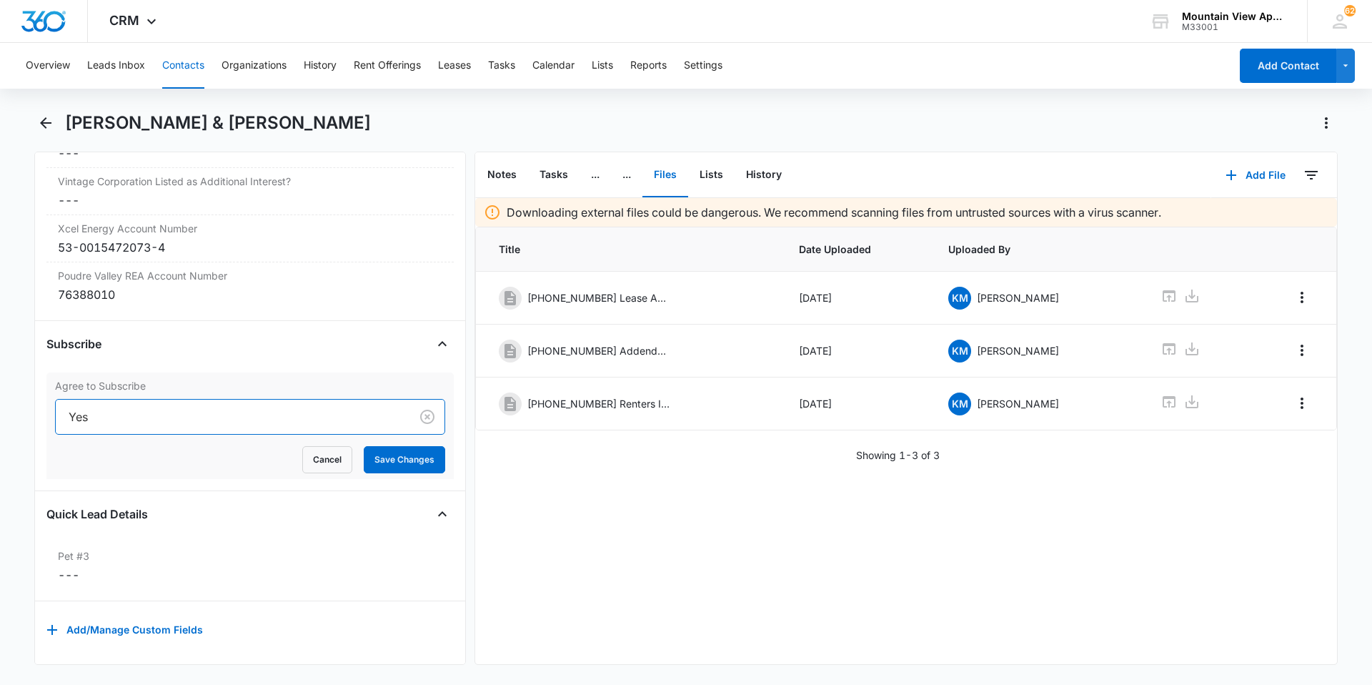
click at [613, 572] on div "Downloading external files could be dangerous. We recommend scanning files from…" at bounding box center [906, 431] width 862 height 466
click at [397, 452] on button "Save Changes" at bounding box center [404, 459] width 81 height 27
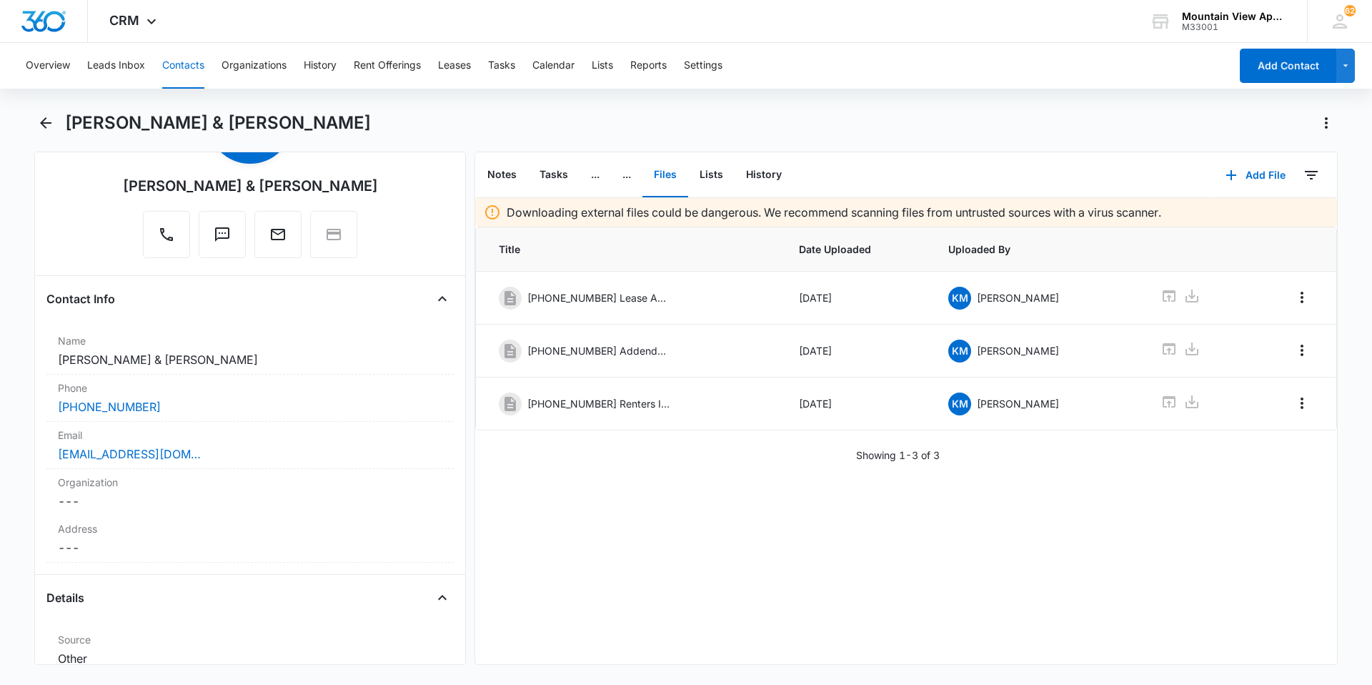
scroll to position [0, 0]
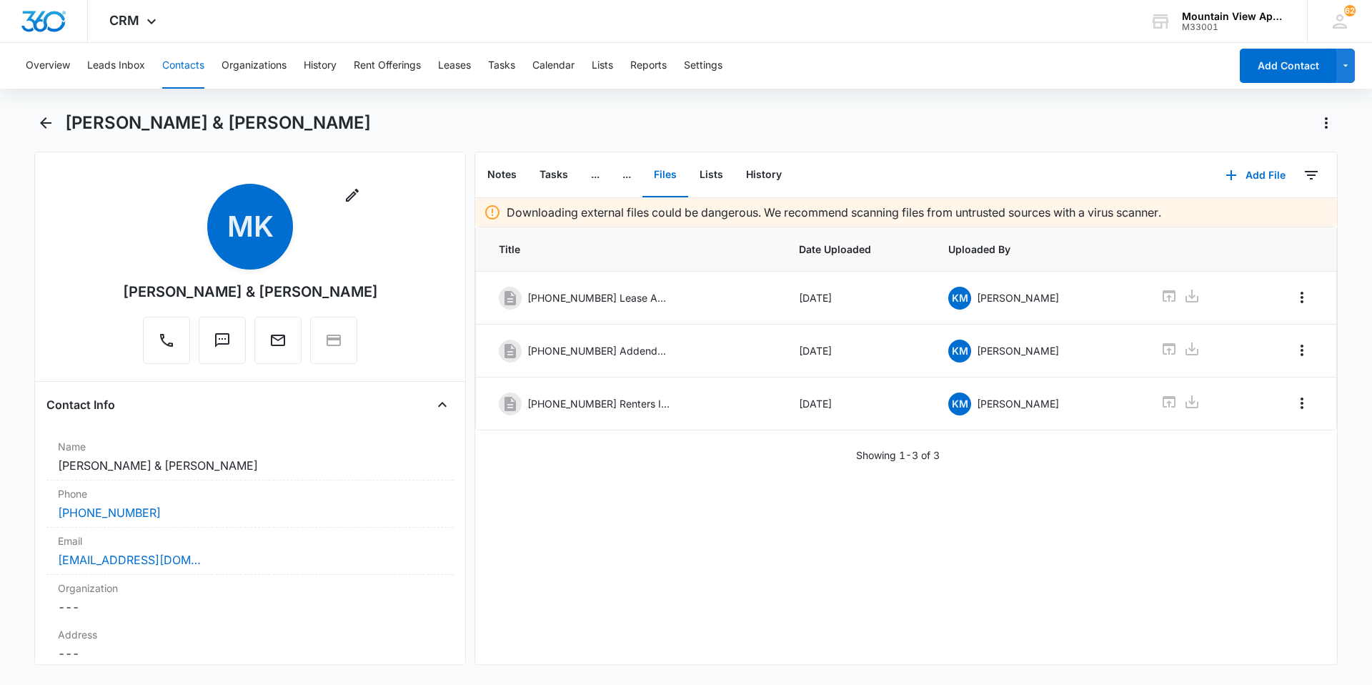
click at [178, 63] on button "Contacts" at bounding box center [183, 66] width 42 height 46
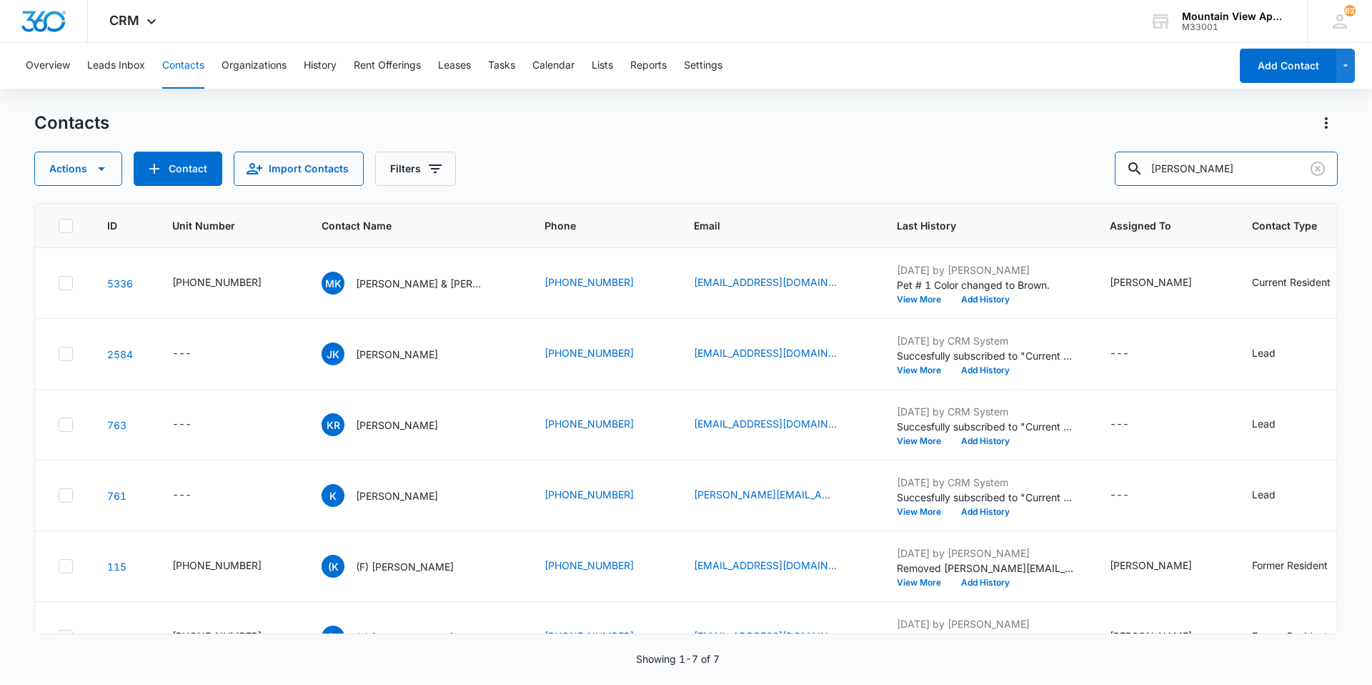
drag, startPoint x: 1246, startPoint y: 159, endPoint x: 482, endPoint y: 131, distance: 764.5
click at [485, 134] on div "Contacts Actions Contact Import Contacts Filters [PERSON_NAME]" at bounding box center [686, 148] width 1304 height 74
type input "pero"
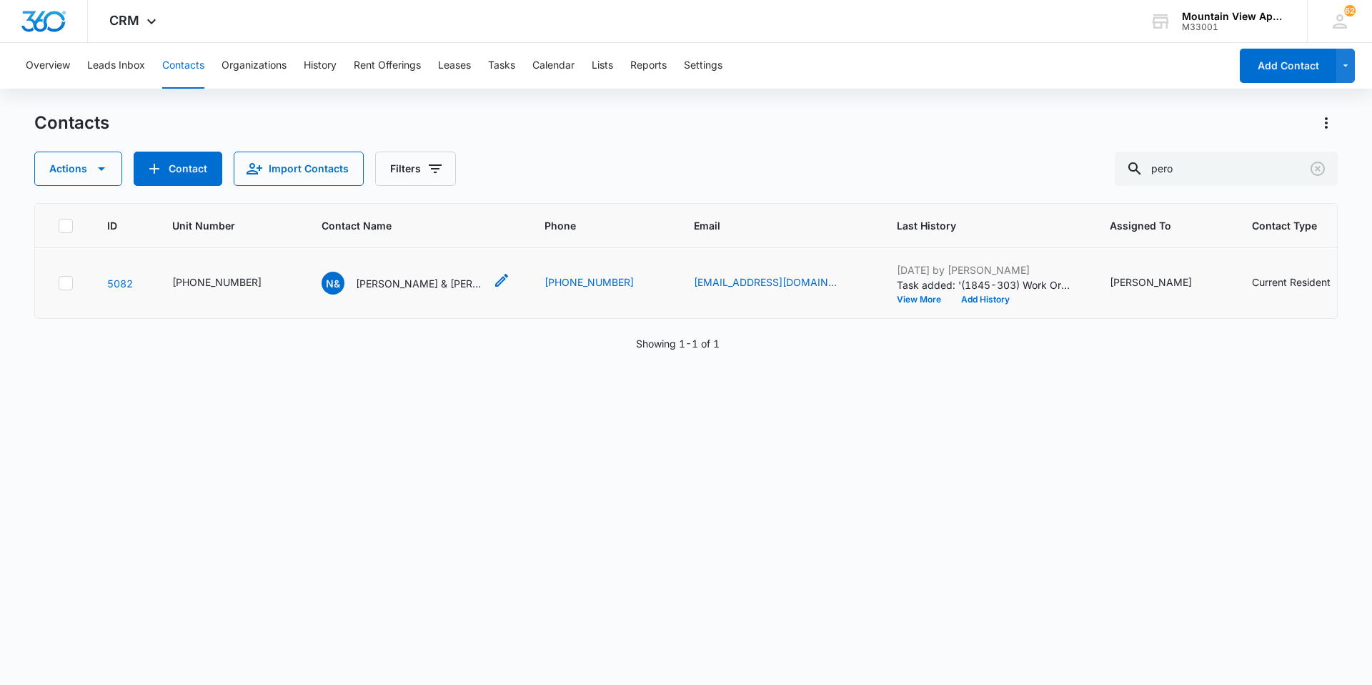
click at [414, 282] on p "[PERSON_NAME] & [PERSON_NAME] ([PERSON_NAME]) [PERSON_NAME]" at bounding box center [420, 283] width 129 height 15
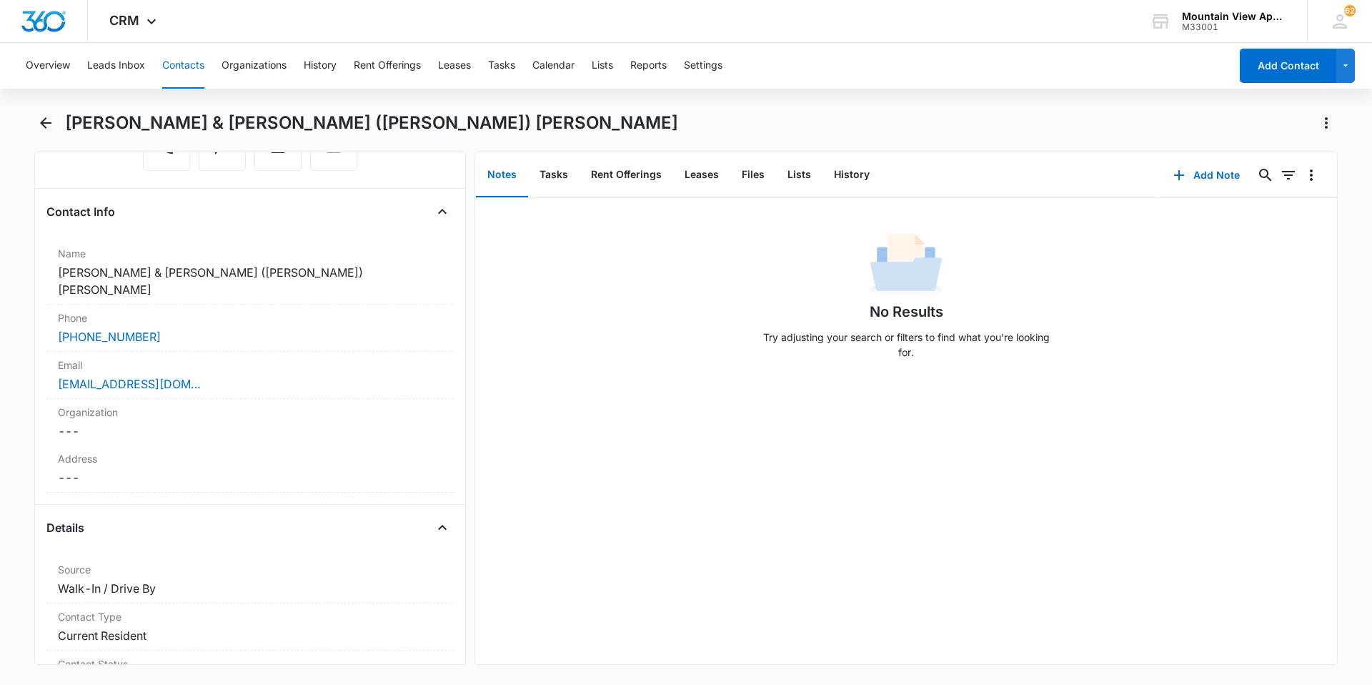
scroll to position [71, 0]
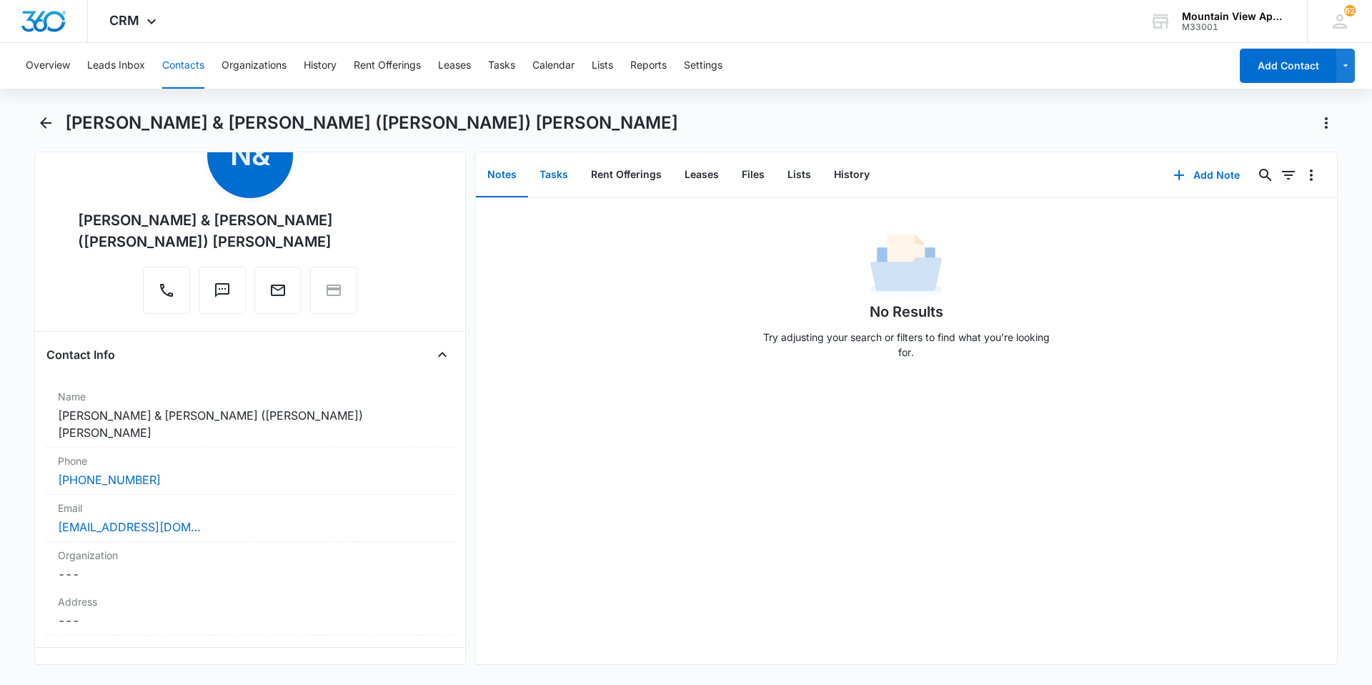
click at [555, 183] on button "Tasks" at bounding box center [553, 175] width 51 height 44
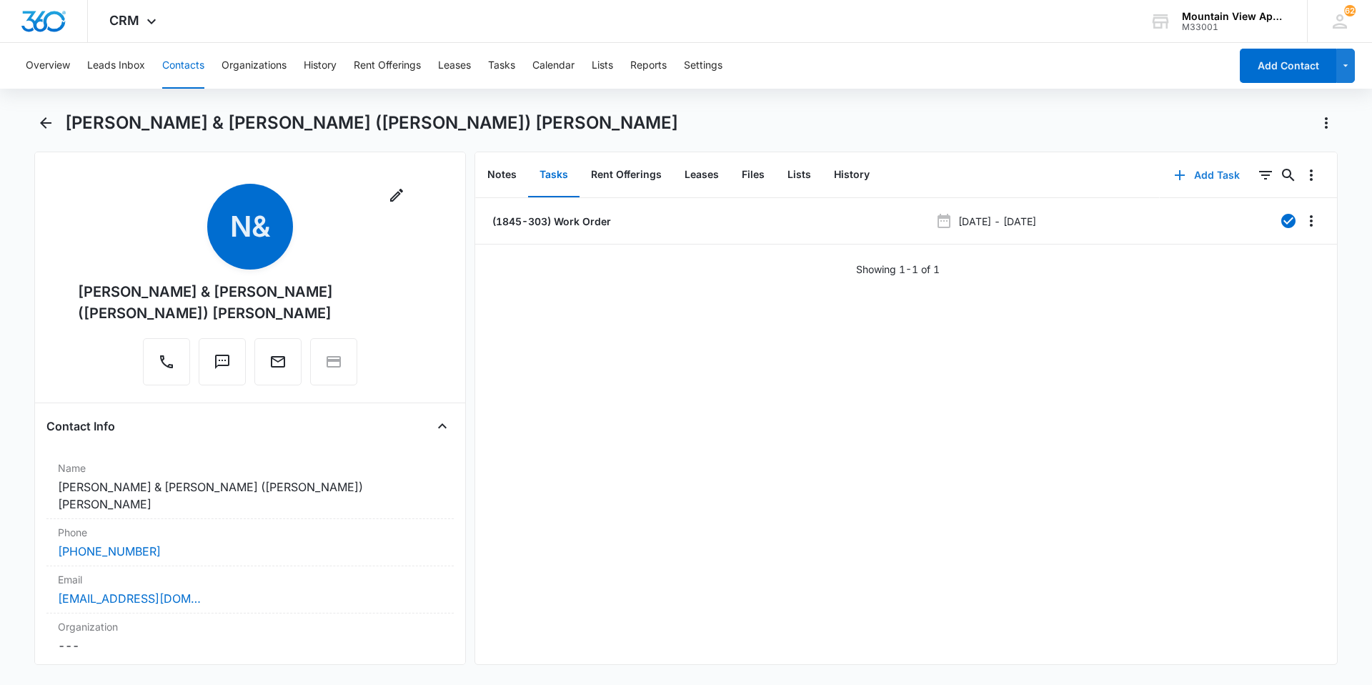
click at [1197, 173] on button "Add Task" at bounding box center [1207, 175] width 94 height 34
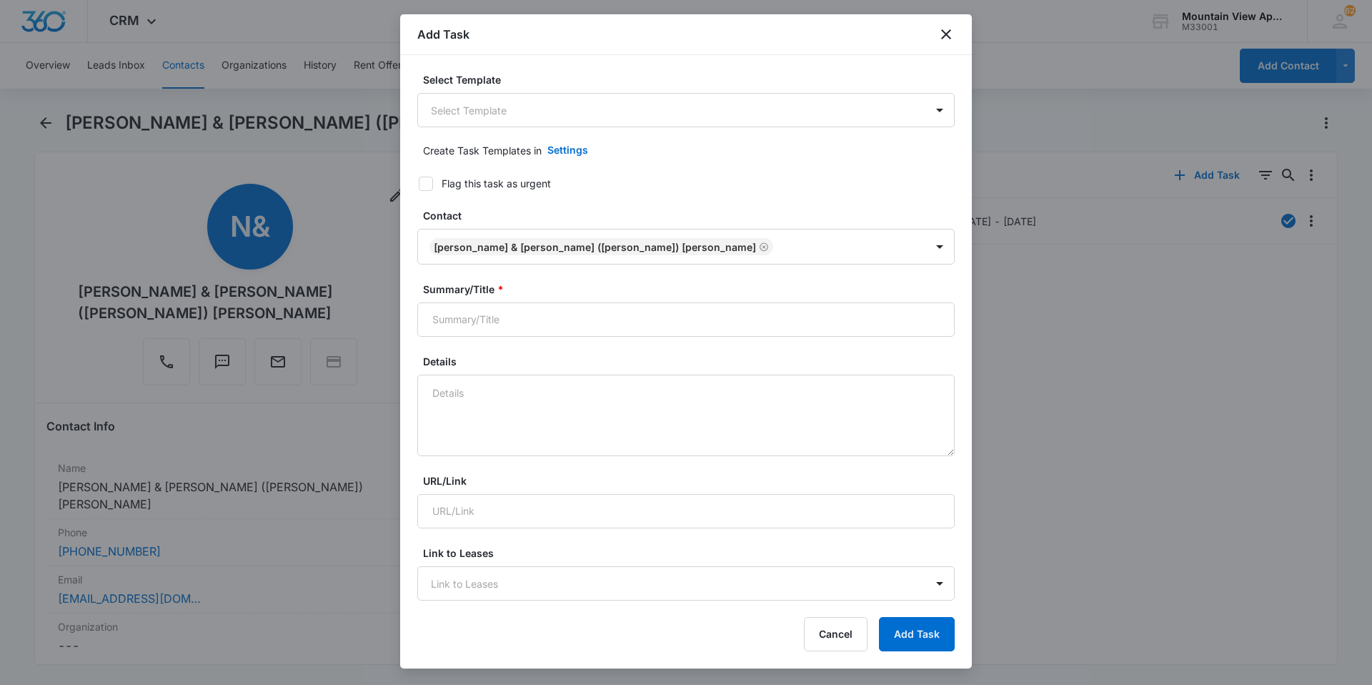
click at [601, 92] on div "Select Template Select Template" at bounding box center [685, 99] width 537 height 55
click at [602, 105] on body "CRM Apps Reputation Websites Forms CRM Email Social Content Ads Intelligence Fi…" at bounding box center [686, 342] width 1372 height 685
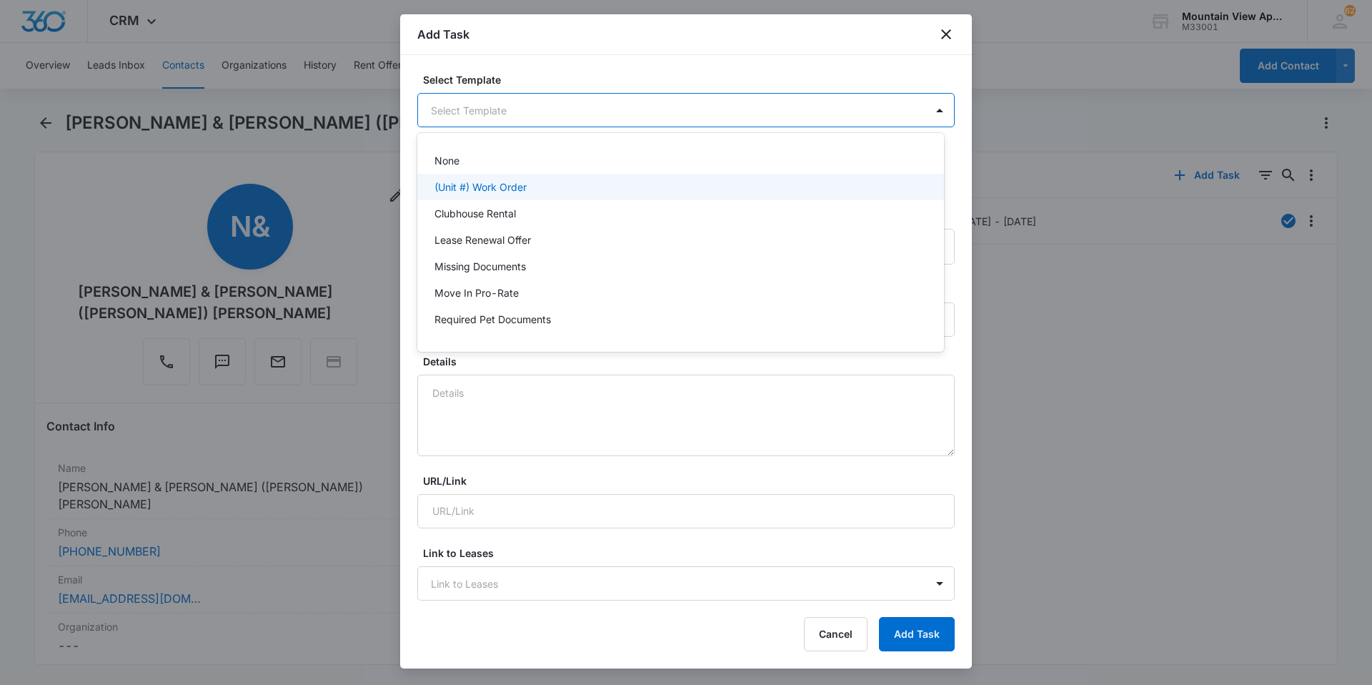
click at [540, 195] on div "(Unit #) Work Order" at bounding box center [680, 187] width 527 height 26
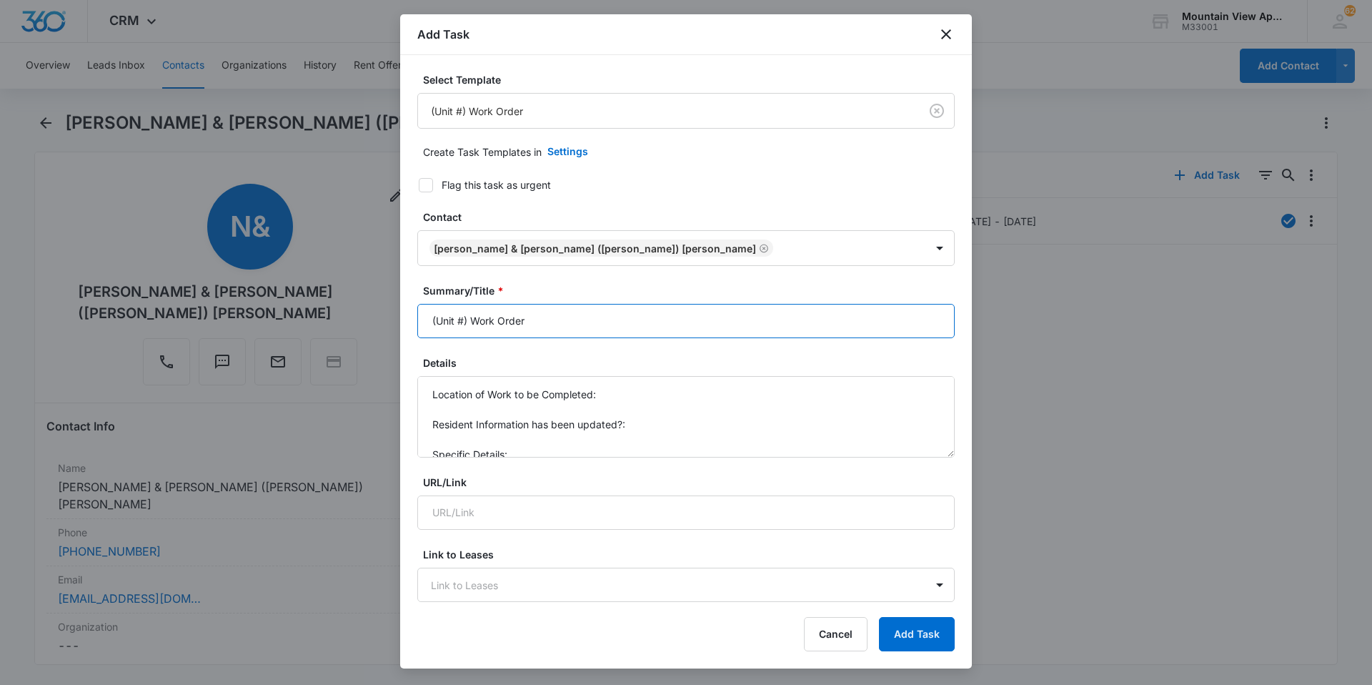
click at [465, 319] on input "(Unit #) Work Order" at bounding box center [685, 321] width 537 height 34
type input "(1845-303) Work Order"
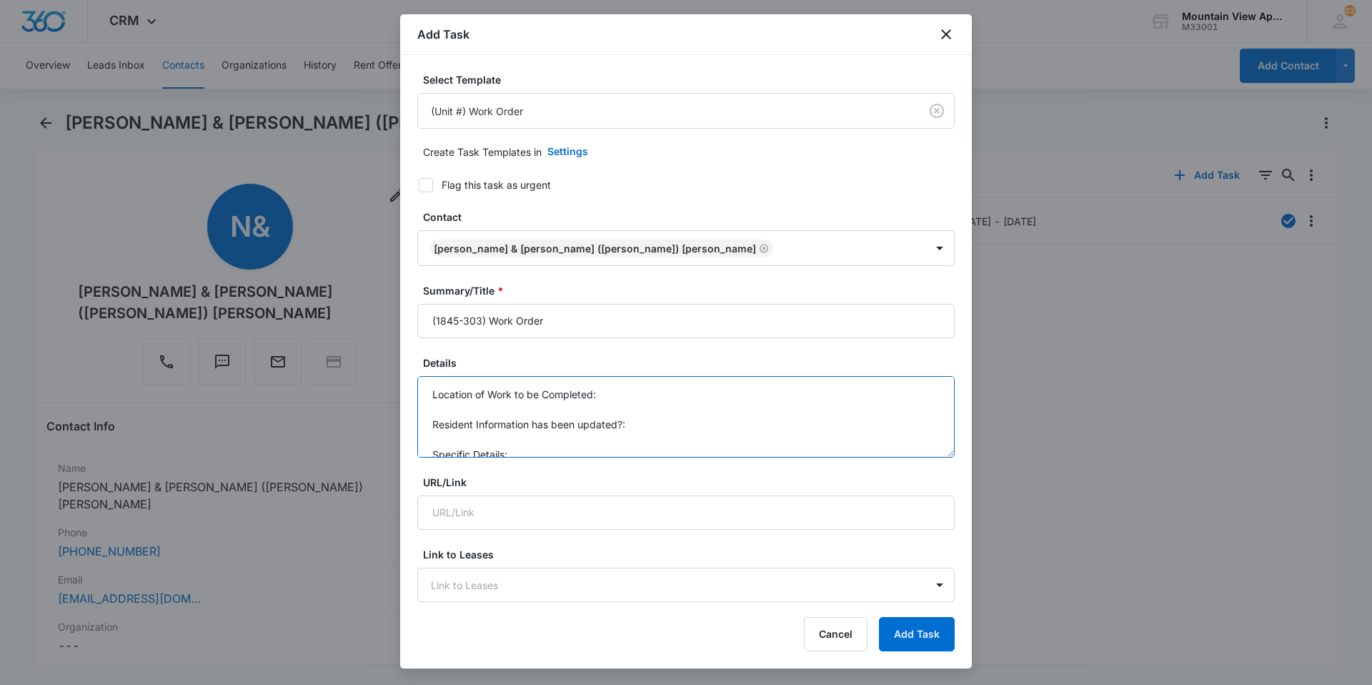
click at [607, 396] on textarea "Location of Work to be Completed: Resident Information has been updated?: Speci…" at bounding box center [685, 416] width 537 height 81
click at [552, 445] on textarea "Location of Work to be Completed: 1845-303 Resident Information has been update…" at bounding box center [685, 416] width 537 height 81
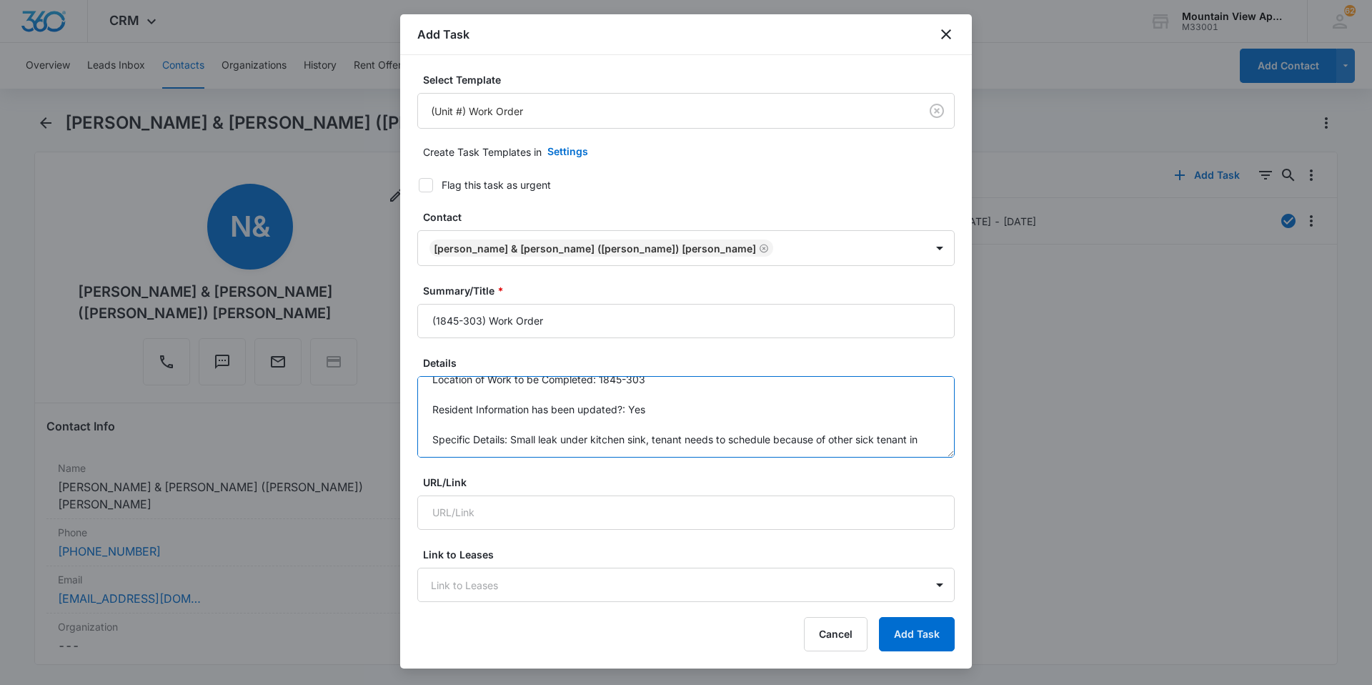
scroll to position [19, 0]
click at [731, 438] on textarea "Location of Work to be Completed: 1845-303 Resident Information has been update…" at bounding box center [685, 416] width 537 height 81
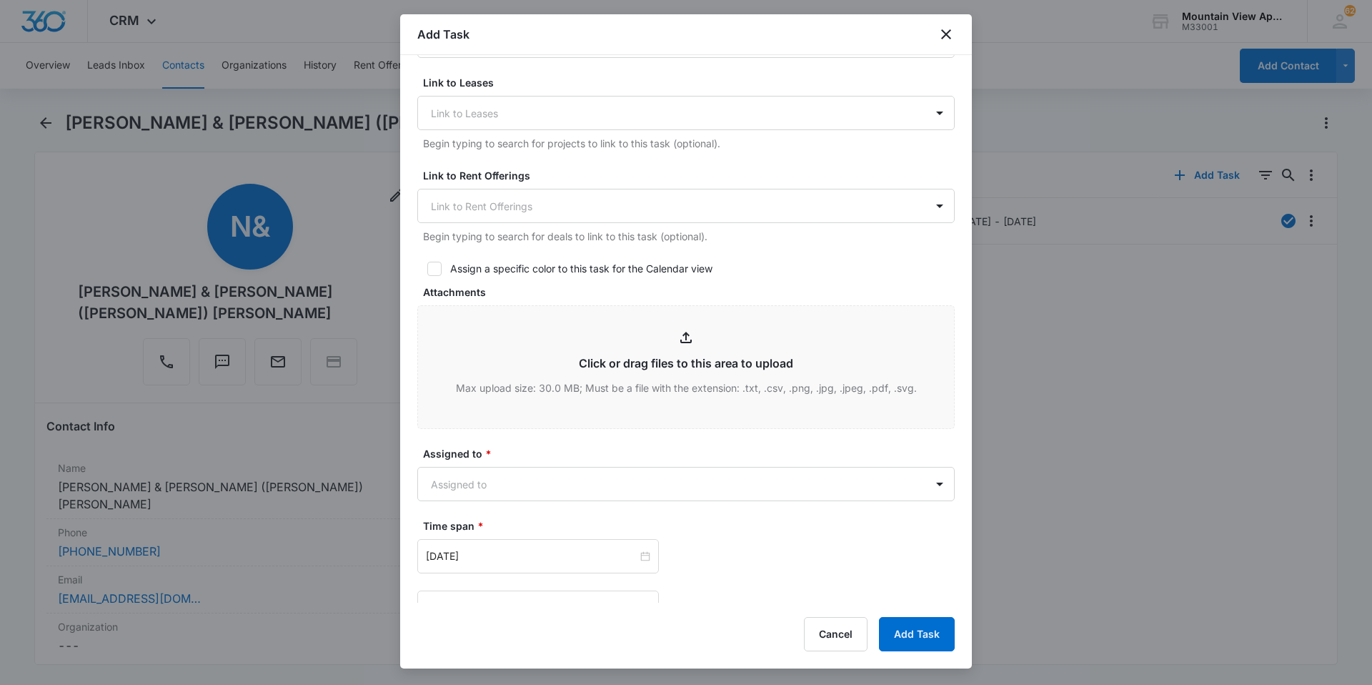
scroll to position [500, 0]
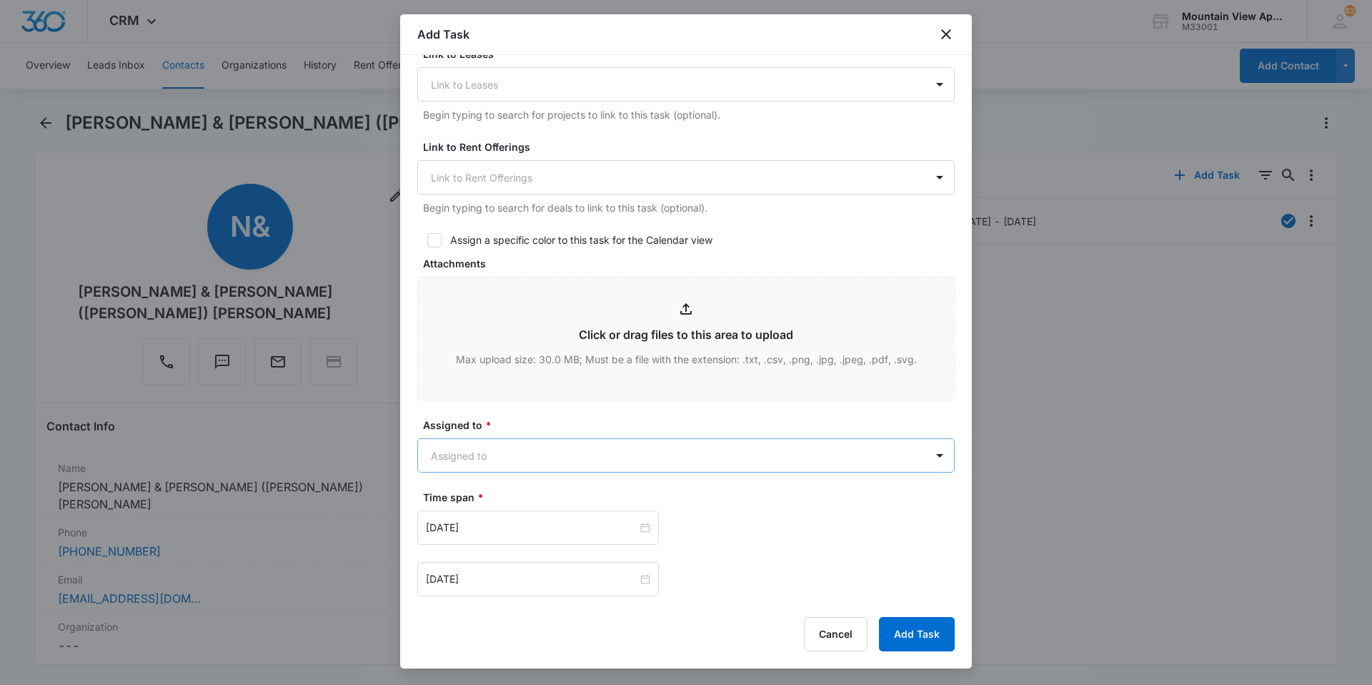
type textarea "Location of Work to be Completed: 1845-303 Resident Information has been update…"
click at [559, 454] on body "CRM Apps Reputation Websites Forms CRM Email Social Content Ads Intelligence Fi…" at bounding box center [686, 342] width 1372 height 685
type input "mount"
click at [572, 521] on div "Mountain View Maintenance" at bounding box center [680, 532] width 527 height 26
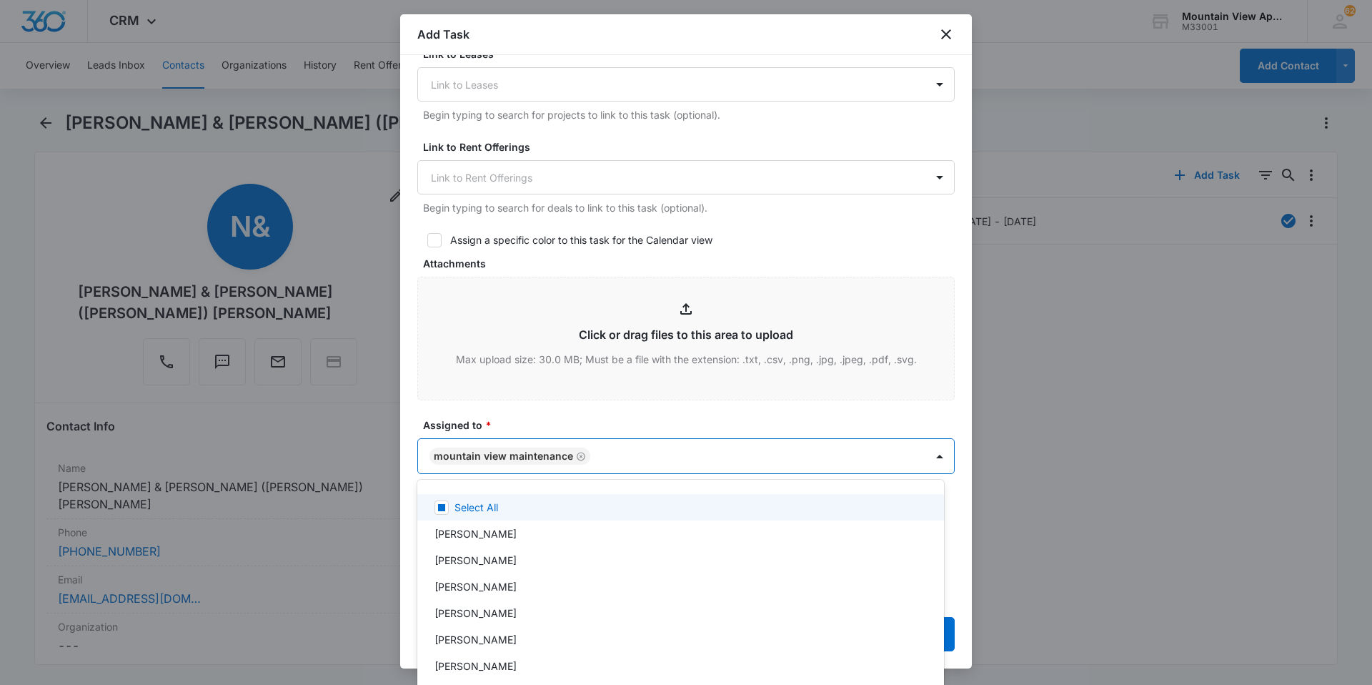
click at [575, 409] on div at bounding box center [686, 342] width 1372 height 685
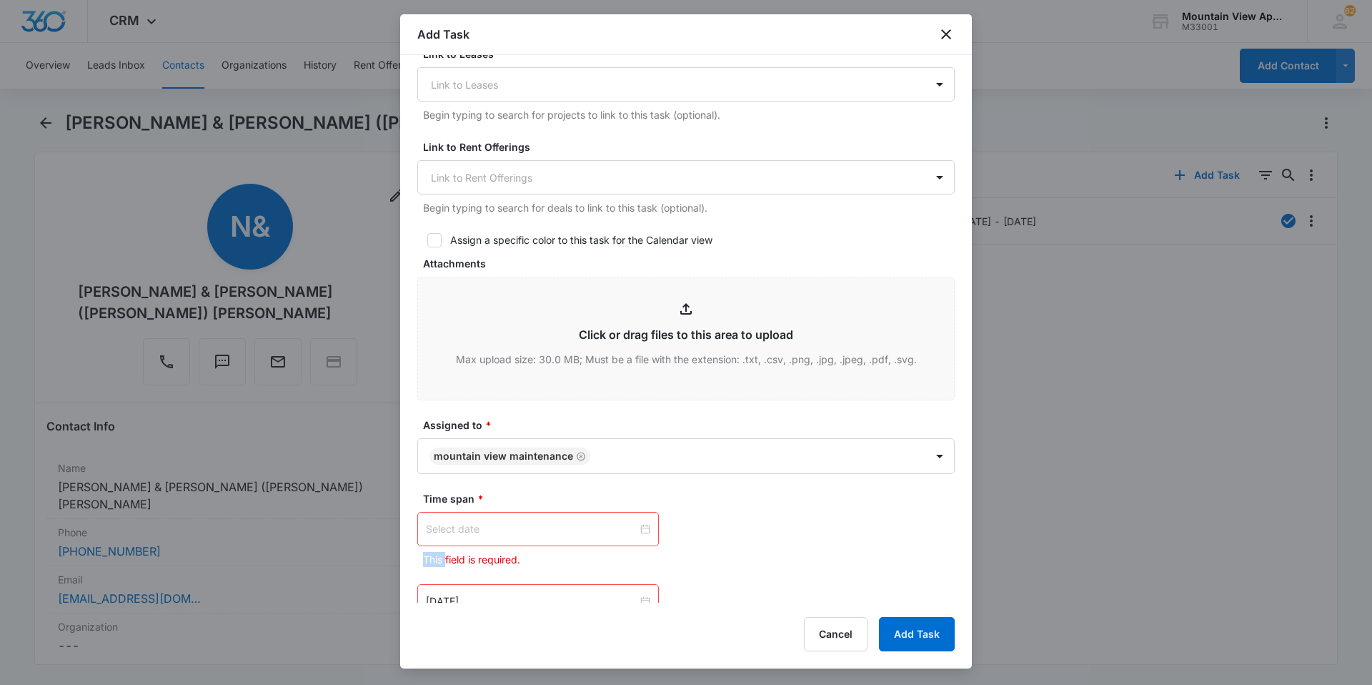
click at [642, 533] on div at bounding box center [538, 529] width 224 height 16
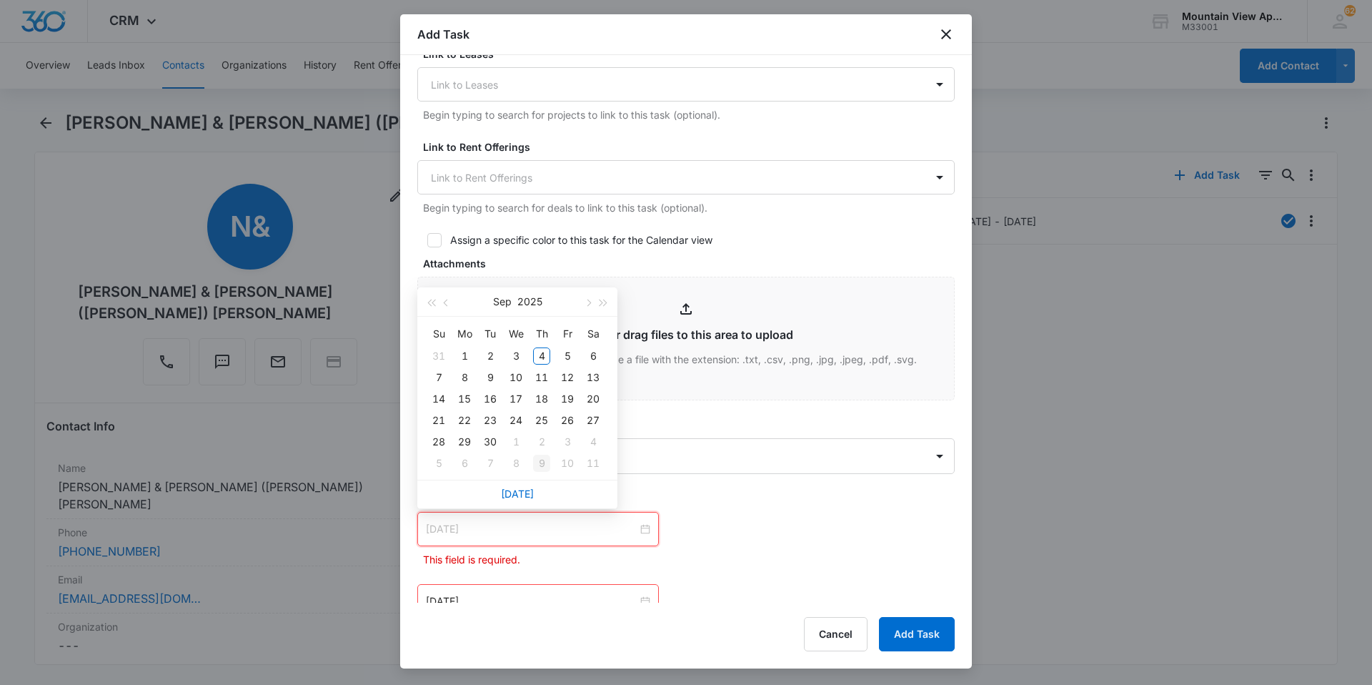
type input "[DATE]"
click at [529, 495] on link "[DATE]" at bounding box center [517, 493] width 33 height 12
type input "[DATE]"
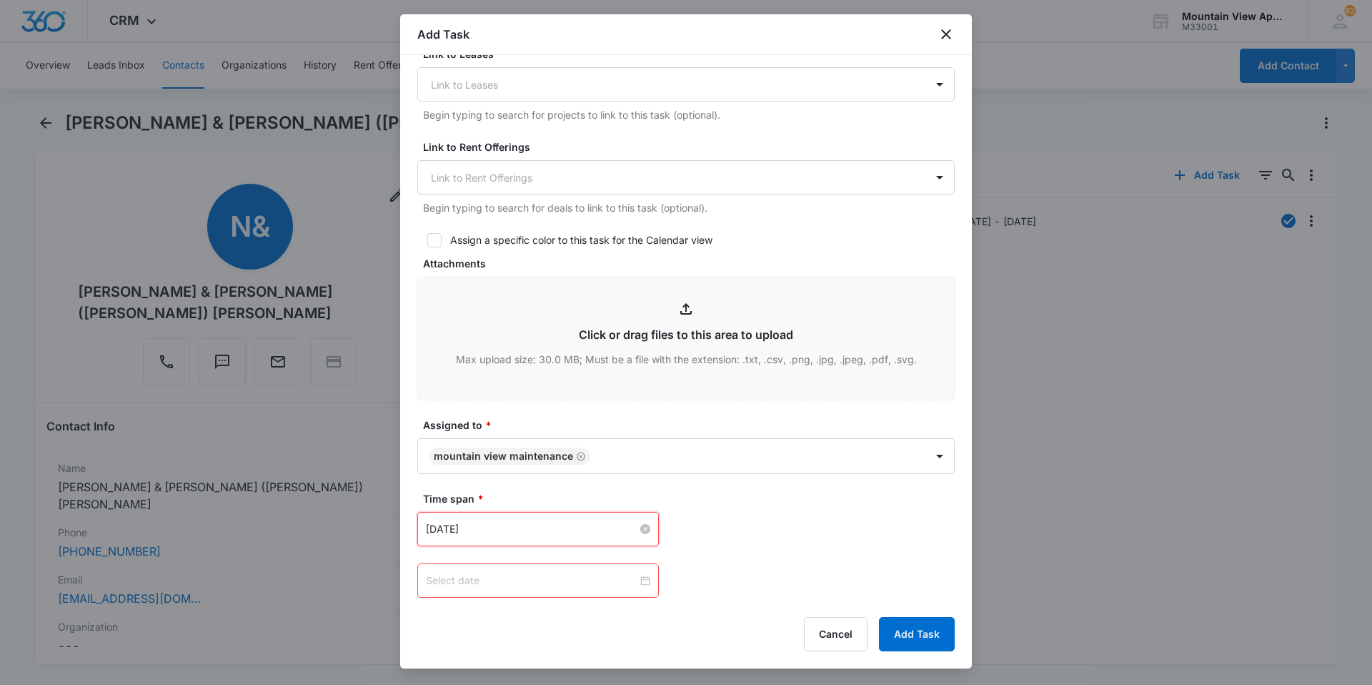
click at [635, 576] on div at bounding box center [538, 580] width 224 height 16
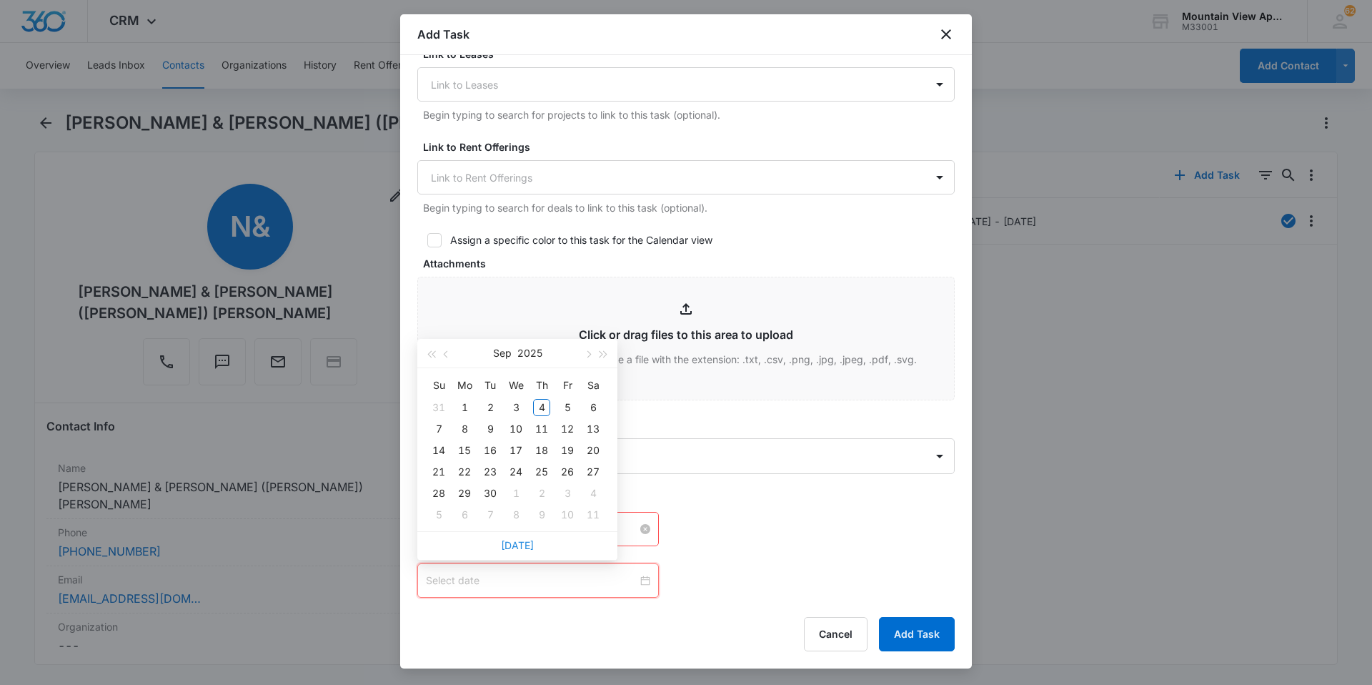
click at [520, 543] on link "[DATE]" at bounding box center [517, 545] width 33 height 12
type input "[DATE]"
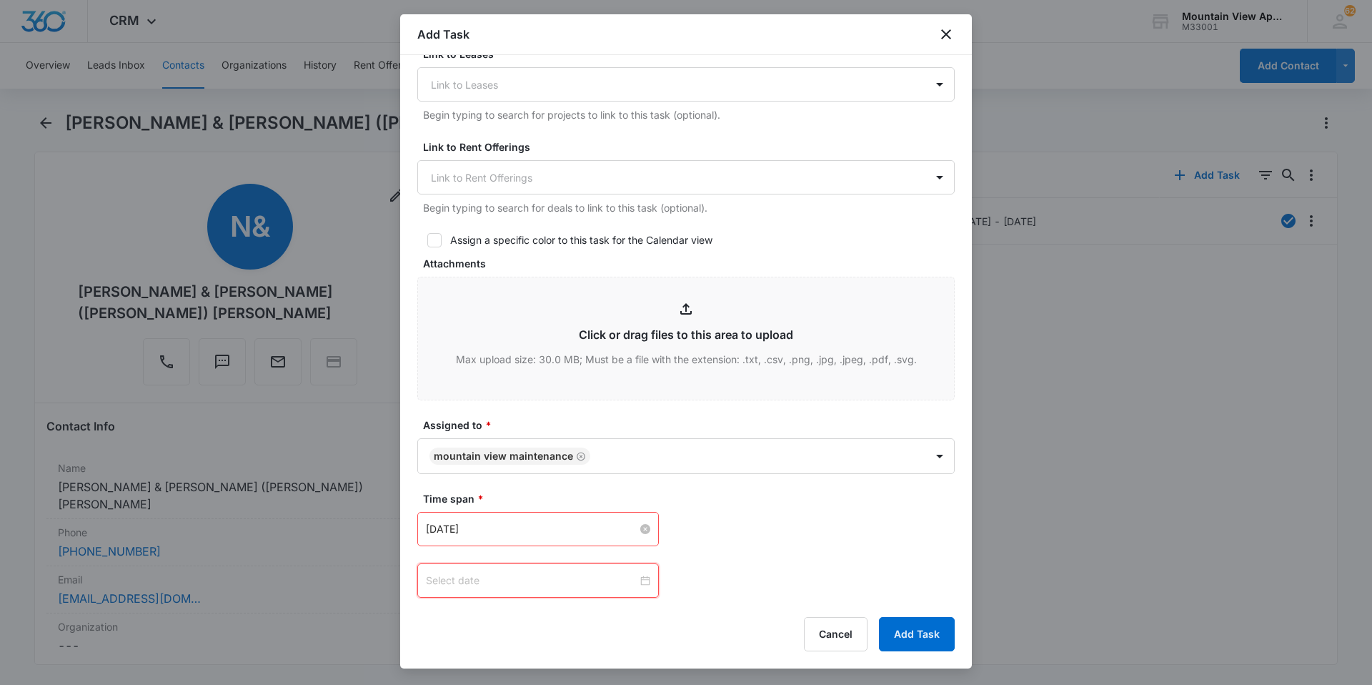
click at [641, 577] on div at bounding box center [538, 580] width 224 height 16
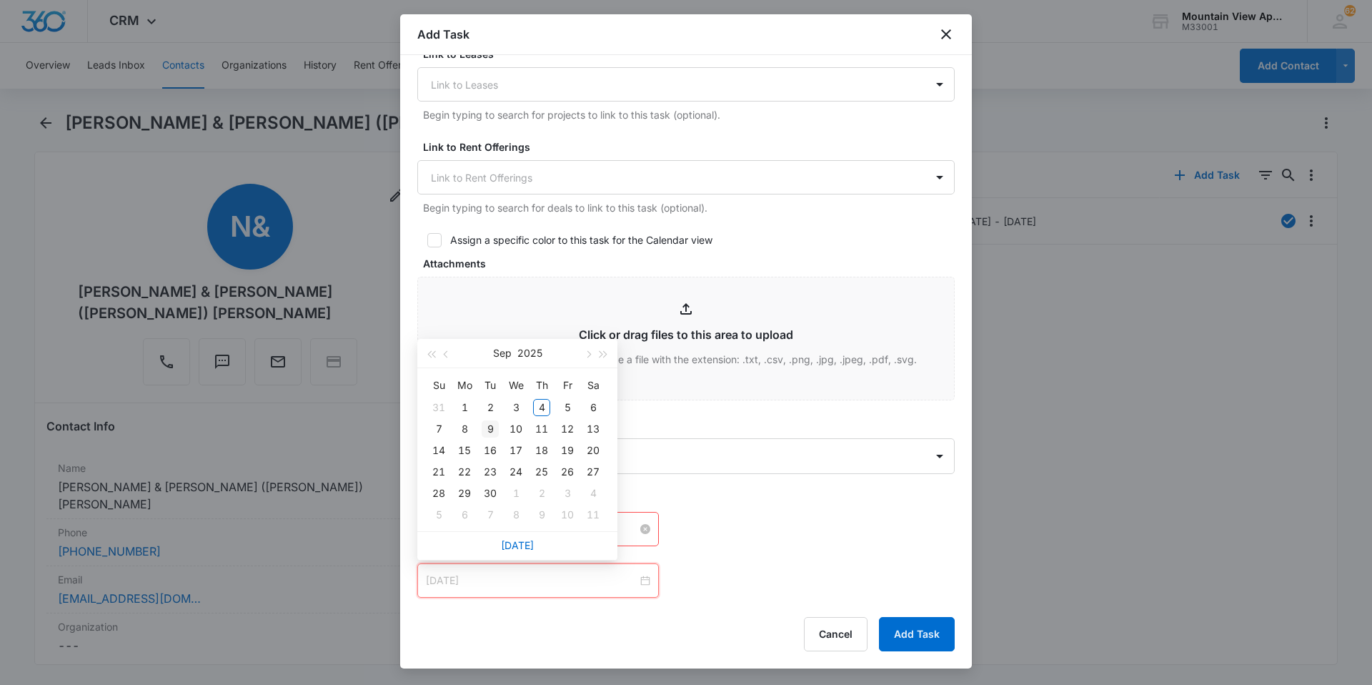
type input "[DATE]"
click at [492, 433] on div "9" at bounding box center [490, 428] width 17 height 17
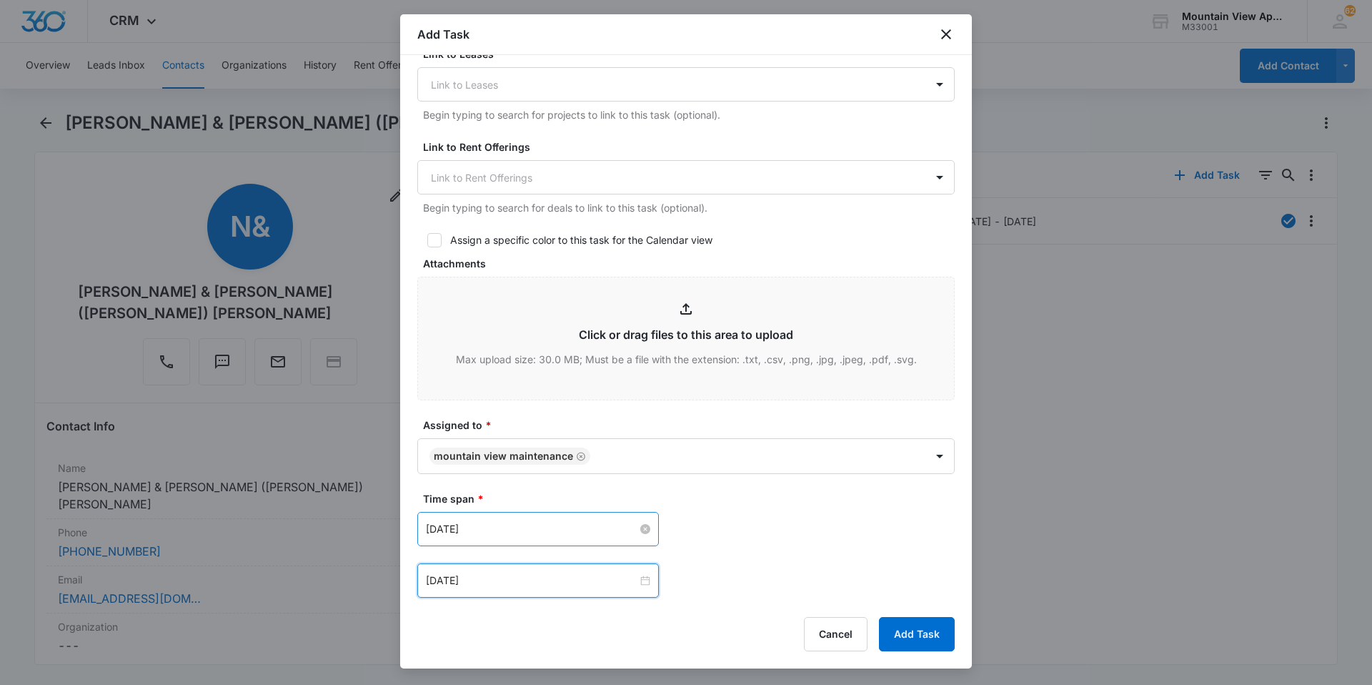
click at [749, 551] on div "[DATE] [DATE] Su Mo Tu We Th Fr Sa 31 1 2 3 4 5 6 7 8 9 10 11 12 13 14 15 16 17…" at bounding box center [685, 555] width 537 height 86
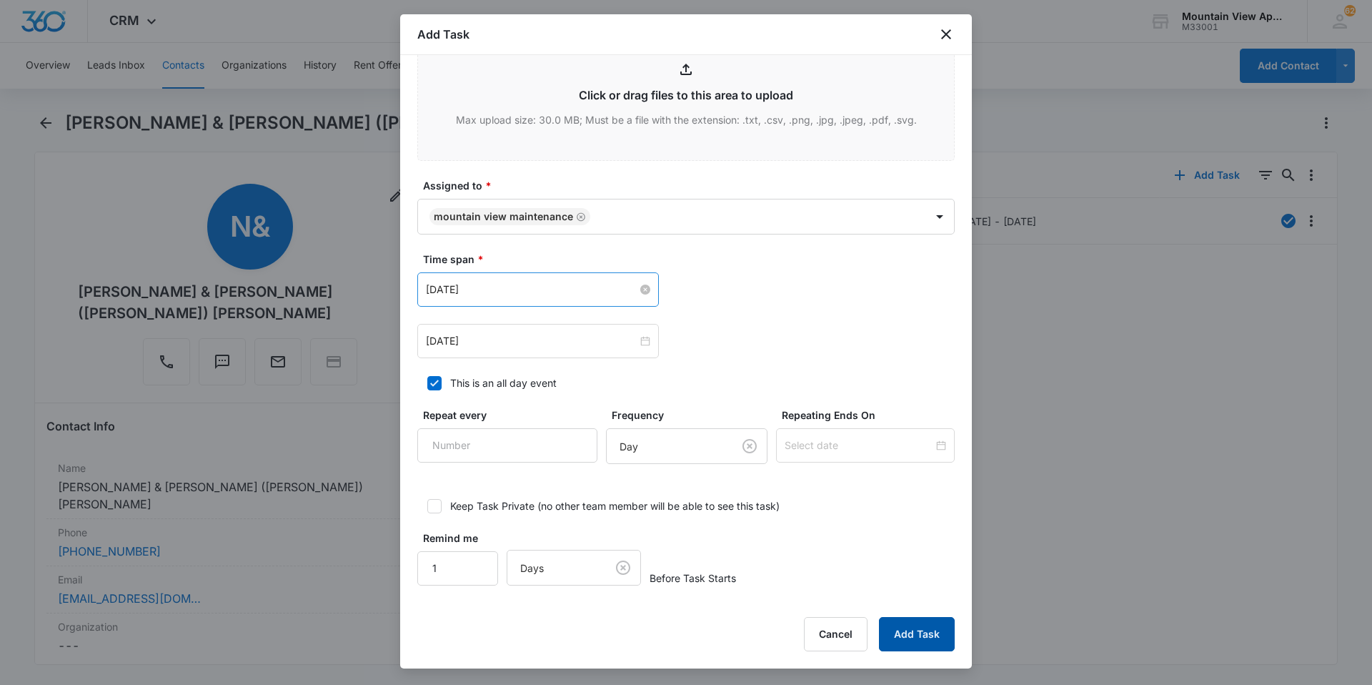
click at [911, 642] on button "Add Task" at bounding box center [917, 634] width 76 height 34
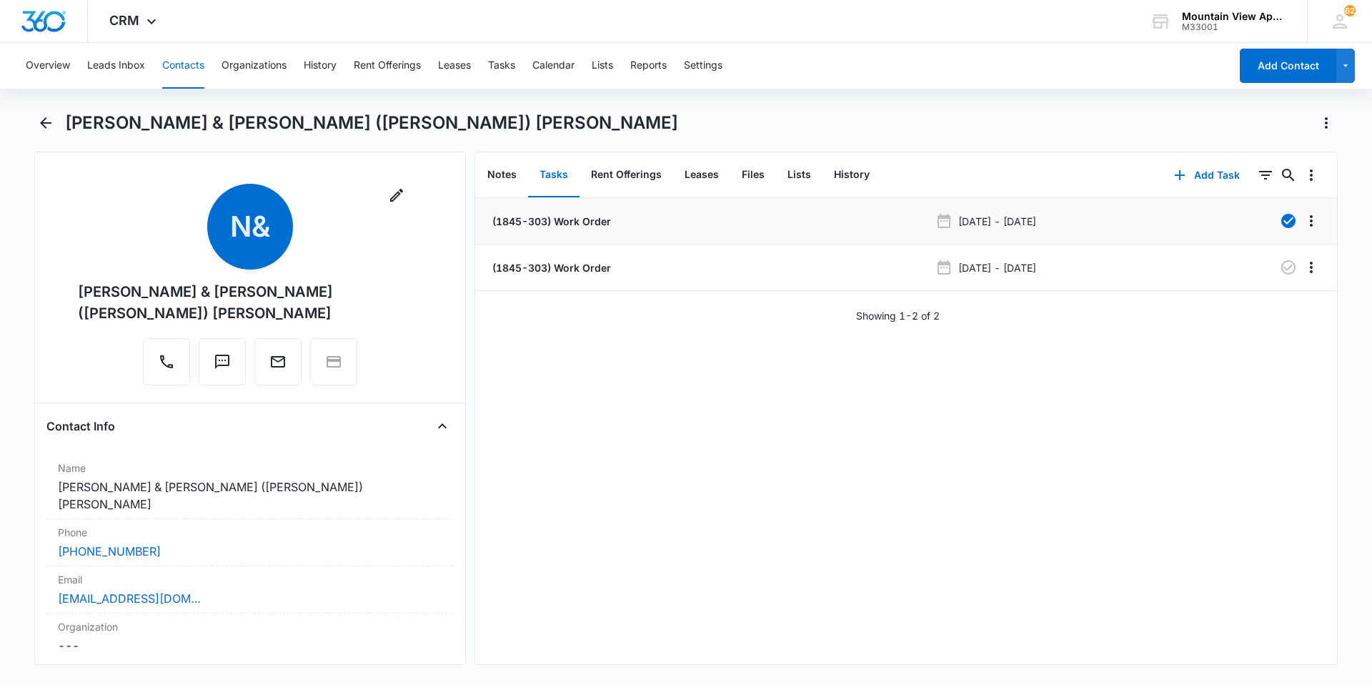
click at [585, 217] on p "(1845-303) Work Order" at bounding box center [550, 221] width 121 height 15
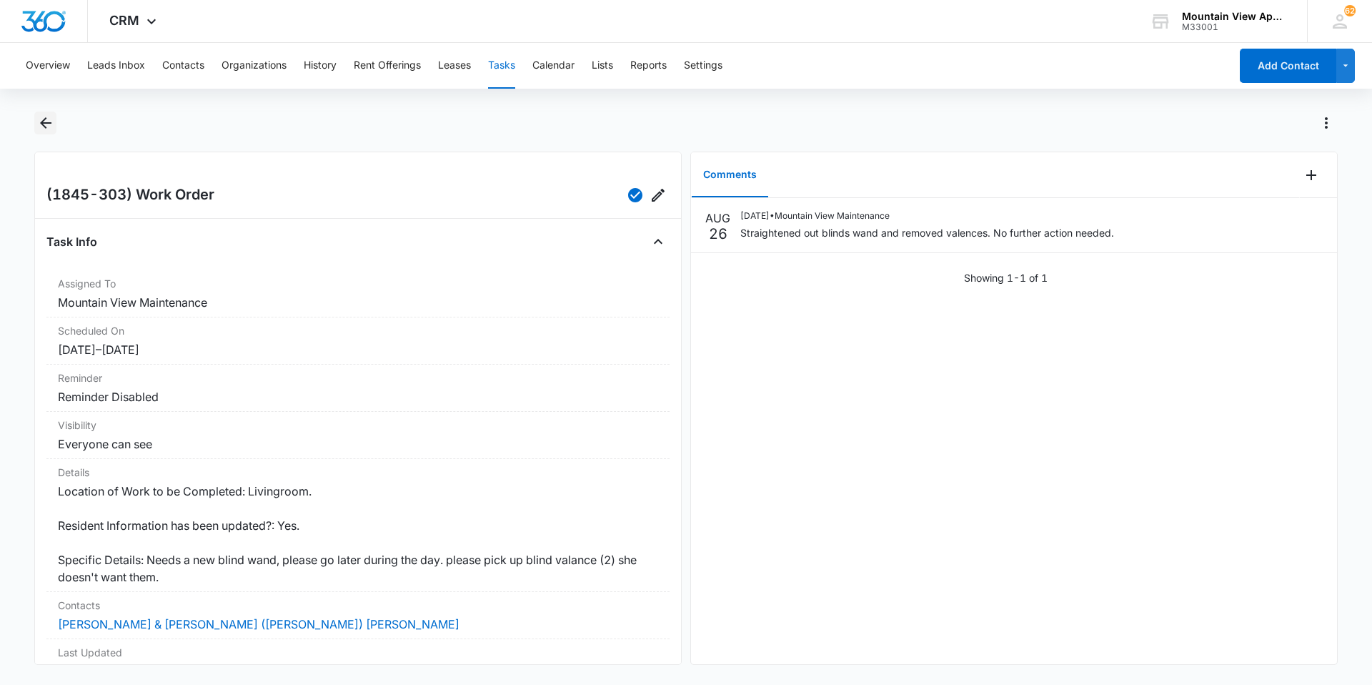
click at [38, 118] on icon "Back" at bounding box center [45, 122] width 17 height 17
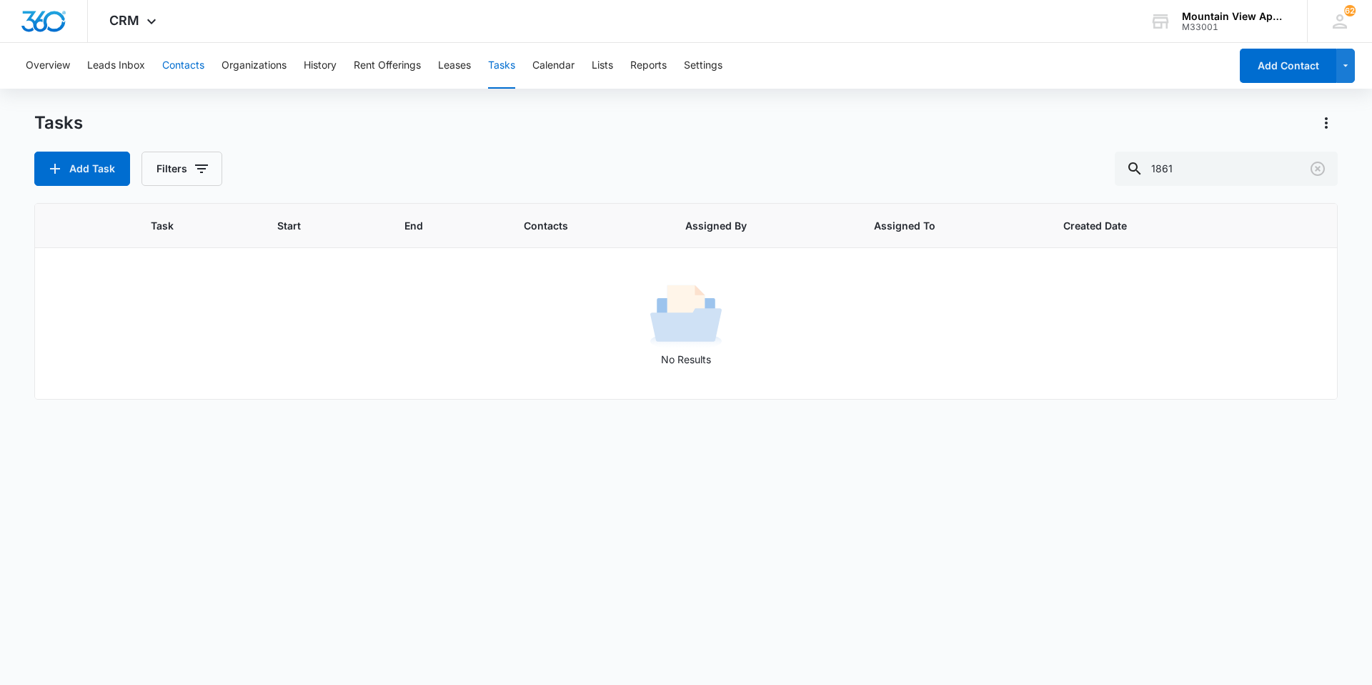
click at [188, 66] on button "Contacts" at bounding box center [183, 66] width 42 height 46
